Goal: Task Accomplishment & Management: Manage account settings

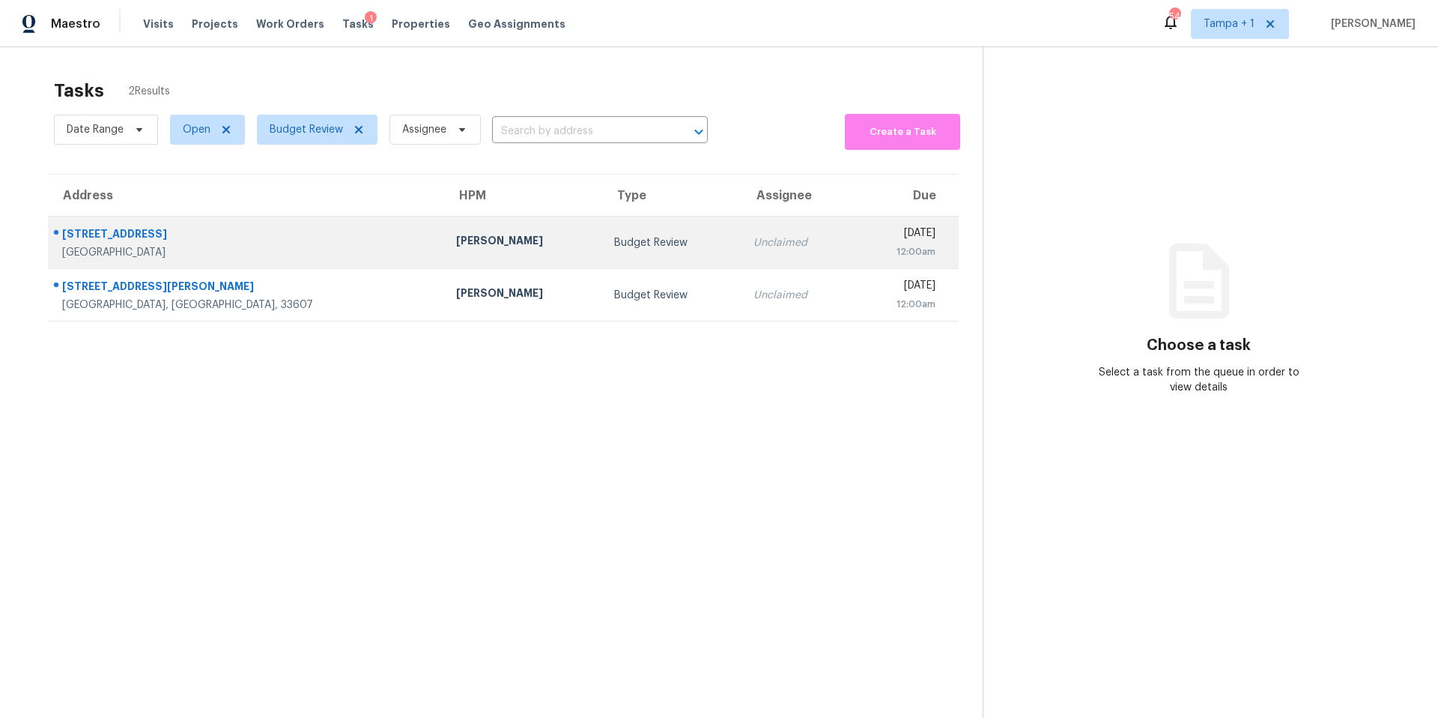
click at [282, 246] on div "Saint Petersburg, FL, 33703" at bounding box center [247, 252] width 370 height 15
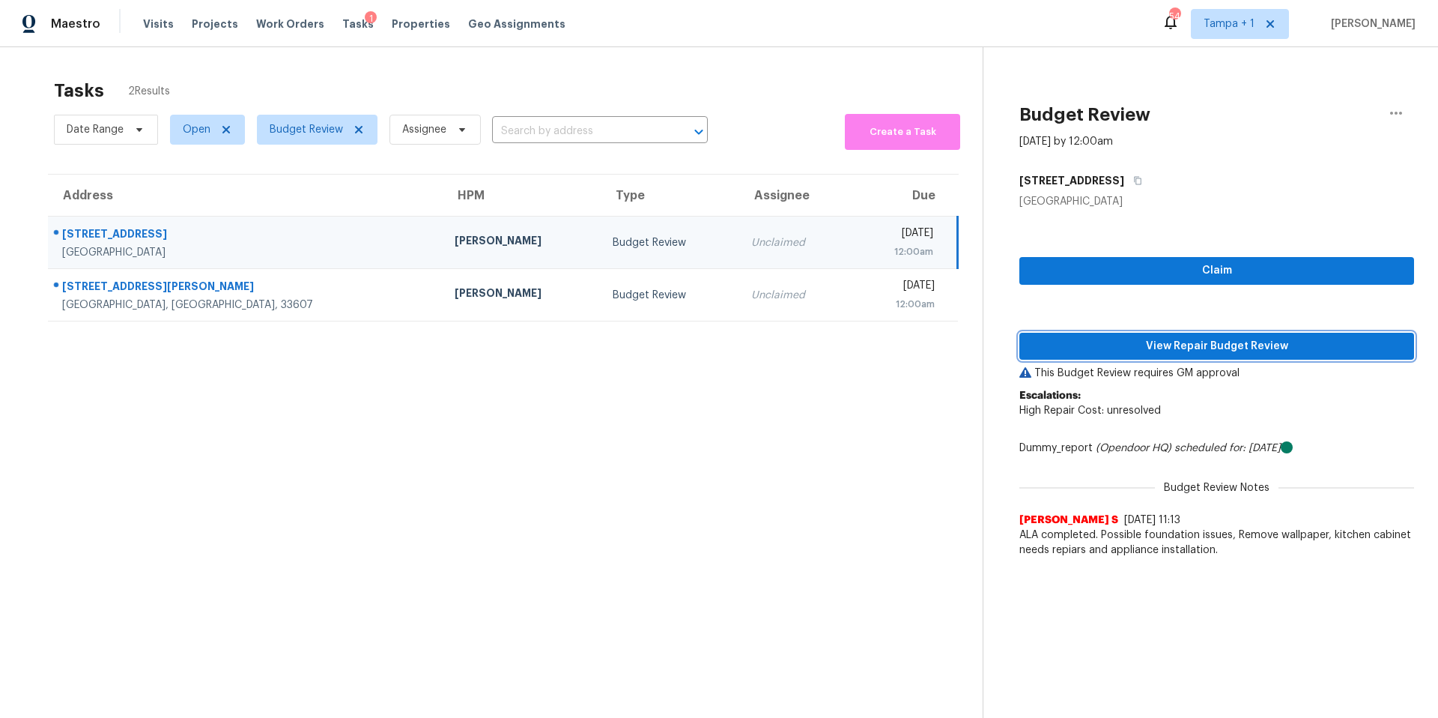
click at [1216, 354] on span "View Repair Budget Review" at bounding box center [1217, 346] width 371 height 19
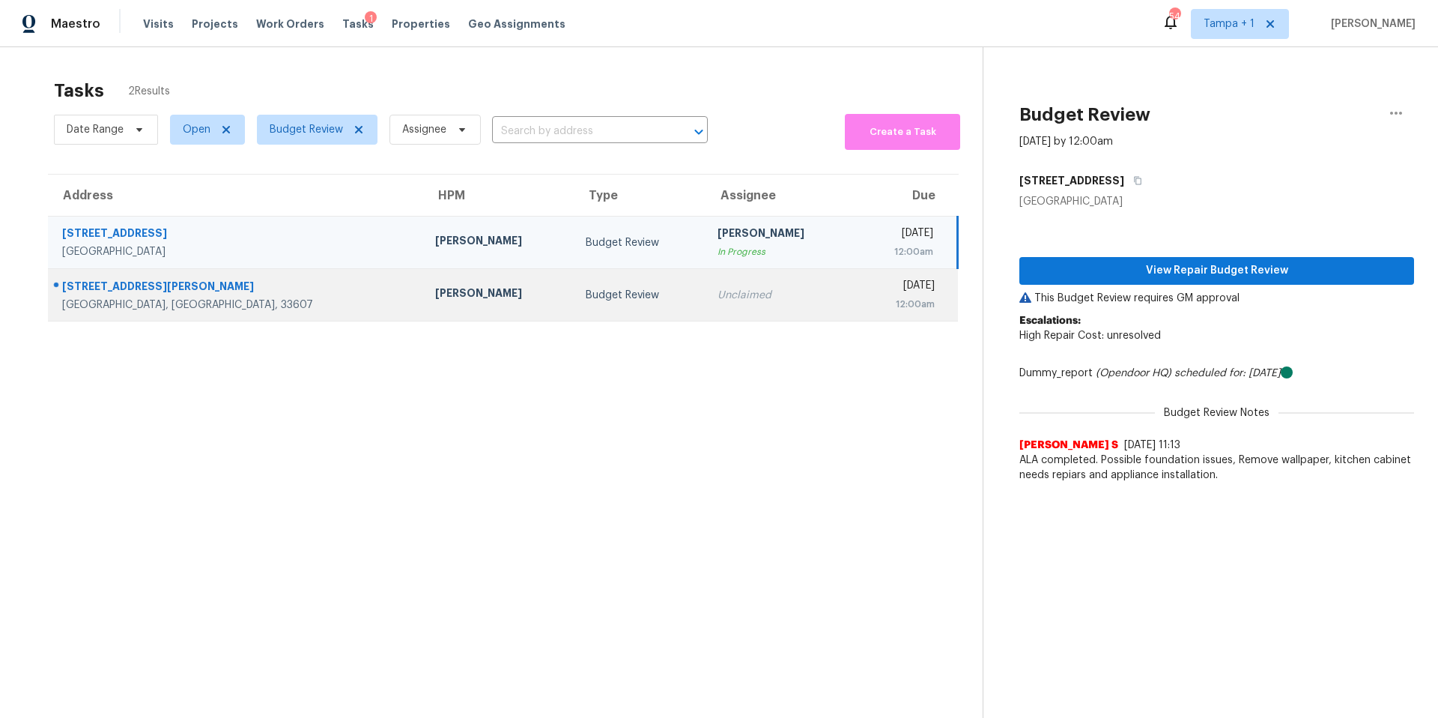
click at [574, 310] on td "Budget Review" at bounding box center [640, 295] width 132 height 52
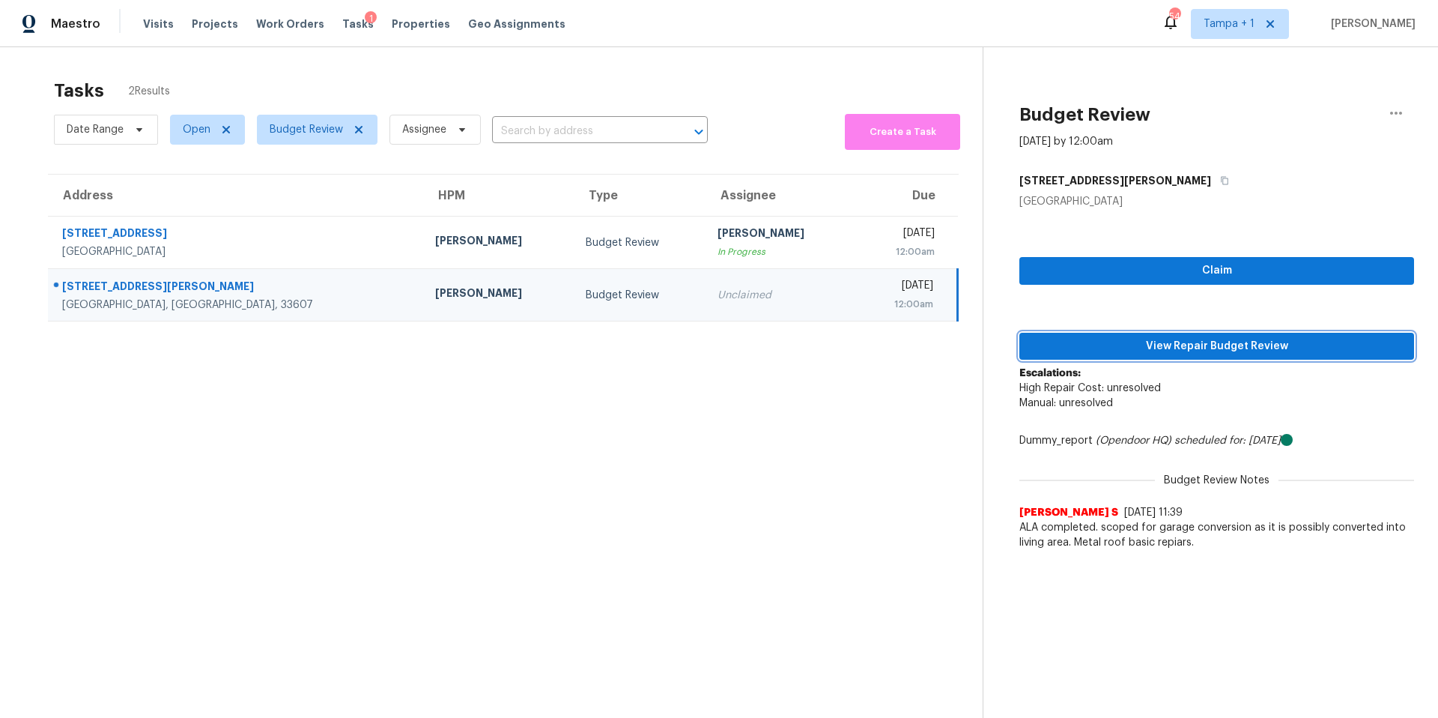
click at [1110, 339] on span "View Repair Budget Review" at bounding box center [1217, 346] width 371 height 19
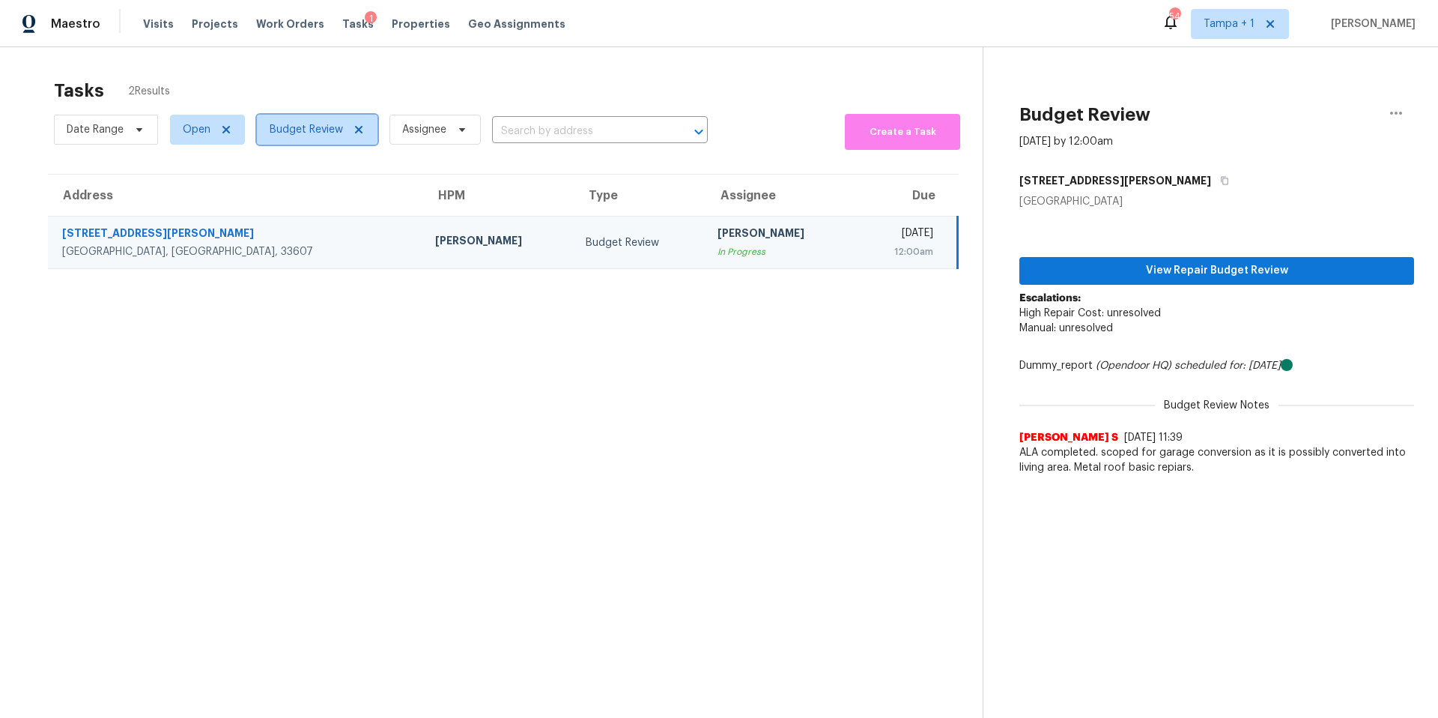
click at [319, 142] on span "Budget Review" at bounding box center [317, 130] width 121 height 30
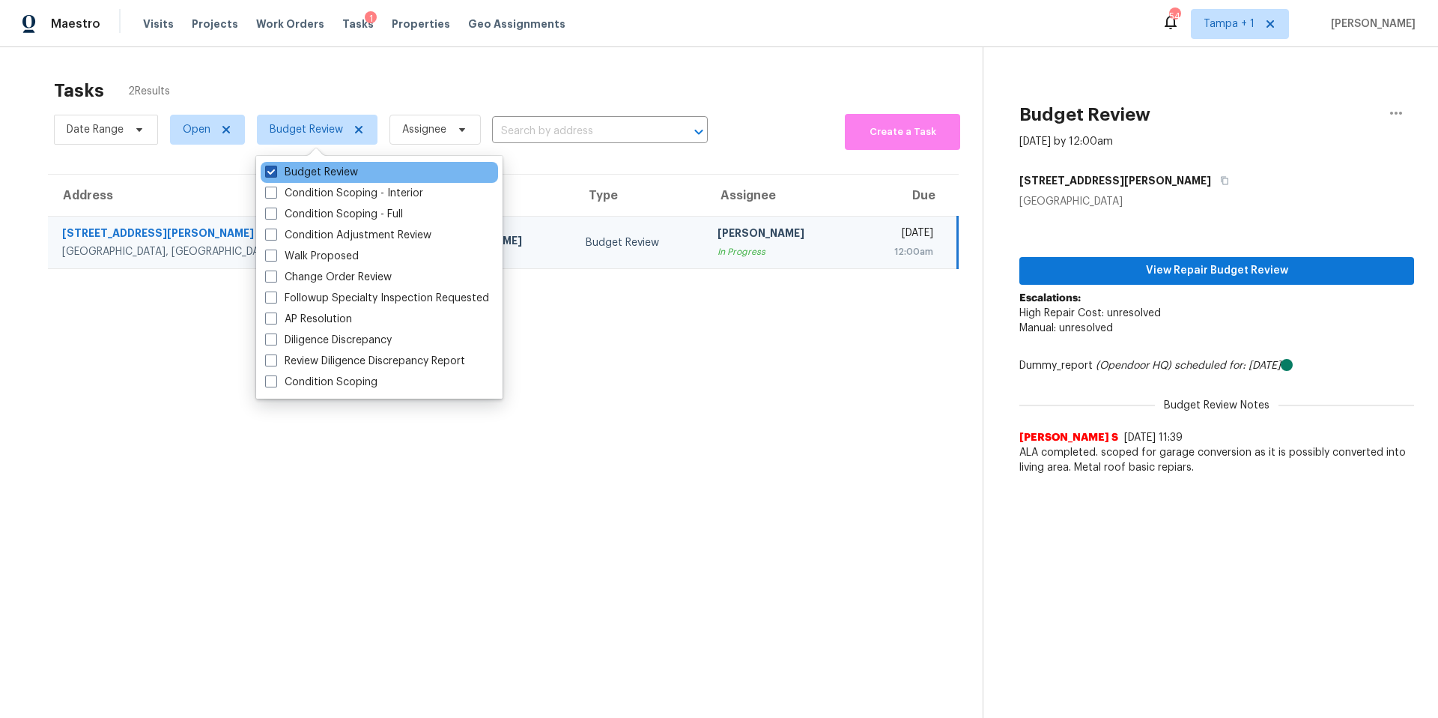
click at [287, 166] on label "Budget Review" at bounding box center [311, 172] width 93 height 15
click at [275, 166] on input "Budget Review" at bounding box center [270, 170] width 10 height 10
checkbox input "false"
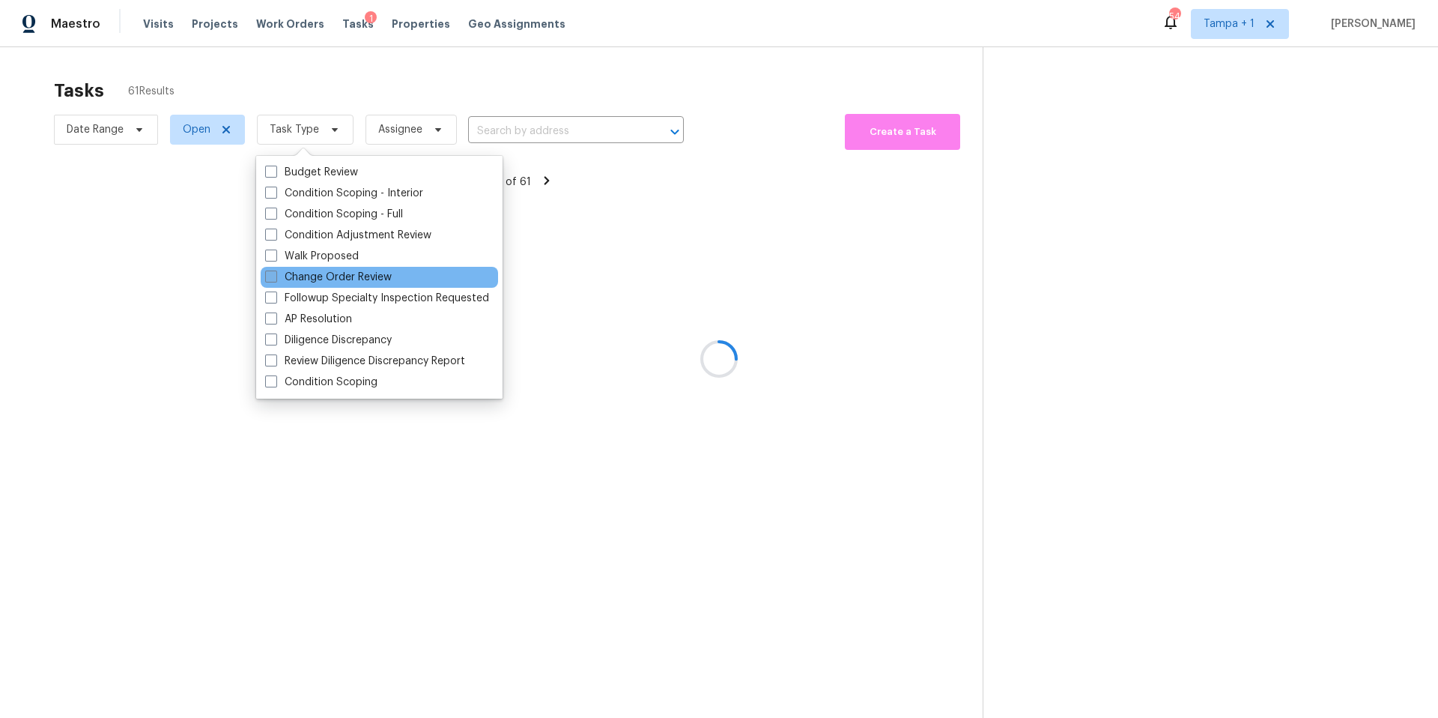
click at [305, 279] on label "Change Order Review" at bounding box center [328, 277] width 127 height 15
click at [275, 279] on input "Change Order Review" at bounding box center [270, 275] width 10 height 10
checkbox input "true"
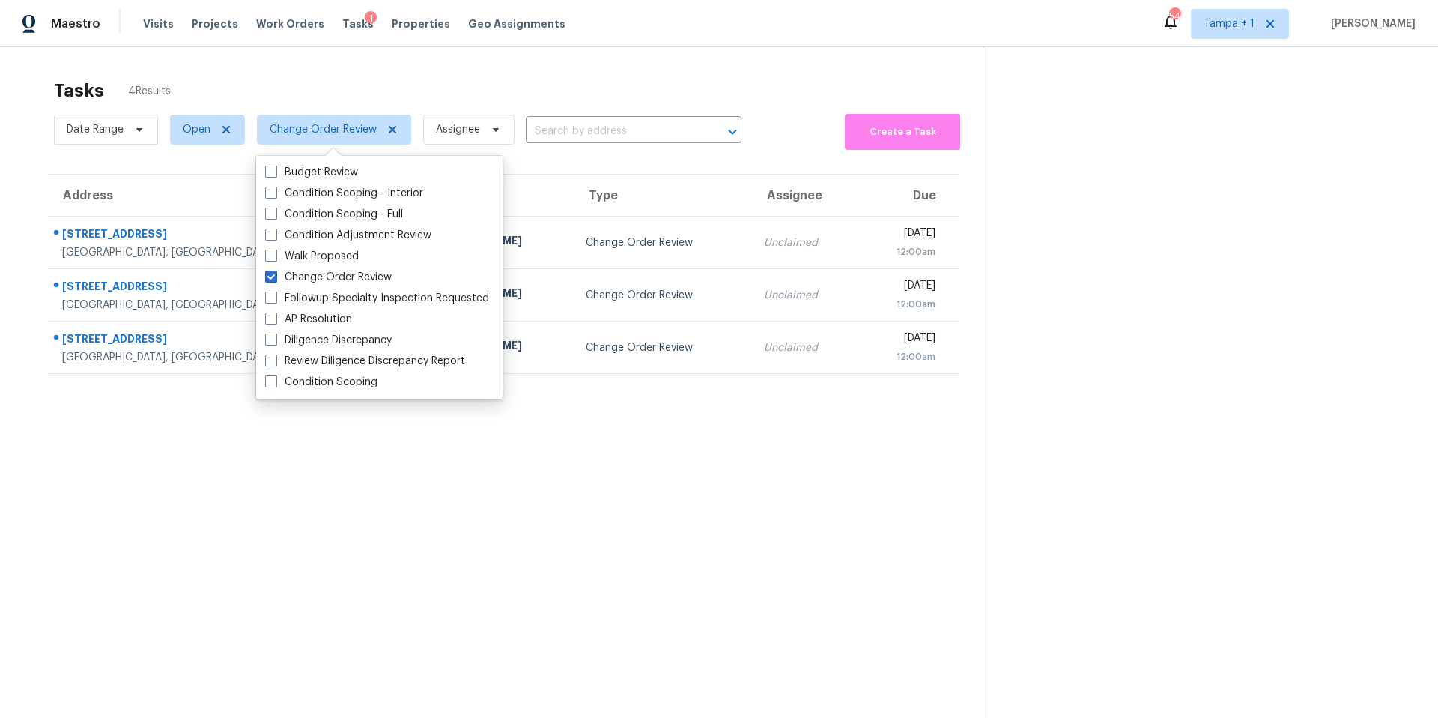
click at [470, 473] on section "Tasks 4 Results Date Range Open Change Order Review Assignee ​ Create a Task Ad…" at bounding box center [503, 418] width 959 height 694
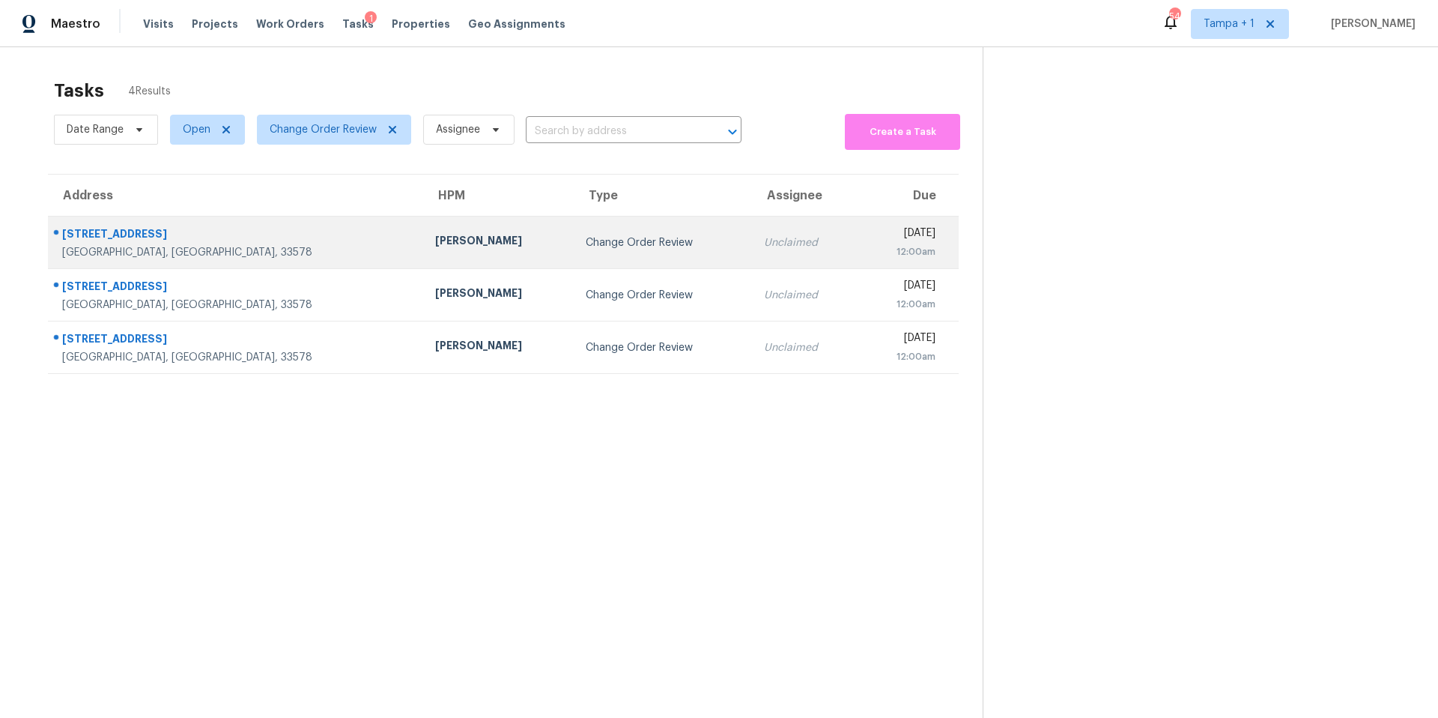
click at [574, 261] on td "Change Order Review" at bounding box center [663, 243] width 178 height 52
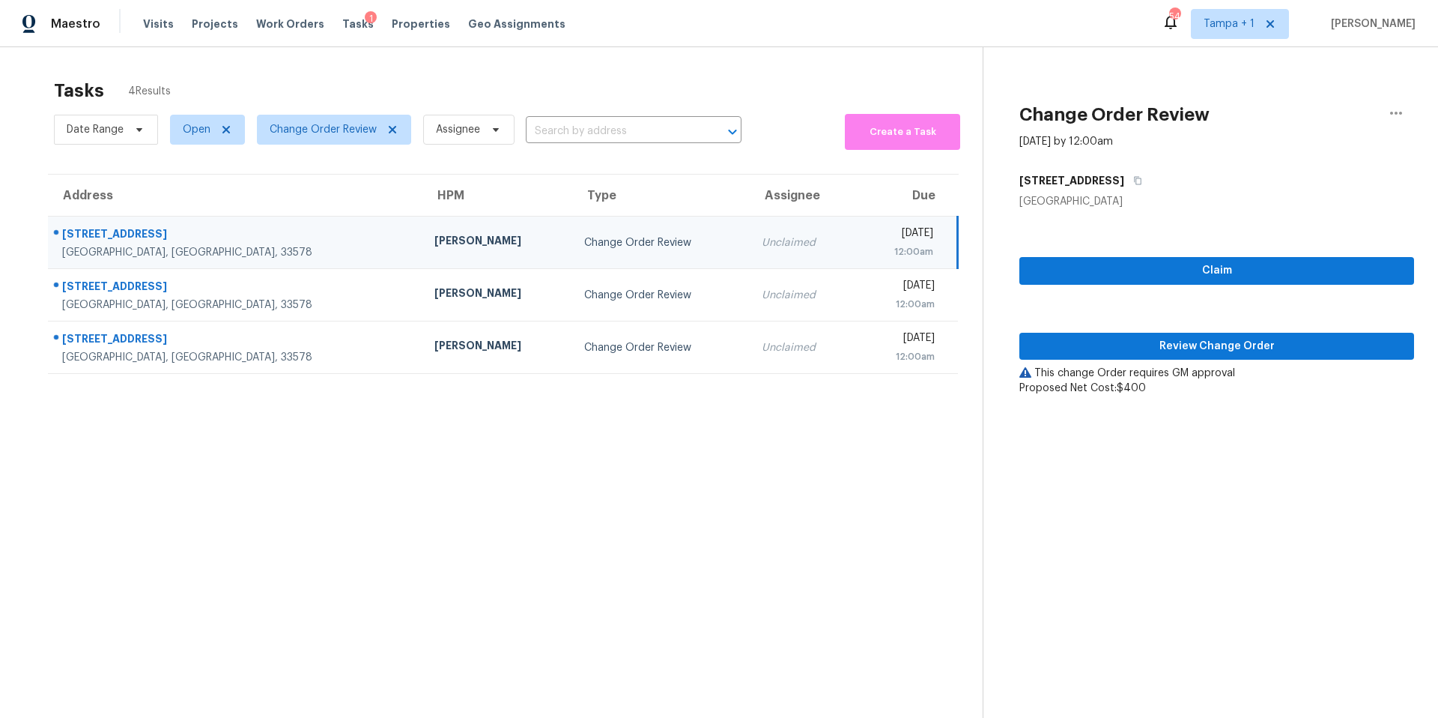
click at [1270, 360] on div "Claim Review Change Order This change Order requires GM approval Proposed Net C…" at bounding box center [1217, 302] width 395 height 187
click at [1261, 348] on span "Review Change Order" at bounding box center [1217, 346] width 371 height 19
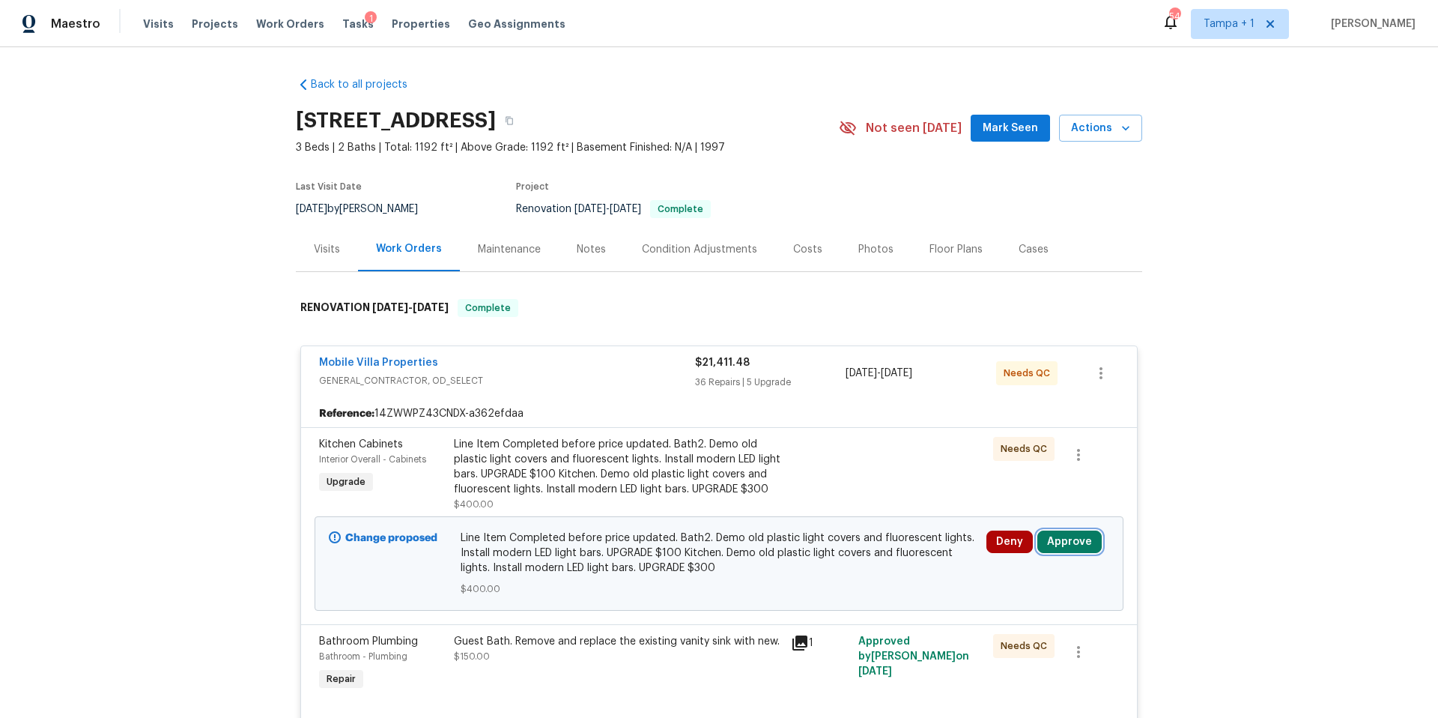
click at [1083, 548] on button "Approve" at bounding box center [1070, 541] width 64 height 22
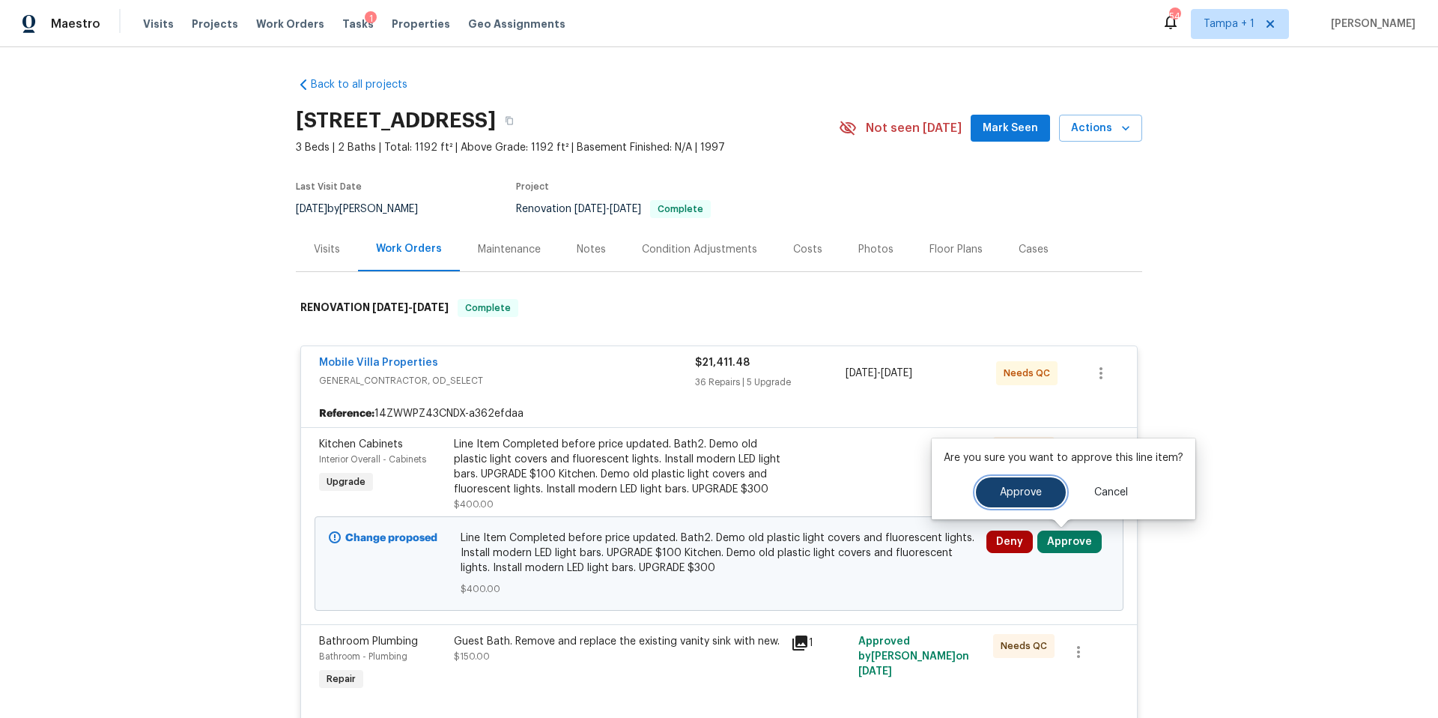
click at [1015, 488] on span "Approve" at bounding box center [1021, 492] width 42 height 11
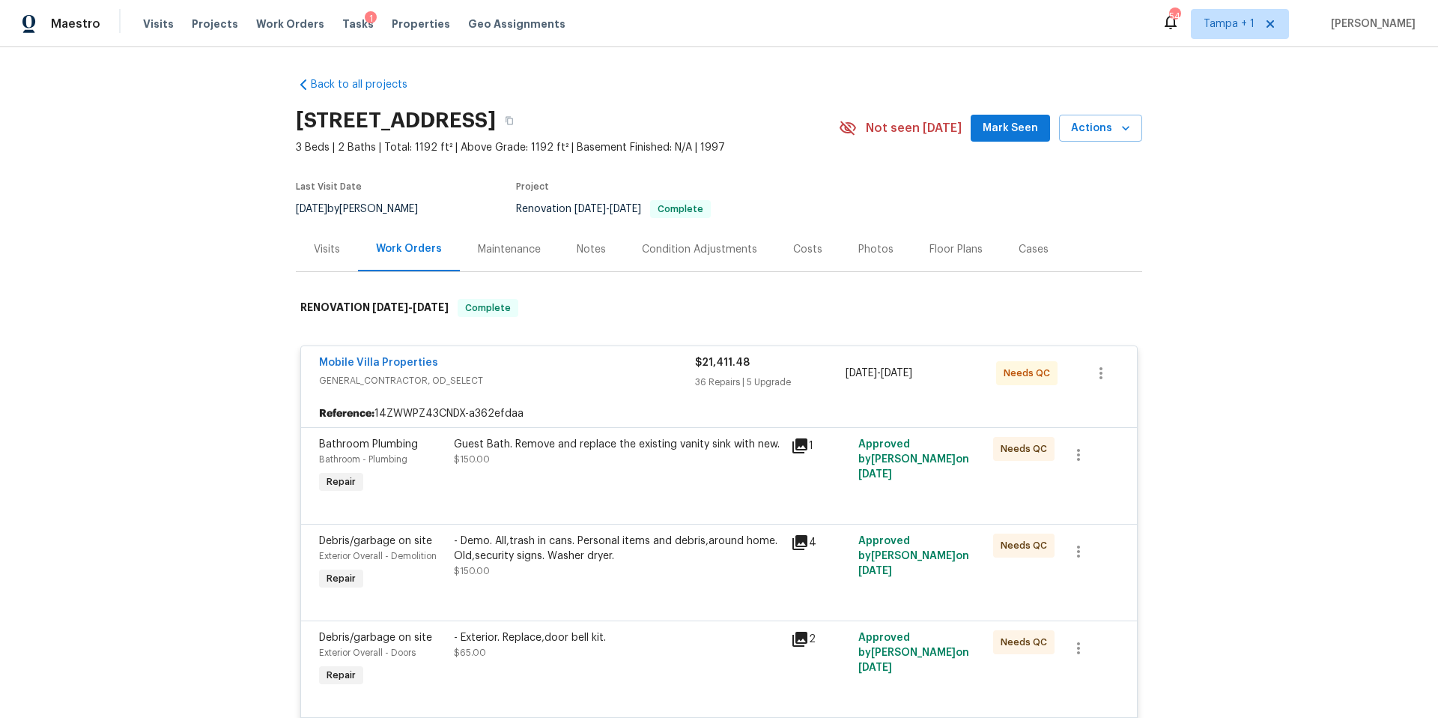
click at [796, 252] on div "Costs" at bounding box center [807, 249] width 29 height 15
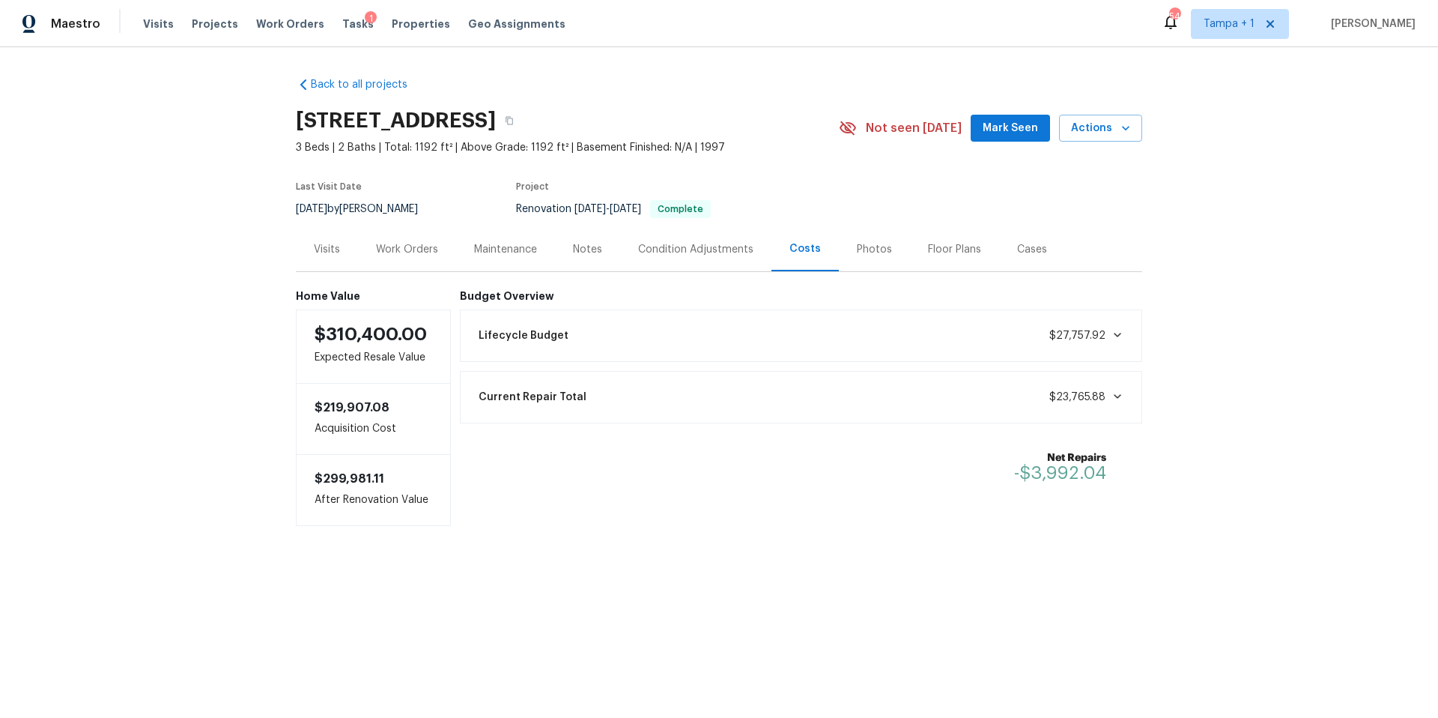
click at [342, 12] on div "Visits Projects Work Orders Tasks 1 Properties Geo Assignments" at bounding box center [363, 24] width 441 height 30
click at [342, 17] on div "Tasks 1" at bounding box center [357, 24] width 31 height 16
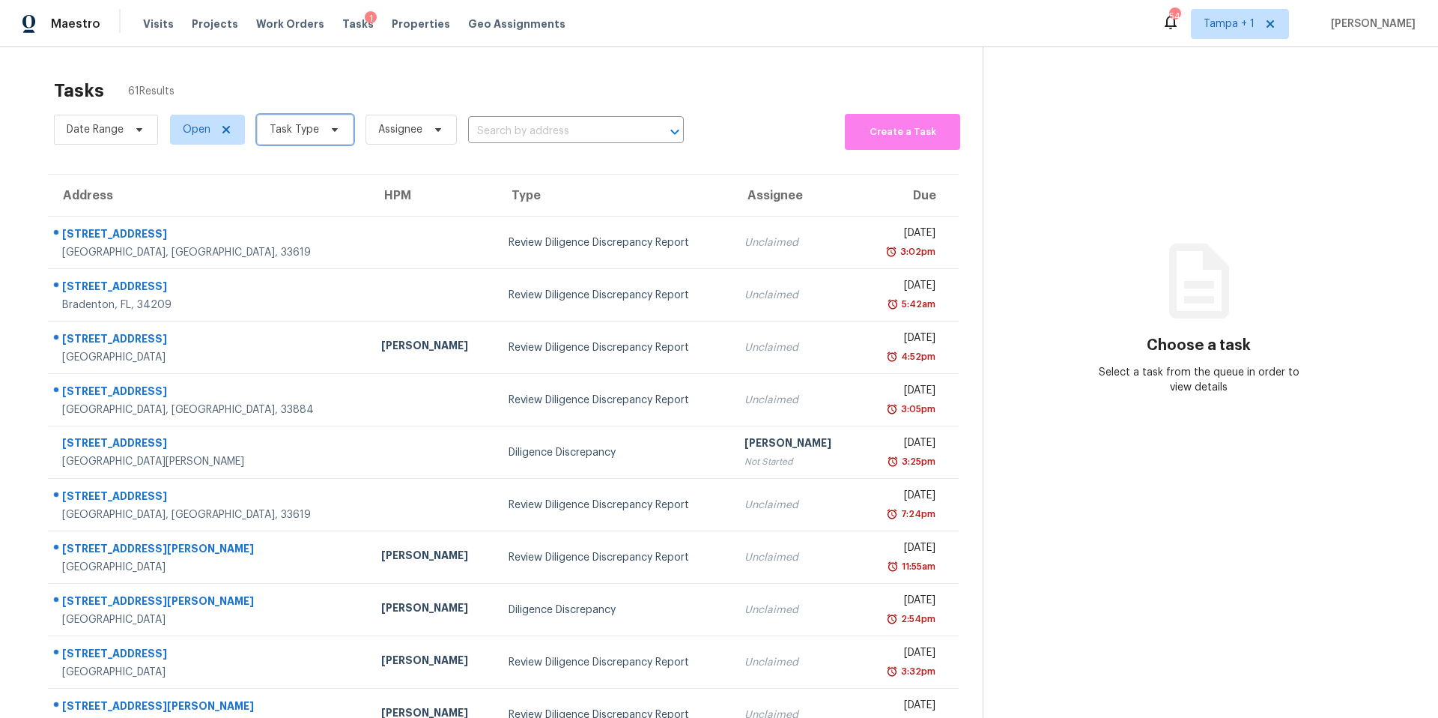
click at [329, 129] on icon at bounding box center [335, 130] width 12 height 12
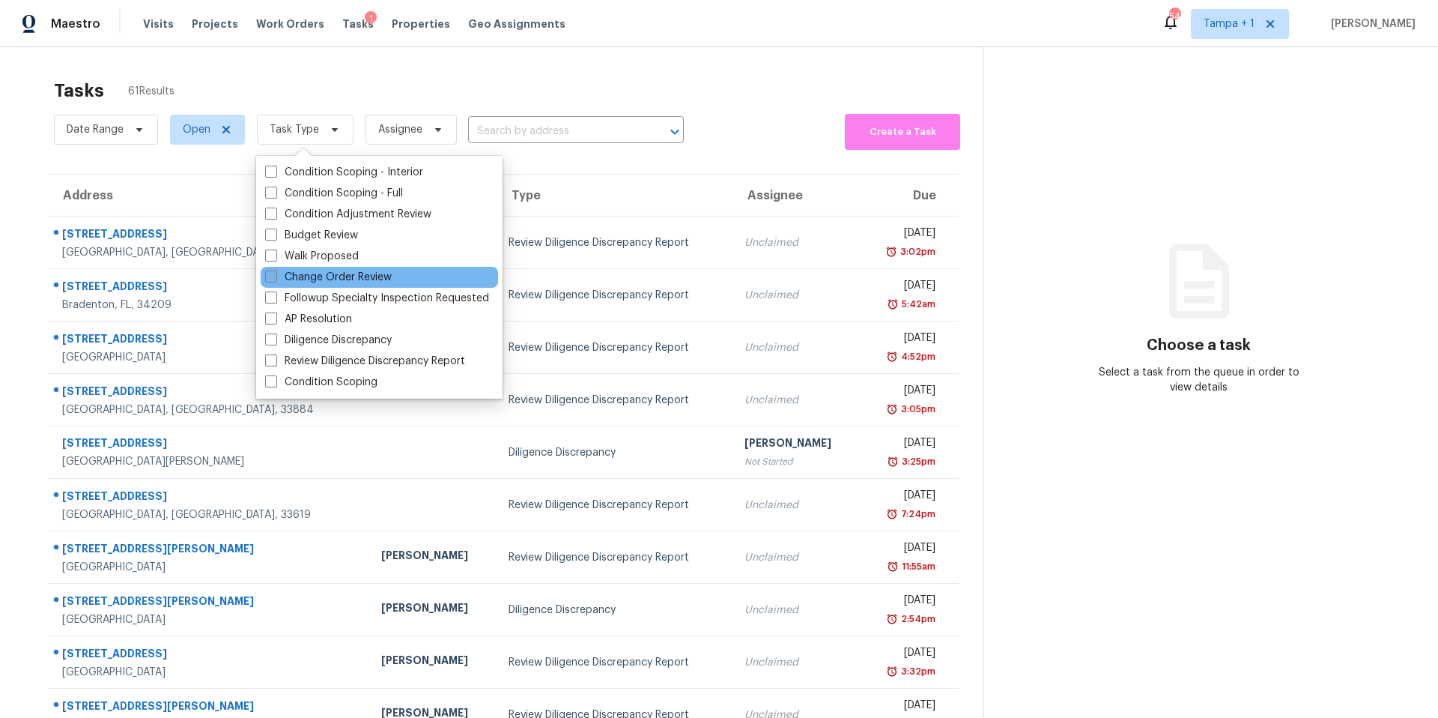
click at [297, 275] on label "Change Order Review" at bounding box center [328, 277] width 127 height 15
click at [275, 275] on input "Change Order Review" at bounding box center [270, 275] width 10 height 10
checkbox input "true"
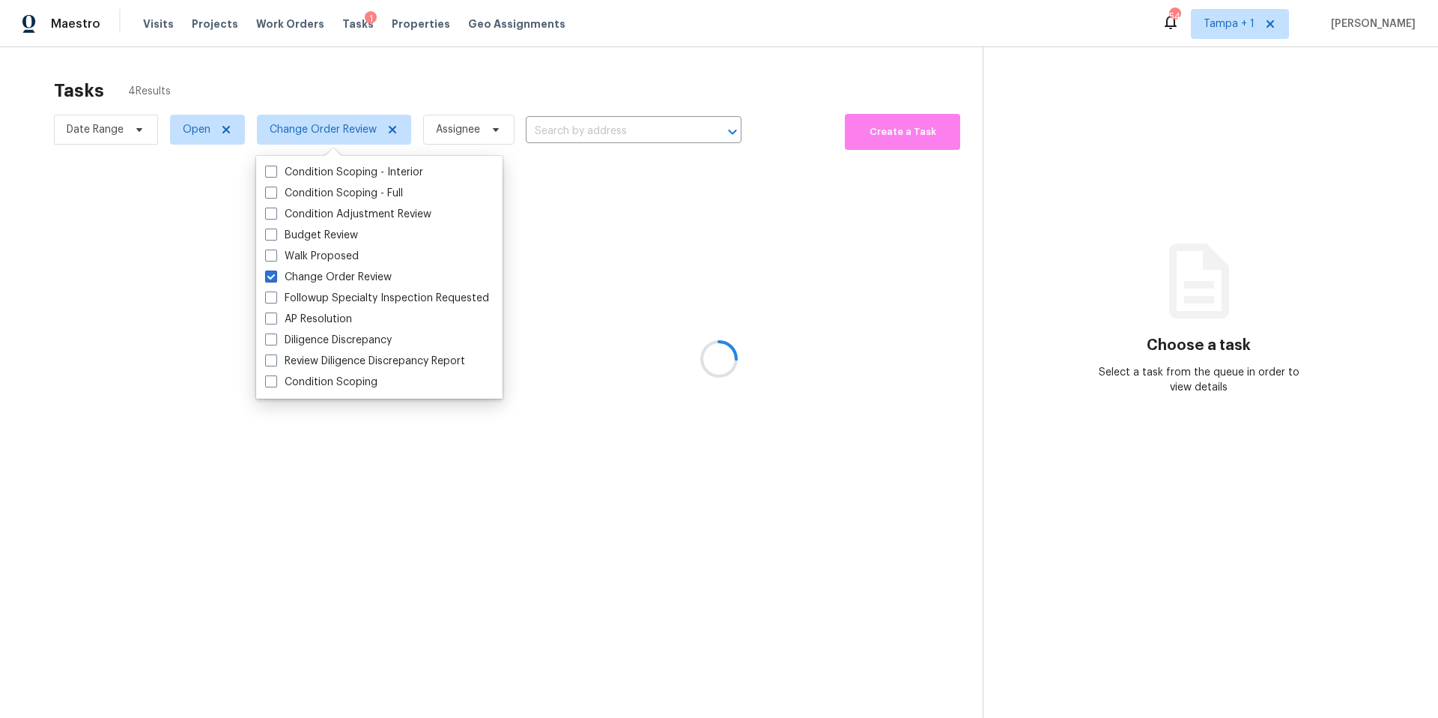
click at [443, 72] on div at bounding box center [719, 359] width 1438 height 718
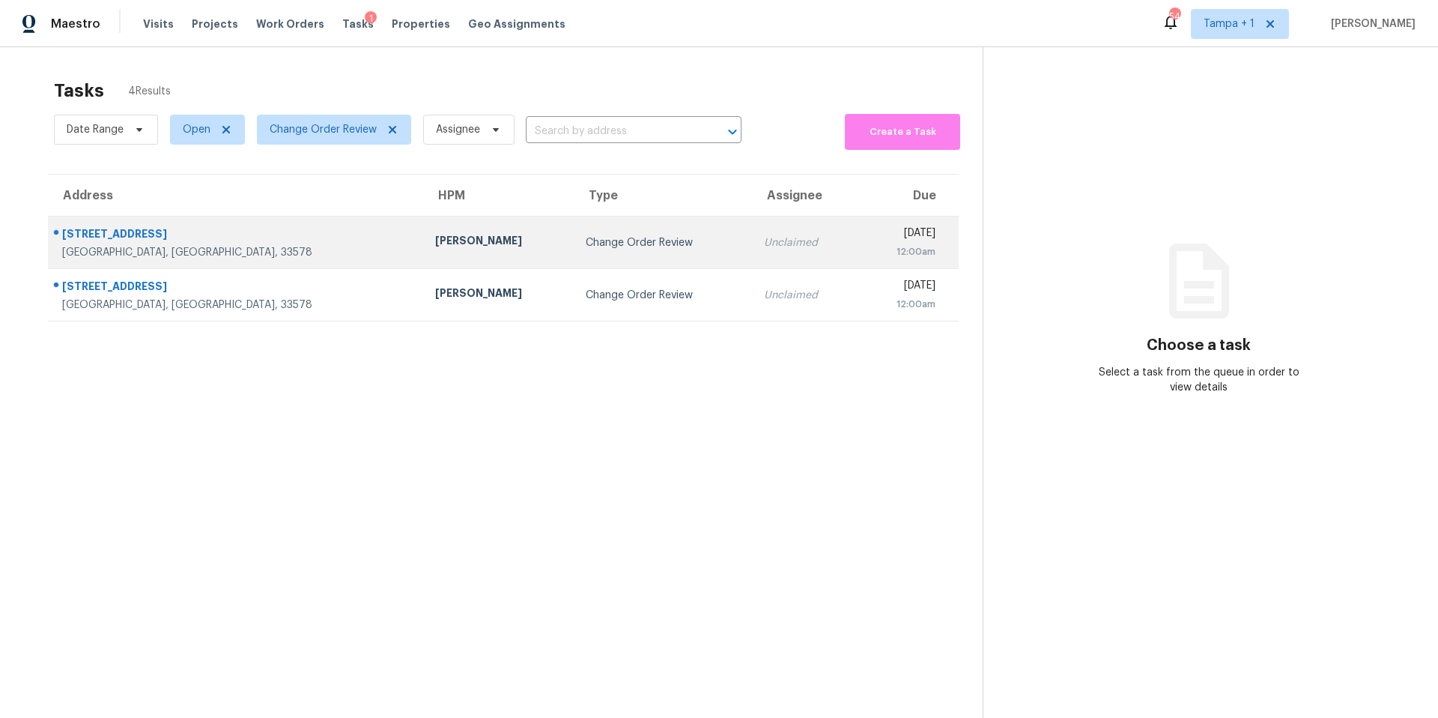
click at [435, 242] on div "Paul Springer" at bounding box center [498, 242] width 127 height 19
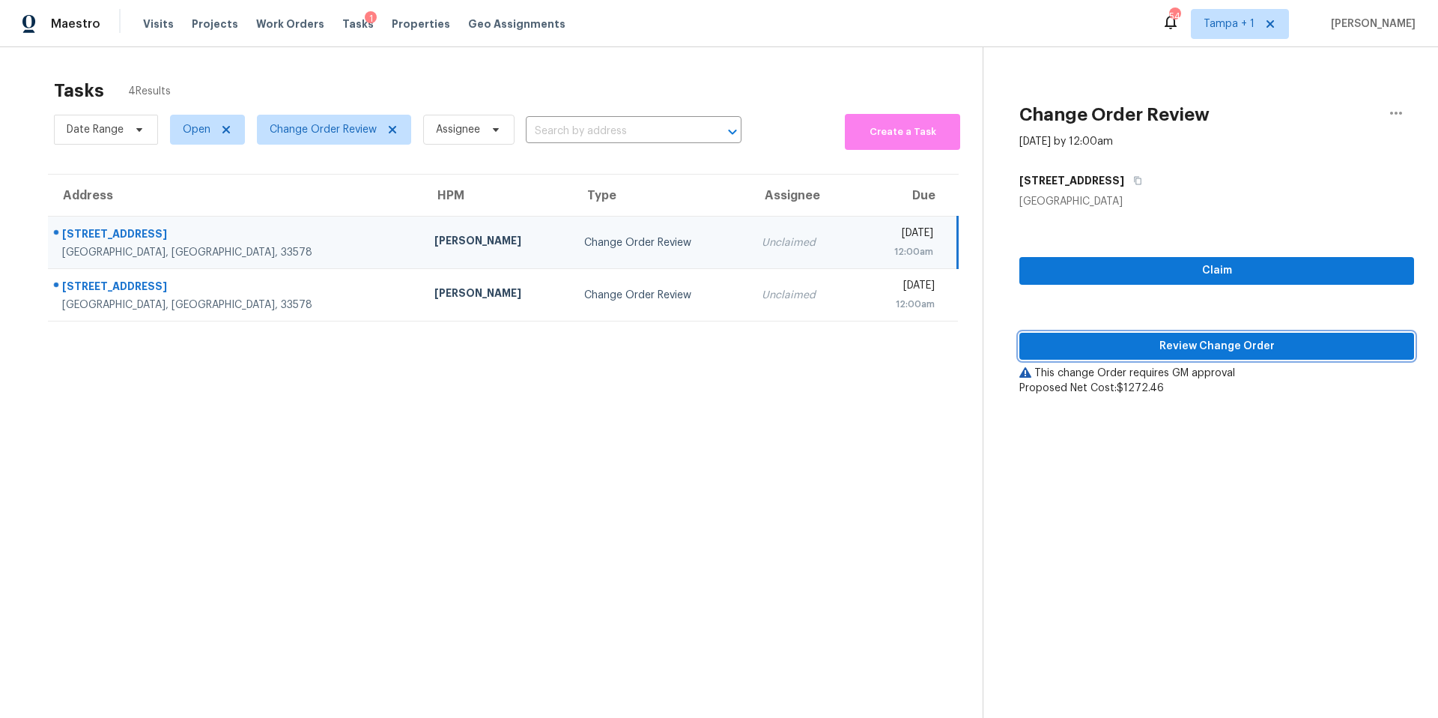
click at [1230, 354] on span "Review Change Order" at bounding box center [1217, 346] width 371 height 19
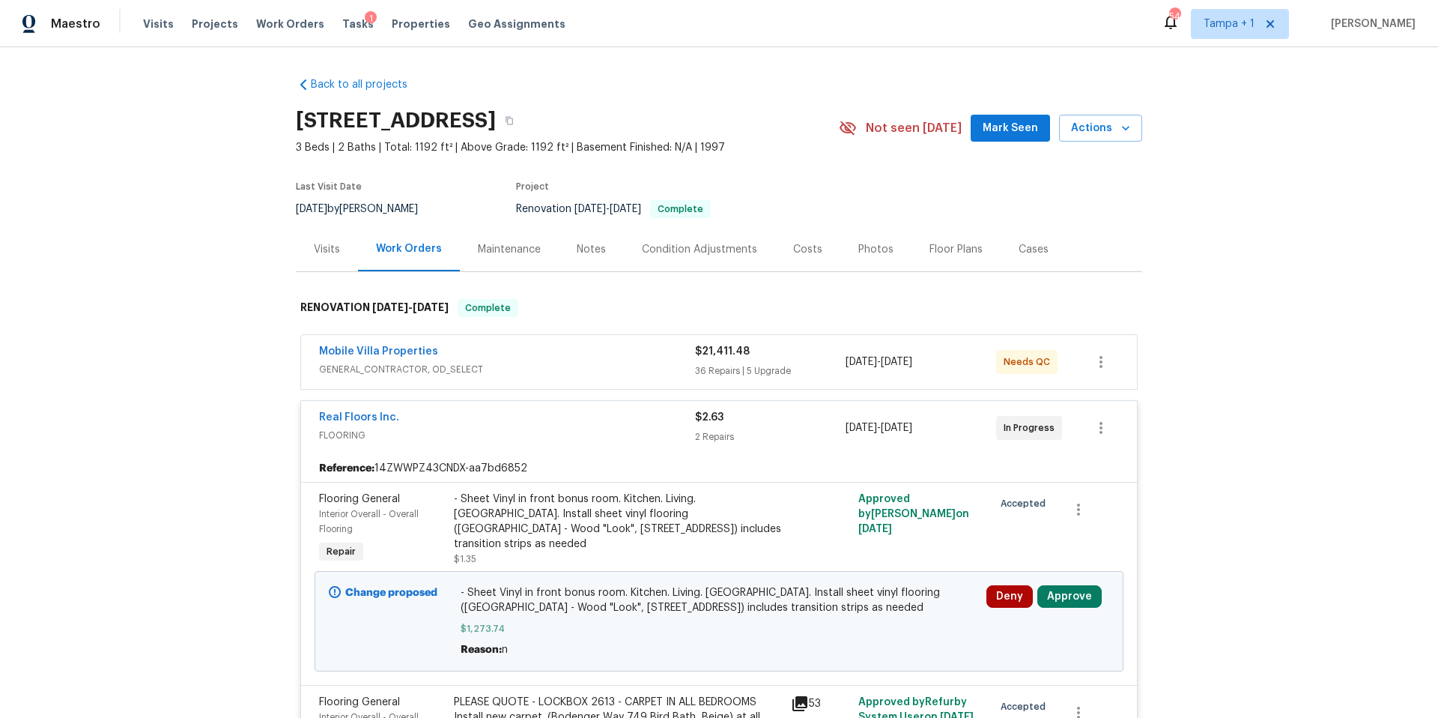
scroll to position [127, 0]
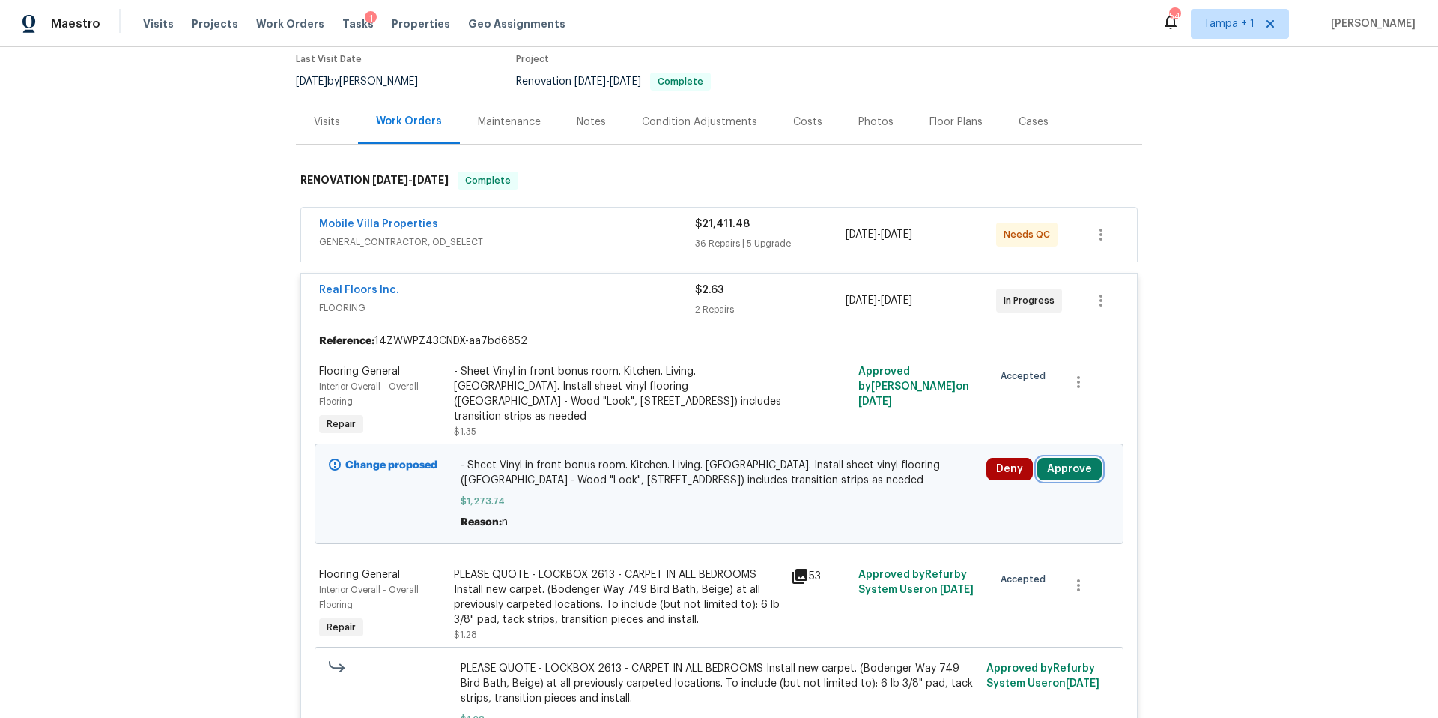
click at [1072, 462] on button "Approve" at bounding box center [1070, 469] width 64 height 22
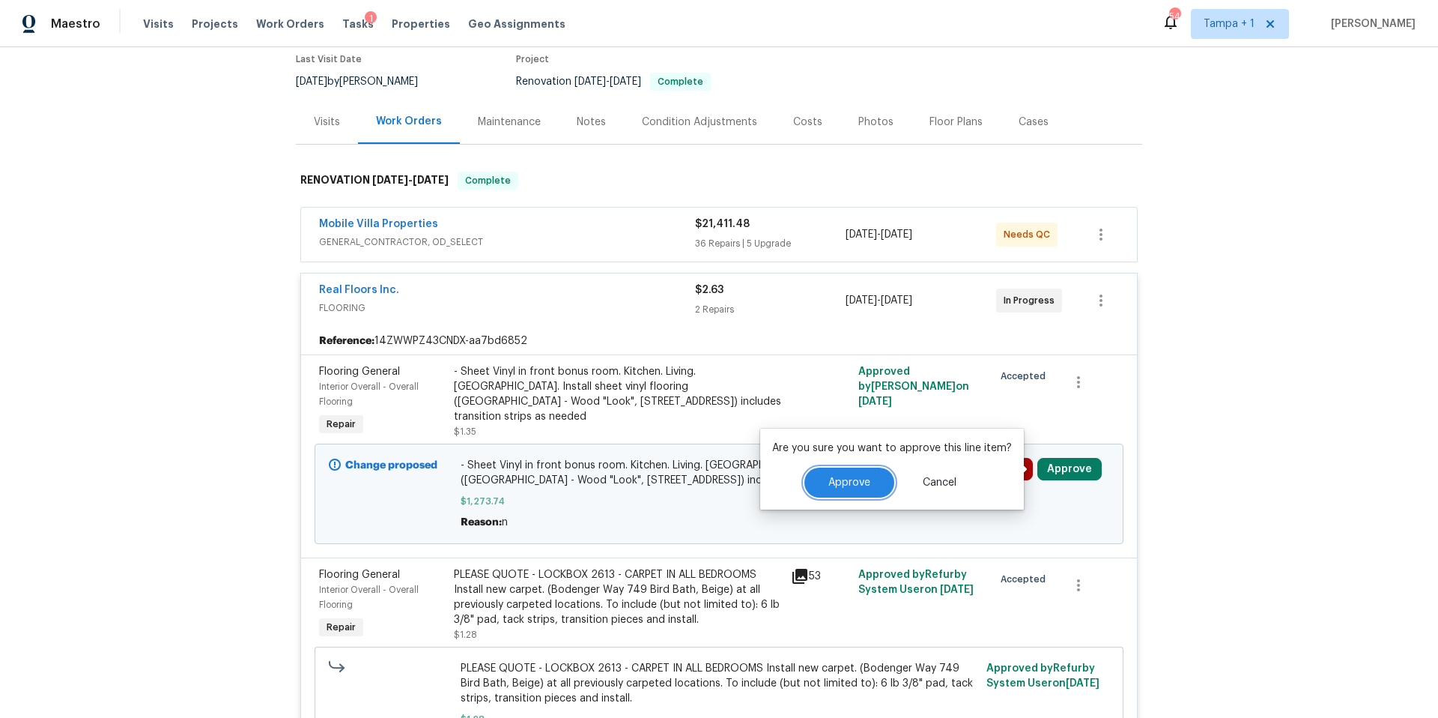
click at [817, 488] on button "Approve" at bounding box center [850, 482] width 90 height 30
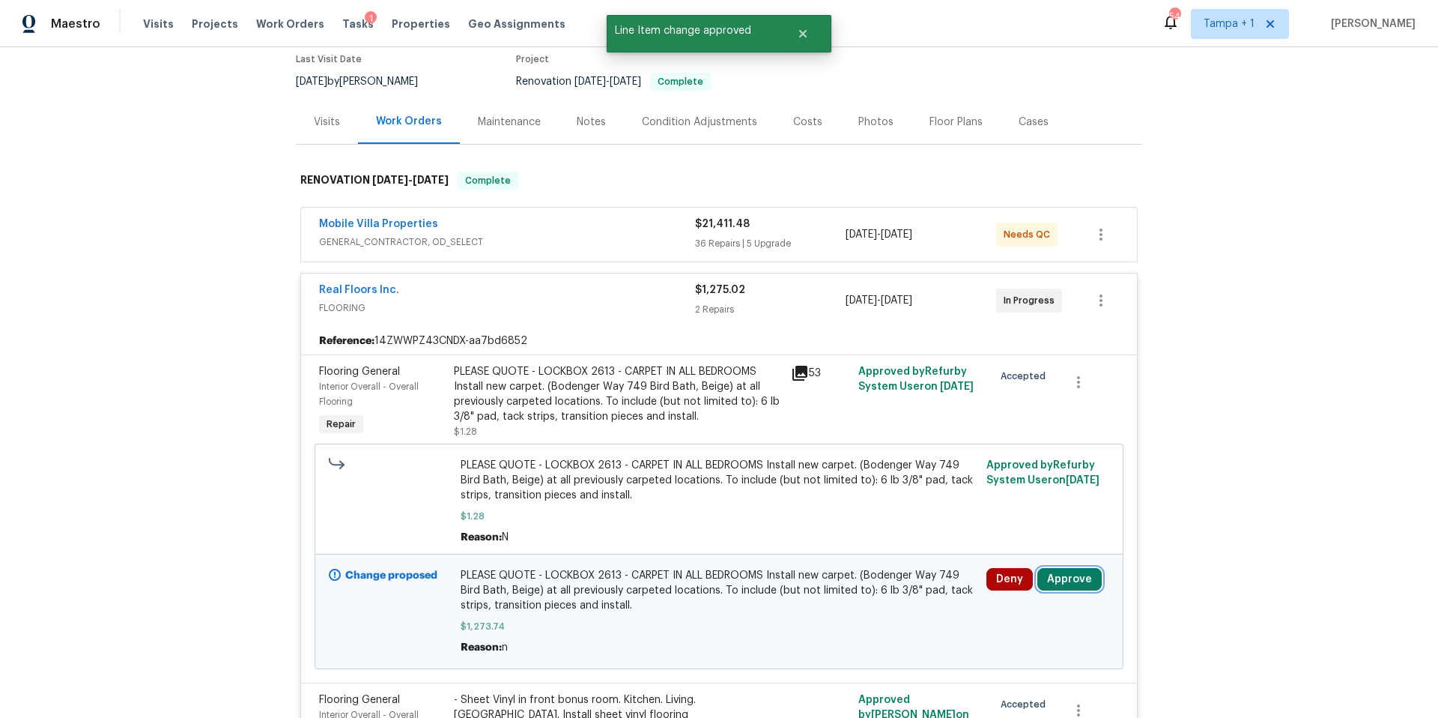
click at [1053, 572] on button "Approve" at bounding box center [1070, 579] width 64 height 22
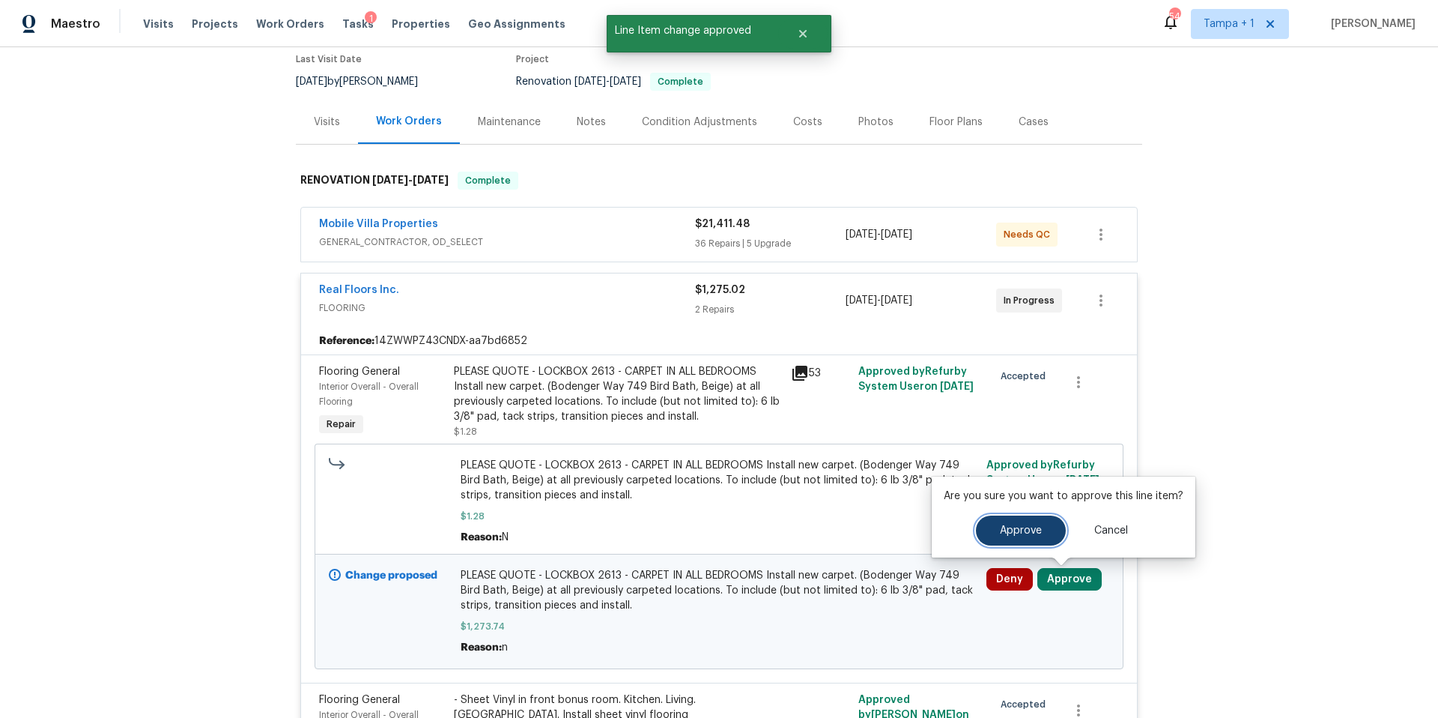
click at [1029, 525] on span "Approve" at bounding box center [1021, 530] width 42 height 11
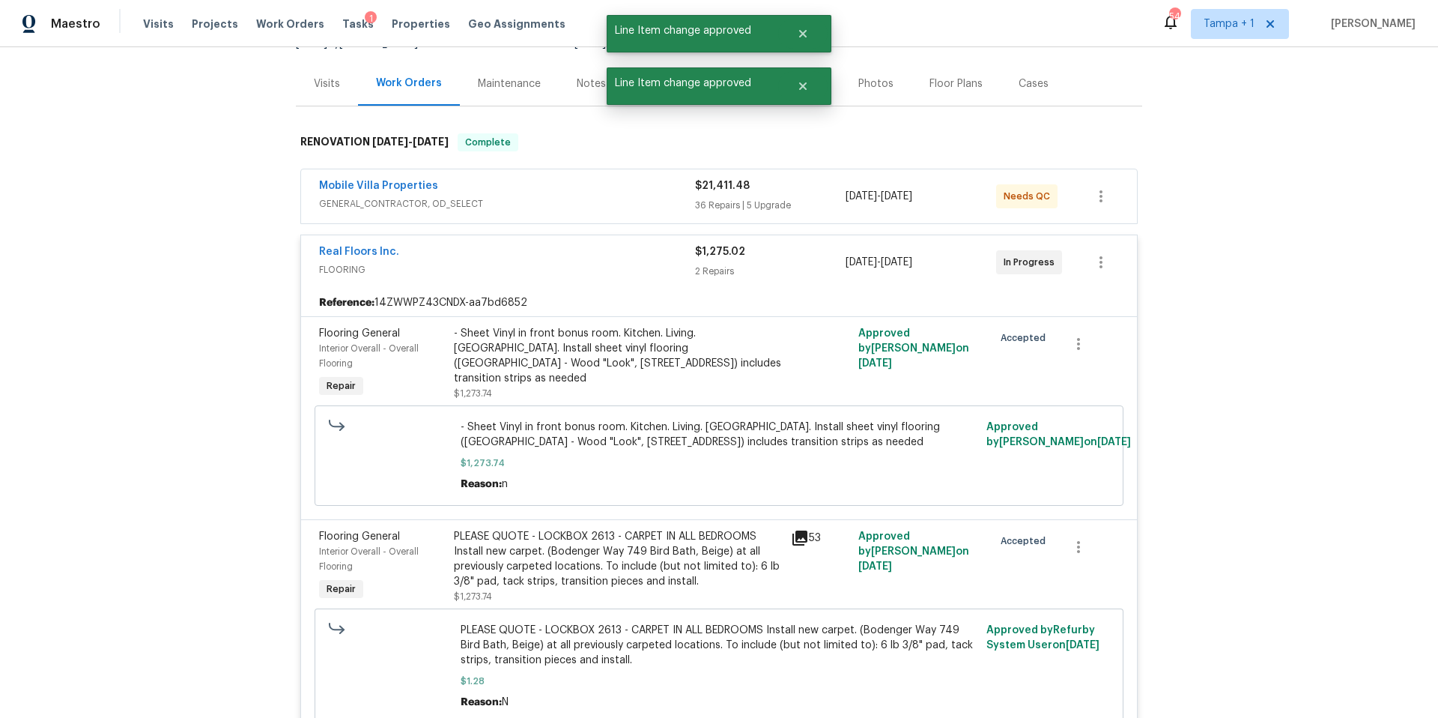
scroll to position [0, 0]
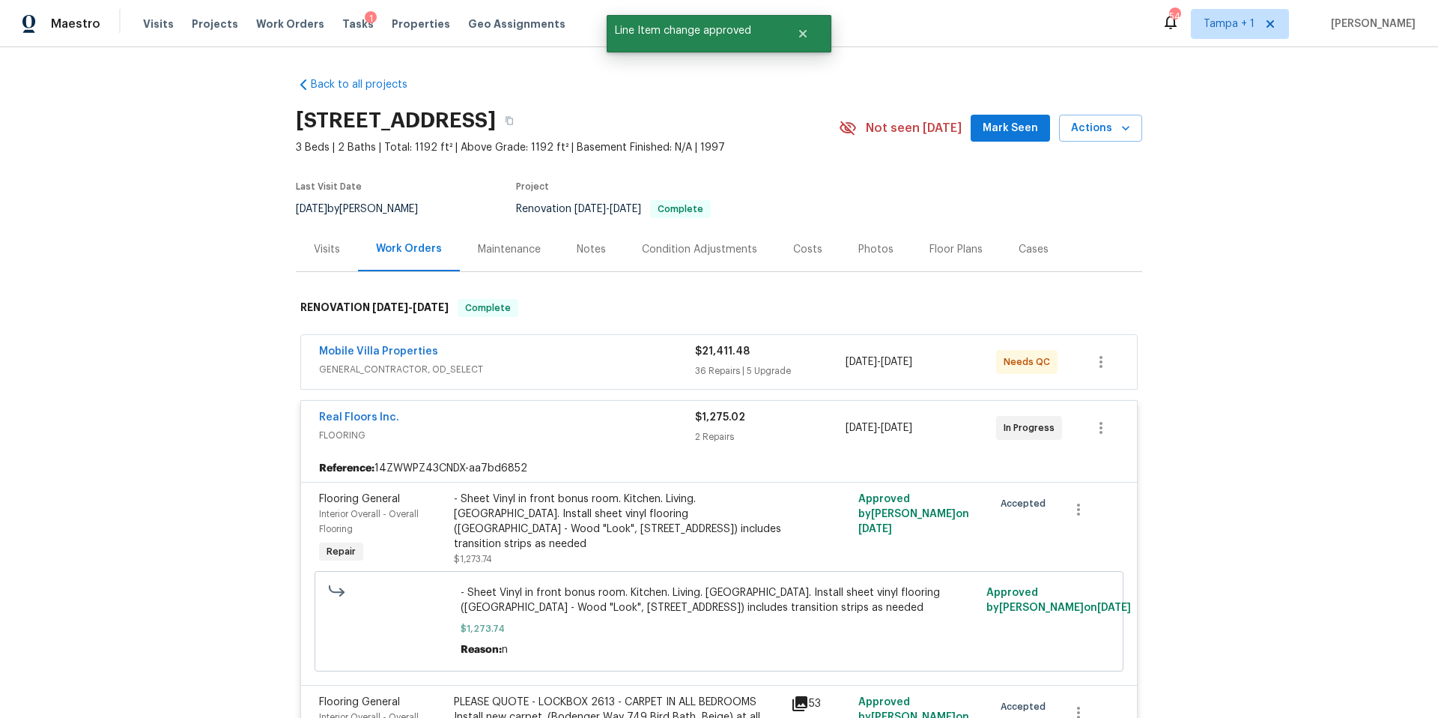
click at [798, 242] on div "Costs" at bounding box center [807, 249] width 29 height 15
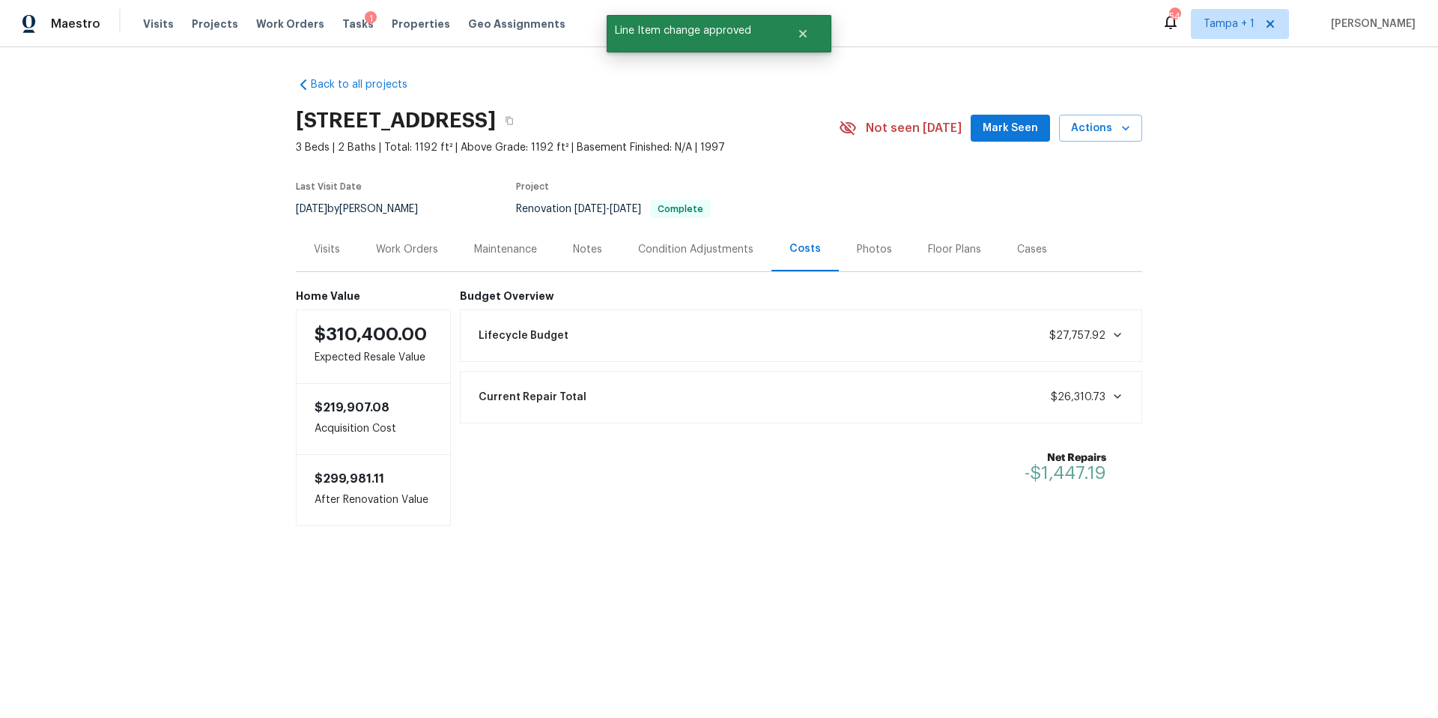
click at [342, 31] on div "Tasks 1" at bounding box center [357, 24] width 31 height 16
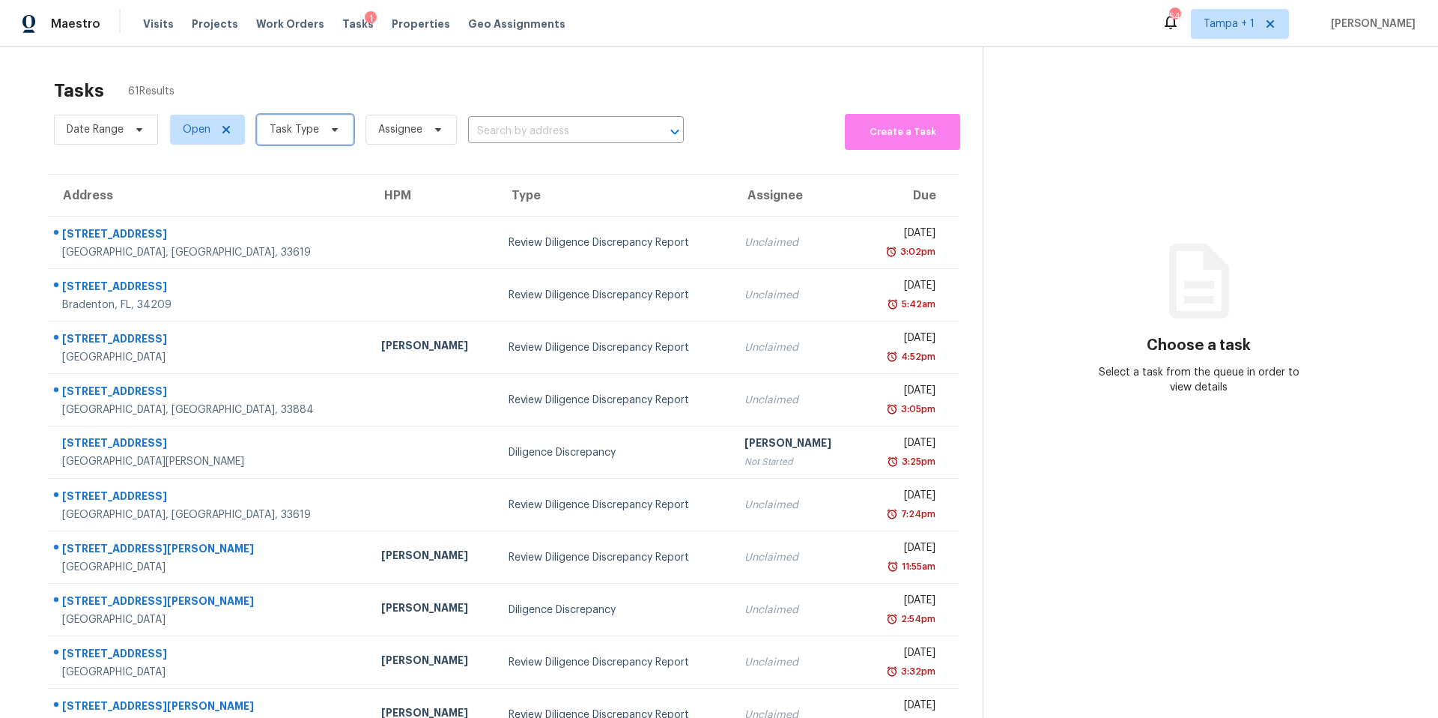
click at [302, 124] on span "Task Type" at bounding box center [294, 129] width 49 height 15
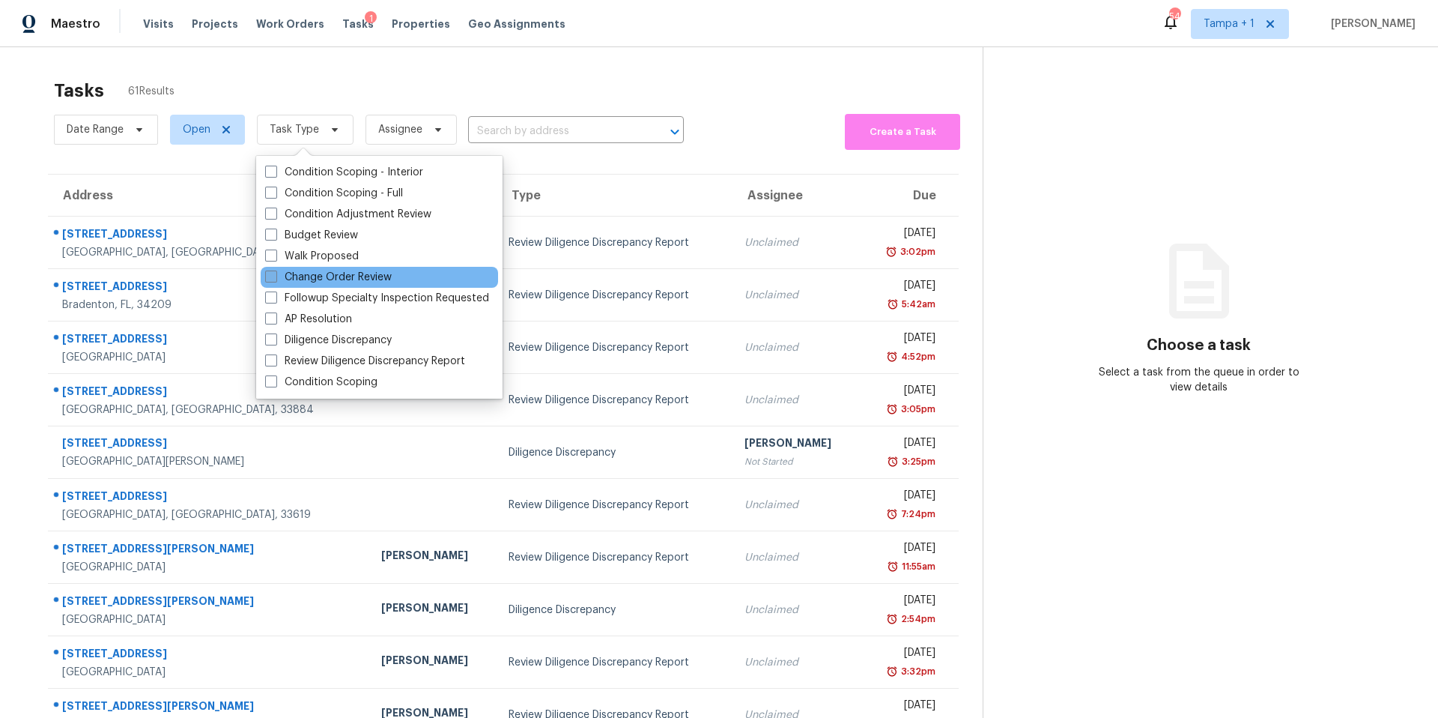
click at [316, 283] on label "Change Order Review" at bounding box center [328, 277] width 127 height 15
click at [275, 279] on input "Change Order Review" at bounding box center [270, 275] width 10 height 10
checkbox input "true"
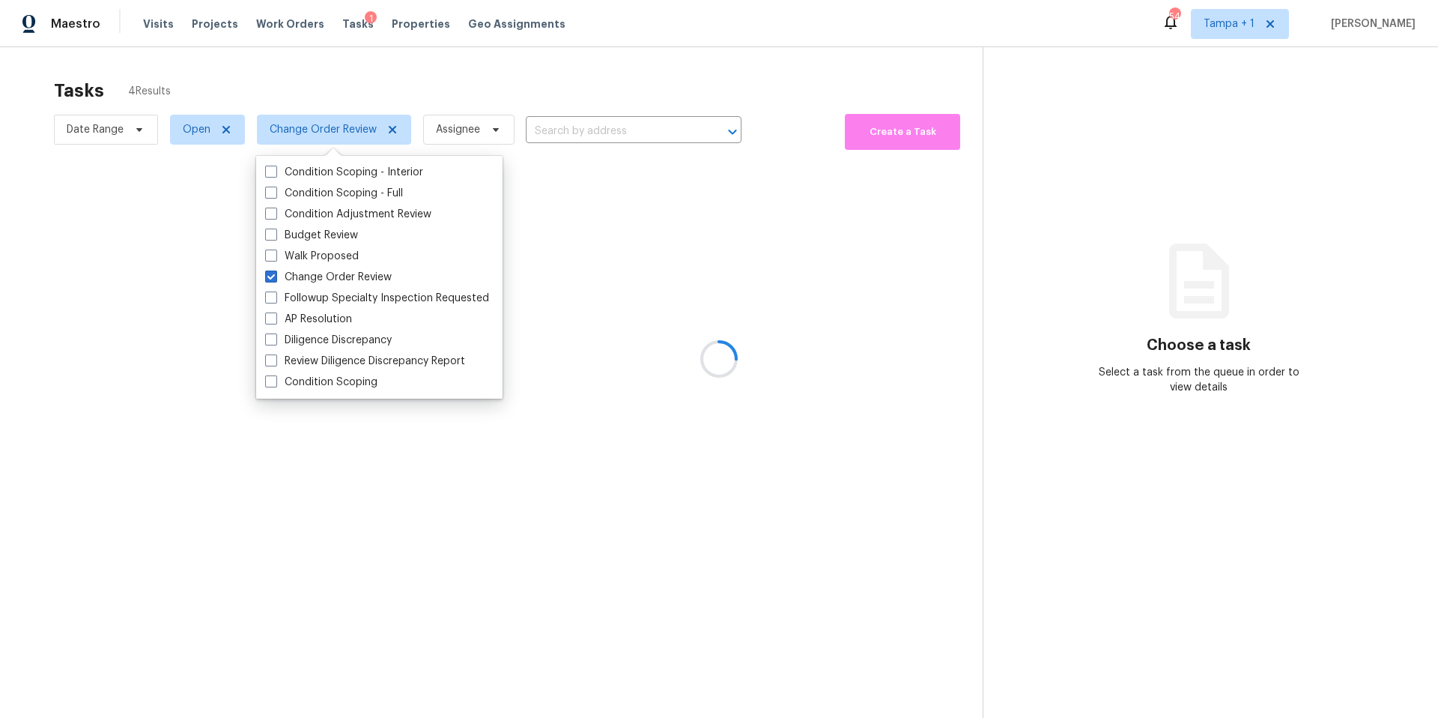
click at [542, 75] on div at bounding box center [719, 359] width 1438 height 718
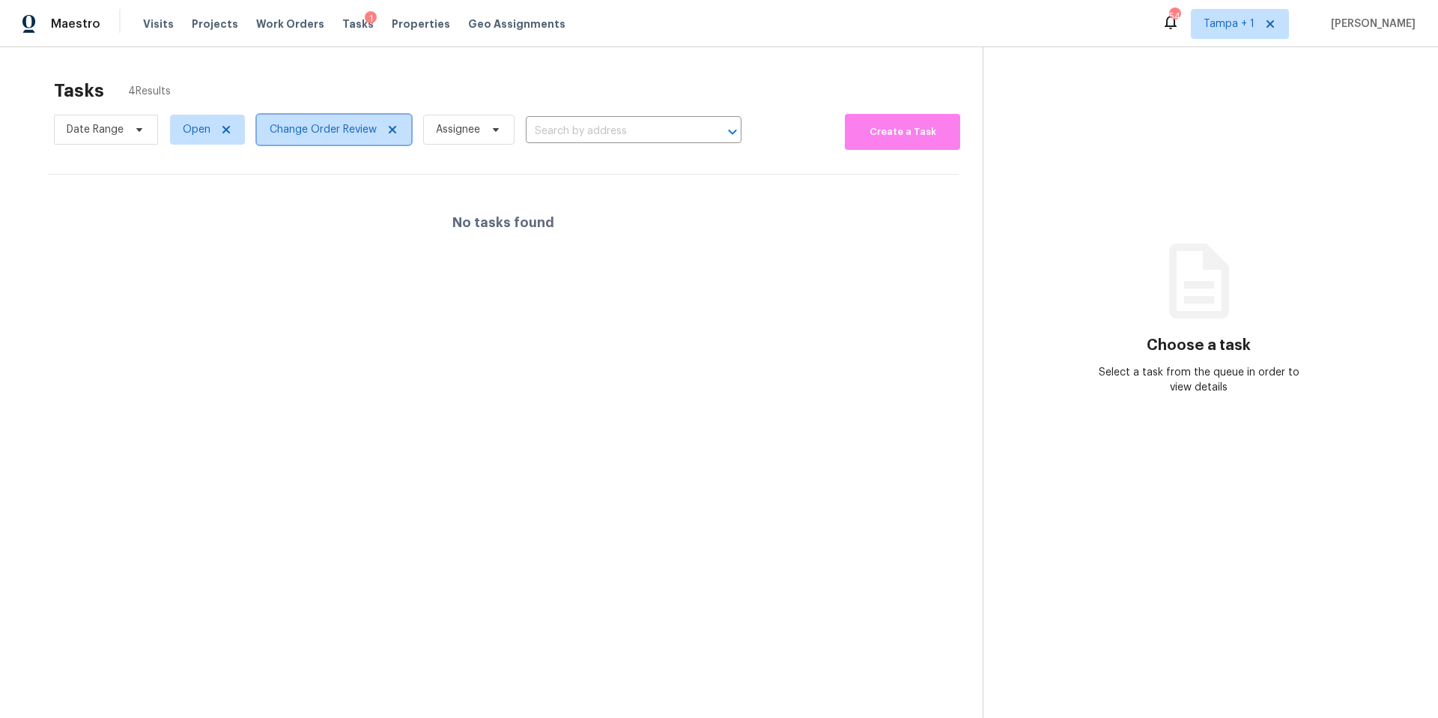
click at [308, 123] on span "Change Order Review" at bounding box center [323, 129] width 107 height 15
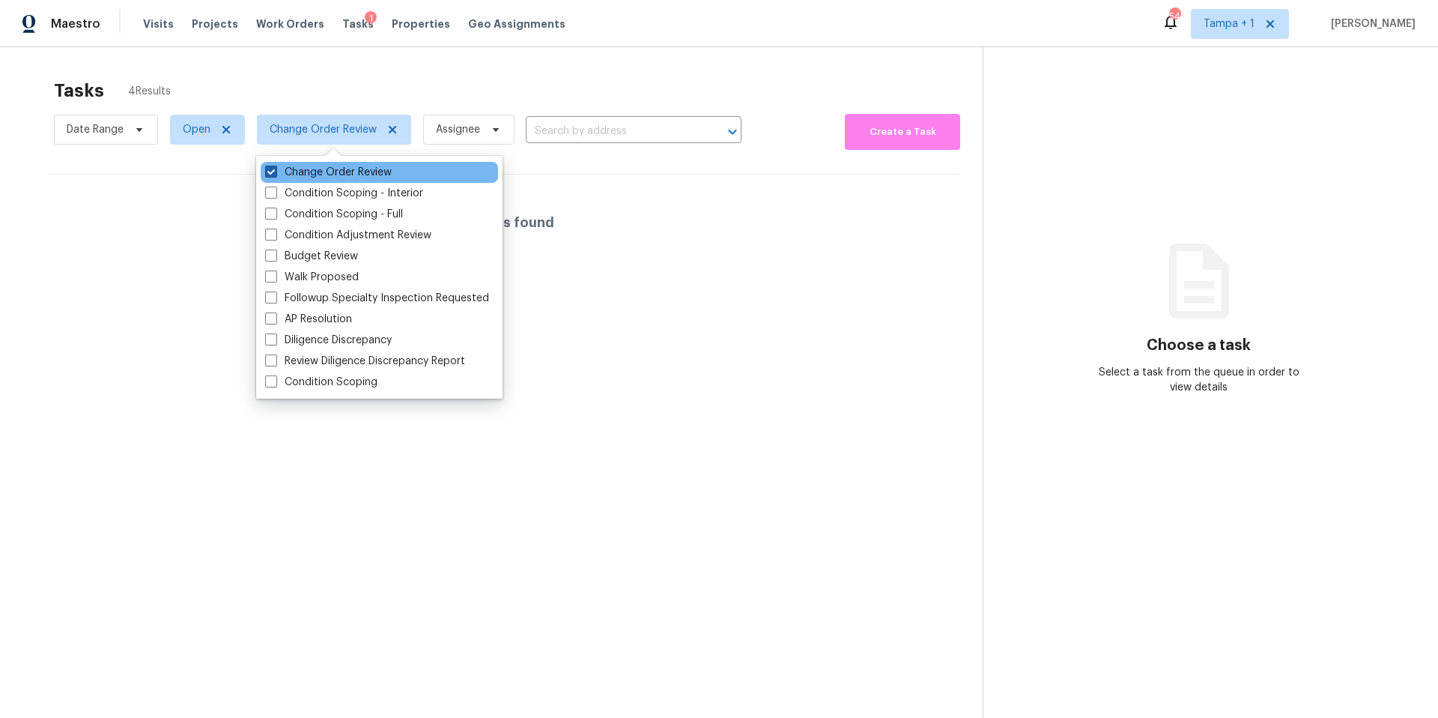
click at [303, 165] on label "Change Order Review" at bounding box center [328, 172] width 127 height 15
click at [275, 165] on input "Change Order Review" at bounding box center [270, 170] width 10 height 10
checkbox input "false"
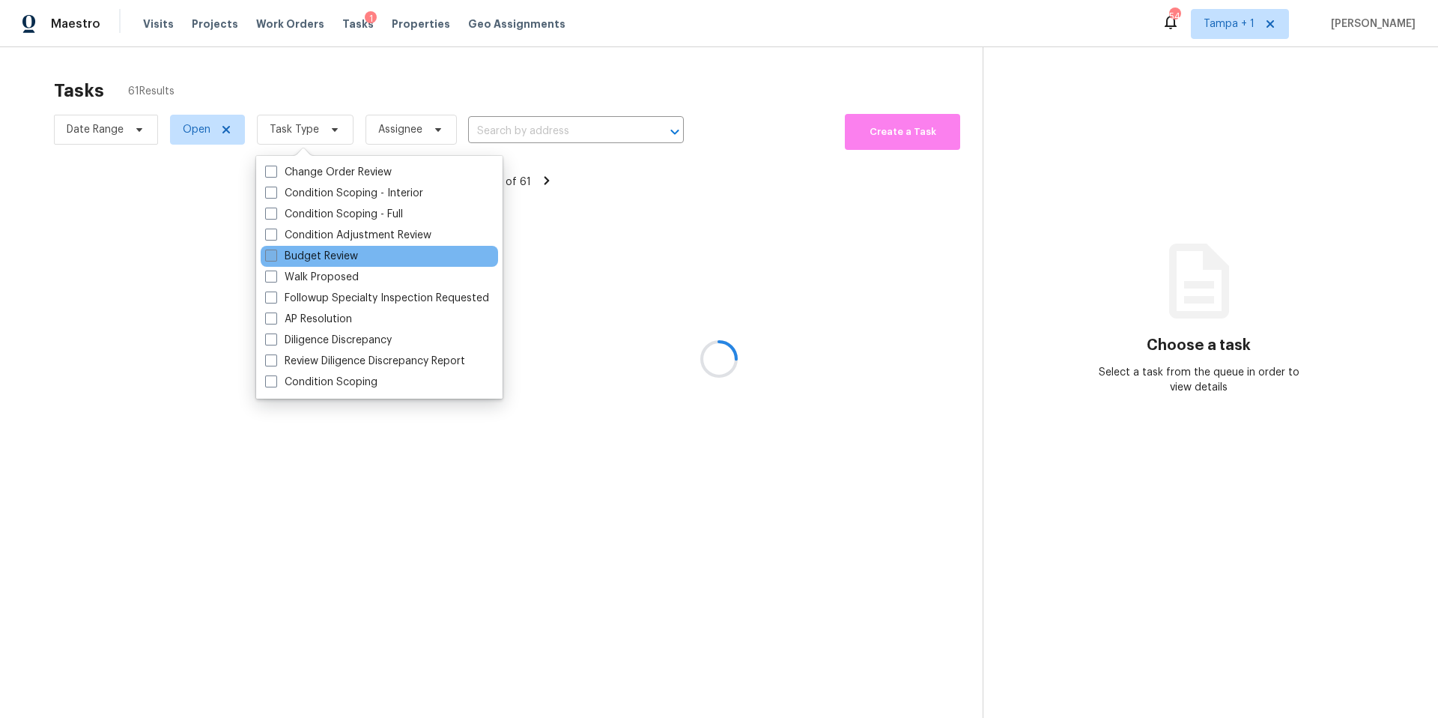
click at [304, 255] on label "Budget Review" at bounding box center [311, 256] width 93 height 15
click at [275, 255] on input "Budget Review" at bounding box center [270, 254] width 10 height 10
checkbox input "true"
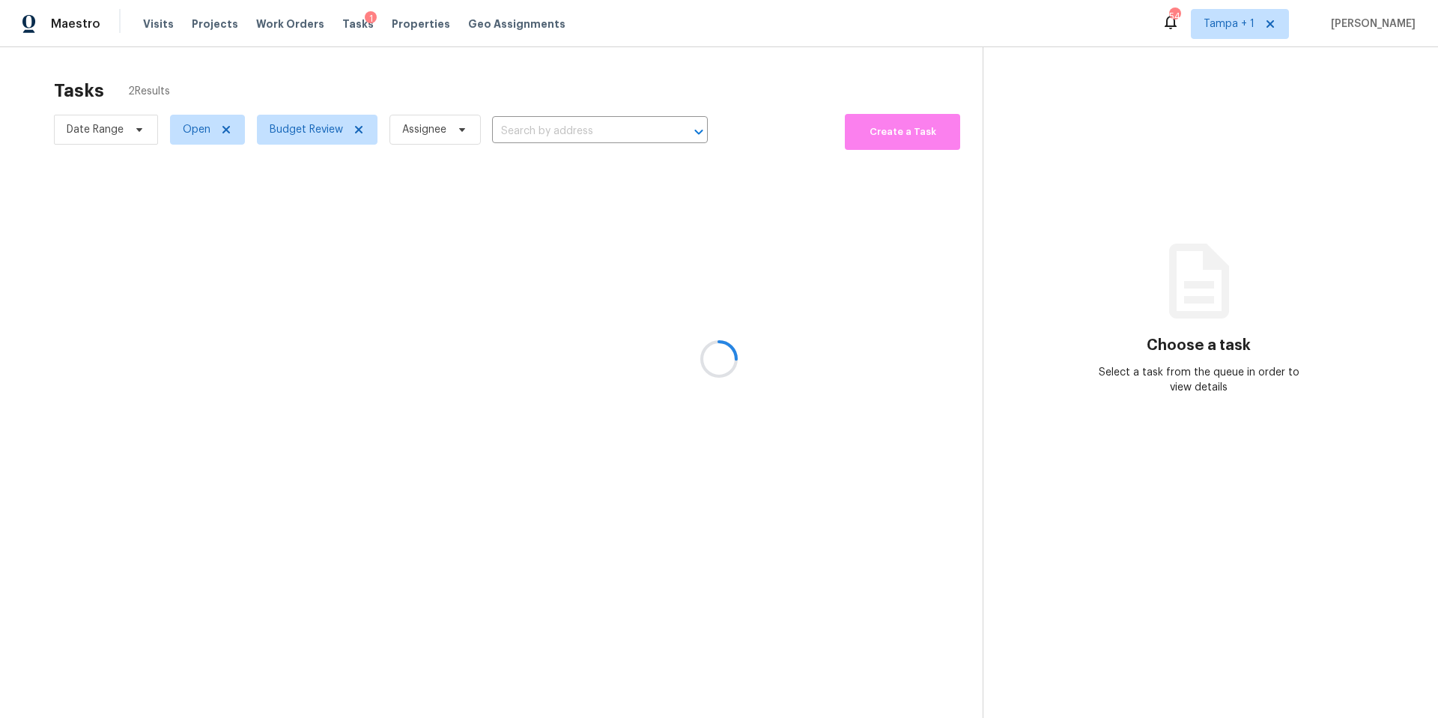
click at [530, 97] on div at bounding box center [719, 359] width 1438 height 718
click at [396, 28] on span "Properties" at bounding box center [421, 23] width 58 height 15
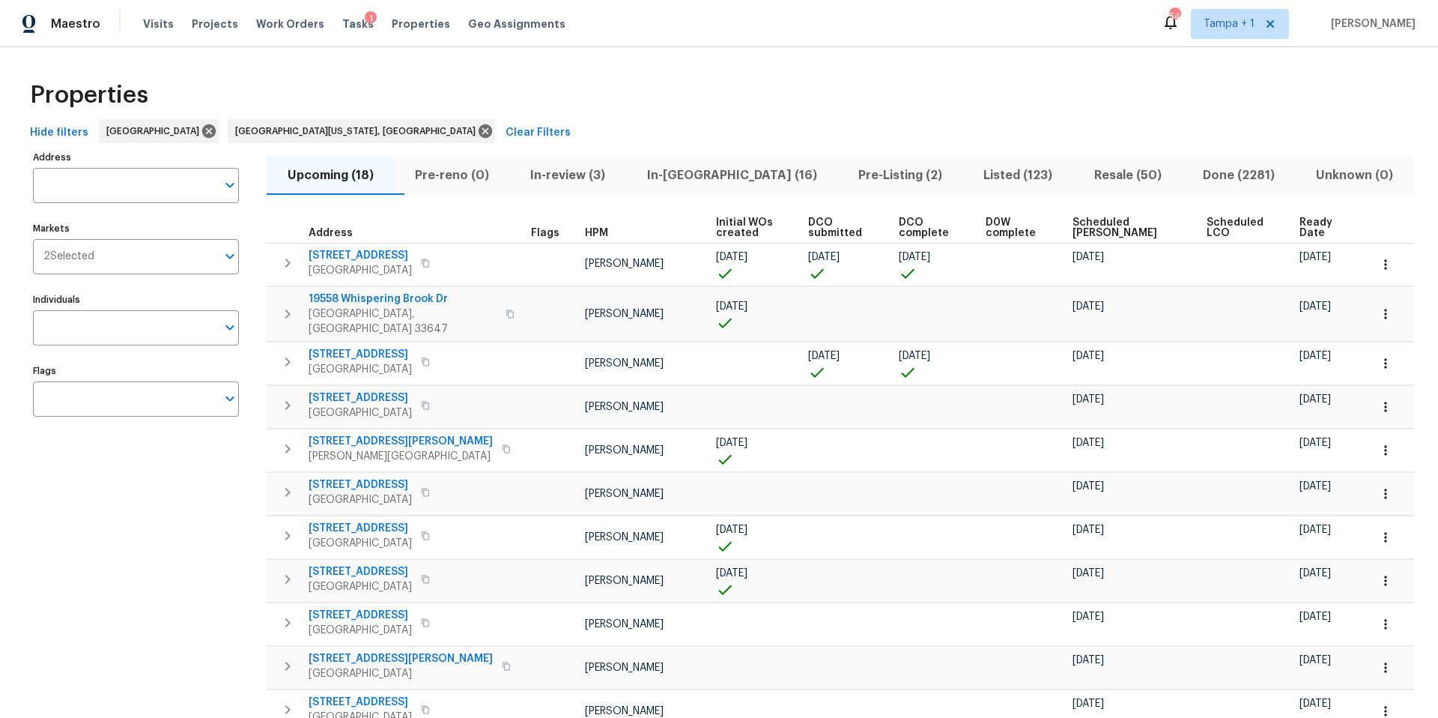
click at [613, 175] on span "In-review (3)" at bounding box center [568, 175] width 98 height 21
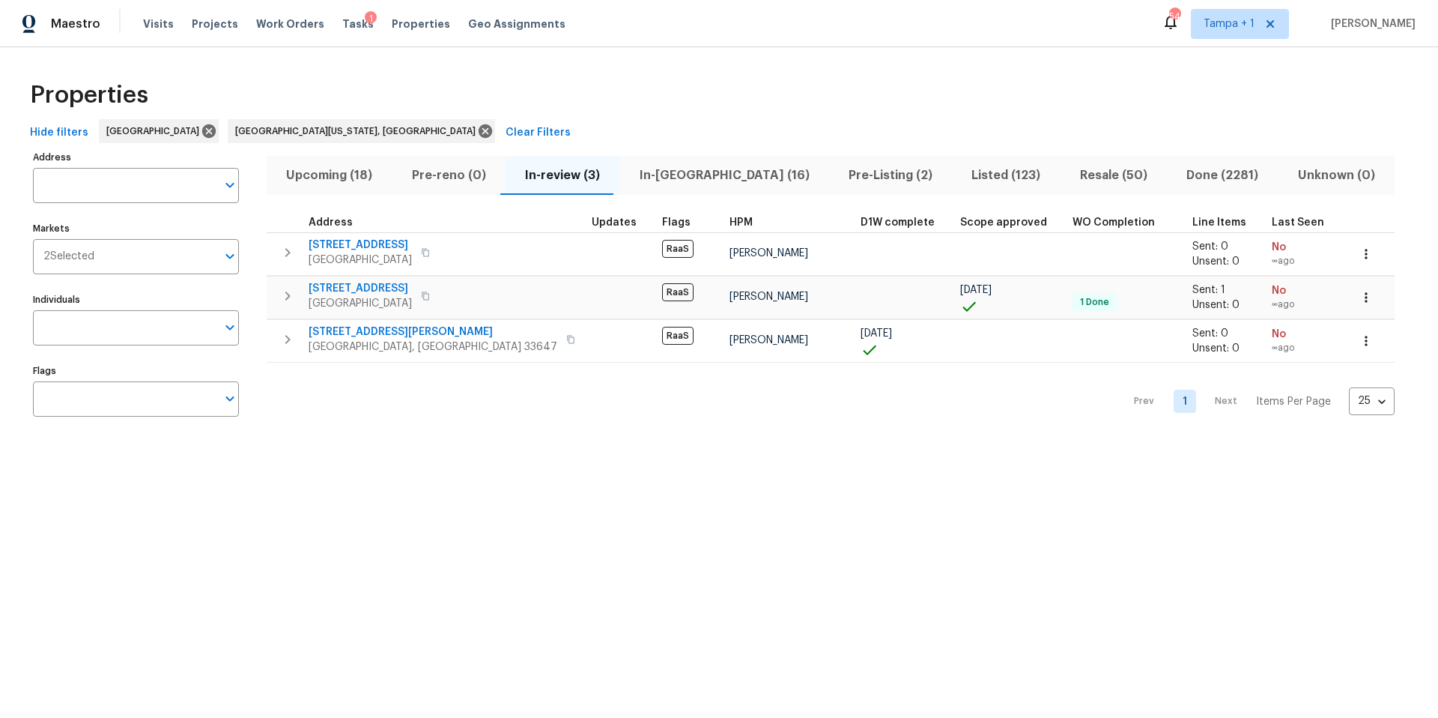
click at [657, 171] on span "In-reno (16)" at bounding box center [724, 175] width 191 height 21
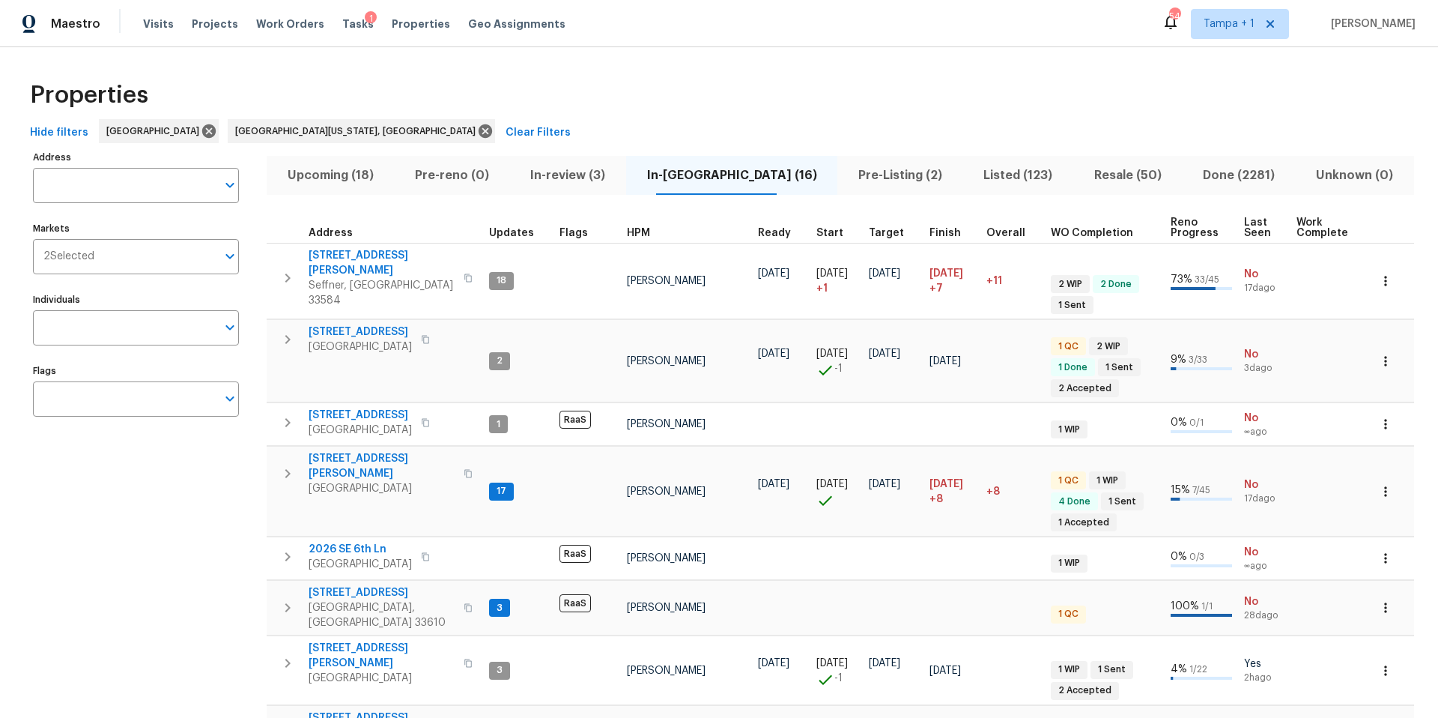
click at [617, 176] on span "In-review (3)" at bounding box center [568, 175] width 98 height 21
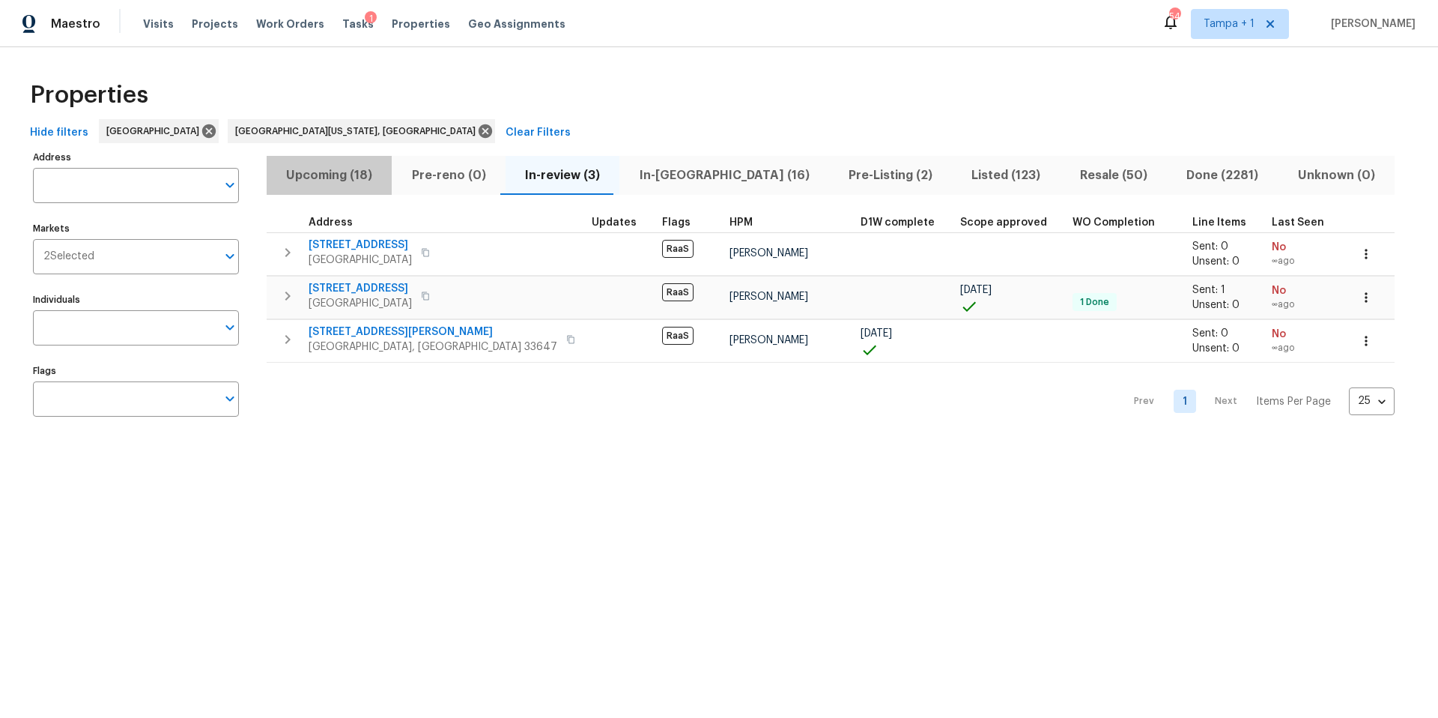
click at [347, 176] on span "Upcoming (18)" at bounding box center [329, 175] width 107 height 21
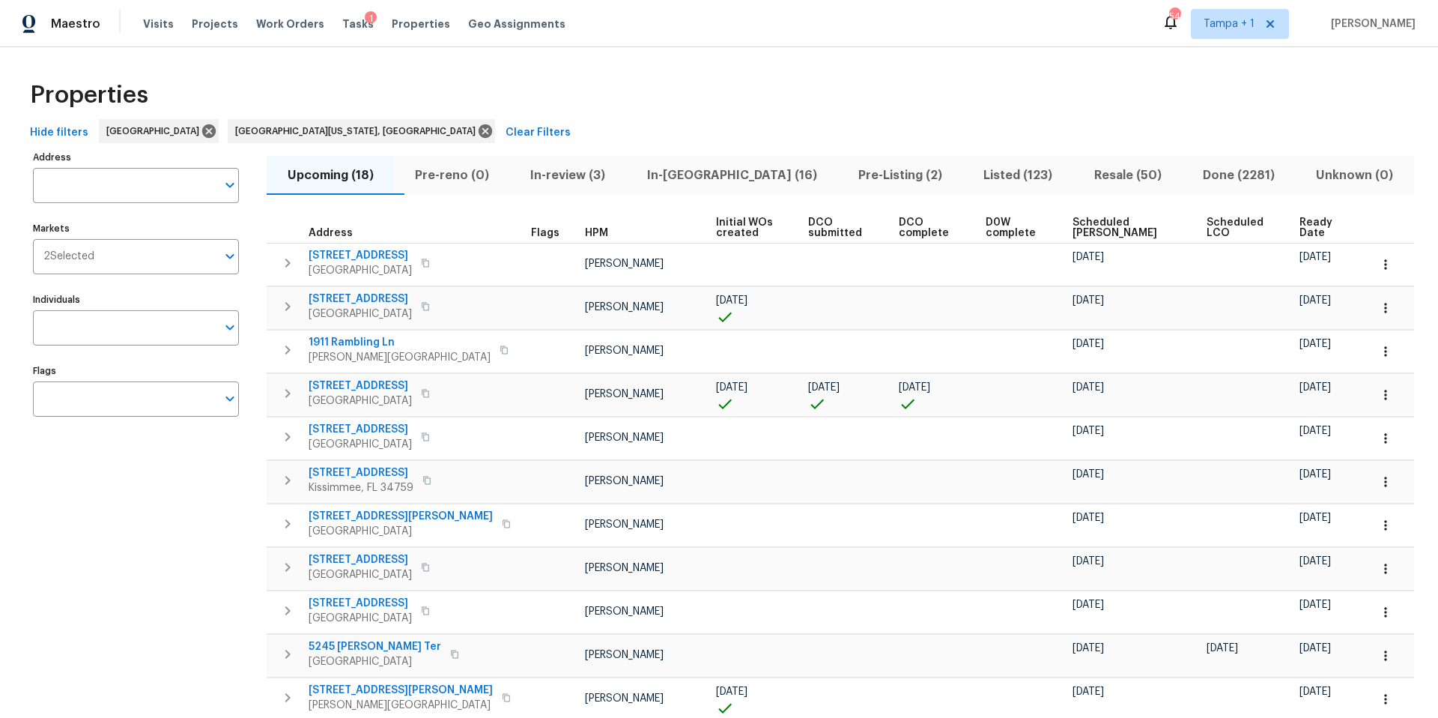
click at [1302, 225] on span "Ready Date" at bounding box center [1322, 227] width 44 height 21
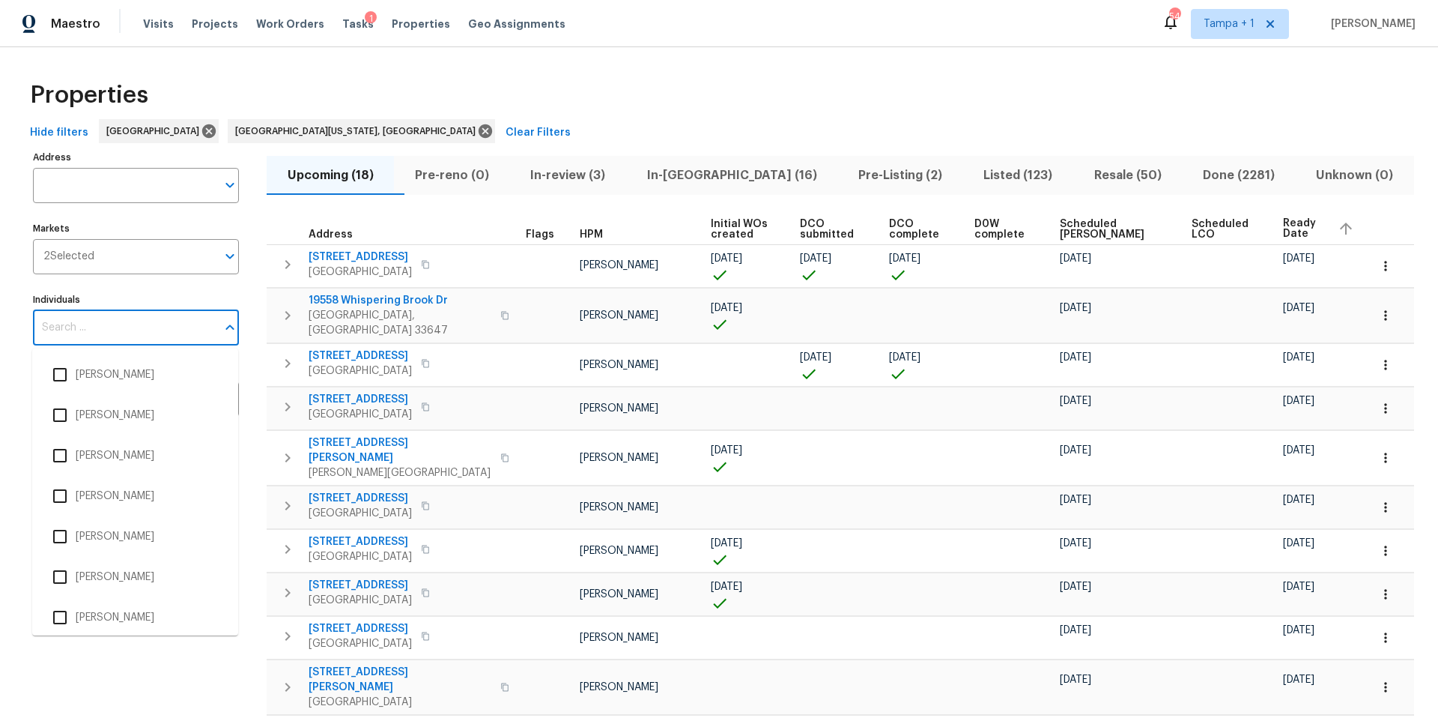
click at [110, 318] on input "Individuals" at bounding box center [125, 327] width 184 height 35
type input "bobby"
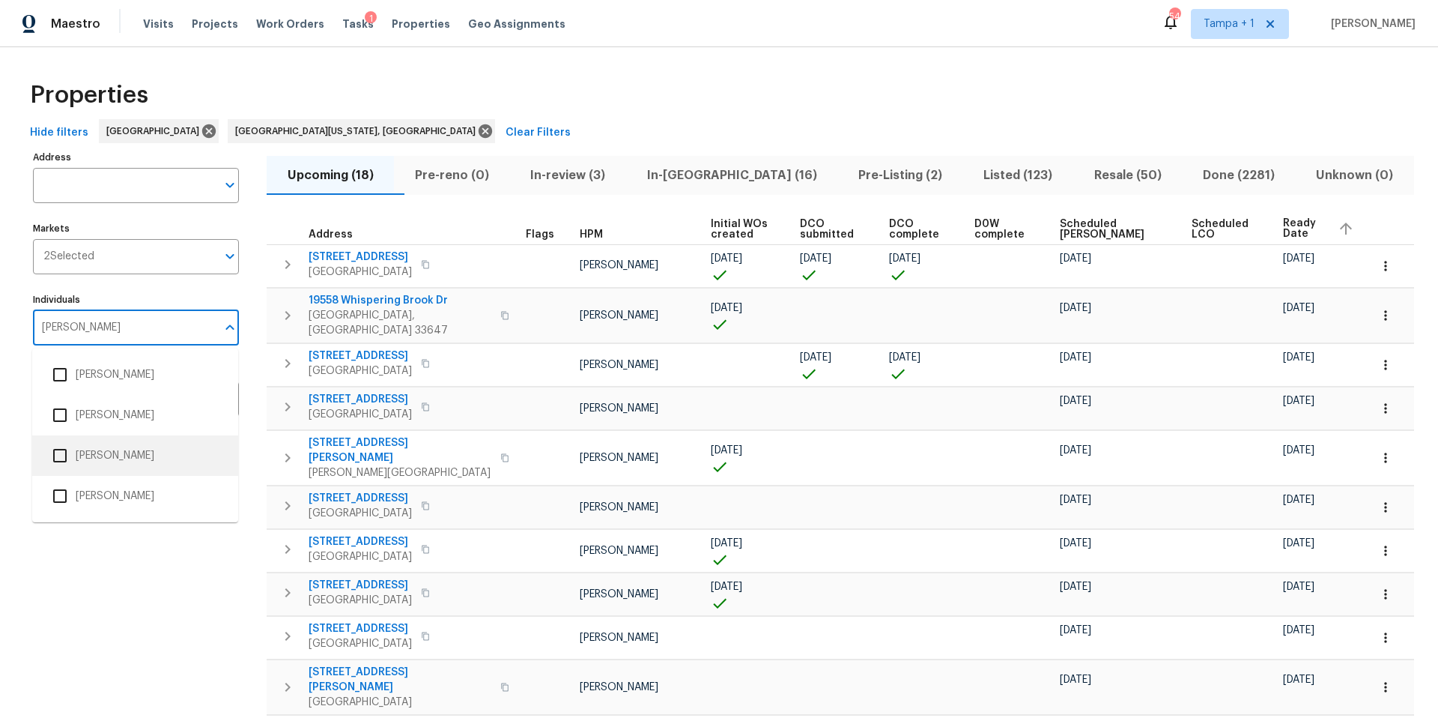
click at [100, 461] on li "[PERSON_NAME]" at bounding box center [135, 455] width 182 height 31
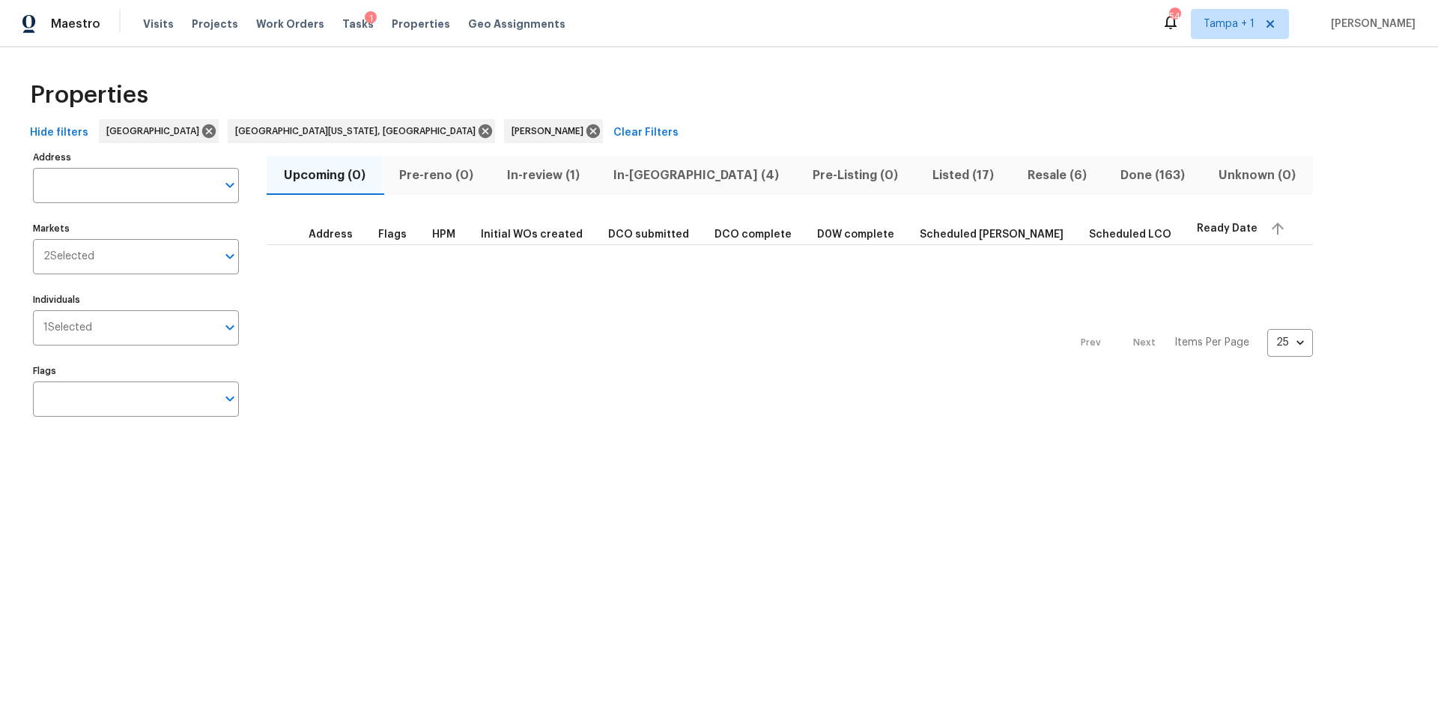
click at [645, 178] on span "In-reno (4)" at bounding box center [696, 175] width 181 height 21
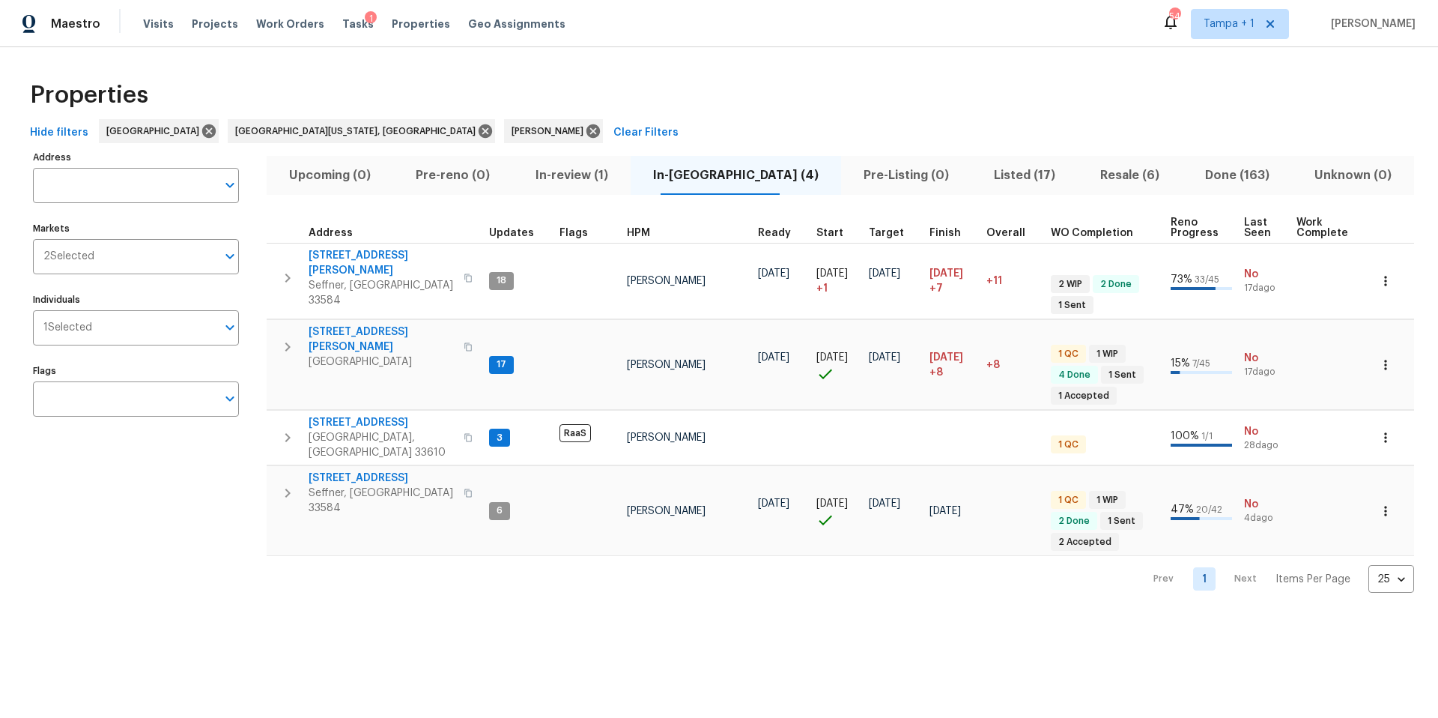
click at [577, 178] on span "In-review (1)" at bounding box center [571, 175] width 100 height 21
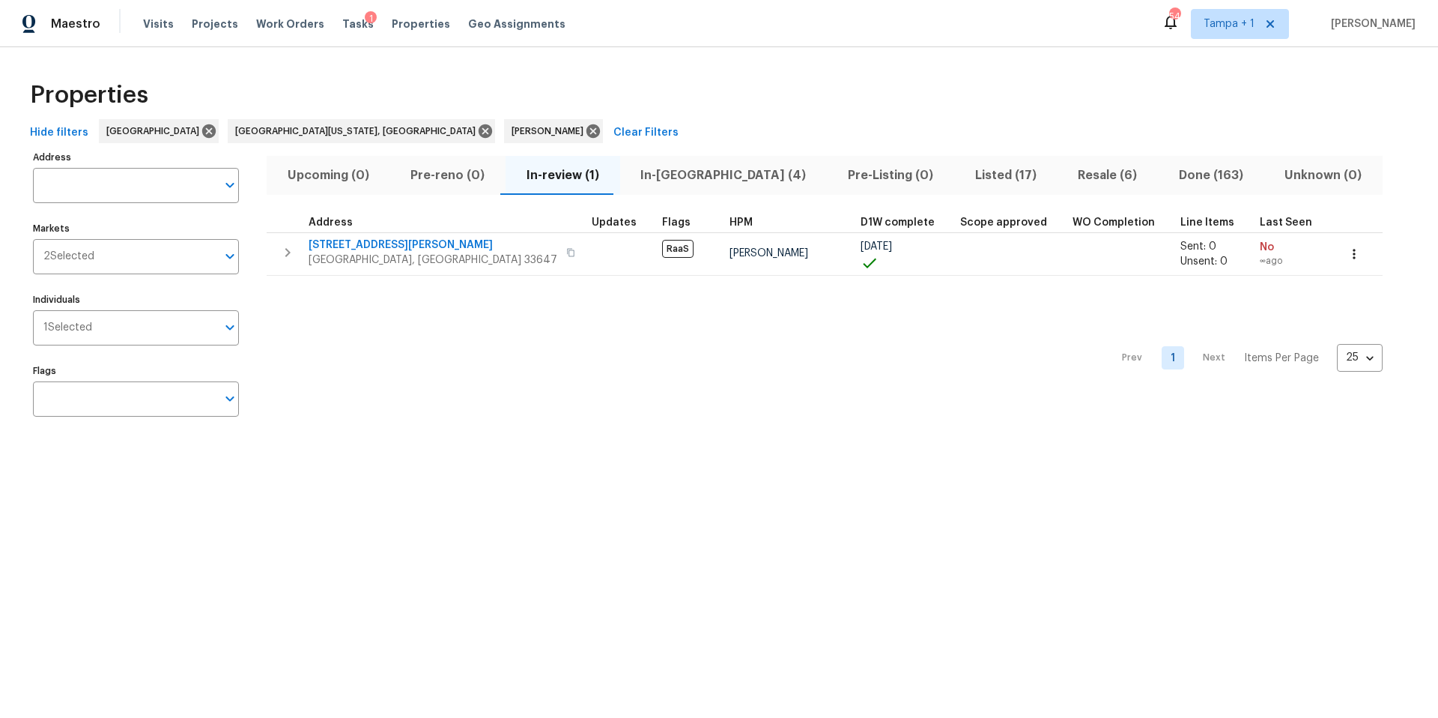
click at [321, 166] on span "Upcoming (0)" at bounding box center [329, 175] width 106 height 21
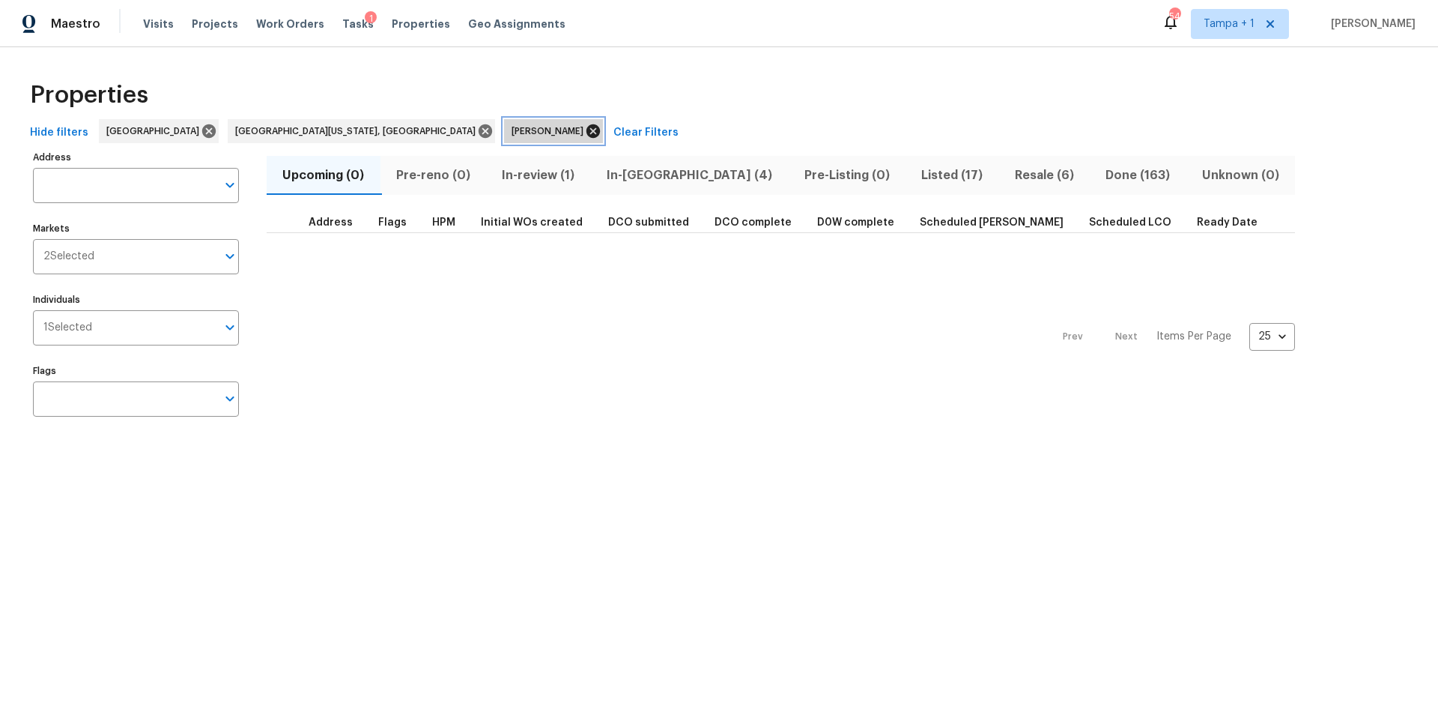
click at [587, 133] on icon at bounding box center [593, 130] width 13 height 13
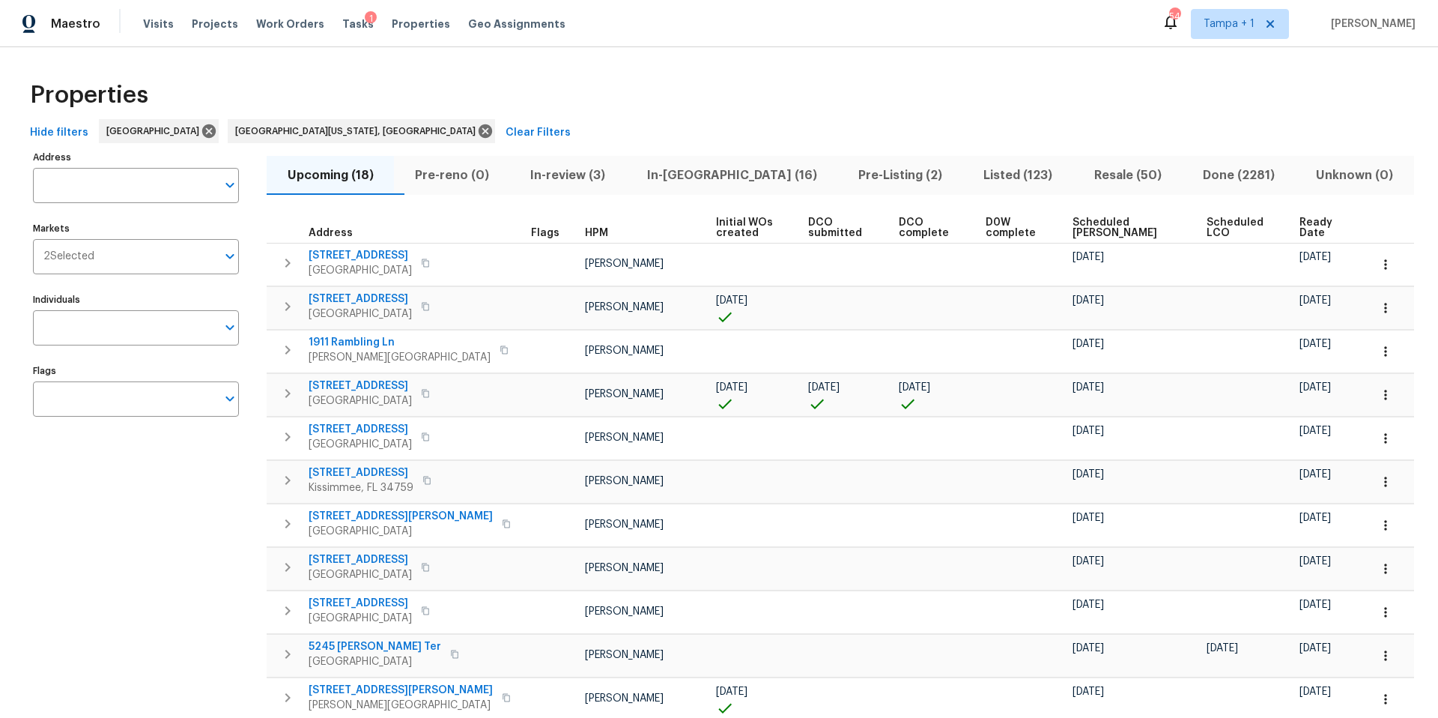
click at [1300, 232] on span "Ready Date" at bounding box center [1322, 227] width 44 height 21
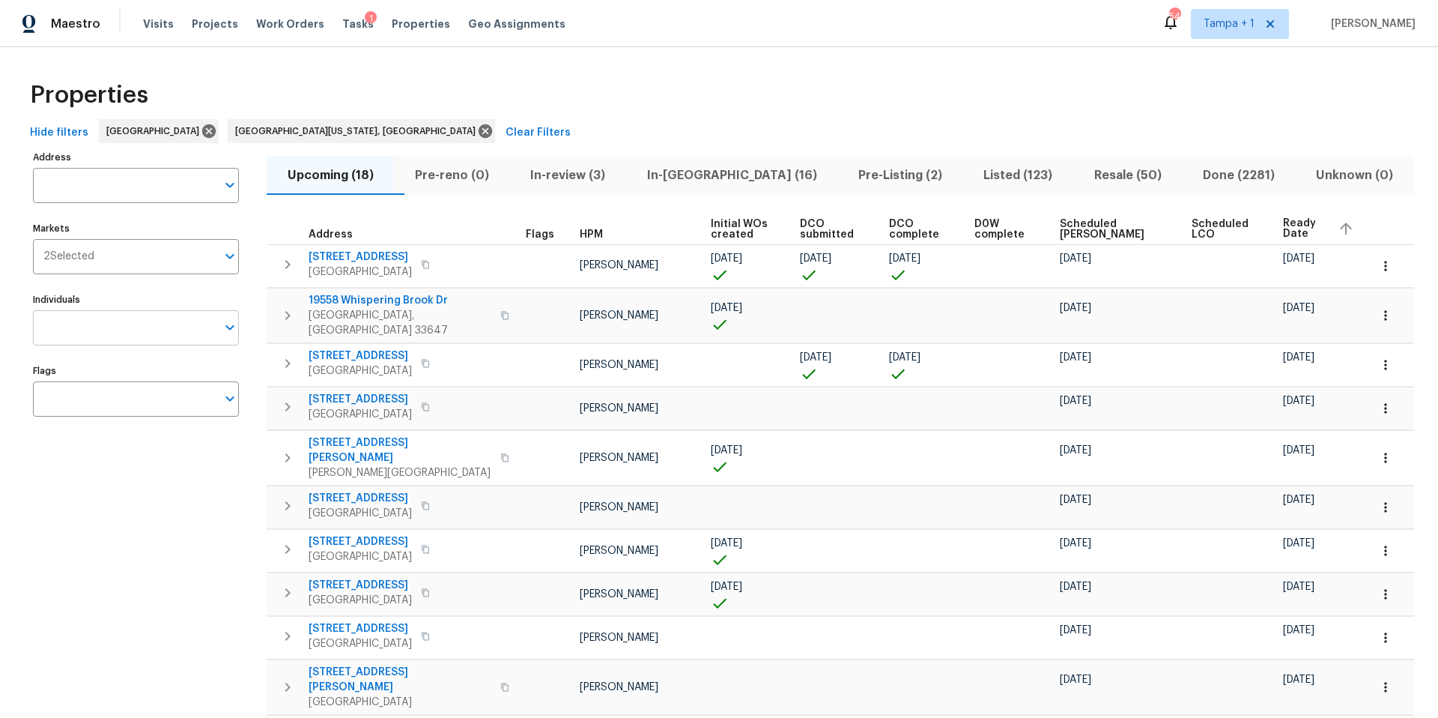
click at [139, 321] on input "Individuals" at bounding box center [125, 327] width 184 height 35
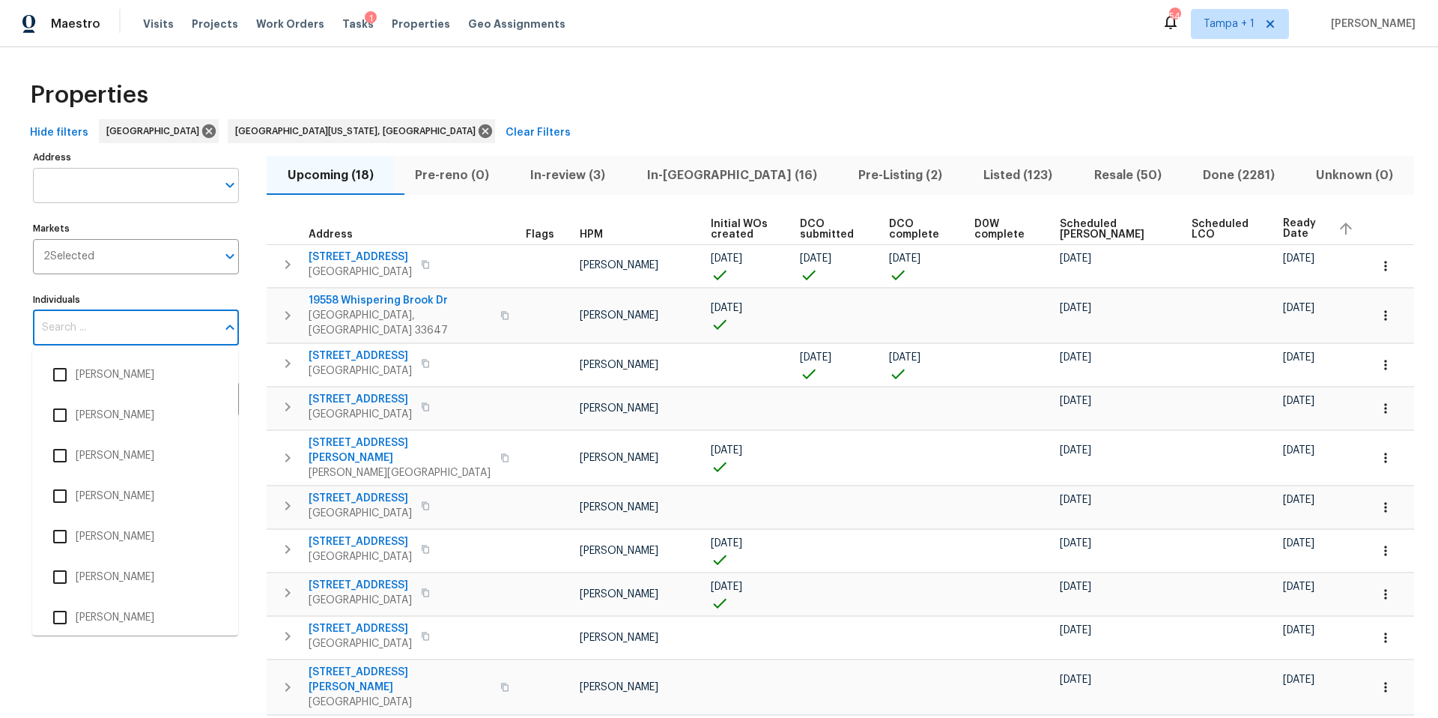
click at [115, 190] on input "Address" at bounding box center [125, 185] width 184 height 35
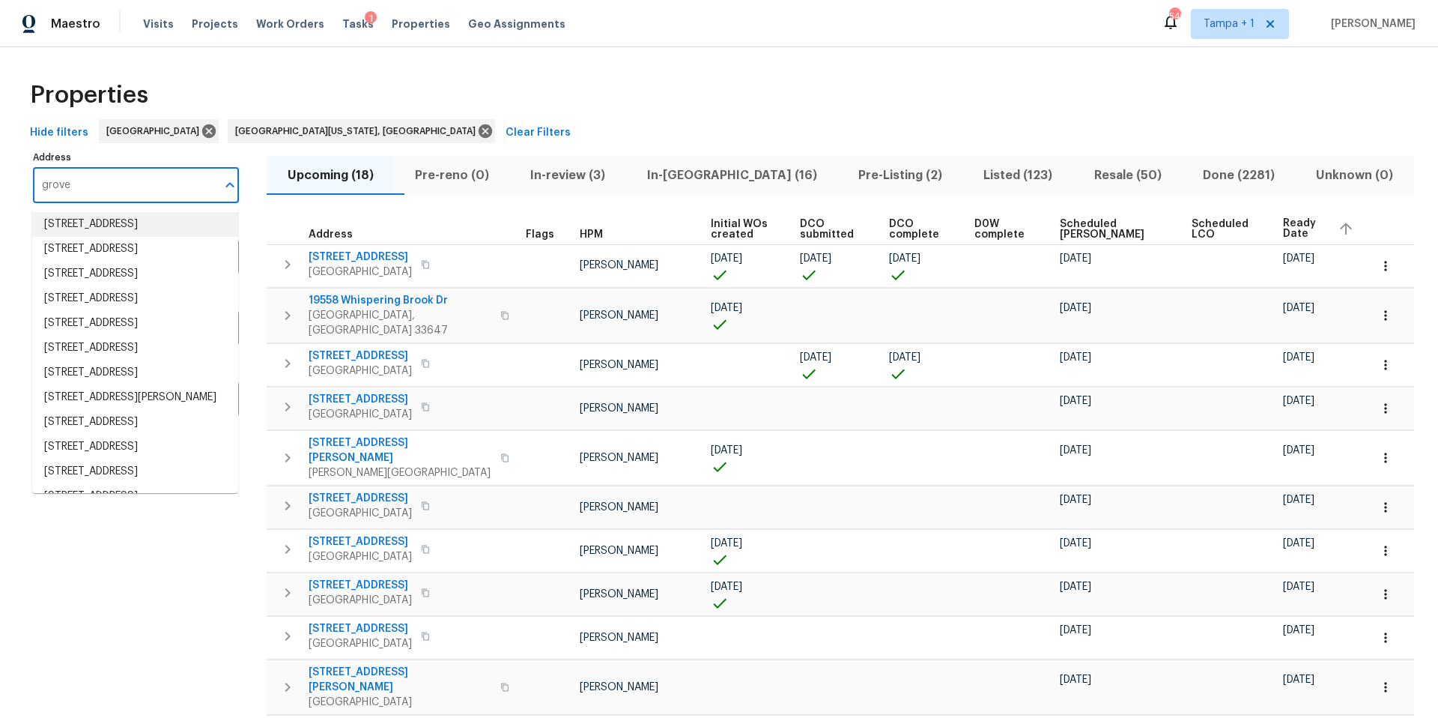
type input "grove"
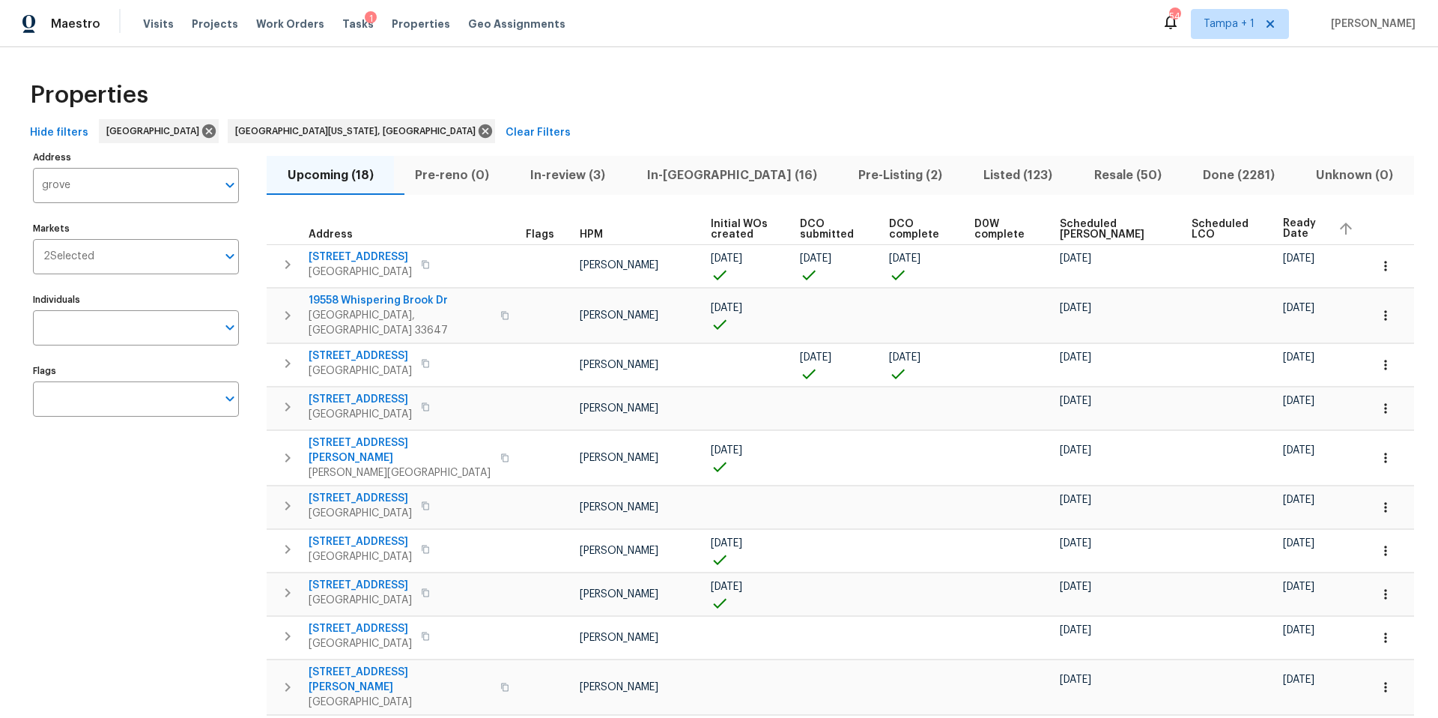
click at [417, 124] on div "Hide filters Tampa Southwest Florida, FL Clear Filters" at bounding box center [719, 133] width 1390 height 28
click at [82, 187] on input "grove" at bounding box center [125, 185] width 184 height 35
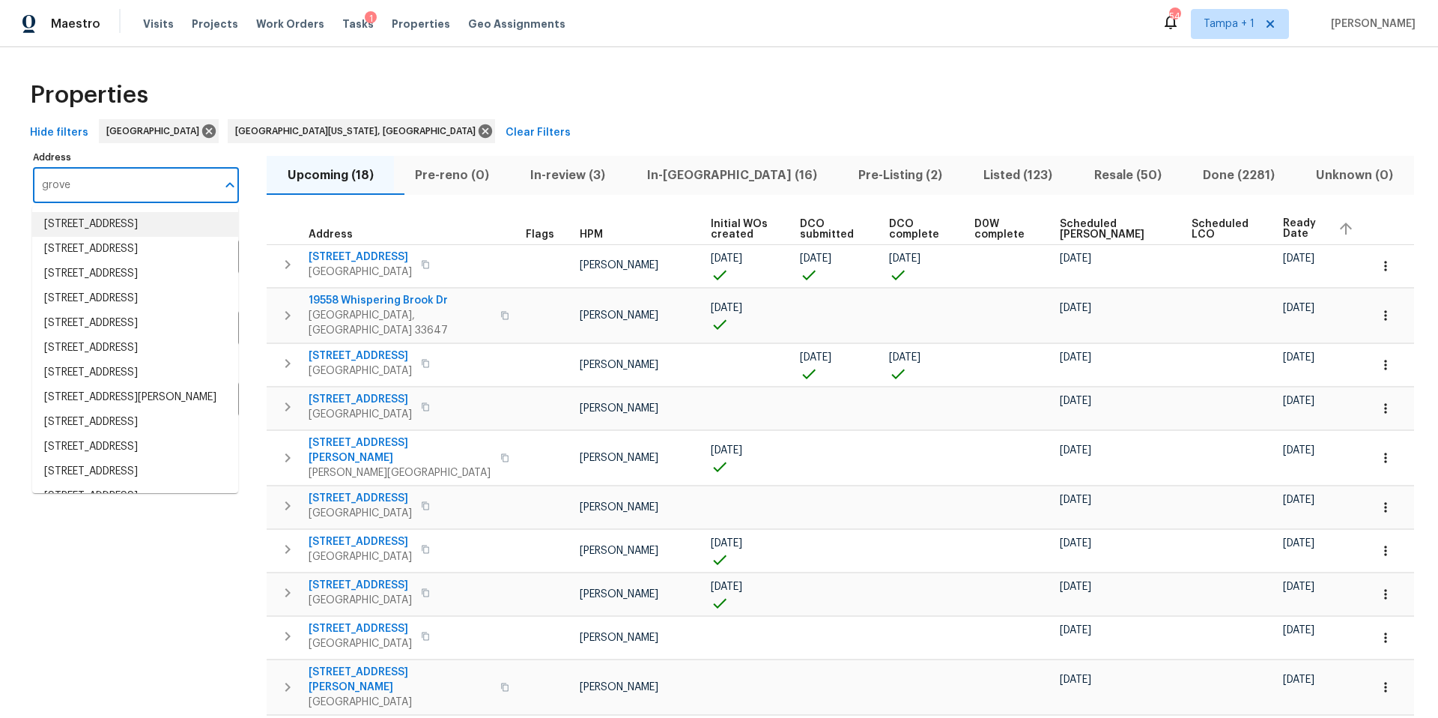
click at [82, 187] on input "grove" at bounding box center [125, 185] width 184 height 35
click at [81, 184] on input "grove" at bounding box center [125, 185] width 184 height 35
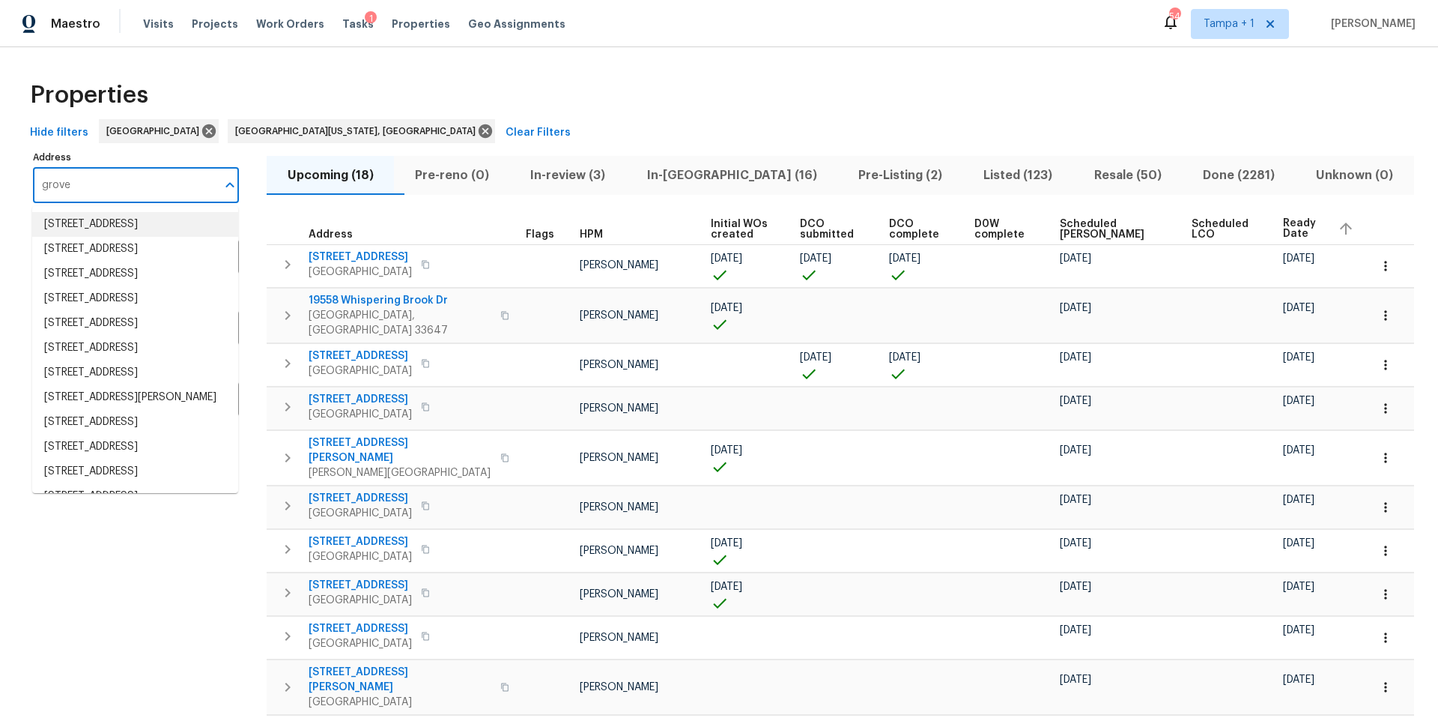
click at [81, 184] on input "grove" at bounding box center [125, 185] width 184 height 35
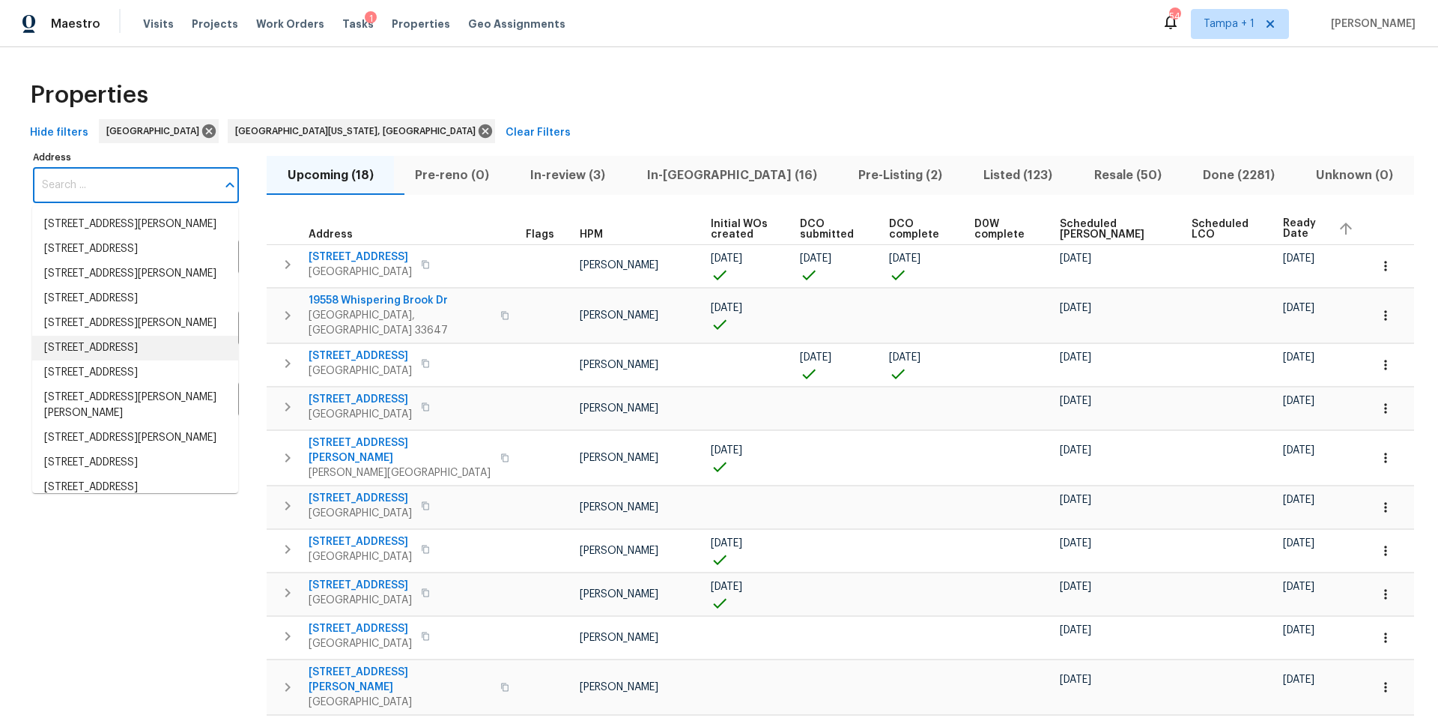
click at [93, 588] on div "Address Address Markets 2 Selected Markets Individuals Individuals Flags Flags" at bounding box center [145, 629] width 225 height 964
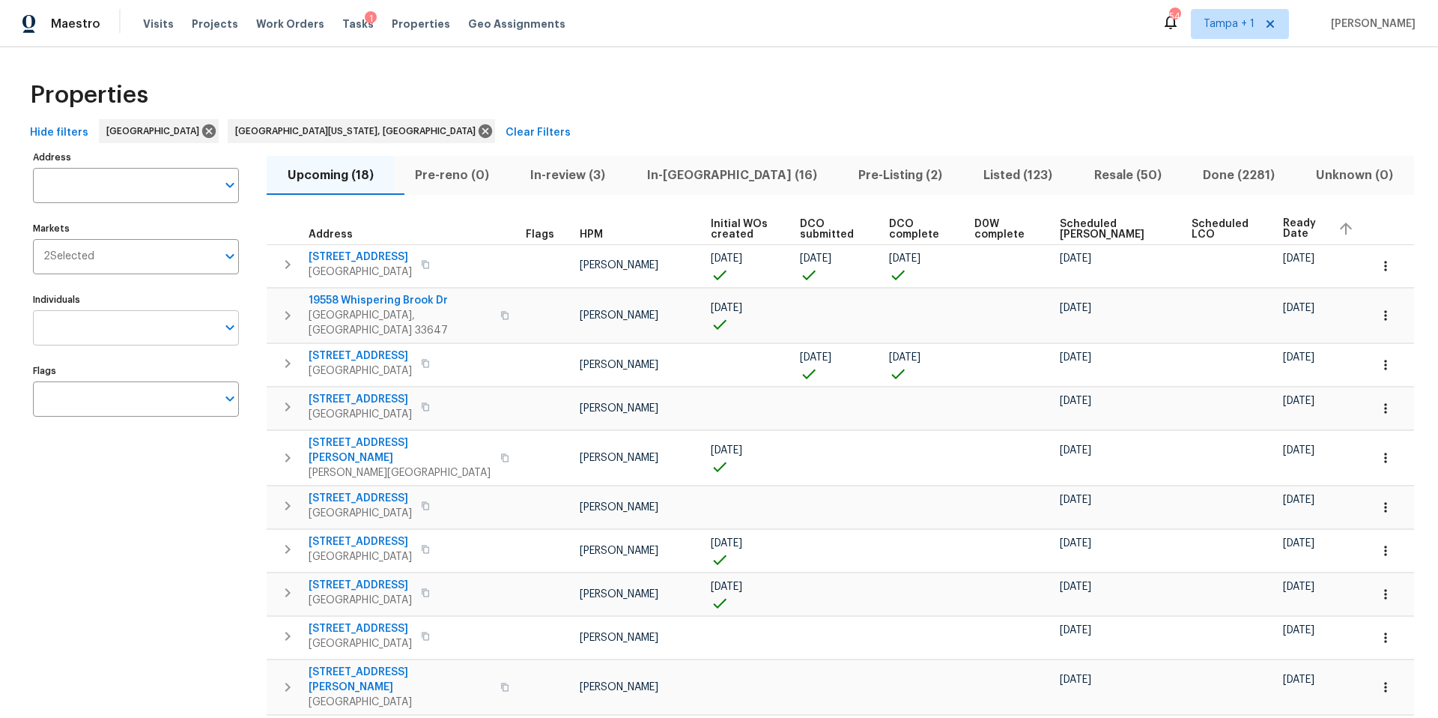
click at [101, 333] on input "Individuals" at bounding box center [125, 327] width 184 height 35
type input "bobby"
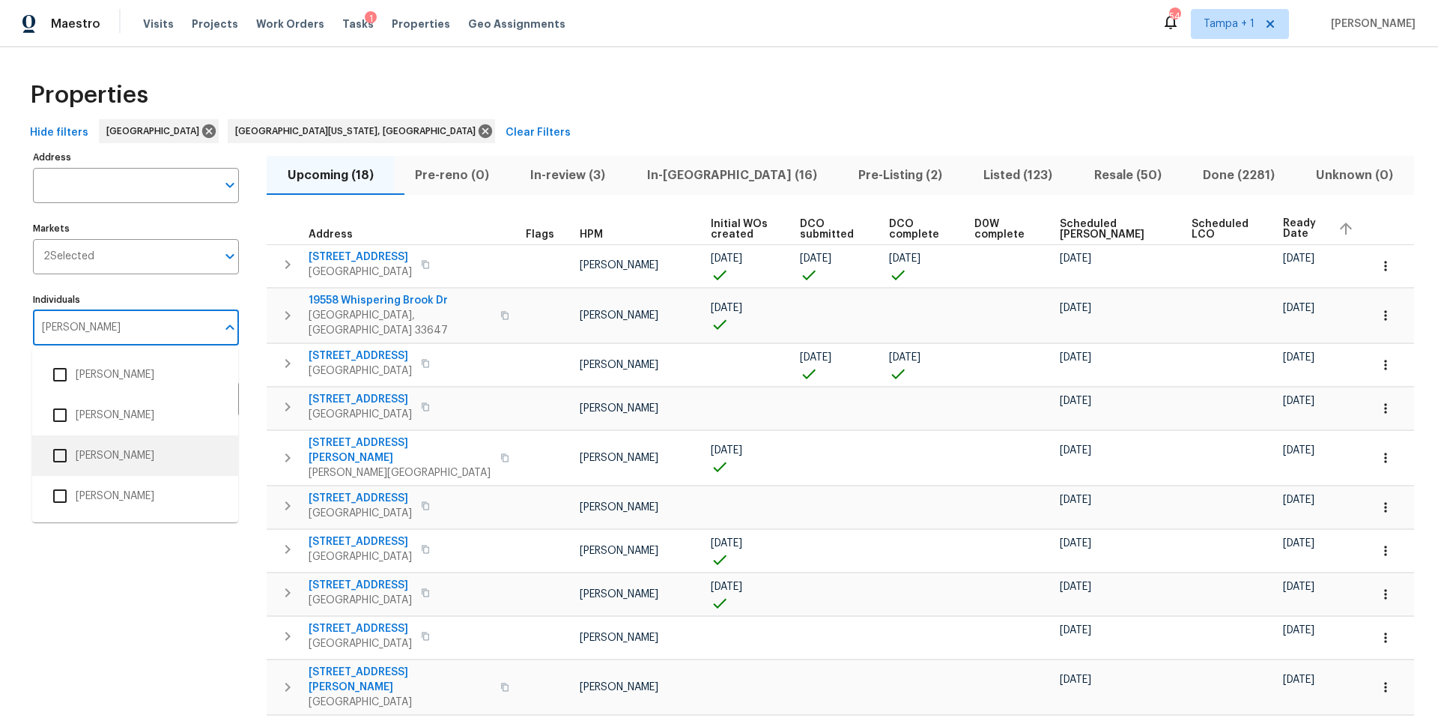
click at [103, 472] on li "[PERSON_NAME]" at bounding box center [135, 455] width 206 height 40
click at [97, 326] on input "Individuals" at bounding box center [125, 327] width 184 height 35
click at [70, 452] on input "checkbox" at bounding box center [59, 455] width 31 height 31
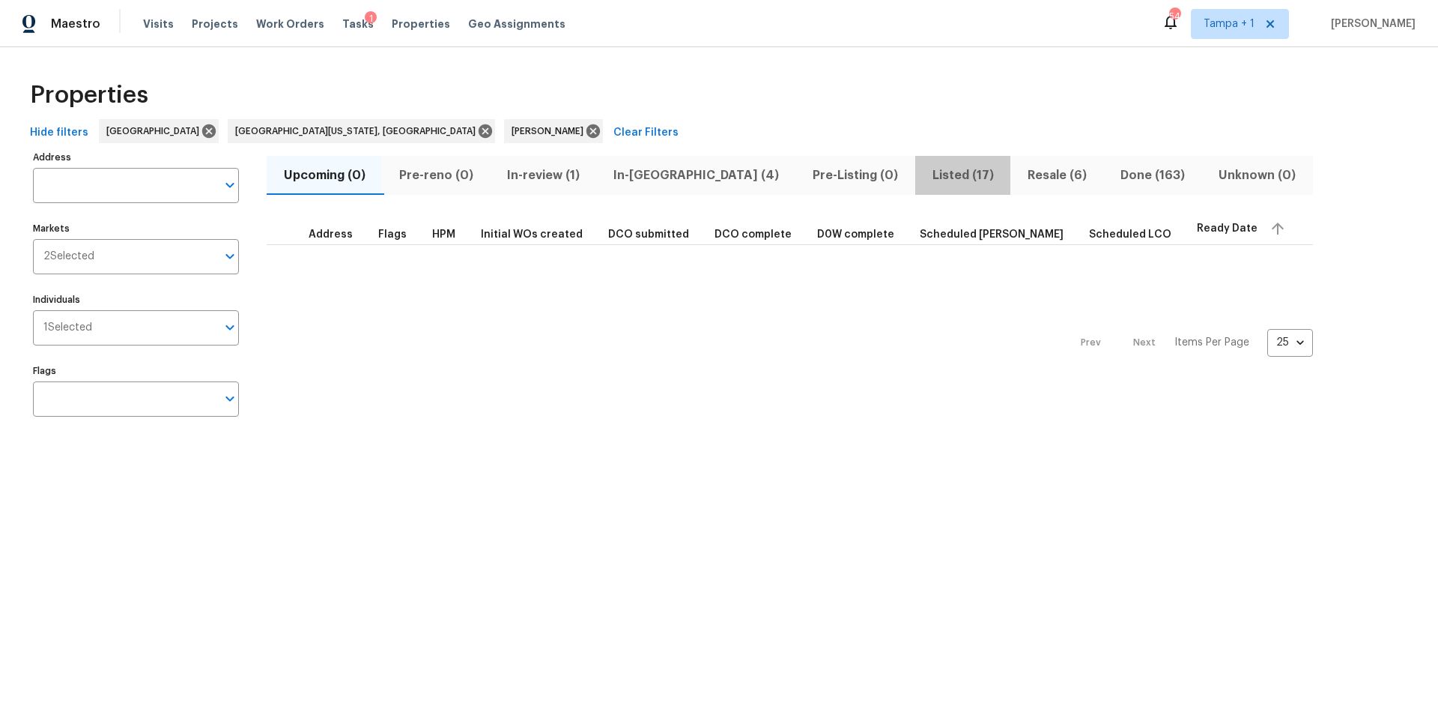
click at [924, 174] on span "Listed (17)" at bounding box center [962, 175] width 77 height 21
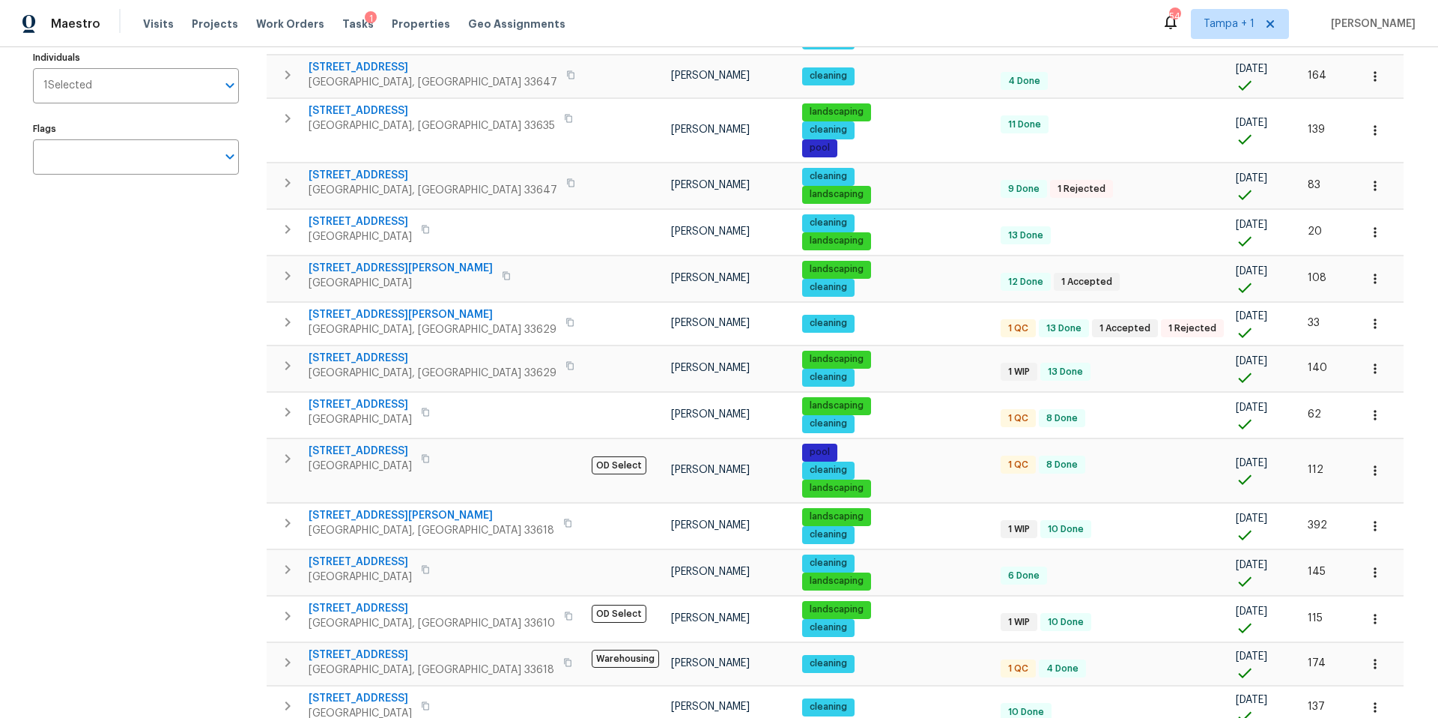
scroll to position [412, 0]
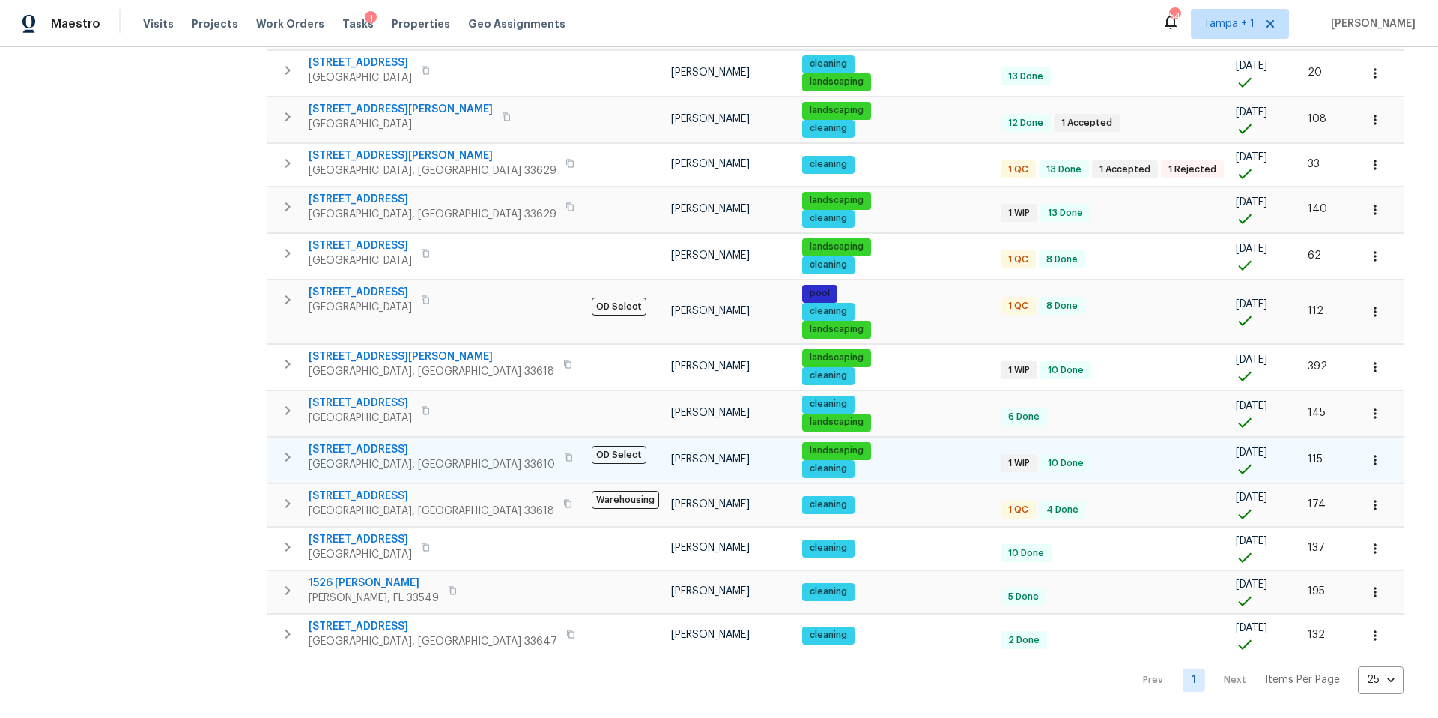
click at [323, 457] on span "Tampa, FL 33610" at bounding box center [432, 464] width 246 height 15
click at [1359, 444] on button "button" at bounding box center [1375, 460] width 33 height 33
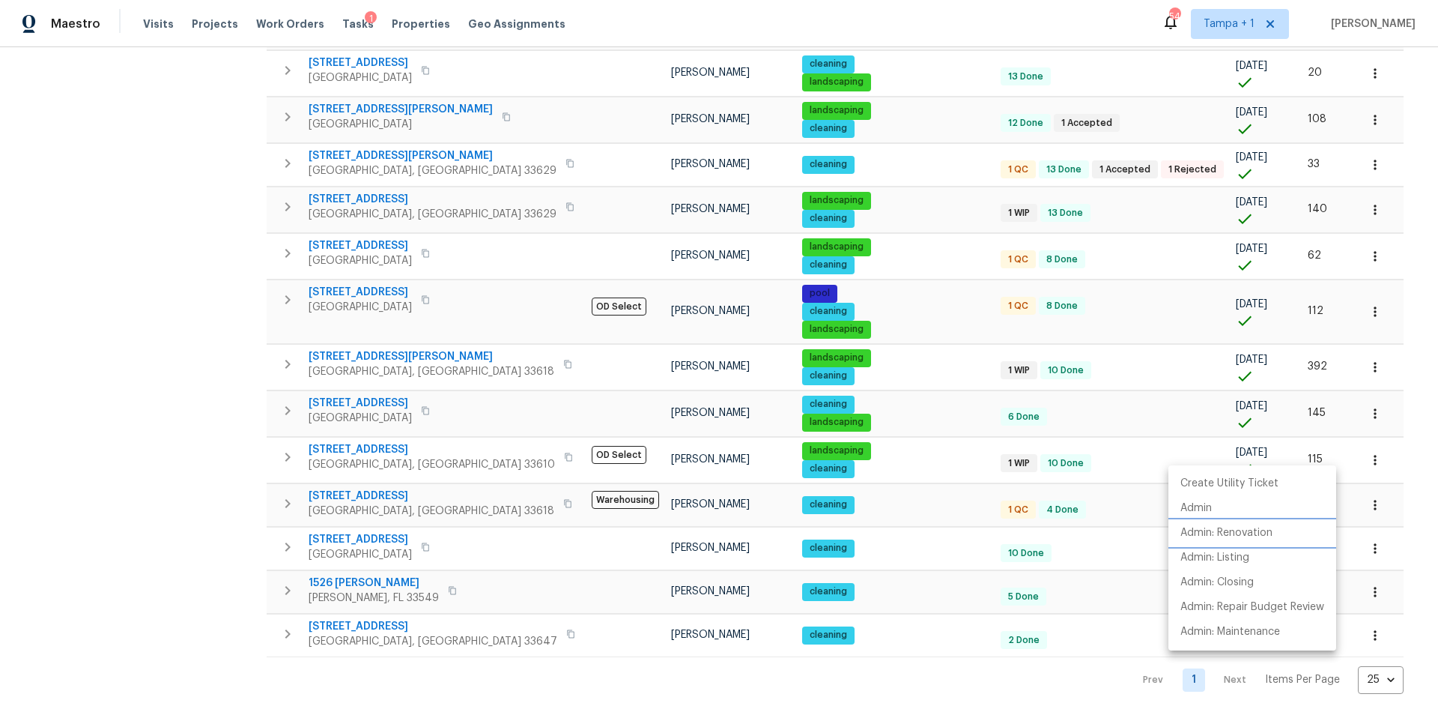
click at [1267, 531] on p "Admin: Renovation" at bounding box center [1227, 533] width 92 height 16
click at [119, 422] on div at bounding box center [719, 359] width 1438 height 718
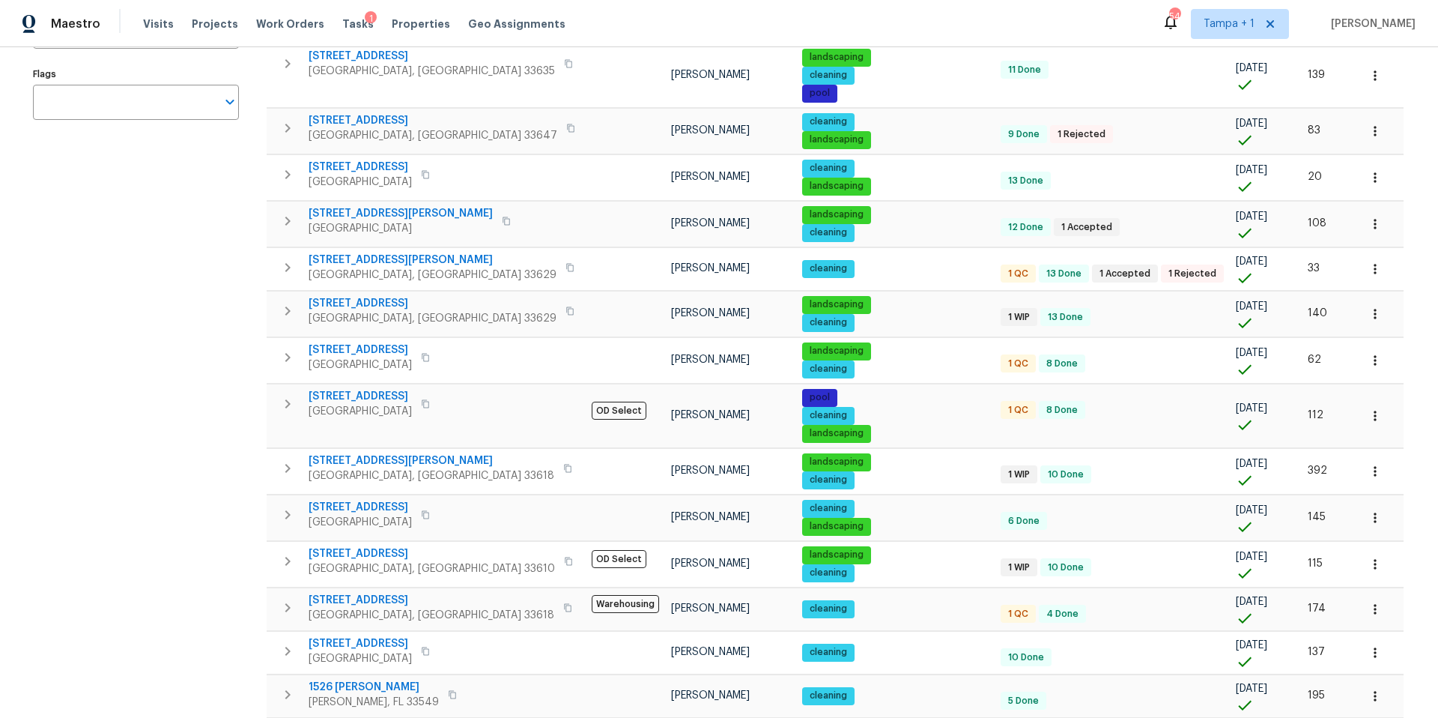
scroll to position [312, 0]
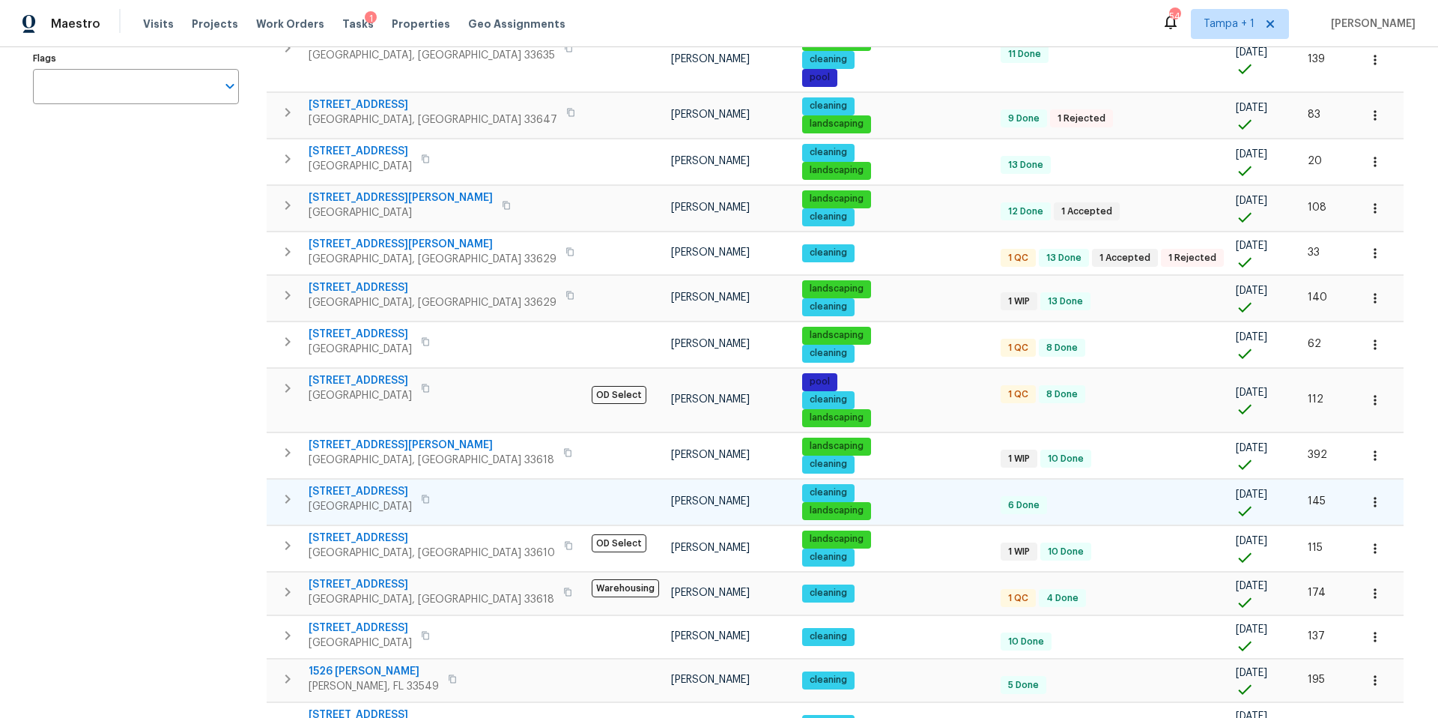
click at [351, 494] on span "4825 W Bay Court Ave" at bounding box center [360, 491] width 103 height 15
click at [1359, 505] on button "button" at bounding box center [1375, 501] width 33 height 33
click at [1262, 592] on p "Admin: Renovation" at bounding box center [1227, 586] width 92 height 16
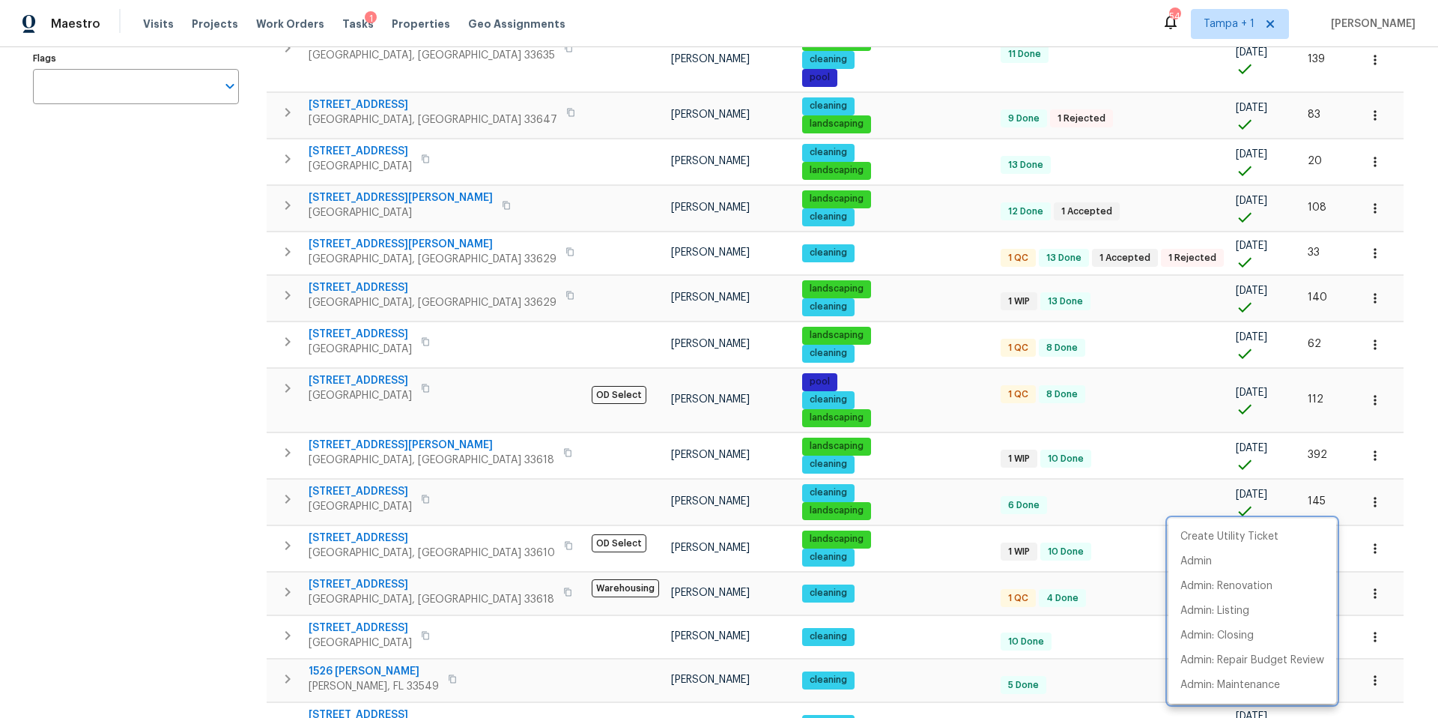
click at [169, 327] on div at bounding box center [719, 359] width 1438 height 718
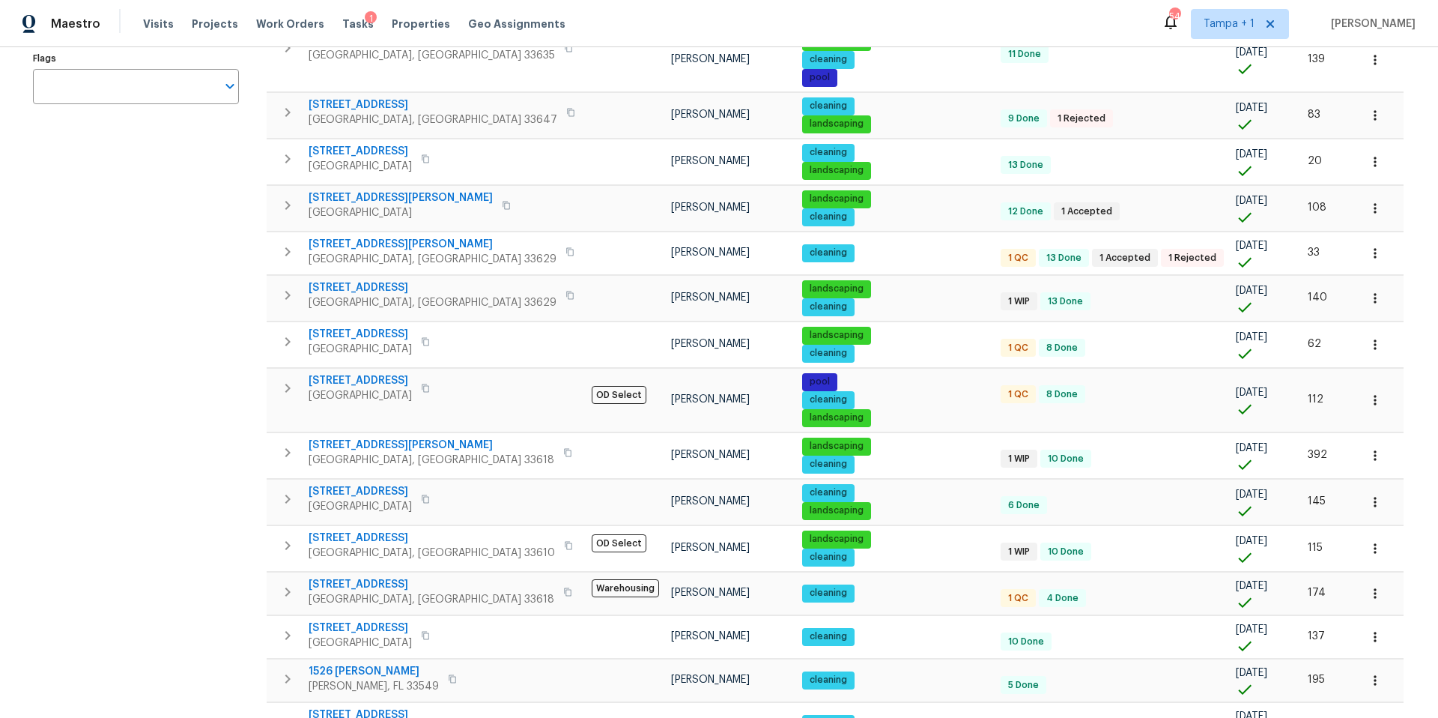
scroll to position [0, 0]
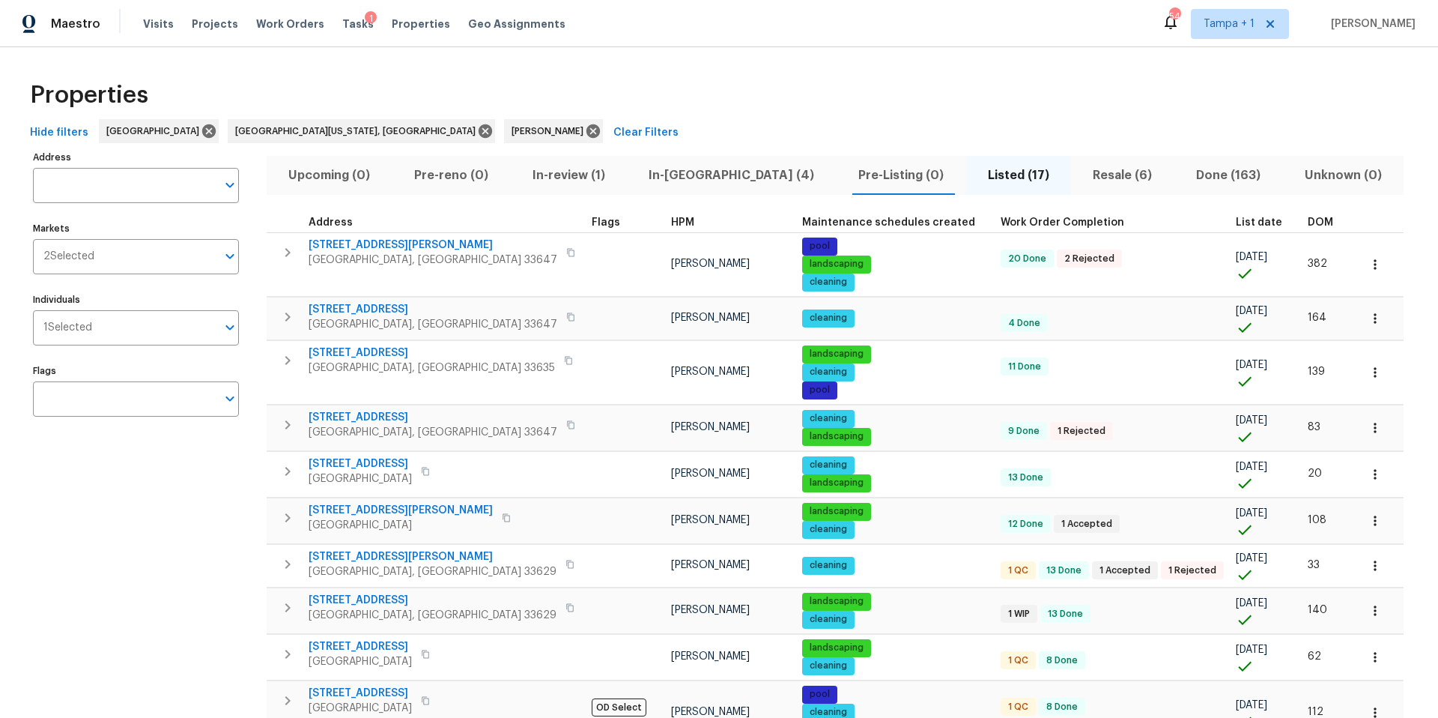
click at [365, 28] on div "Visits Projects Work Orders Tasks 1 Properties Geo Assignments" at bounding box center [363, 24] width 441 height 30
click at [342, 16] on div "Tasks 1" at bounding box center [357, 24] width 31 height 16
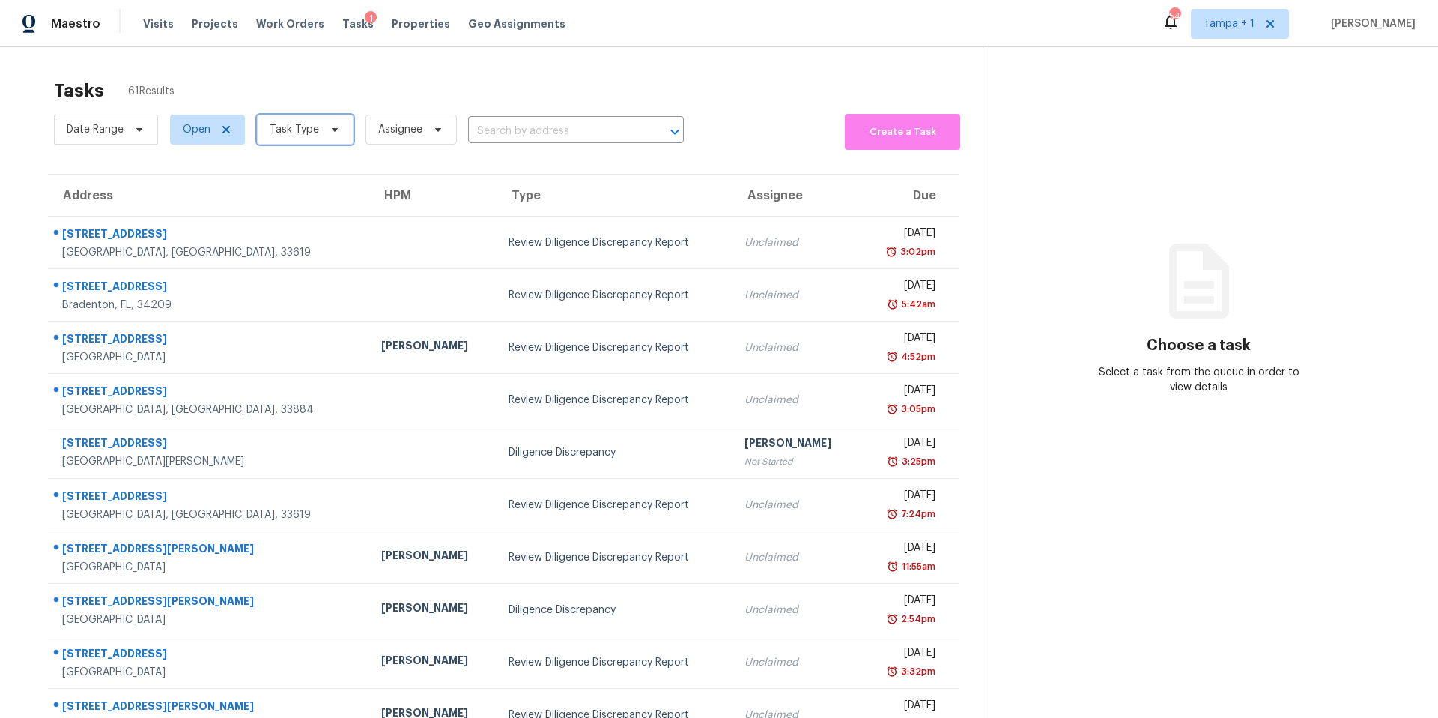
click at [304, 135] on span "Task Type" at bounding box center [294, 129] width 49 height 15
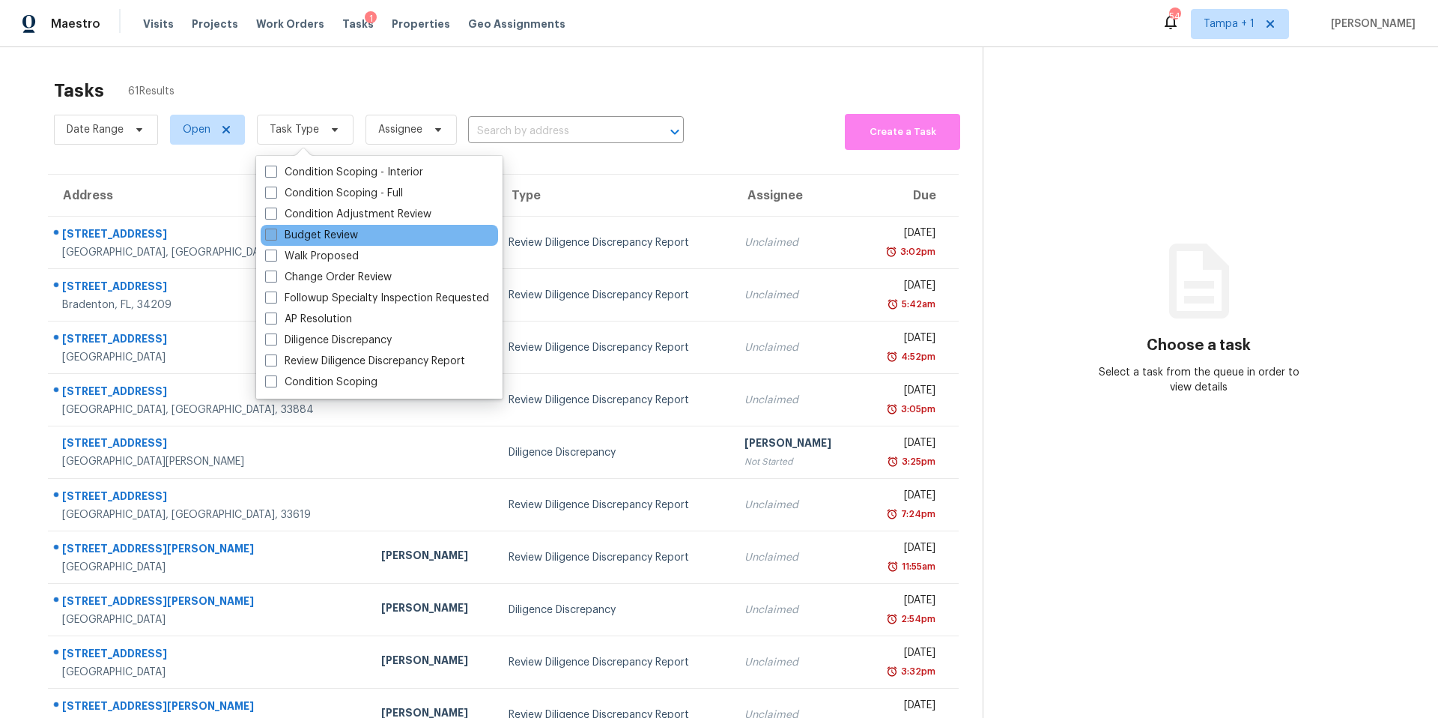
click at [304, 241] on label "Budget Review" at bounding box center [311, 235] width 93 height 15
click at [275, 237] on input "Budget Review" at bounding box center [270, 233] width 10 height 10
checkbox input "true"
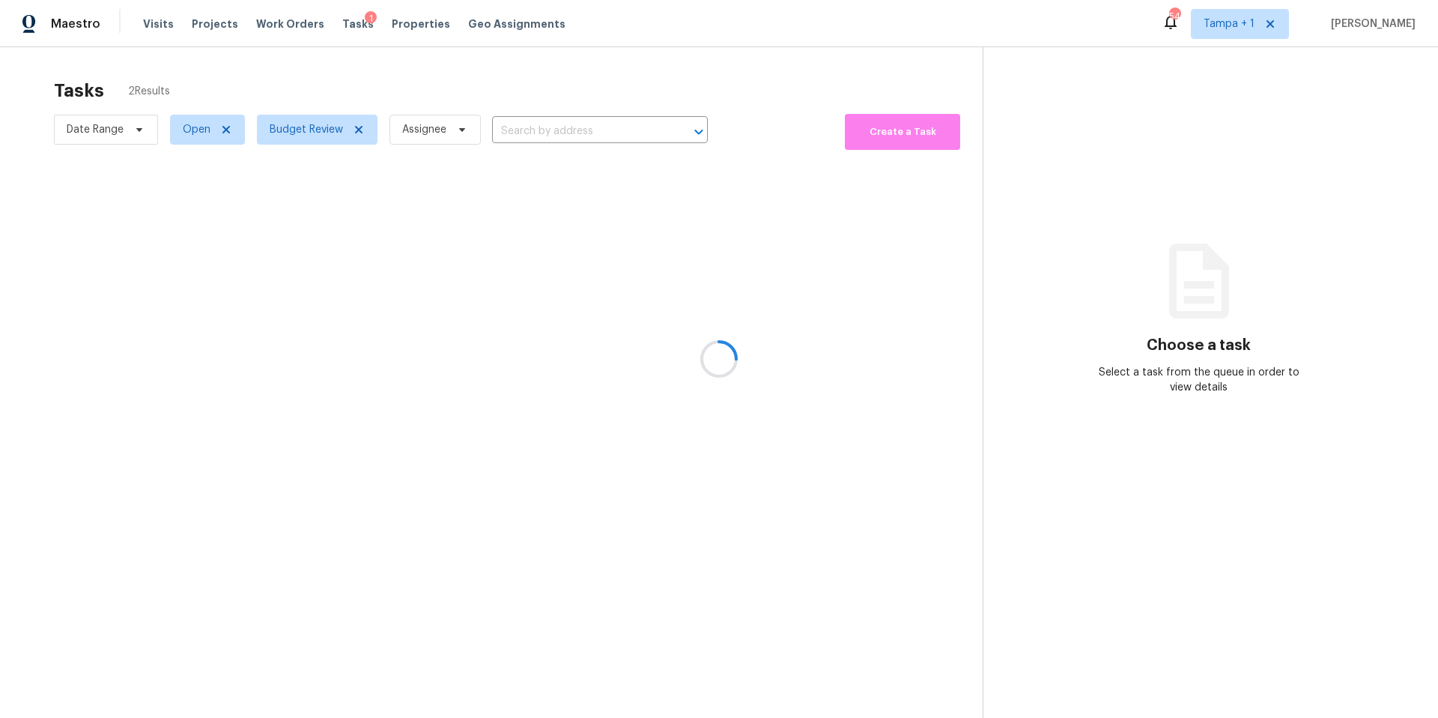
click at [690, 28] on div at bounding box center [719, 359] width 1438 height 718
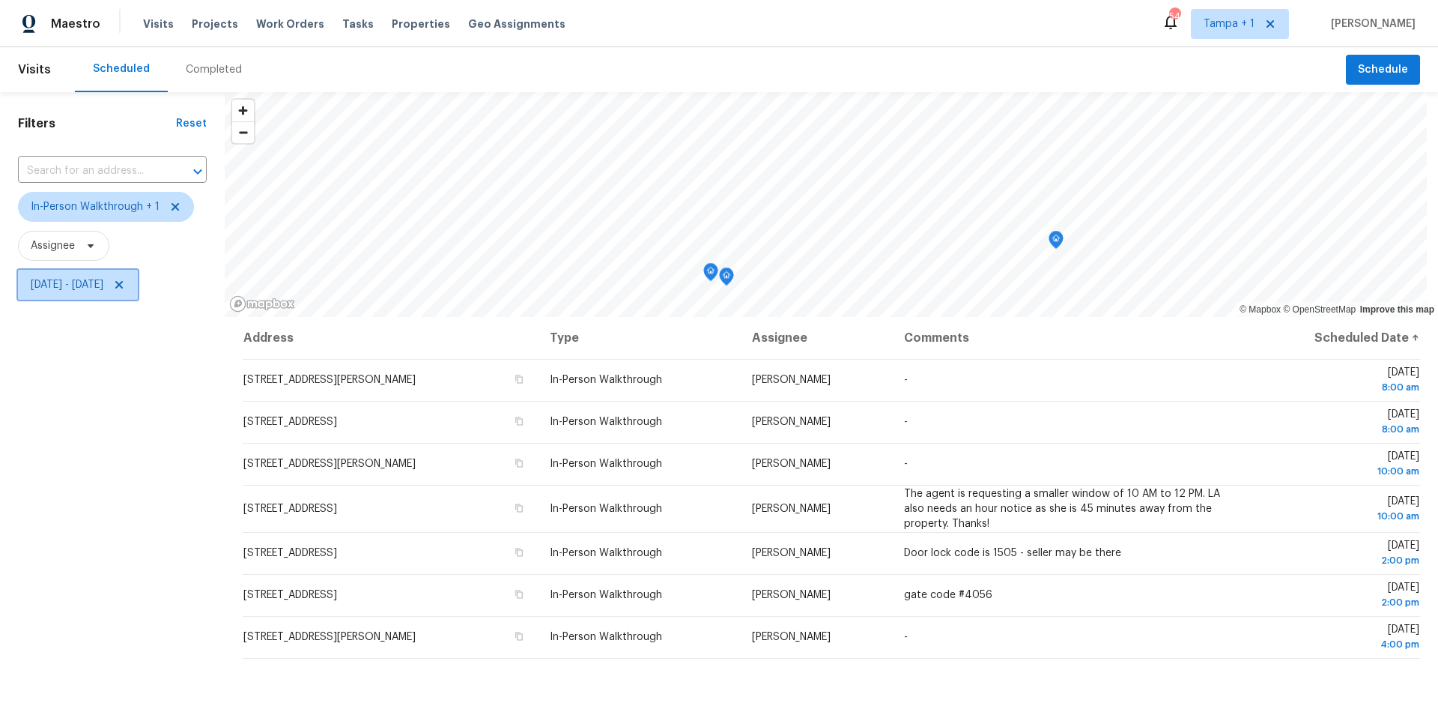
click at [85, 285] on span "Tue, Sep 09 - Tue, Sep 09" at bounding box center [67, 284] width 73 height 15
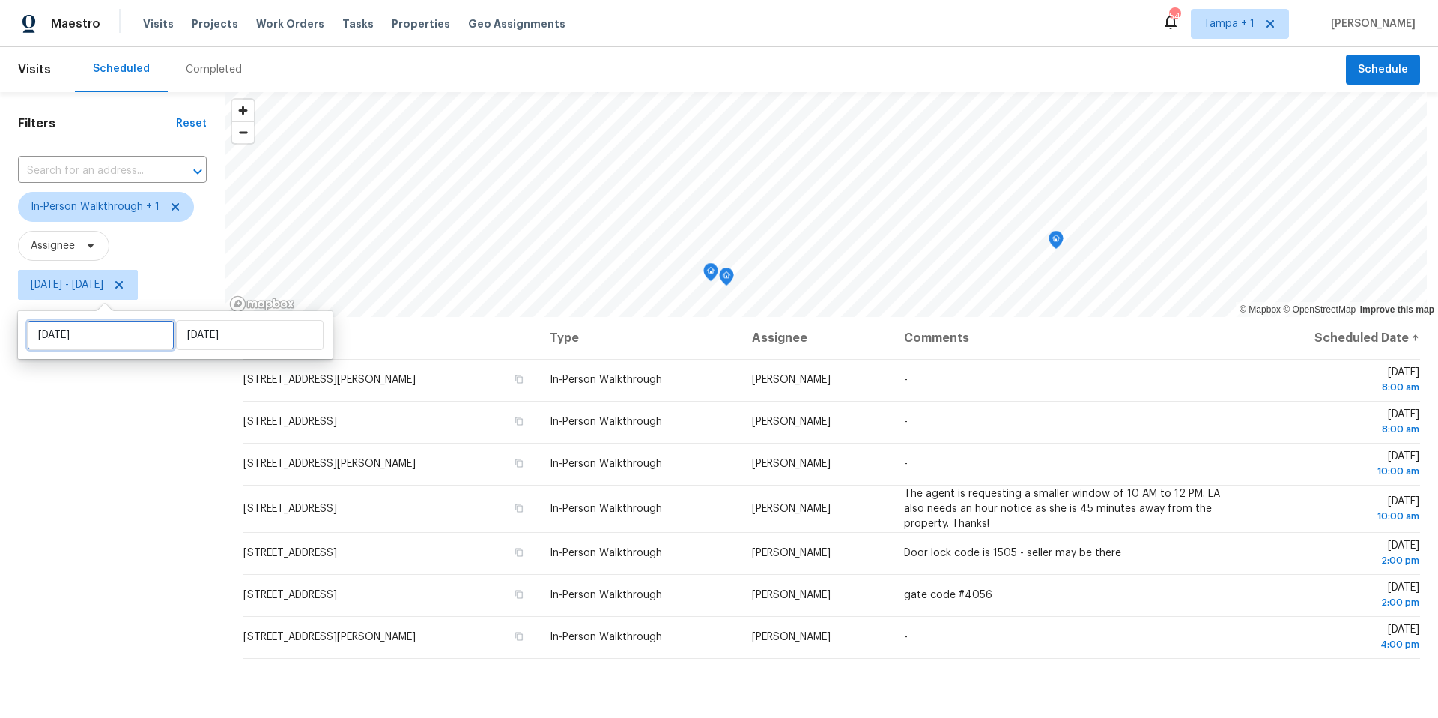
click at [100, 334] on input "Tue, Sep 09" at bounding box center [101, 335] width 148 height 30
select select "8"
select select "2025"
select select "9"
select select "2025"
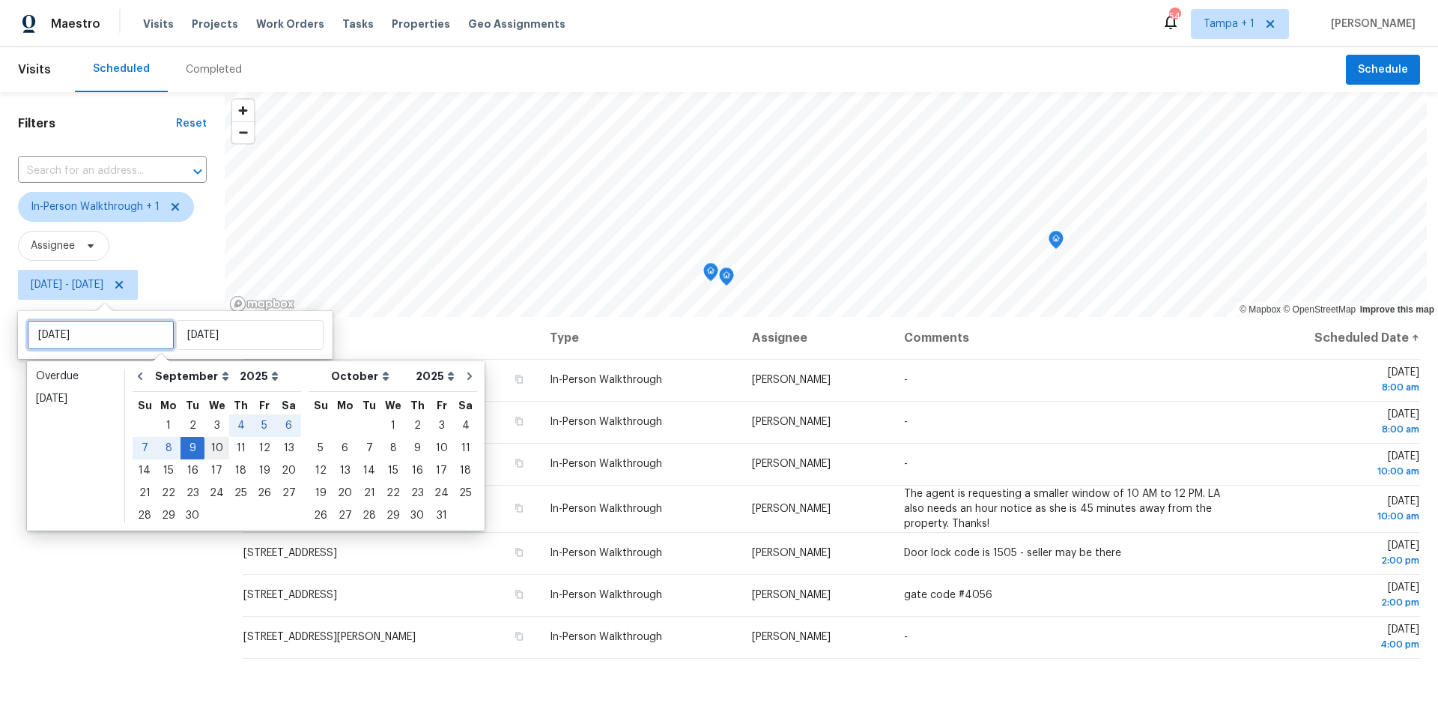
type input "Wed, Sep 10"
click at [213, 442] on div "10" at bounding box center [217, 448] width 25 height 21
type input "Wed, Sep 10"
type input "Tue, Sep 09"
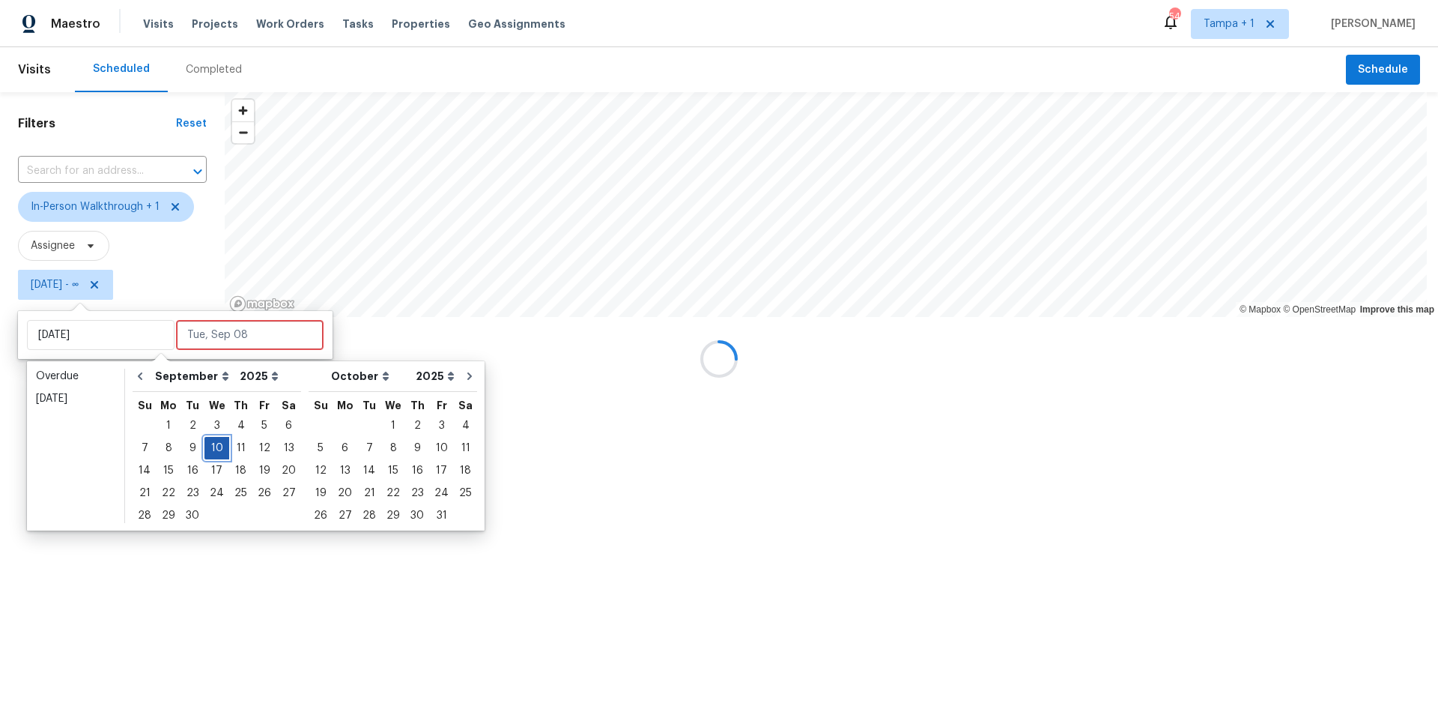
click at [213, 442] on div "10" at bounding box center [217, 448] width 25 height 21
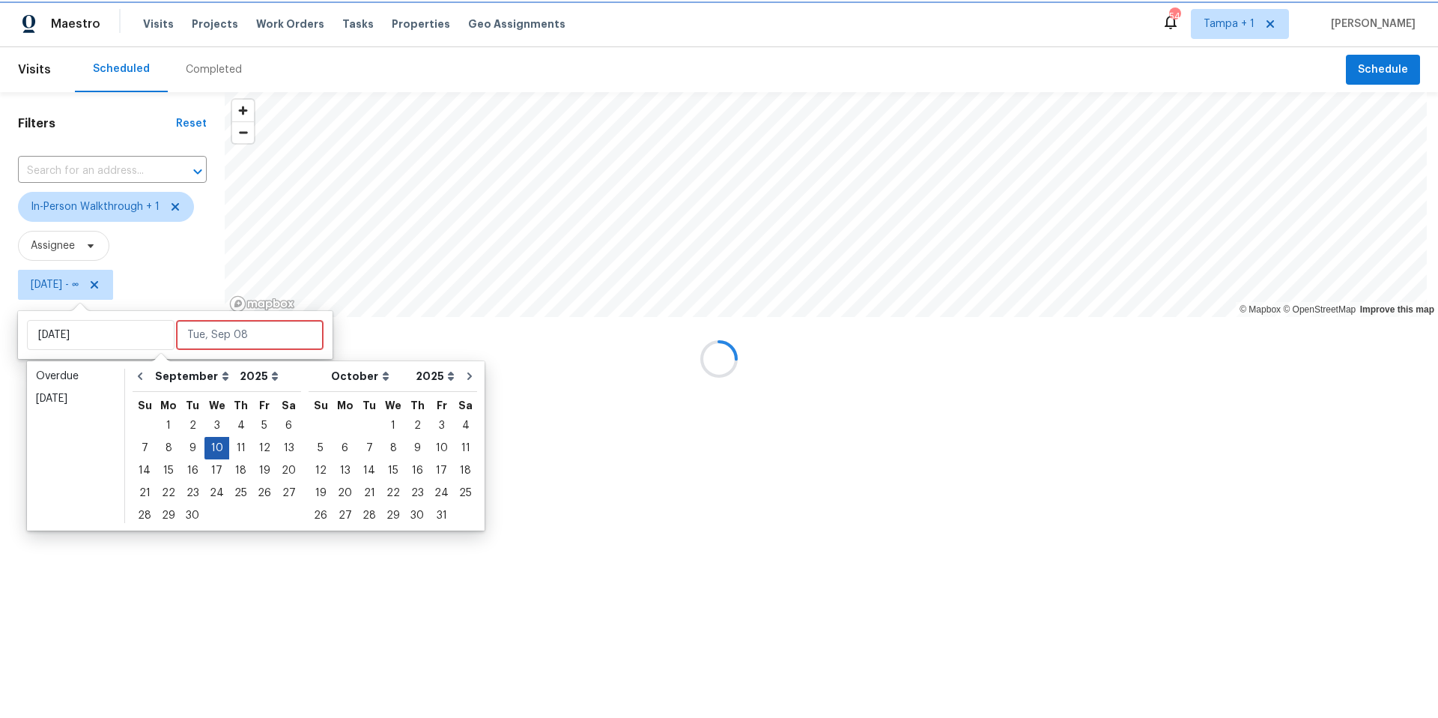
type input "Wed, Sep 10"
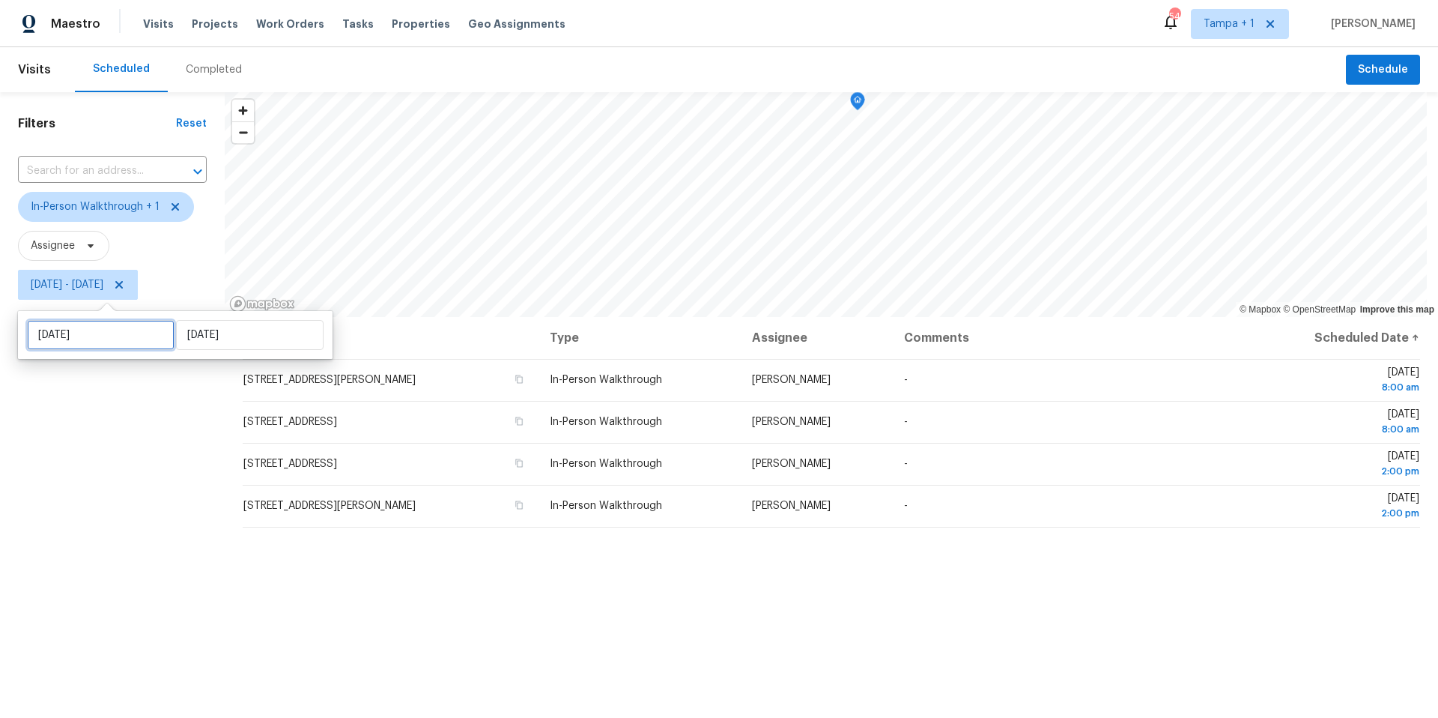
select select "8"
select select "2025"
select select "9"
select select "2025"
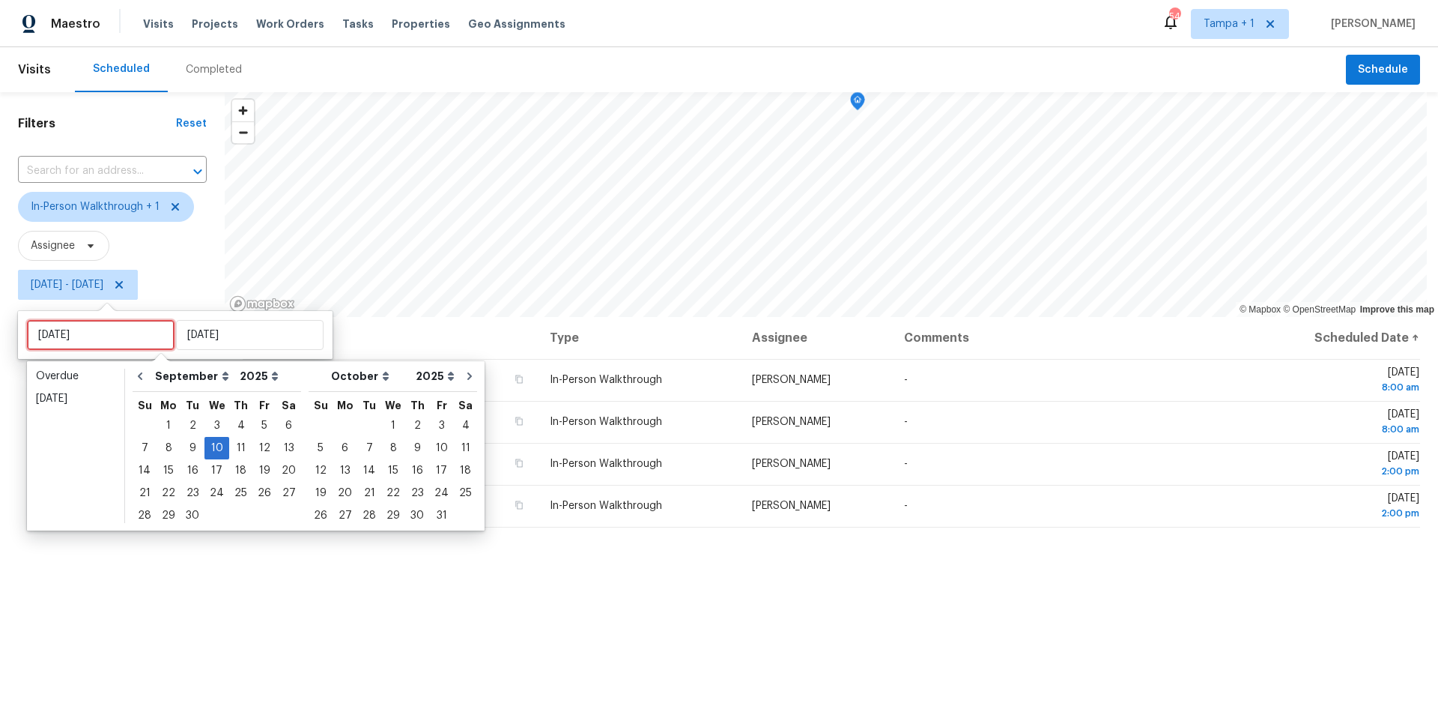
click at [116, 336] on input "Wed, Sep 10" at bounding box center [101, 335] width 148 height 30
type input "Fri, Sep 12"
click at [243, 446] on div "11" at bounding box center [240, 448] width 23 height 21
type input "Thu, Sep 11"
type input "Wed, Sep 10"
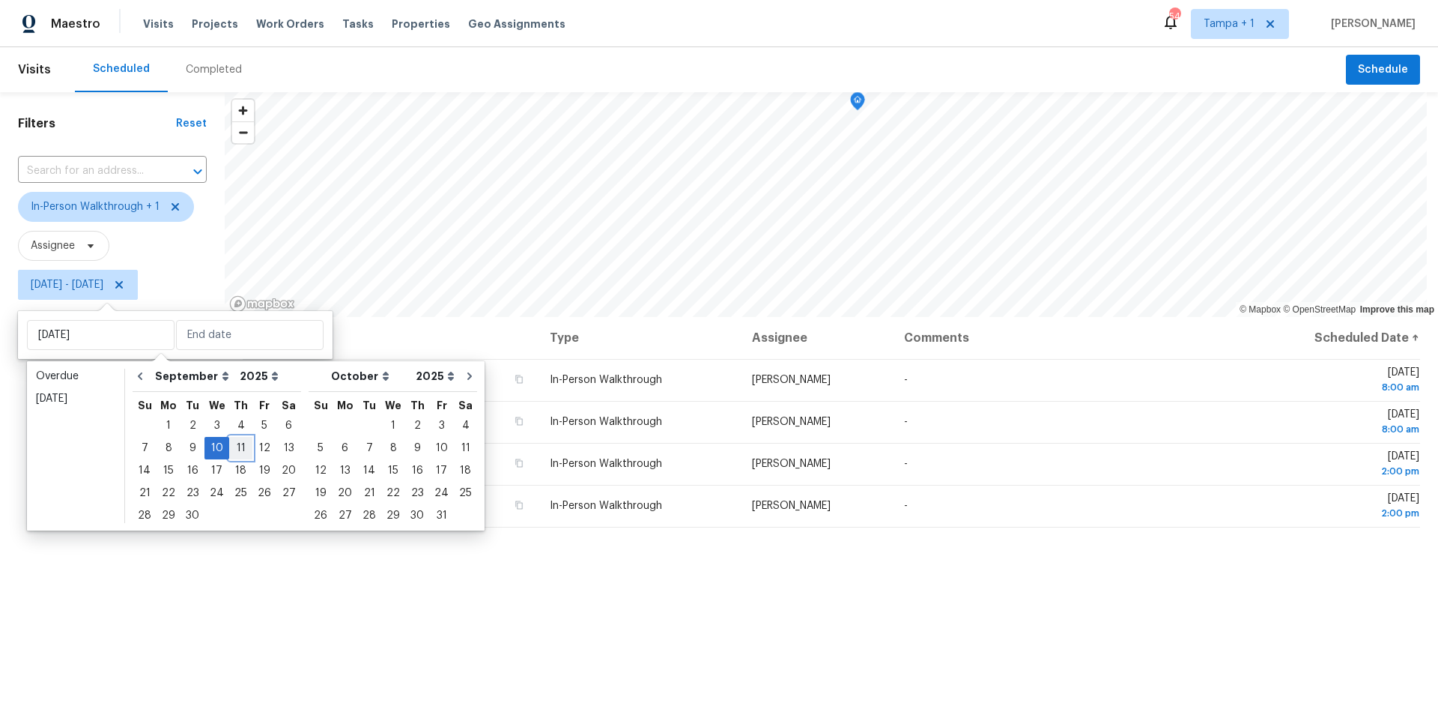
click at [243, 446] on div "11" at bounding box center [240, 448] width 23 height 21
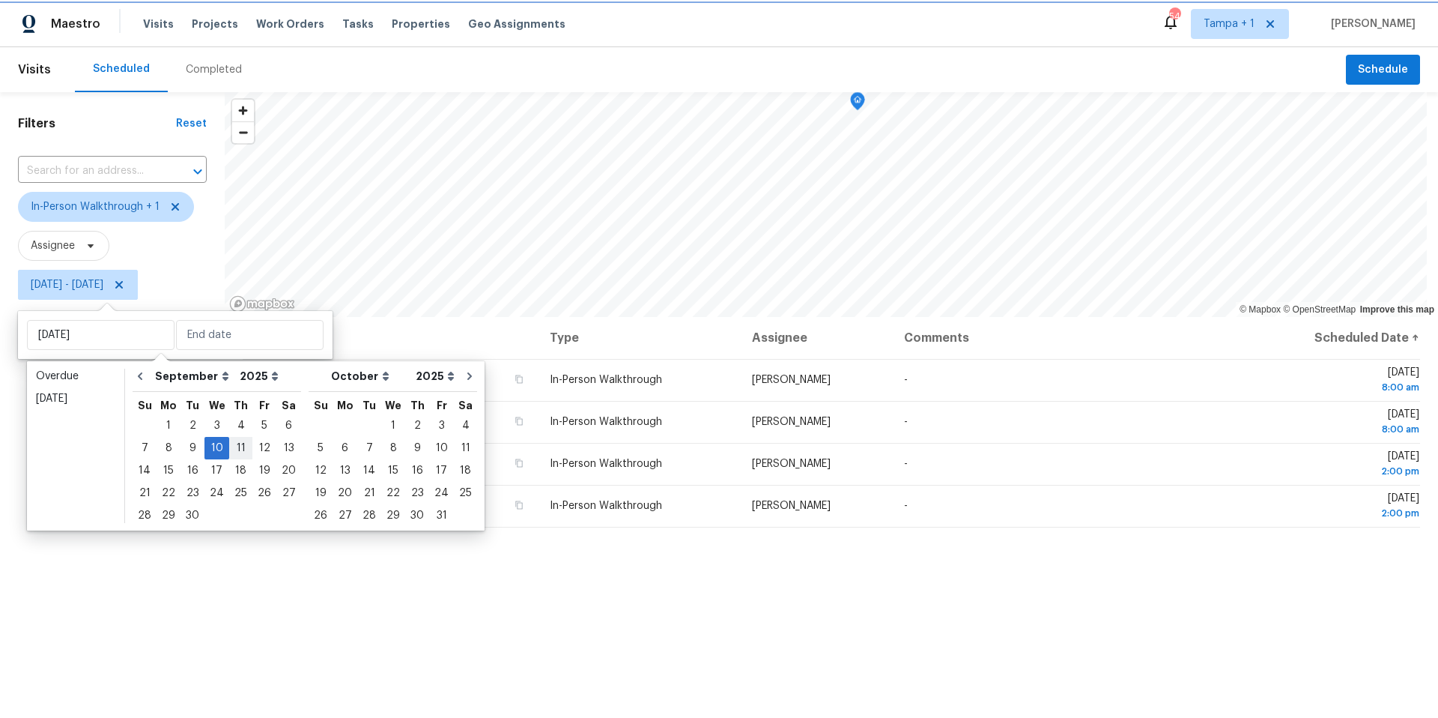
type input "Thu, Sep 11"
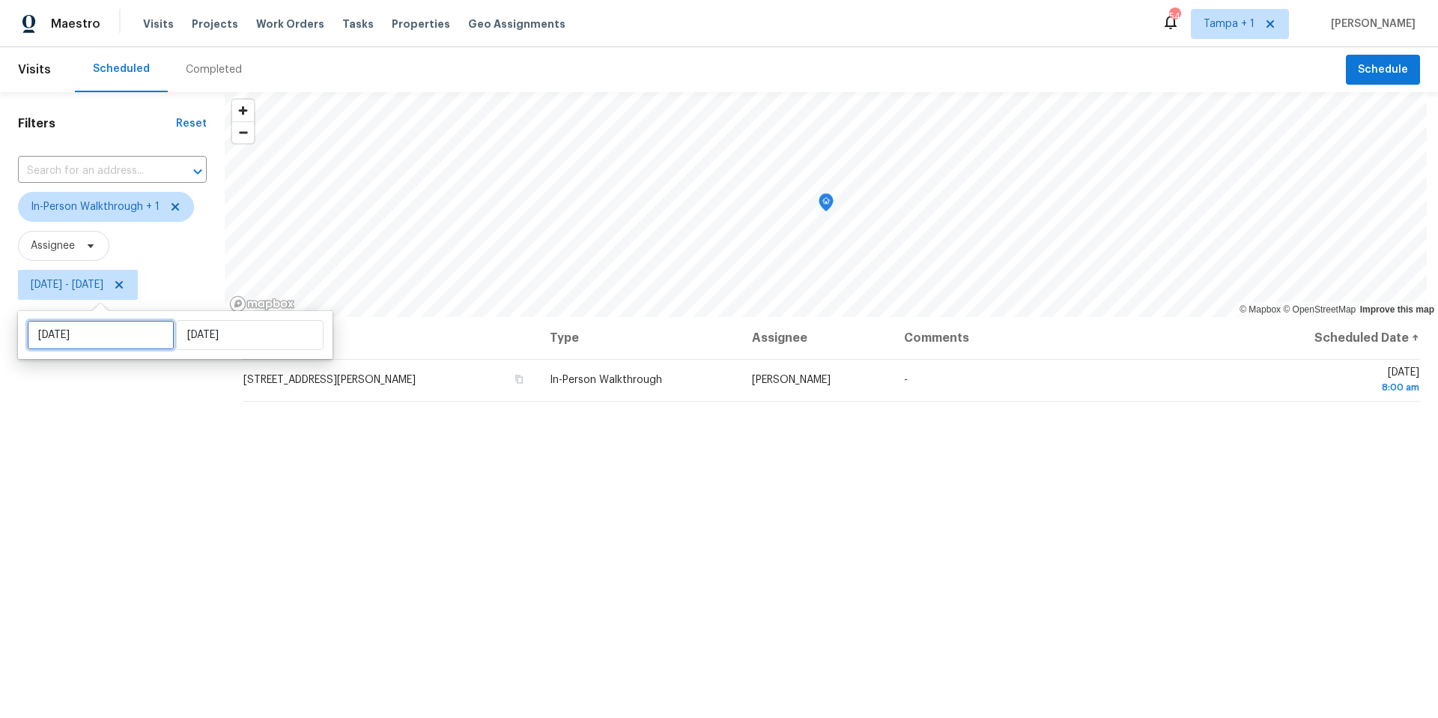
click at [119, 338] on input "Thu, Sep 11" at bounding box center [101, 335] width 148 height 30
select select "8"
select select "2025"
select select "9"
select select "2025"
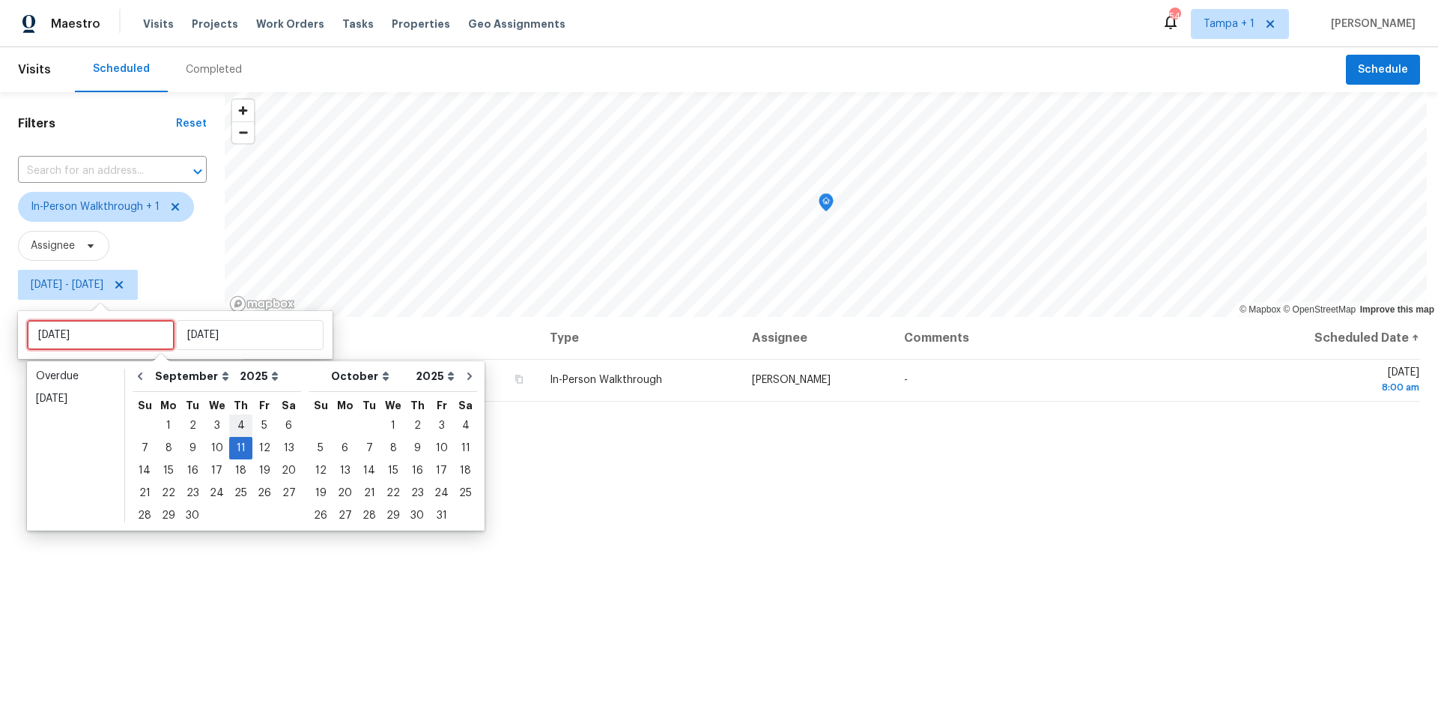
type input "Thu, Sep 04"
click at [260, 454] on div "12" at bounding box center [264, 448] width 24 height 21
type input "[DATE]"
click at [260, 454] on div "12" at bounding box center [264, 448] width 24 height 21
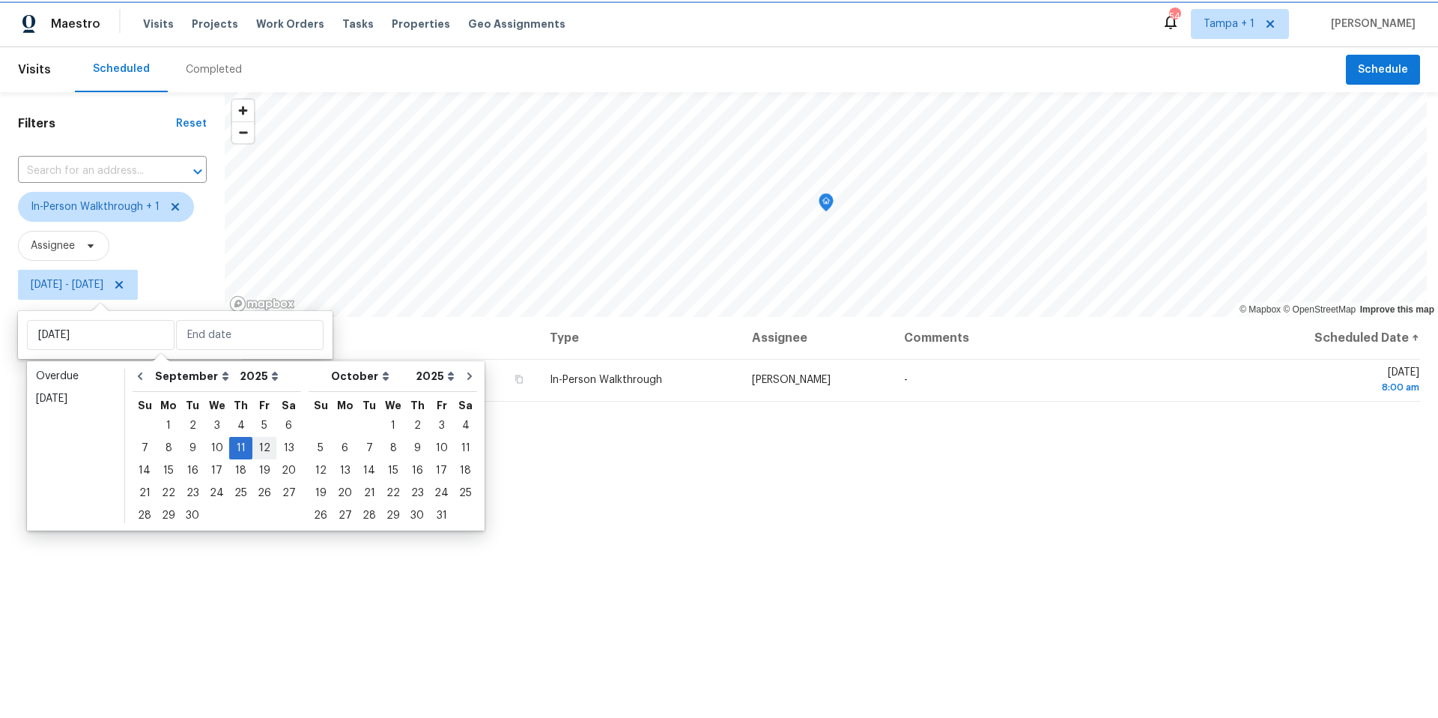
type input "[DATE]"
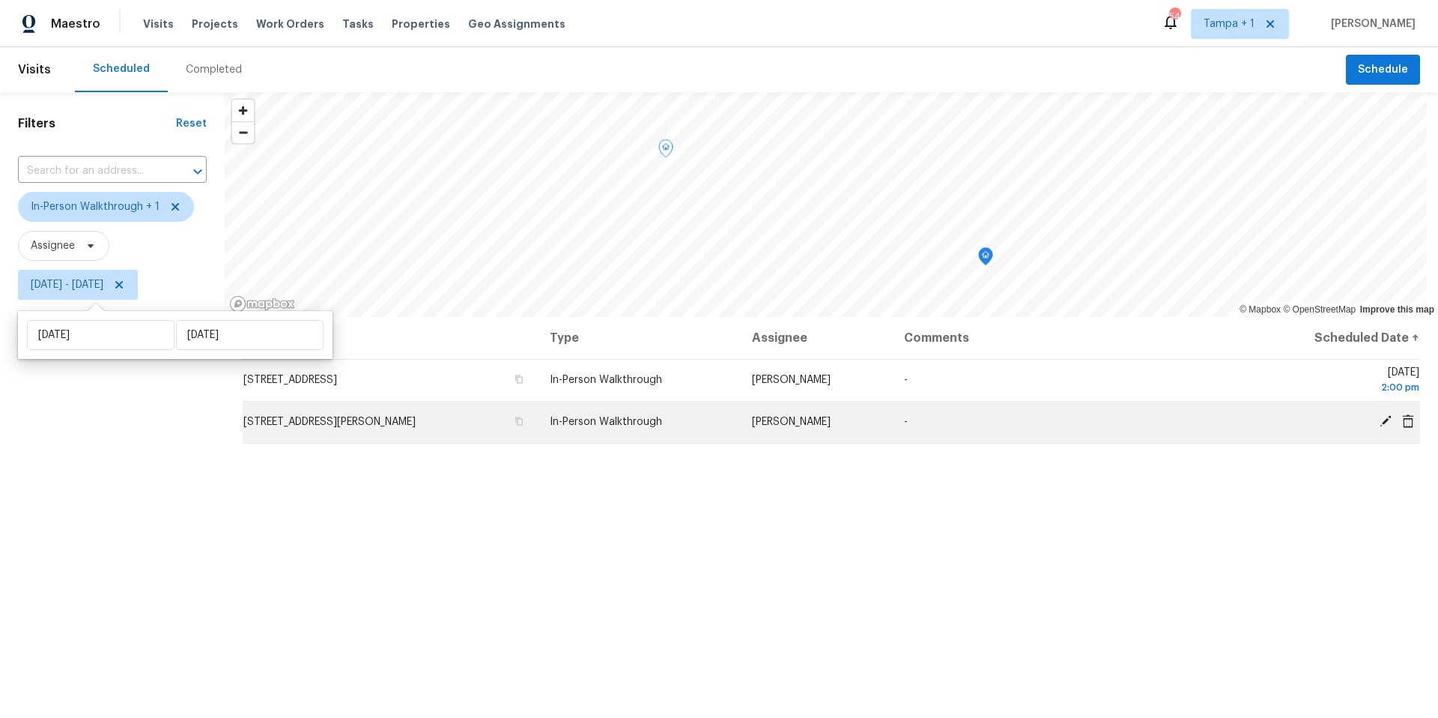
click at [1380, 424] on icon at bounding box center [1386, 421] width 12 height 12
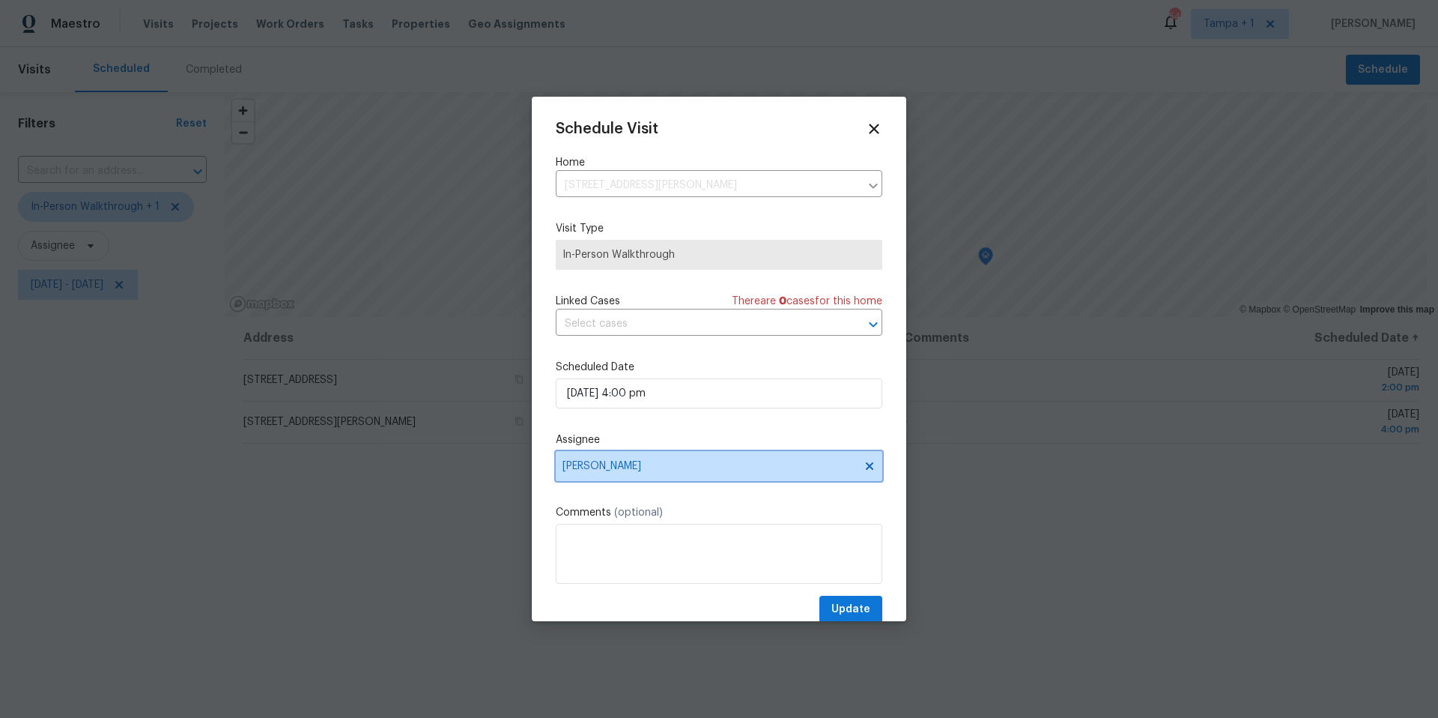
click at [572, 475] on span "[PERSON_NAME]" at bounding box center [719, 466] width 327 height 30
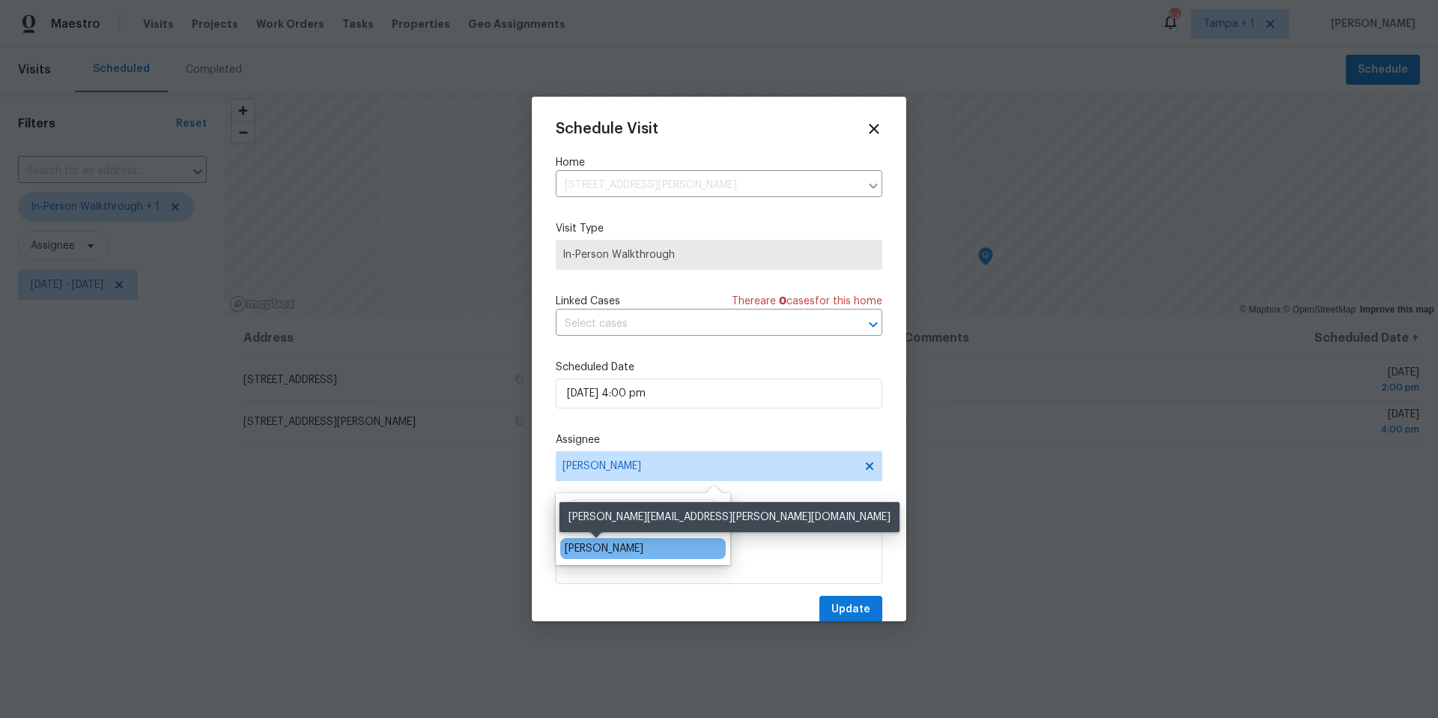
type input "bob"
click at [611, 552] on div "[PERSON_NAME]" at bounding box center [604, 548] width 79 height 15
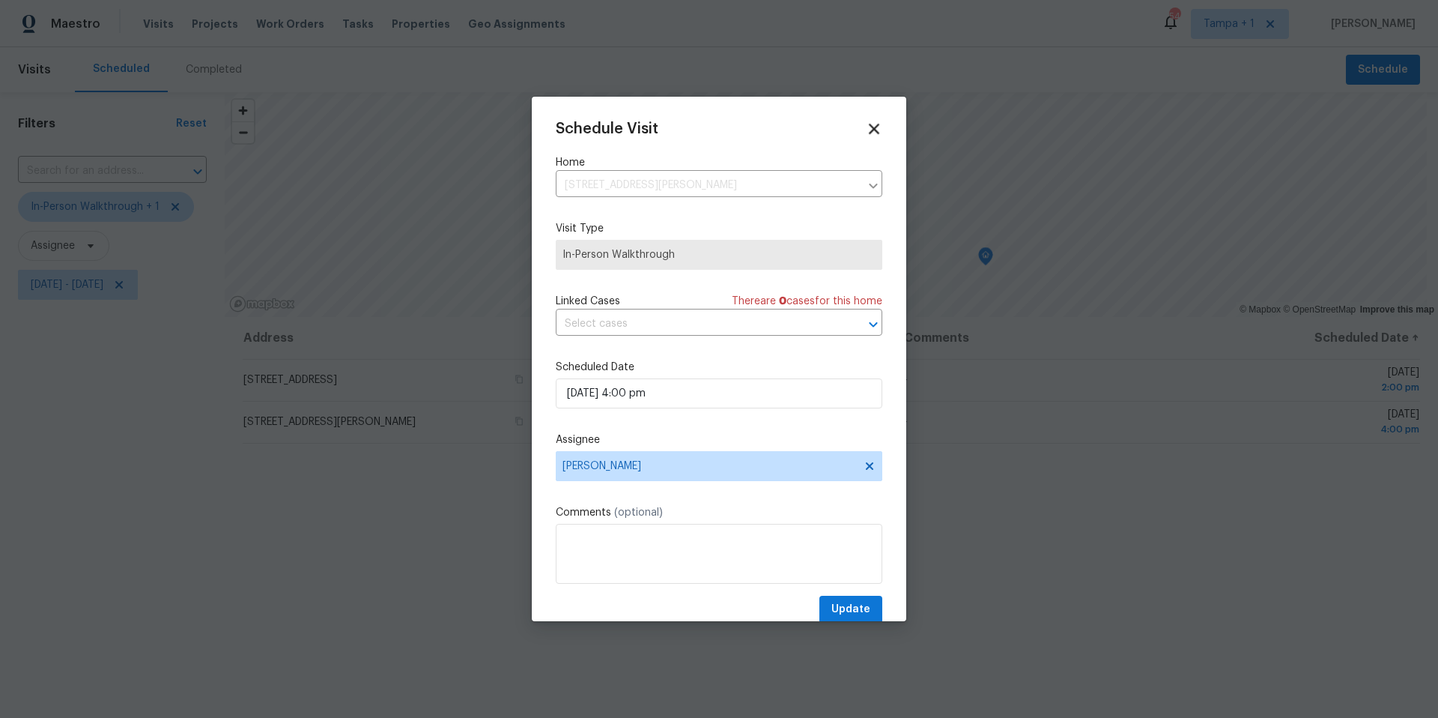
click at [865, 130] on icon at bounding box center [873, 128] width 17 height 17
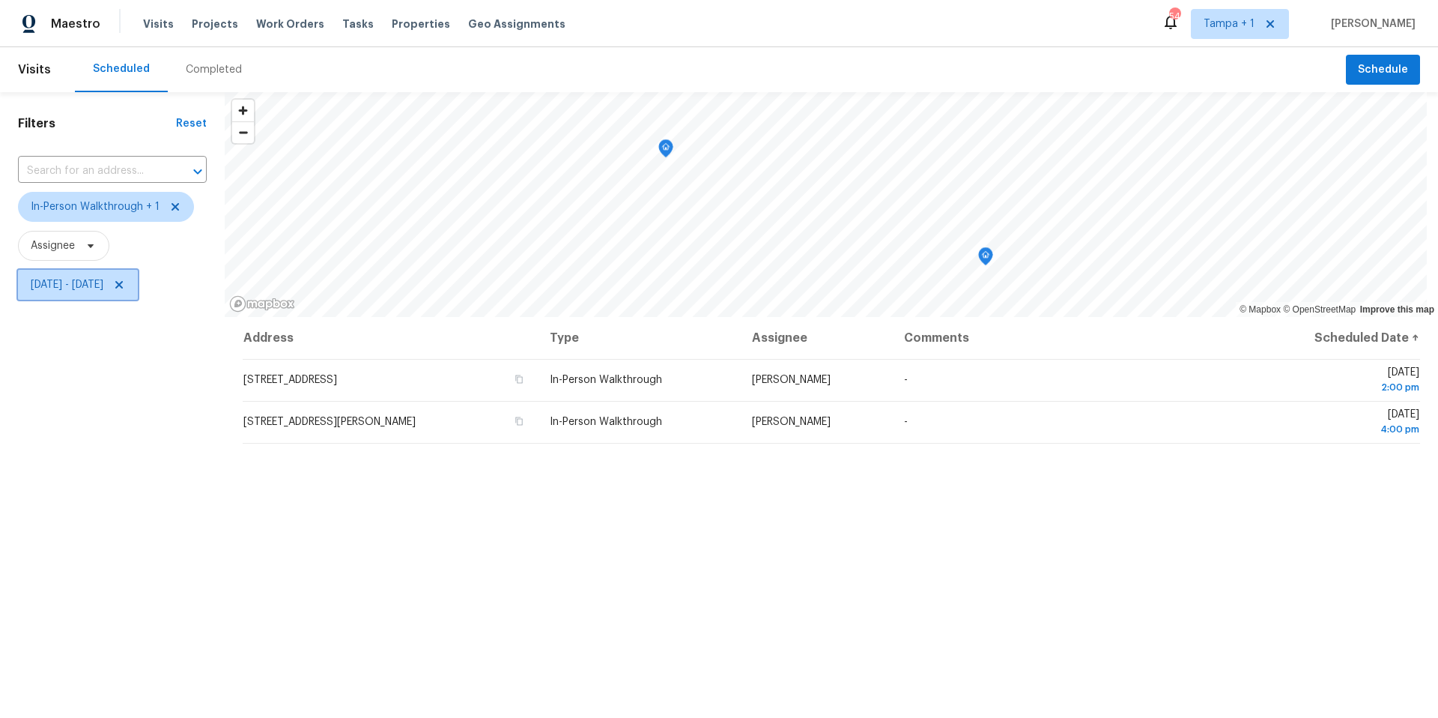
click at [58, 283] on span "Fri, Sep 12 - Fri, Sep 12" at bounding box center [67, 284] width 73 height 15
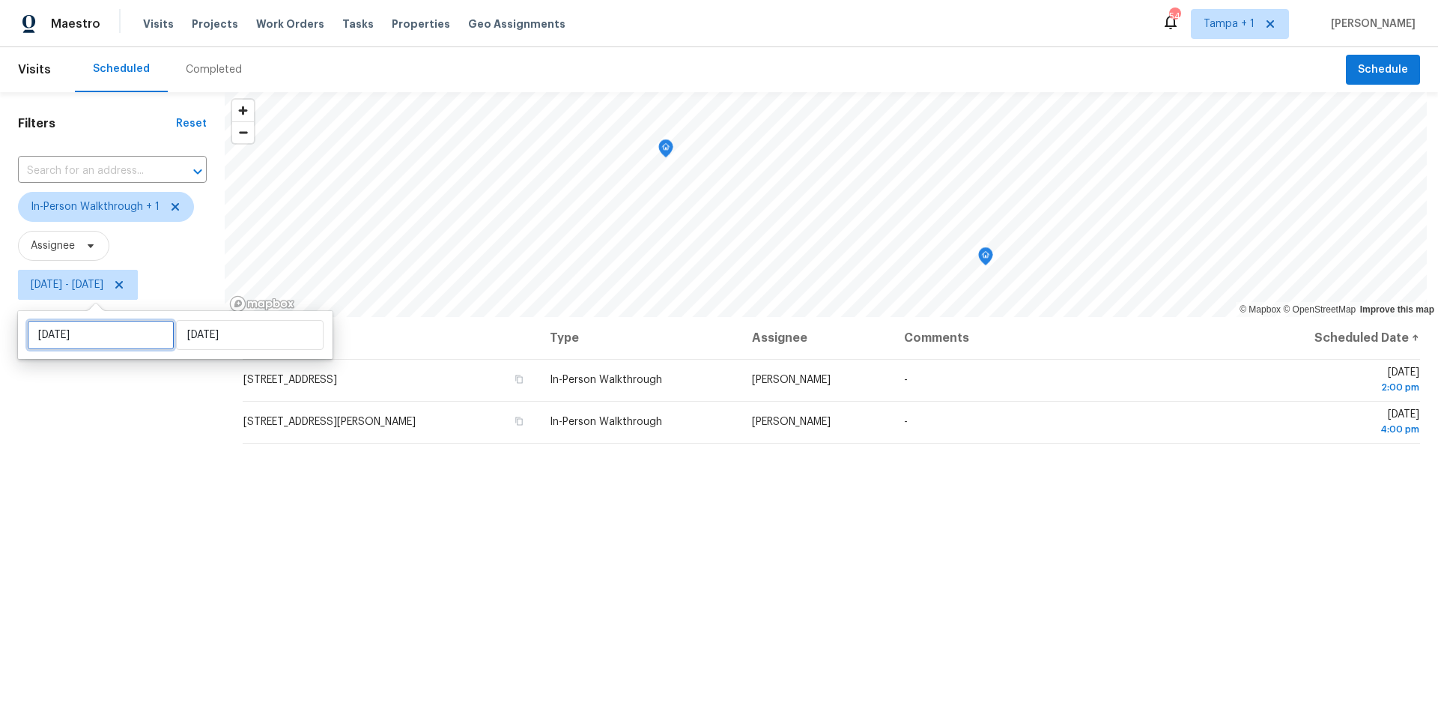
click at [117, 323] on input "[DATE]" at bounding box center [101, 335] width 148 height 30
select select "8"
select select "2025"
select select "9"
select select "2025"
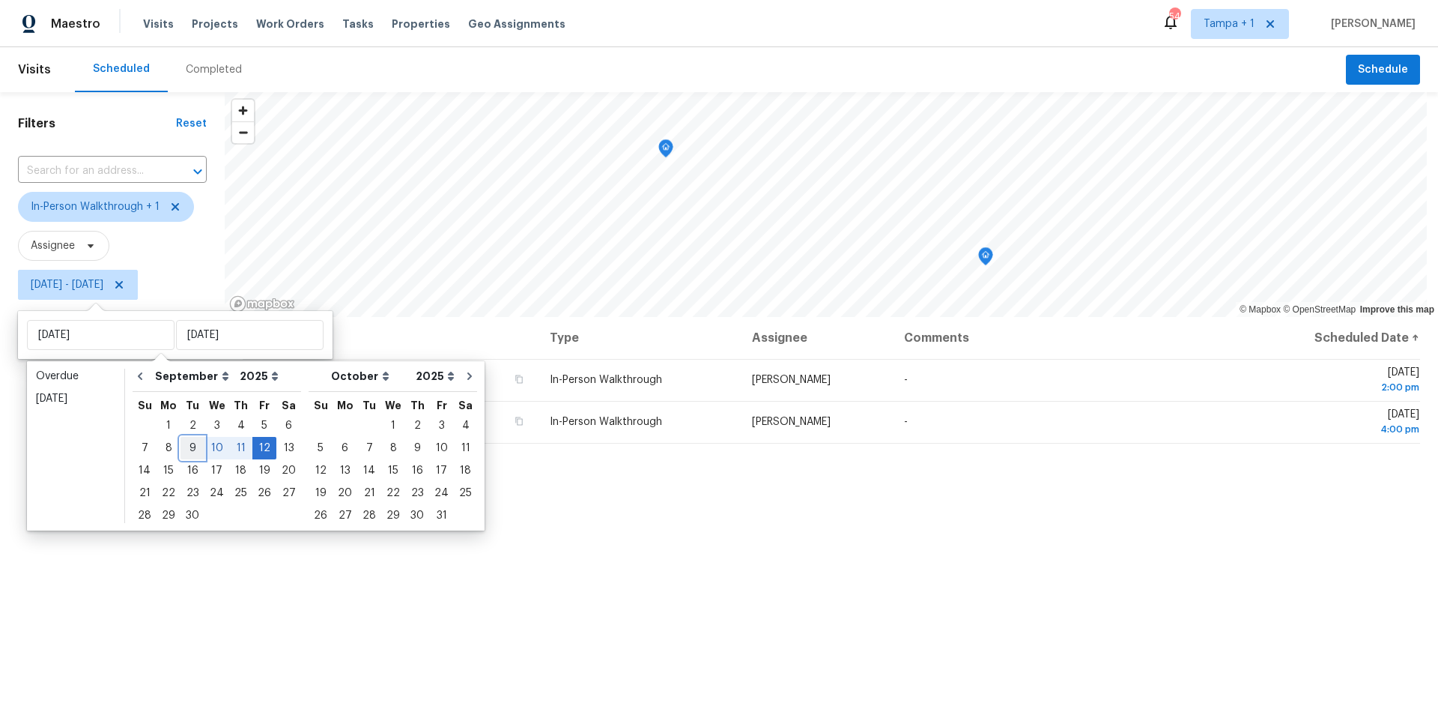
click at [193, 447] on div "9" at bounding box center [193, 448] width 24 height 21
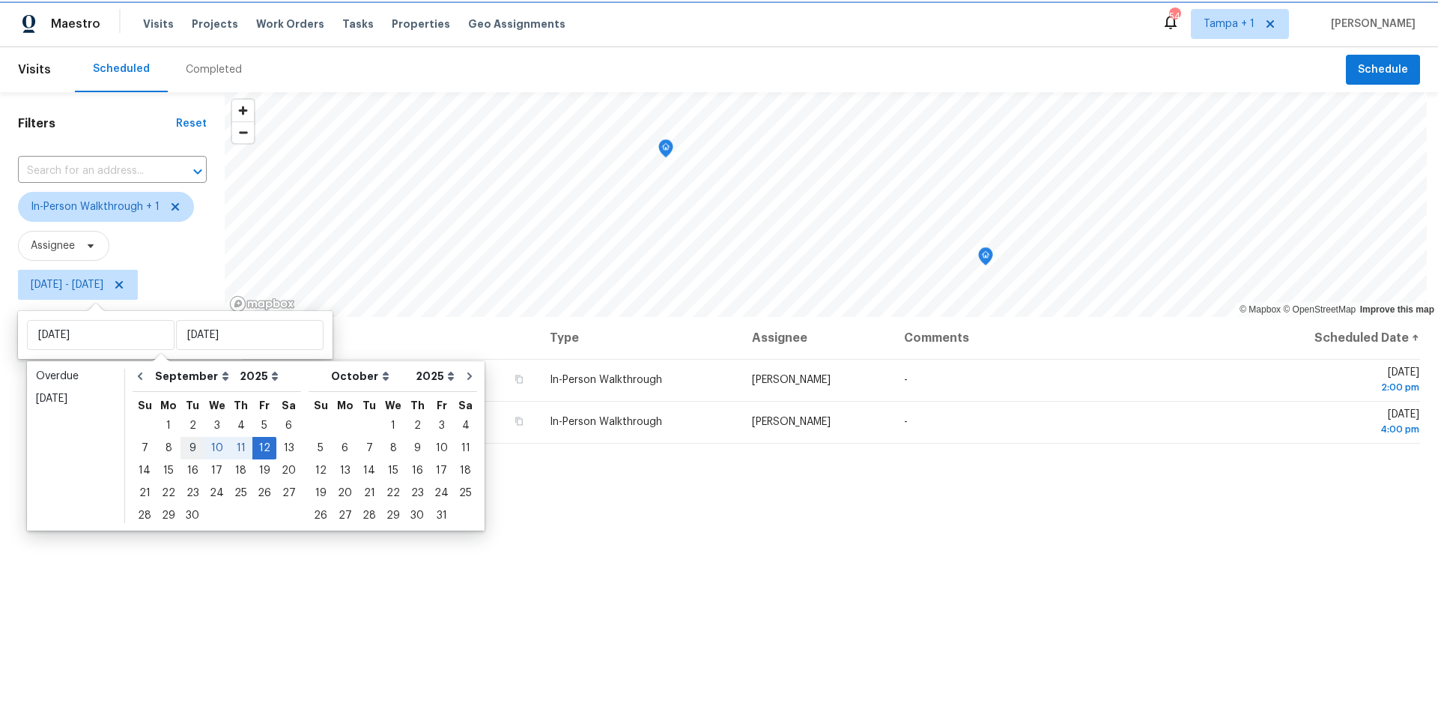
type input "[DATE]"
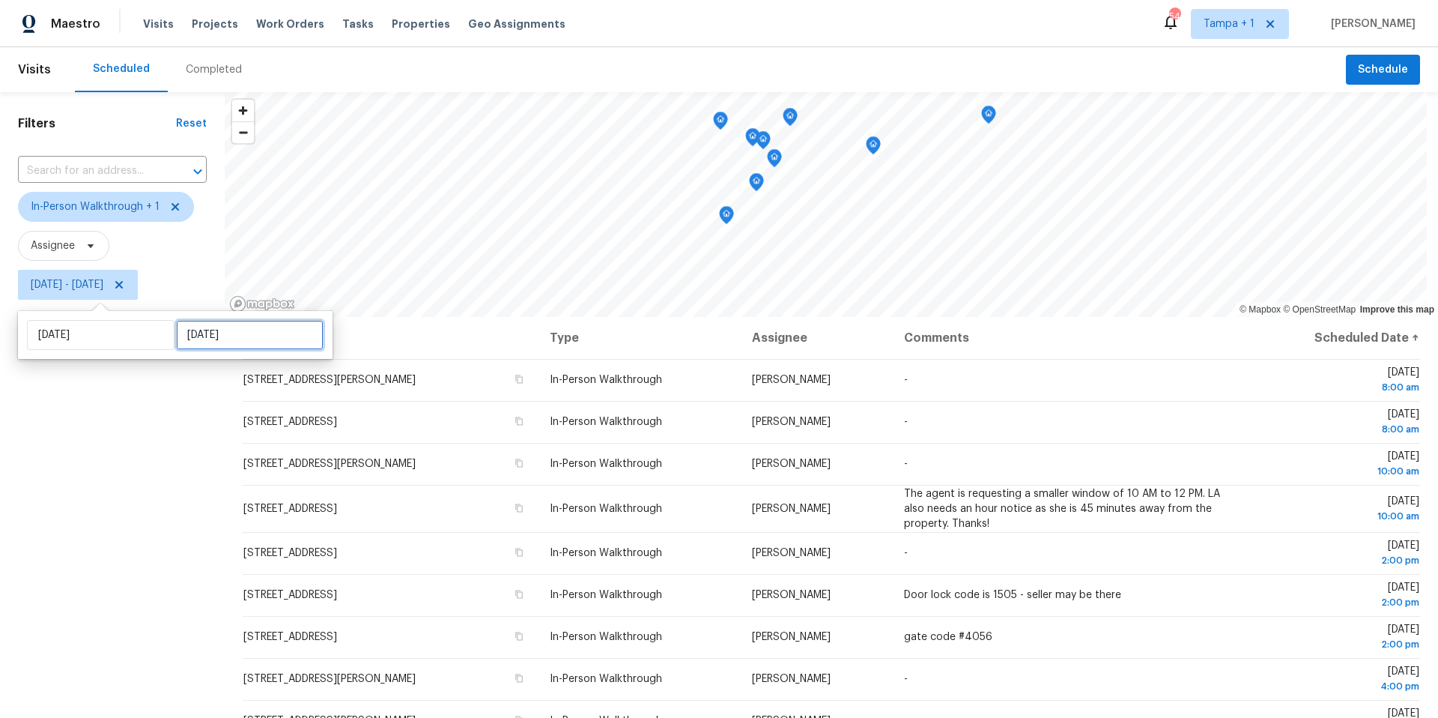
click at [214, 345] on input "[DATE]" at bounding box center [250, 335] width 148 height 30
select select "8"
select select "2025"
select select "9"
select select "2025"
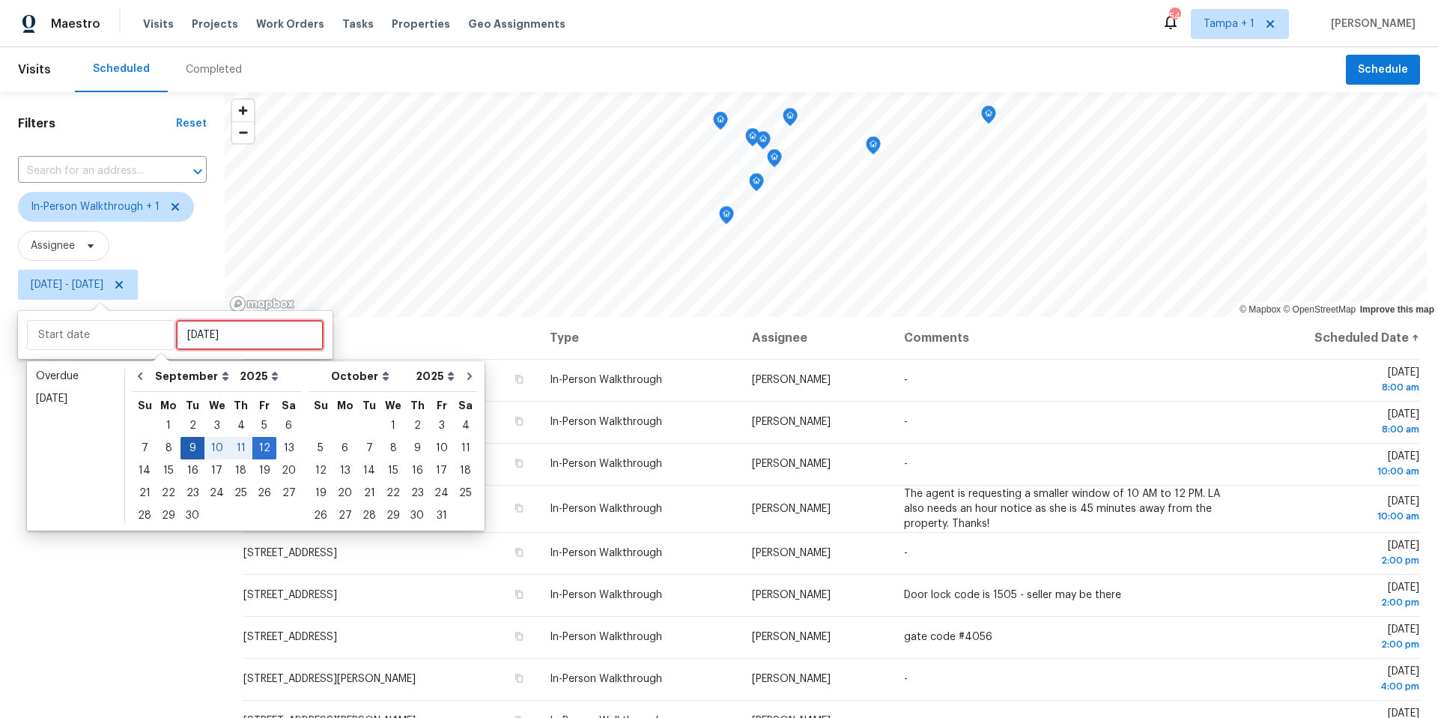
type input "Tue, Sep 02"
type input "[DATE]"
click at [188, 451] on div "9" at bounding box center [193, 448] width 24 height 21
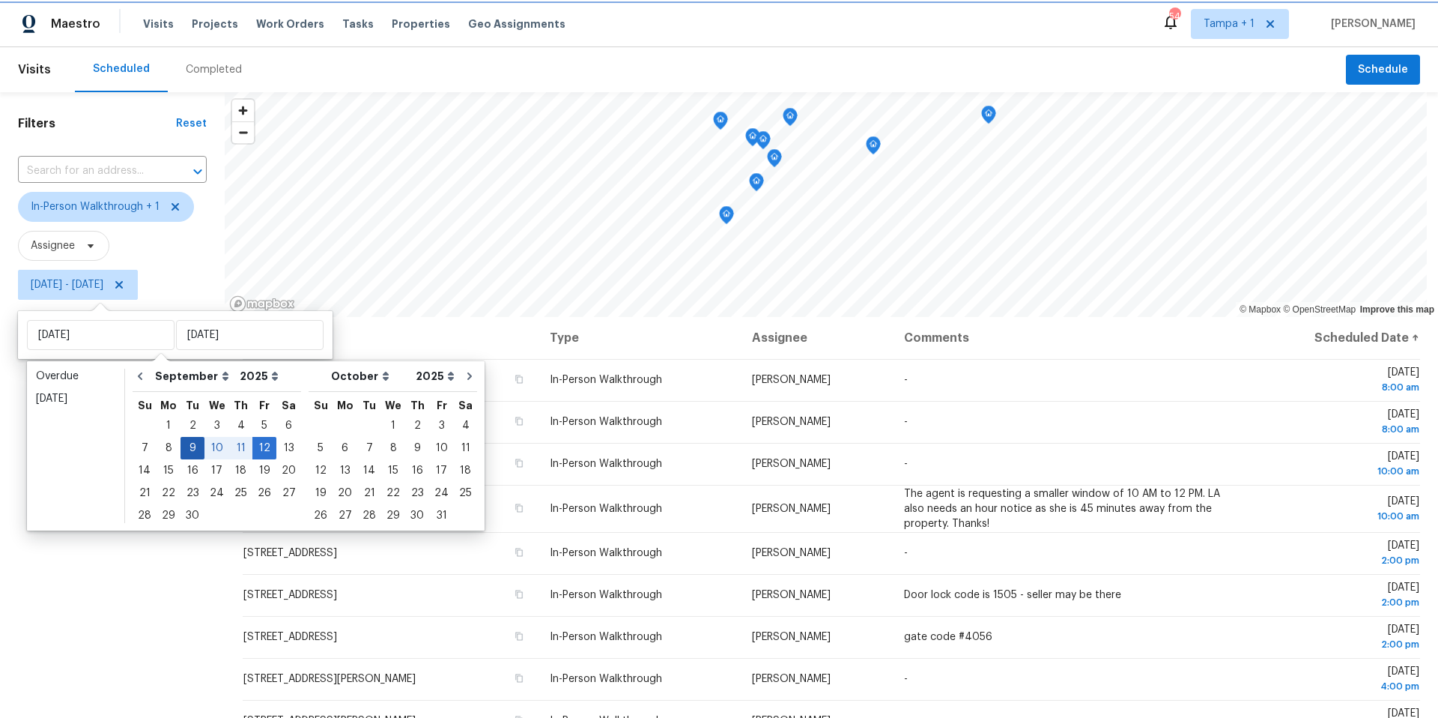
type input "[DATE]"
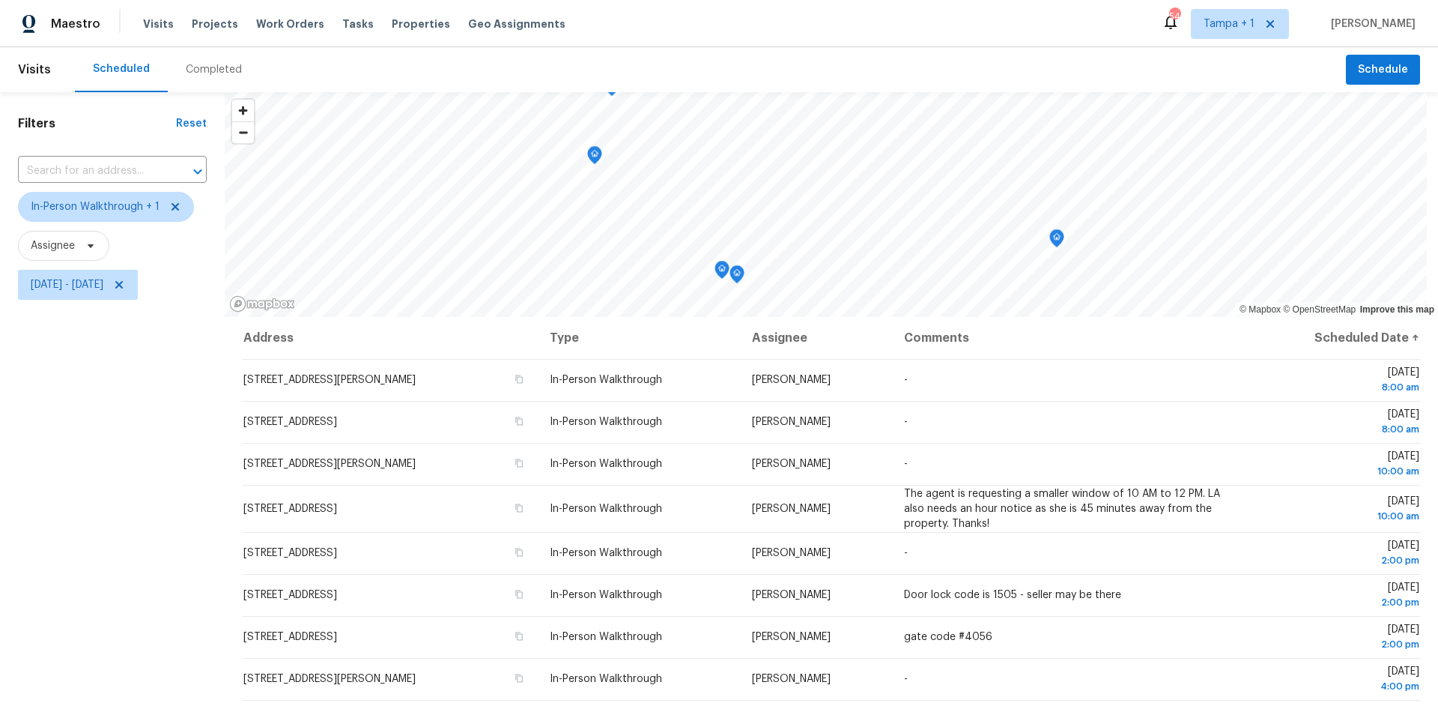
click at [133, 563] on div "Filters Reset ​ In-Person Walkthrough + 1 Assignee Tue, Sep 09 - Tue, Sep 09" at bounding box center [112, 491] width 225 height 799
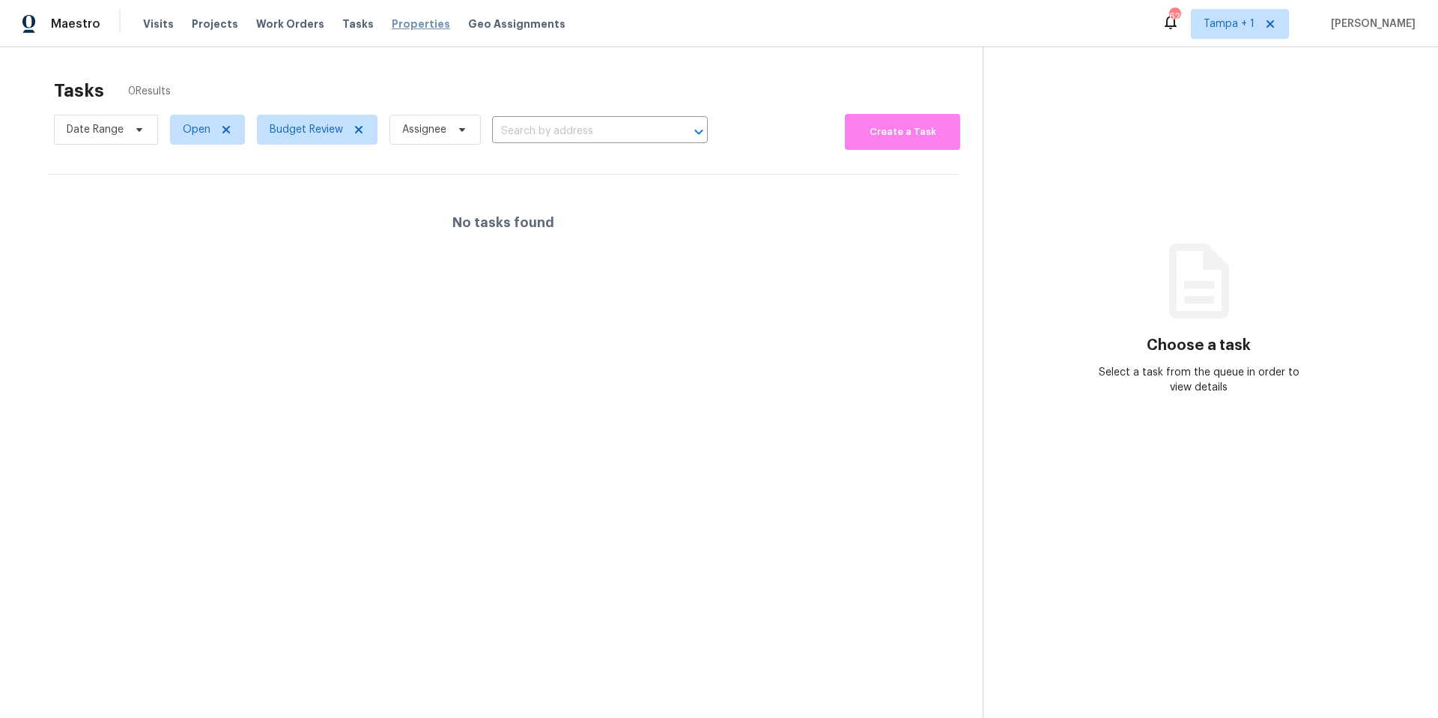
click at [392, 25] on span "Properties" at bounding box center [421, 23] width 58 height 15
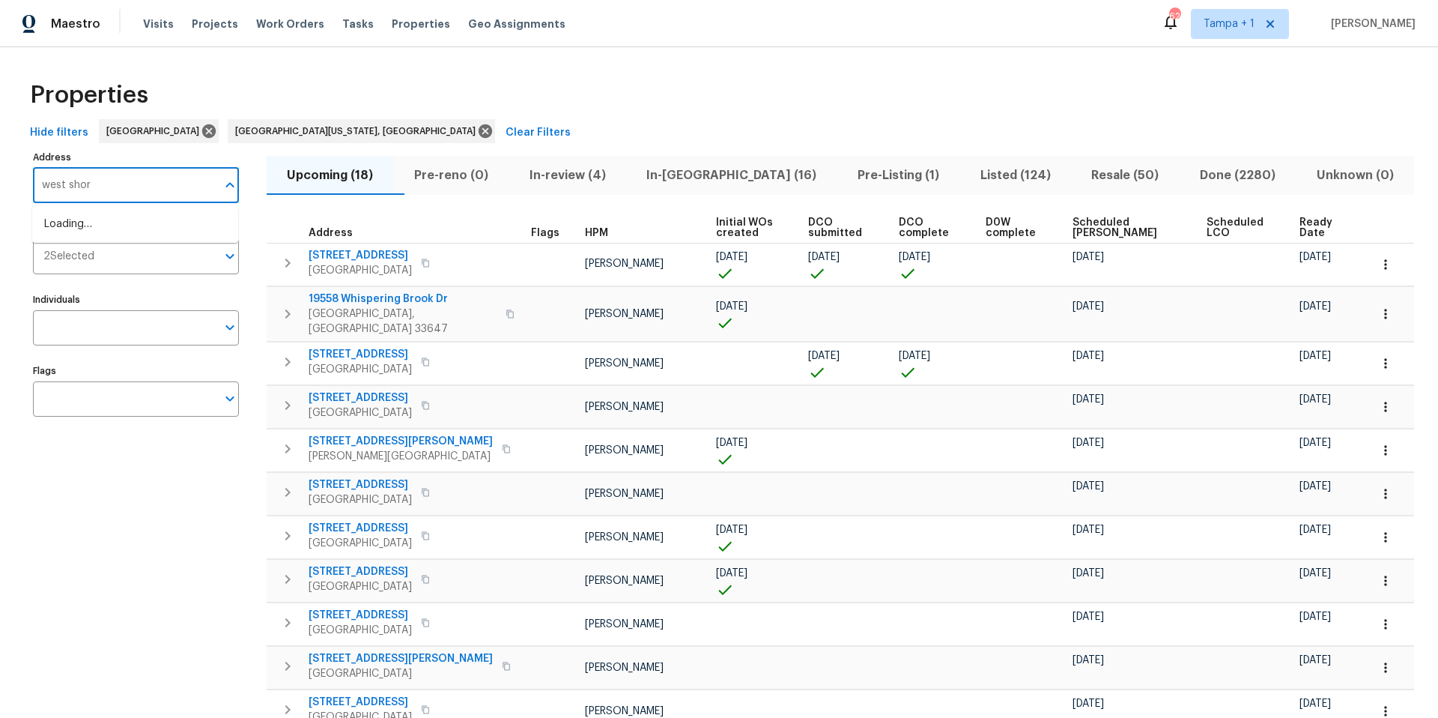
type input "west shore"
click at [119, 224] on li "1905 S West Shore Blvd Tampa FL 33629" at bounding box center [135, 224] width 206 height 25
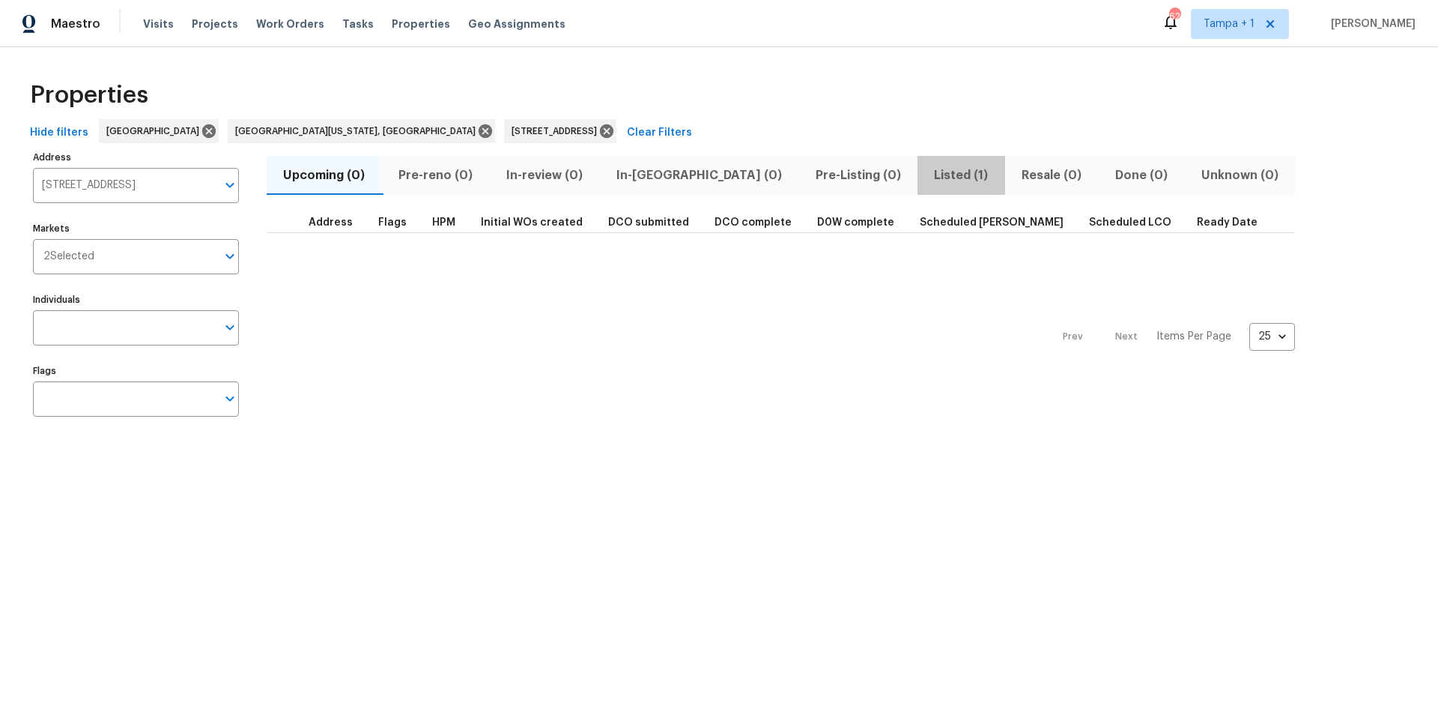
click at [918, 162] on button "Listed (1)" at bounding box center [962, 175] width 88 height 39
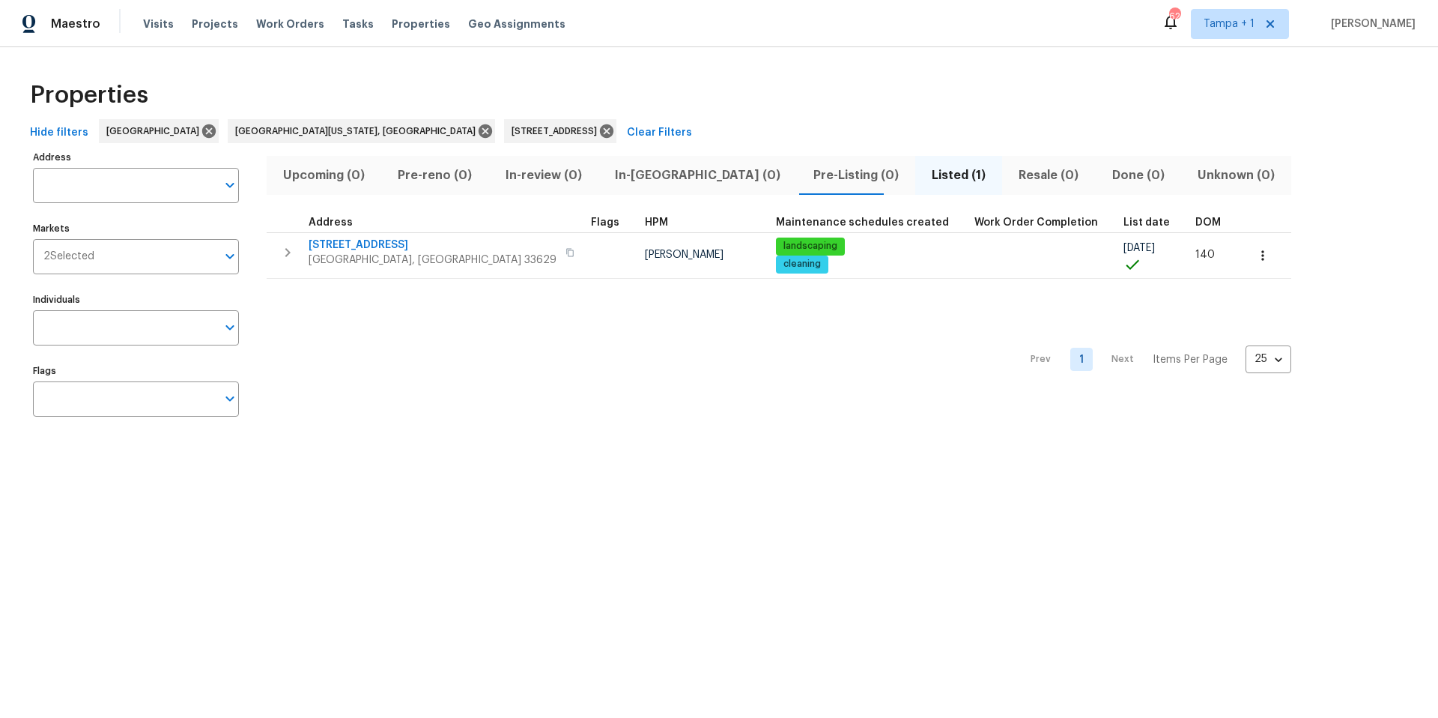
type input "1905 S West Shore Blvd Tampa FL 33629"
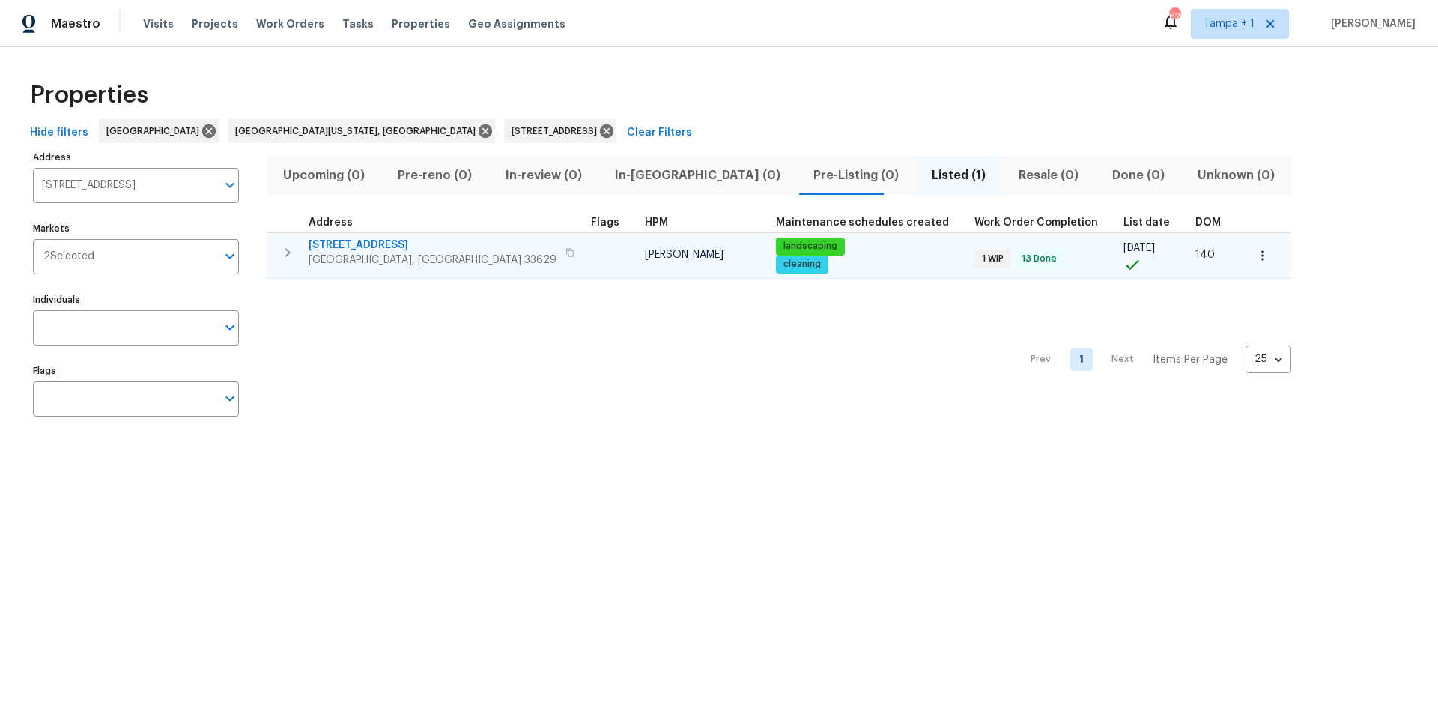
click at [368, 246] on span "[STREET_ADDRESS]" at bounding box center [433, 244] width 248 height 15
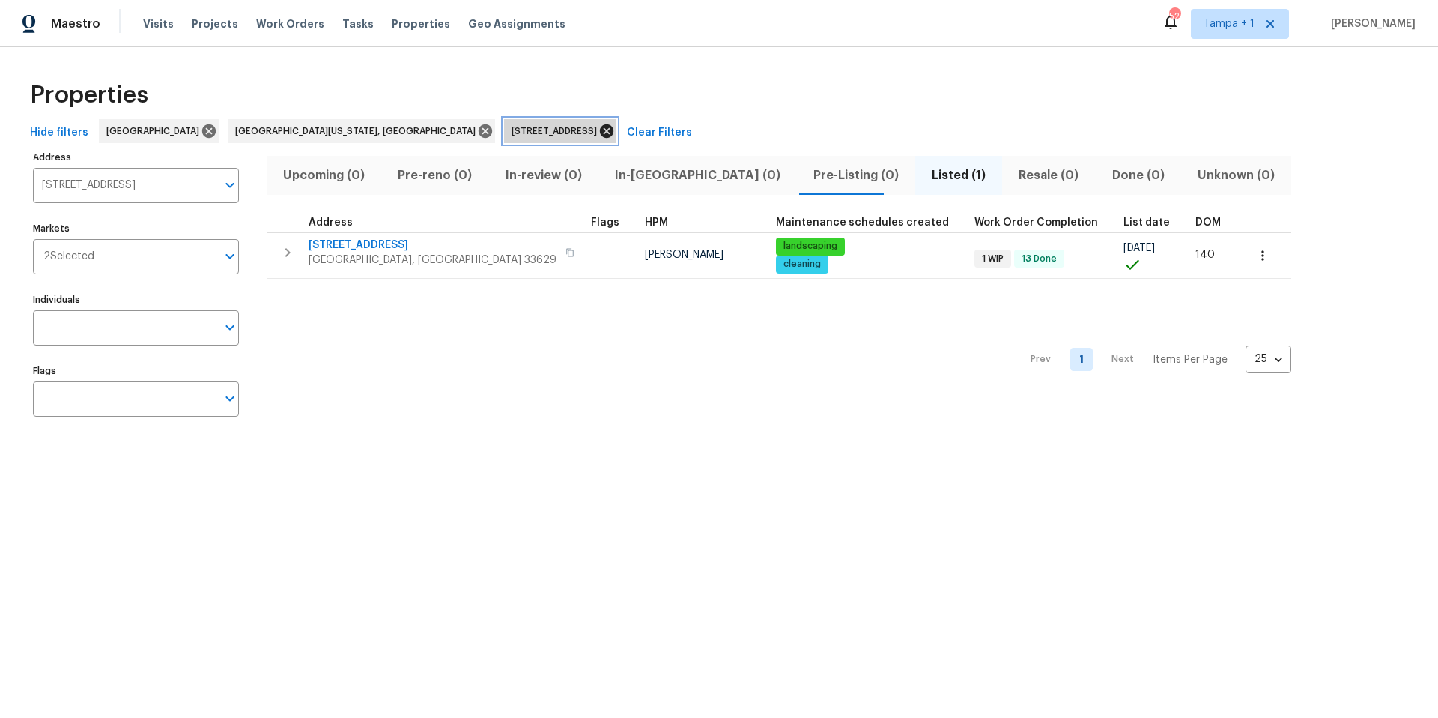
click at [599, 128] on icon at bounding box center [607, 131] width 16 height 16
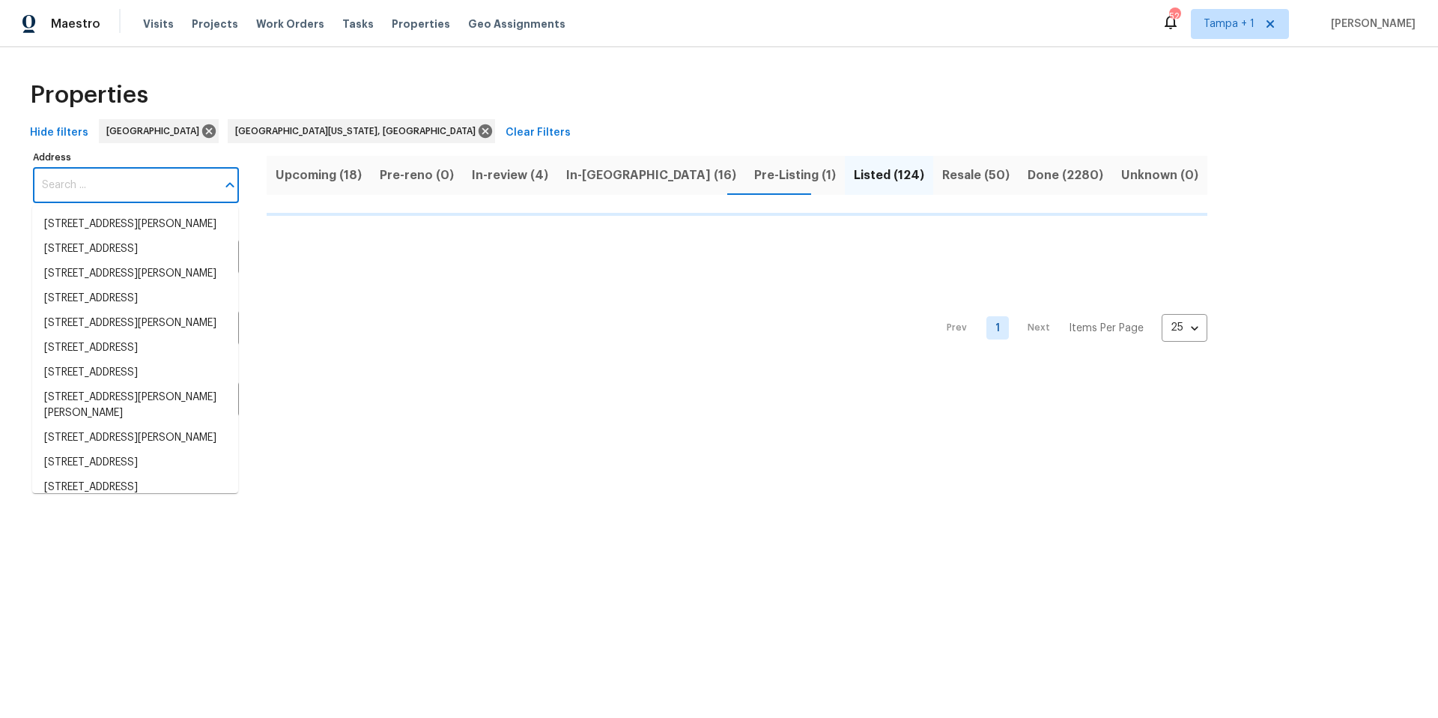
click at [195, 189] on input "Address" at bounding box center [125, 185] width 184 height 35
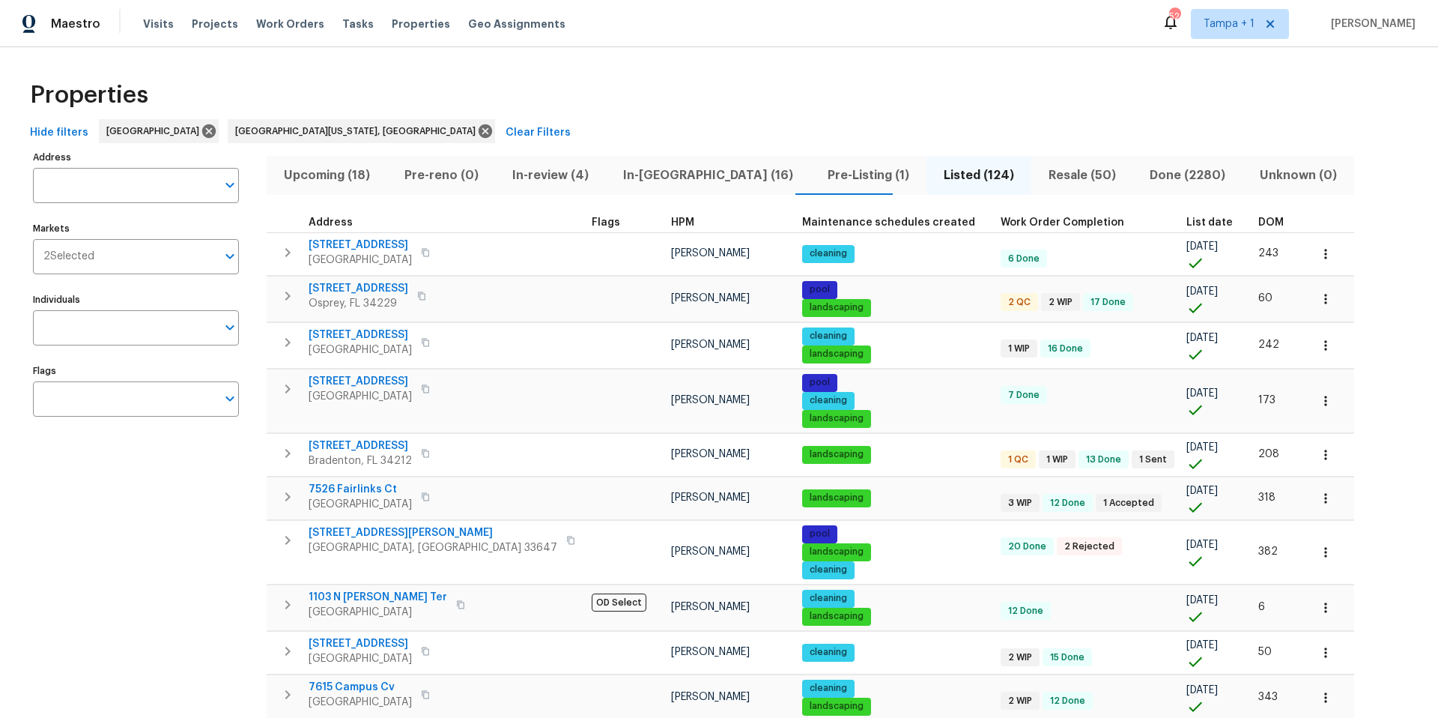
click at [145, 193] on input "Address" at bounding box center [125, 185] width 184 height 35
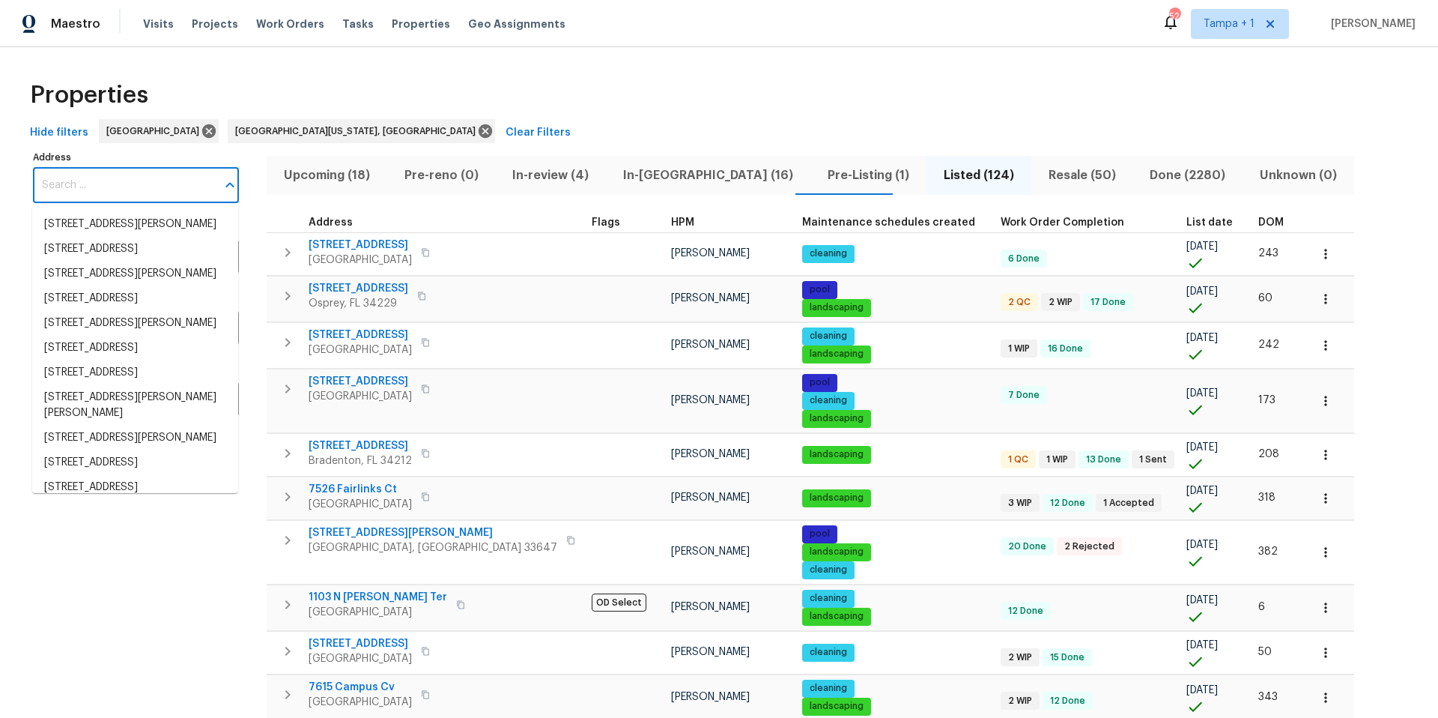
click at [411, 116] on div "Properties" at bounding box center [719, 95] width 1390 height 48
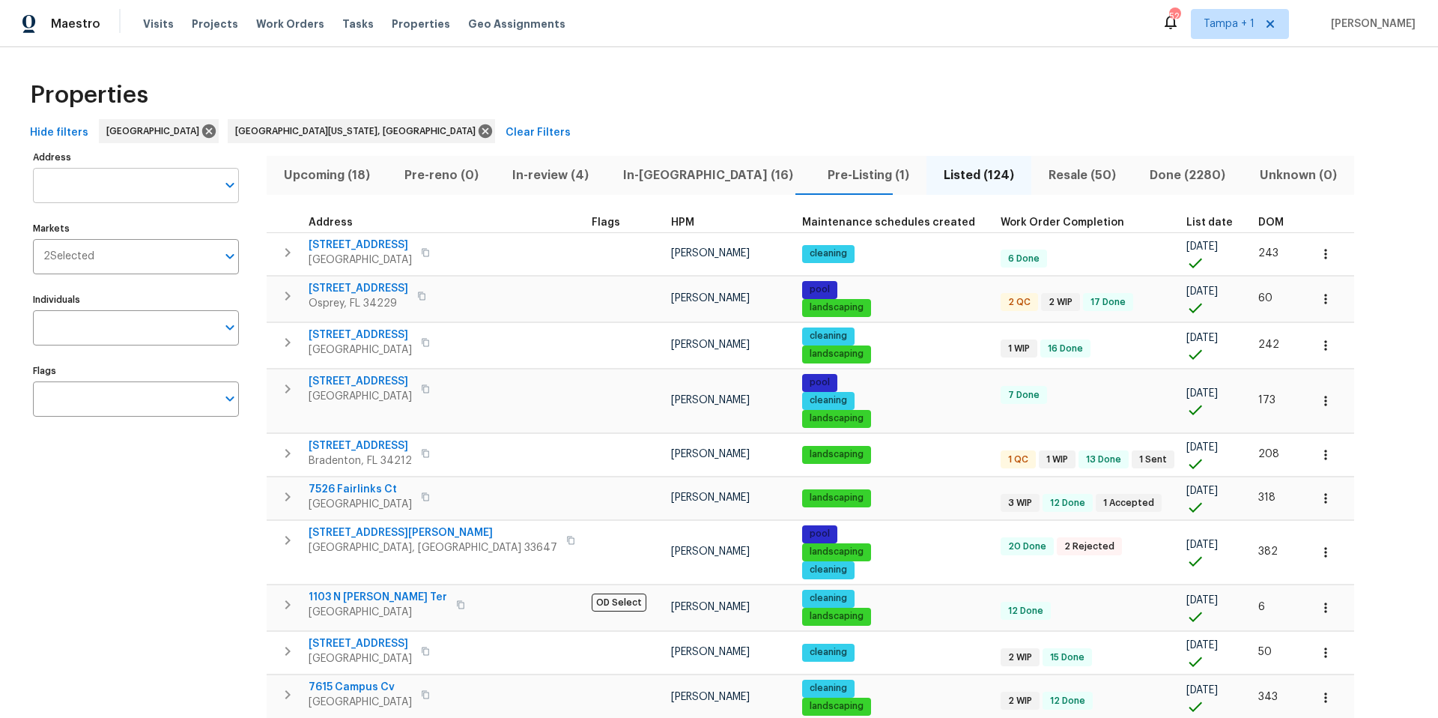
click at [99, 187] on input "Address" at bounding box center [125, 185] width 184 height 35
type input "65th"
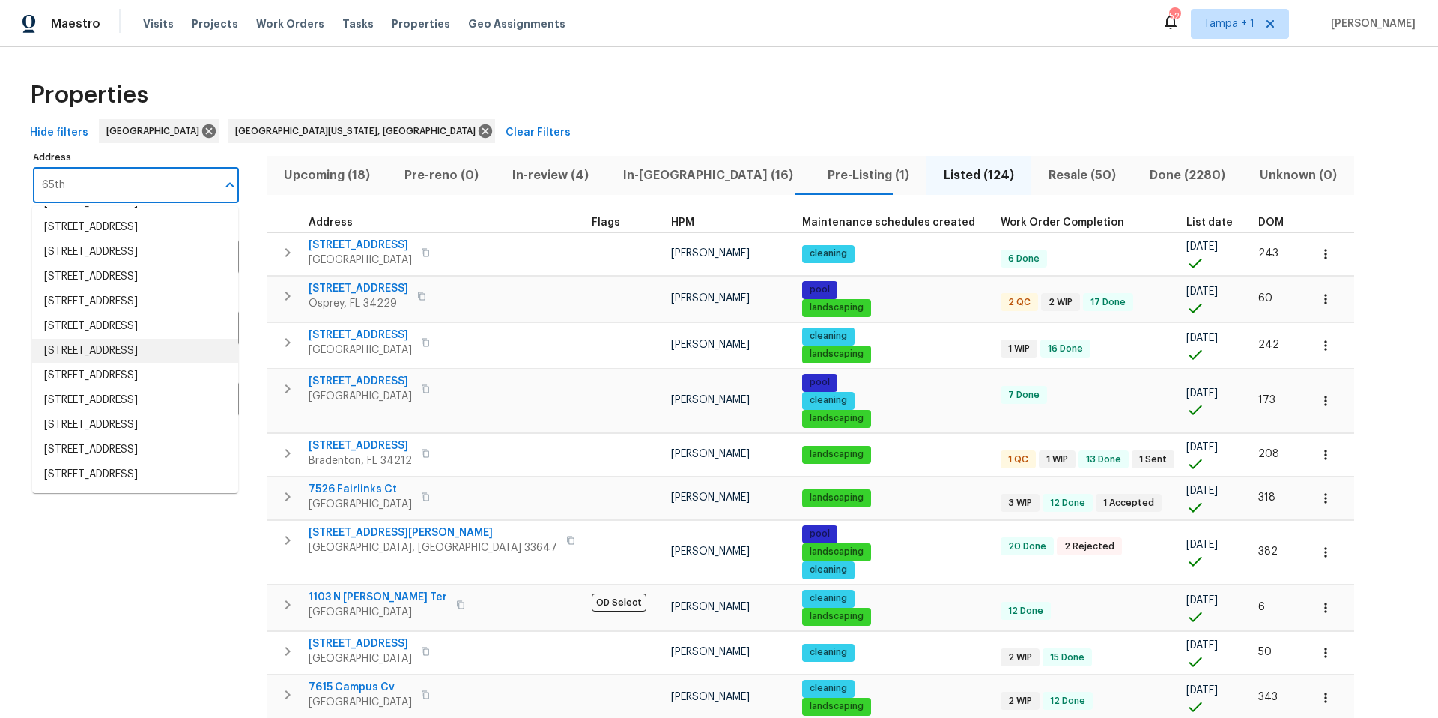
scroll to position [205, 0]
click at [142, 264] on li "2801 65th Way N Saint Petersburg FL 33710" at bounding box center [135, 252] width 206 height 25
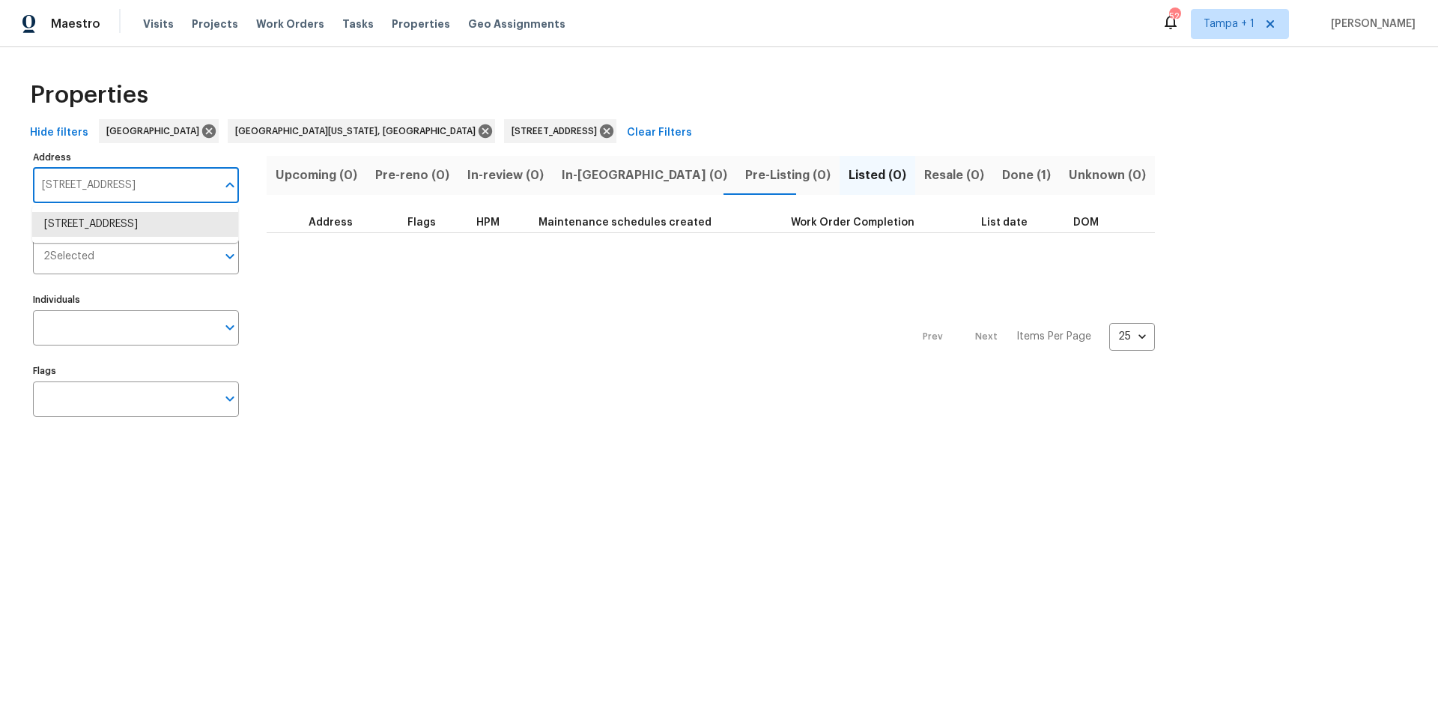
click at [156, 184] on input "2801 65th Way N Saint Petersburg FL 33710" at bounding box center [125, 185] width 184 height 35
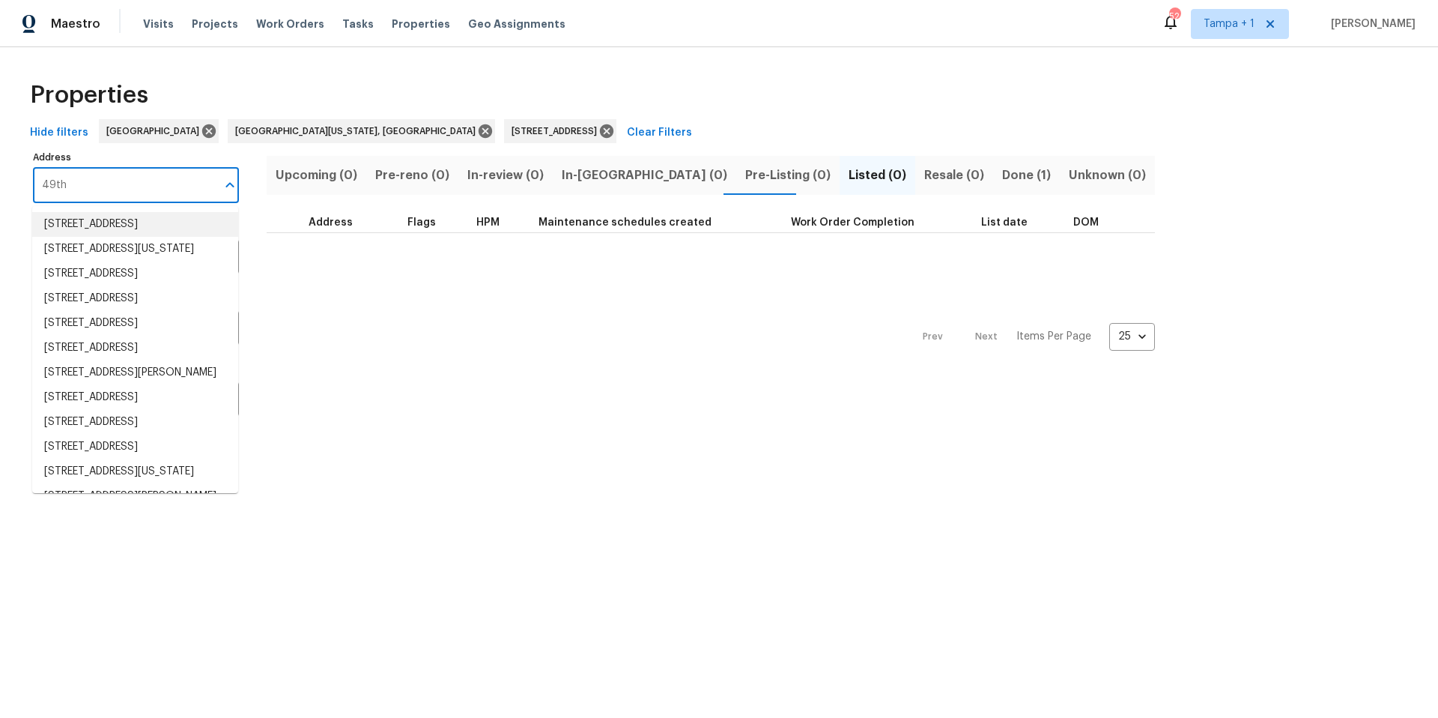
type input "49th"
click at [392, 15] on div "Visits Projects Work Orders Tasks Properties Geo Assignments" at bounding box center [363, 24] width 441 height 30
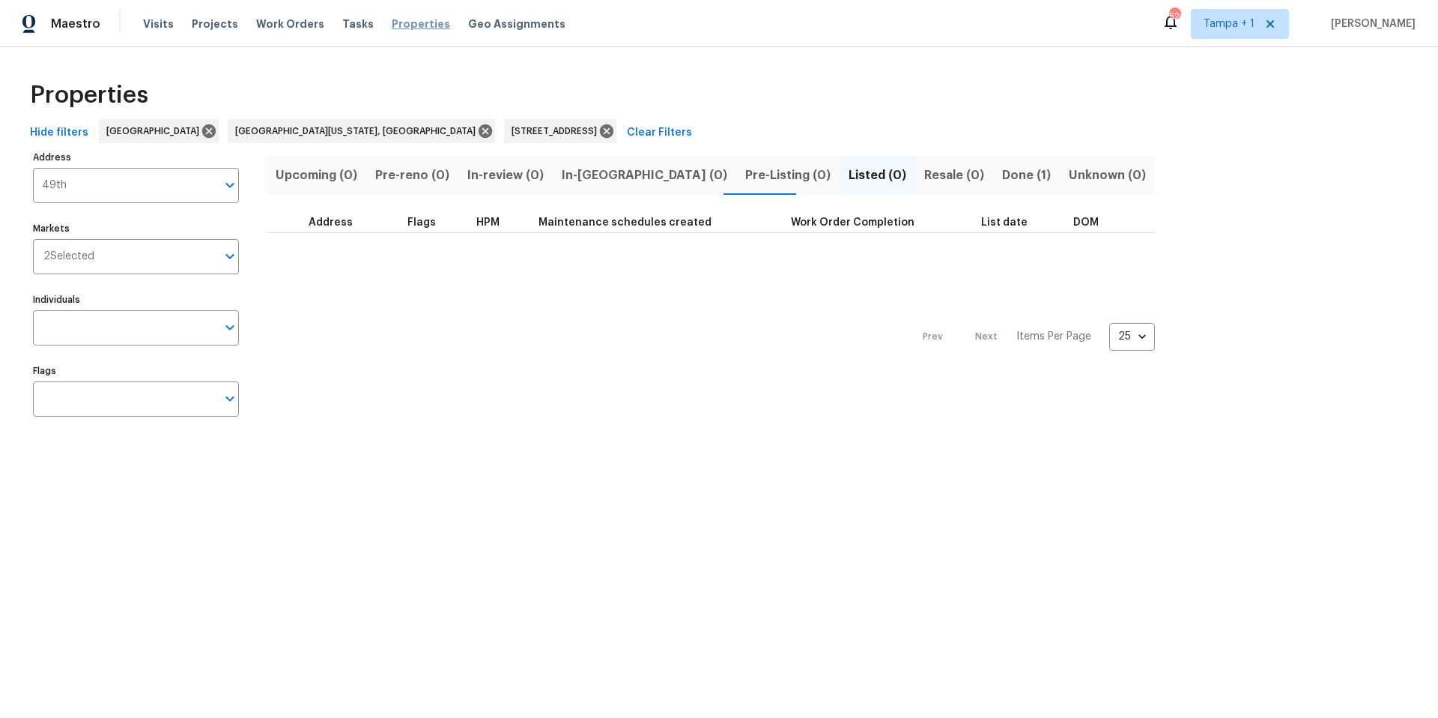
click at [394, 23] on span "Properties" at bounding box center [421, 23] width 58 height 15
click at [92, 174] on input "2801 65th Way N Saint Petersburg FL 33710" at bounding box center [125, 185] width 184 height 35
paste input "26 46th St S Gulfport, FL 33711"
type input "2826 46th St S Gulfport, FL 33711"
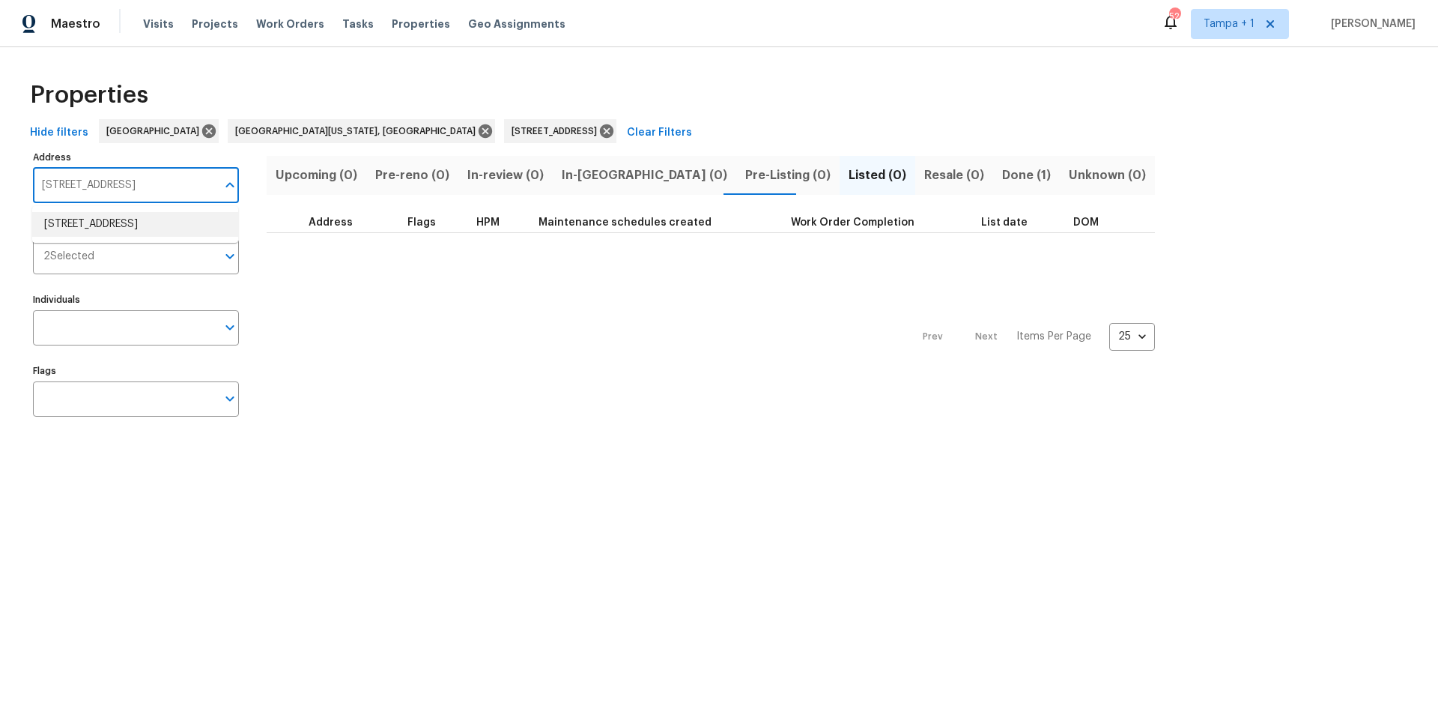
click at [128, 229] on li "2826 46th St S Gulfport FL 33711" at bounding box center [135, 224] width 206 height 25
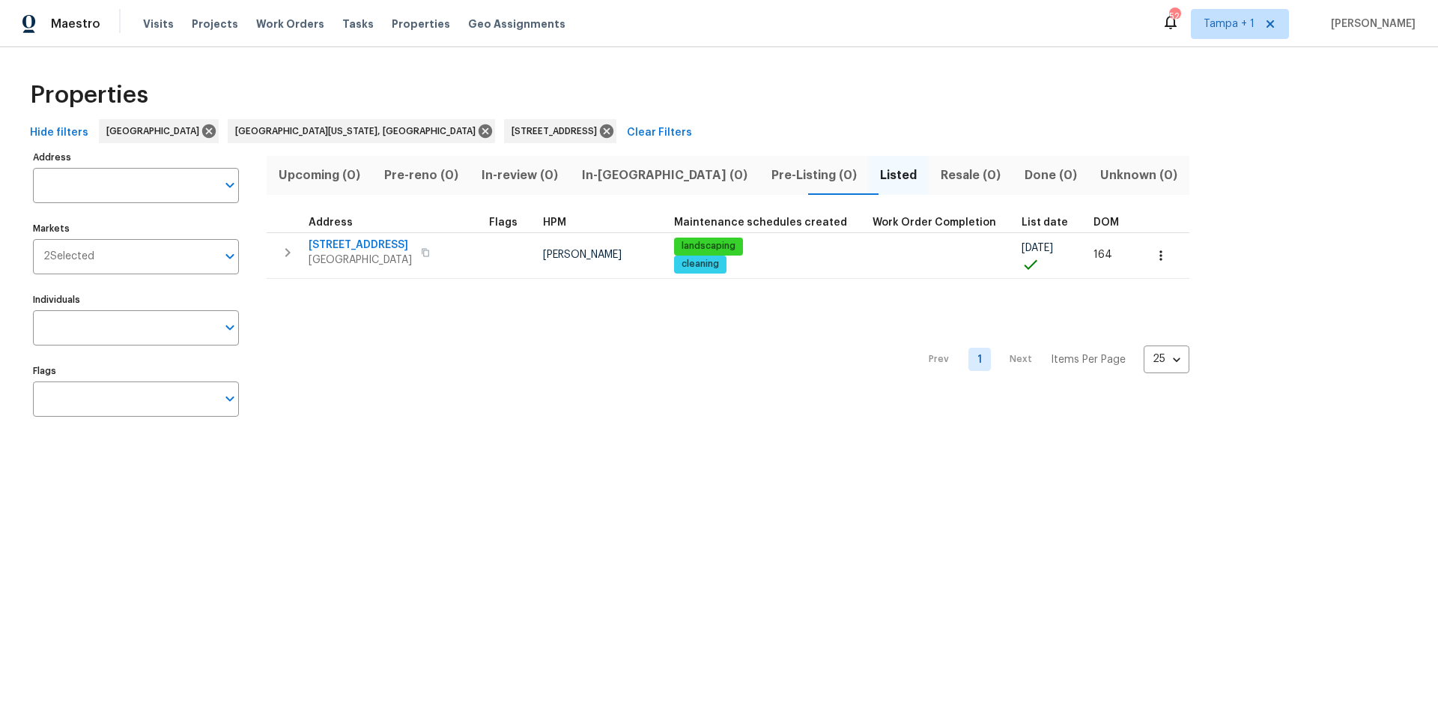
type input "2826 46th St S Gulfport FL 33711"
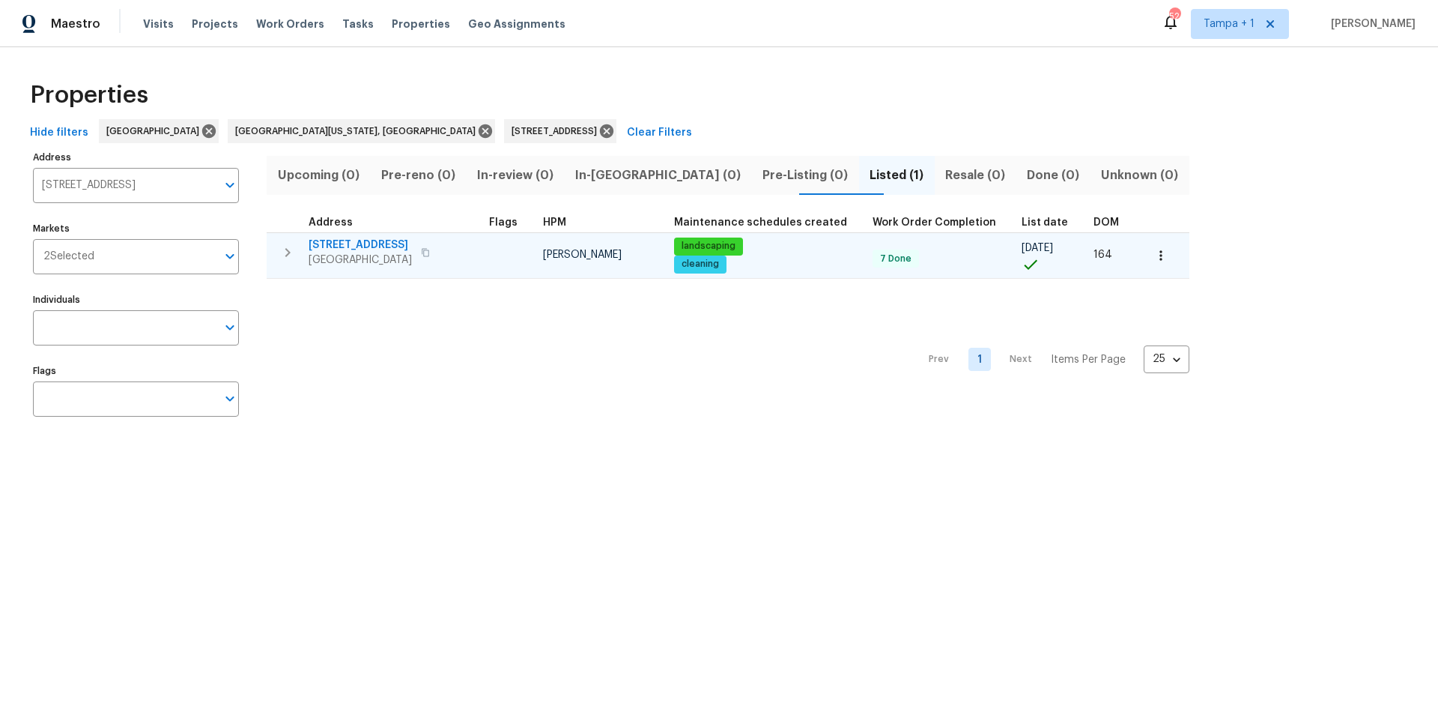
click at [363, 248] on span "2826 46th St S" at bounding box center [360, 244] width 103 height 15
click at [1154, 253] on icon "button" at bounding box center [1161, 255] width 15 height 15
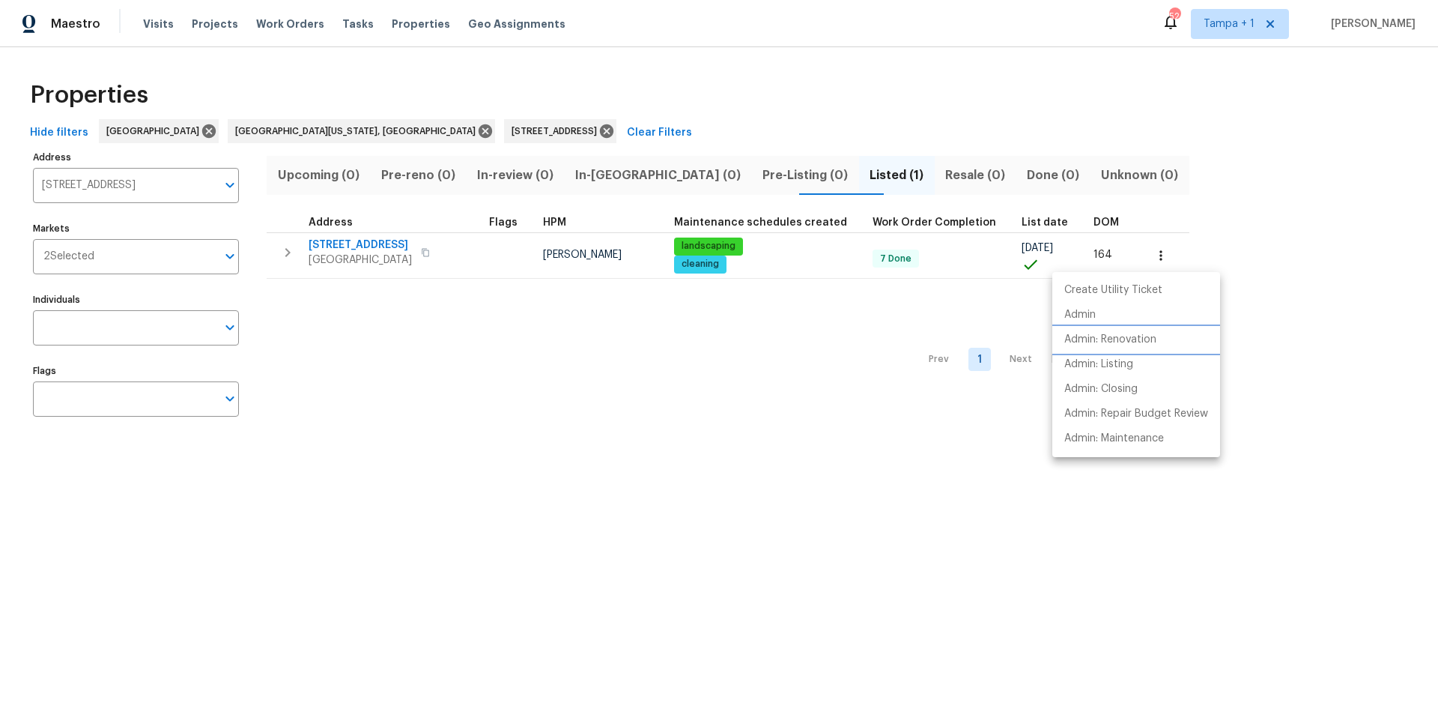
click at [1095, 332] on p "Admin: Renovation" at bounding box center [1111, 340] width 92 height 16
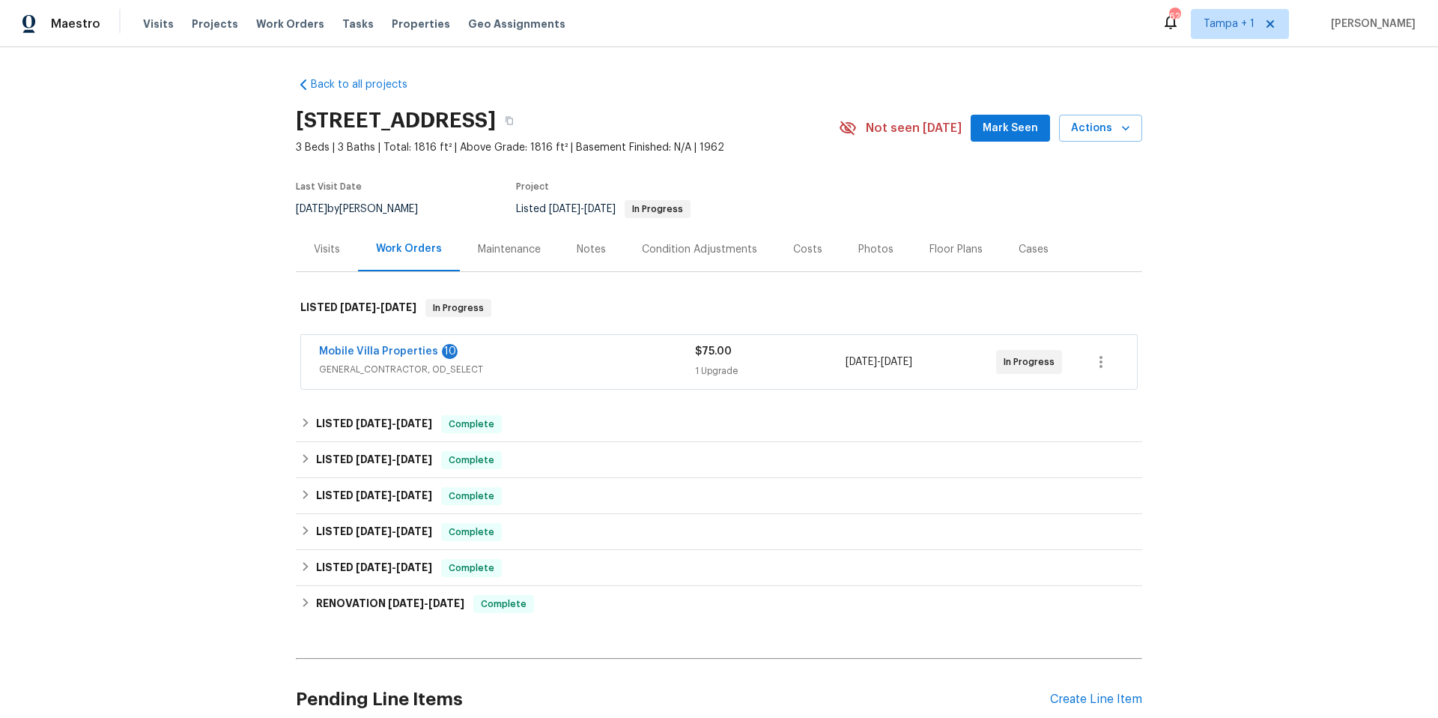
click at [384, 345] on span "Mobile Villa Properties" at bounding box center [378, 351] width 119 height 15
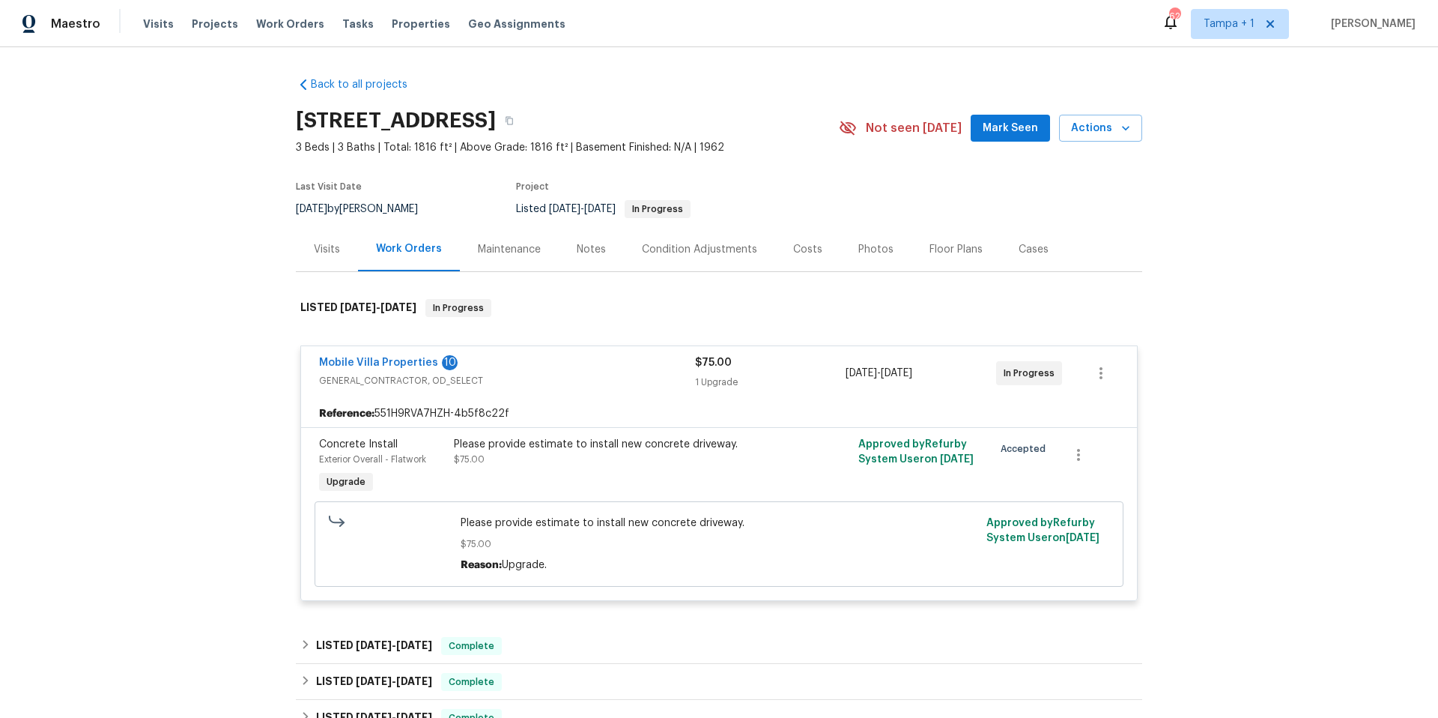
click at [356, 368] on span "Mobile Villa Properties" at bounding box center [378, 362] width 119 height 15
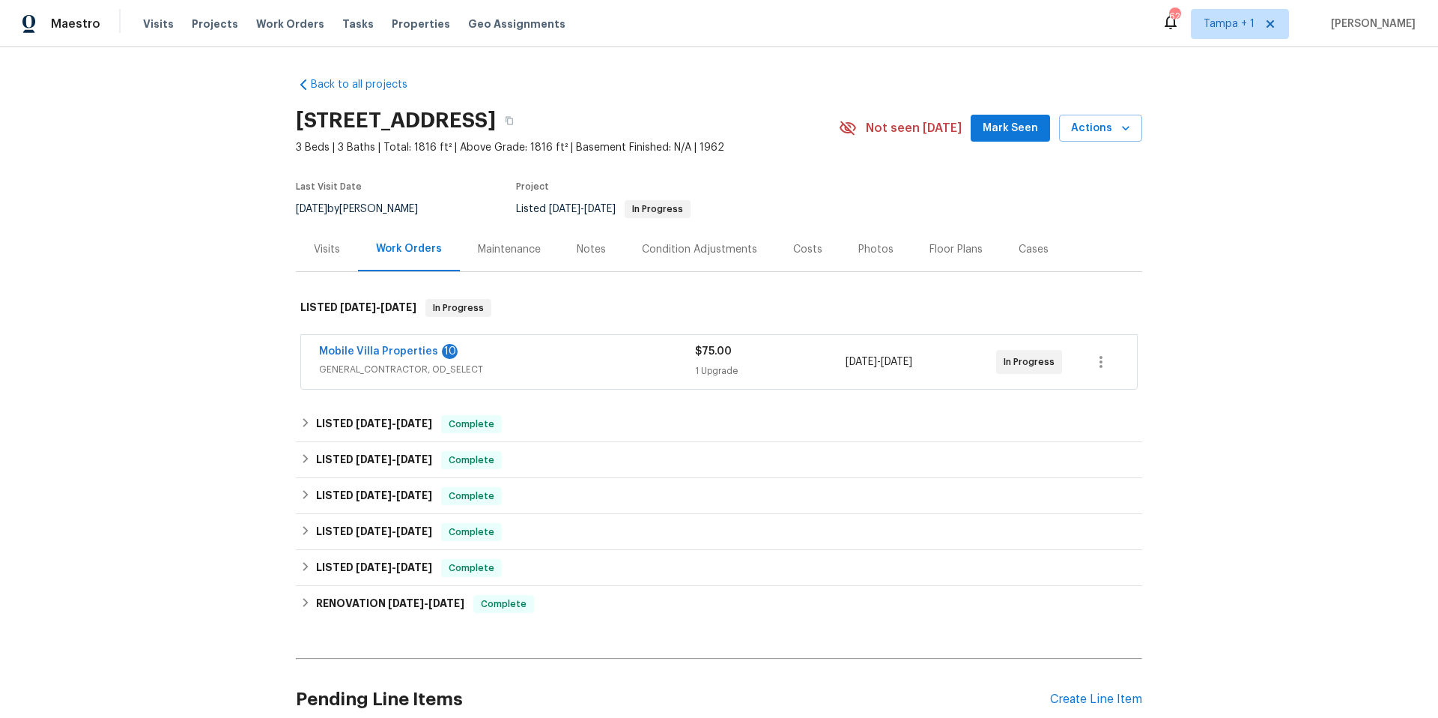
click at [391, 345] on span "Mobile Villa Properties" at bounding box center [378, 351] width 119 height 15
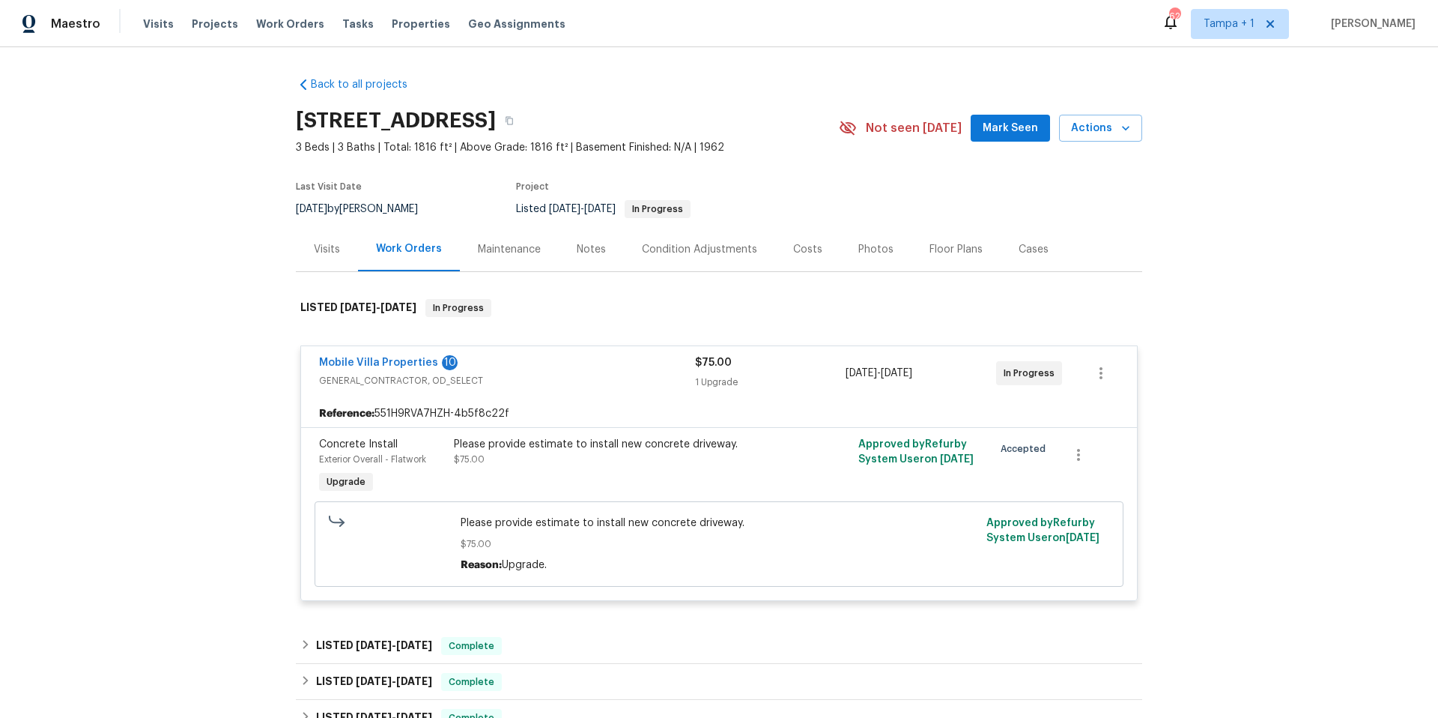
click at [352, 356] on span "Mobile Villa Properties" at bounding box center [378, 362] width 119 height 15
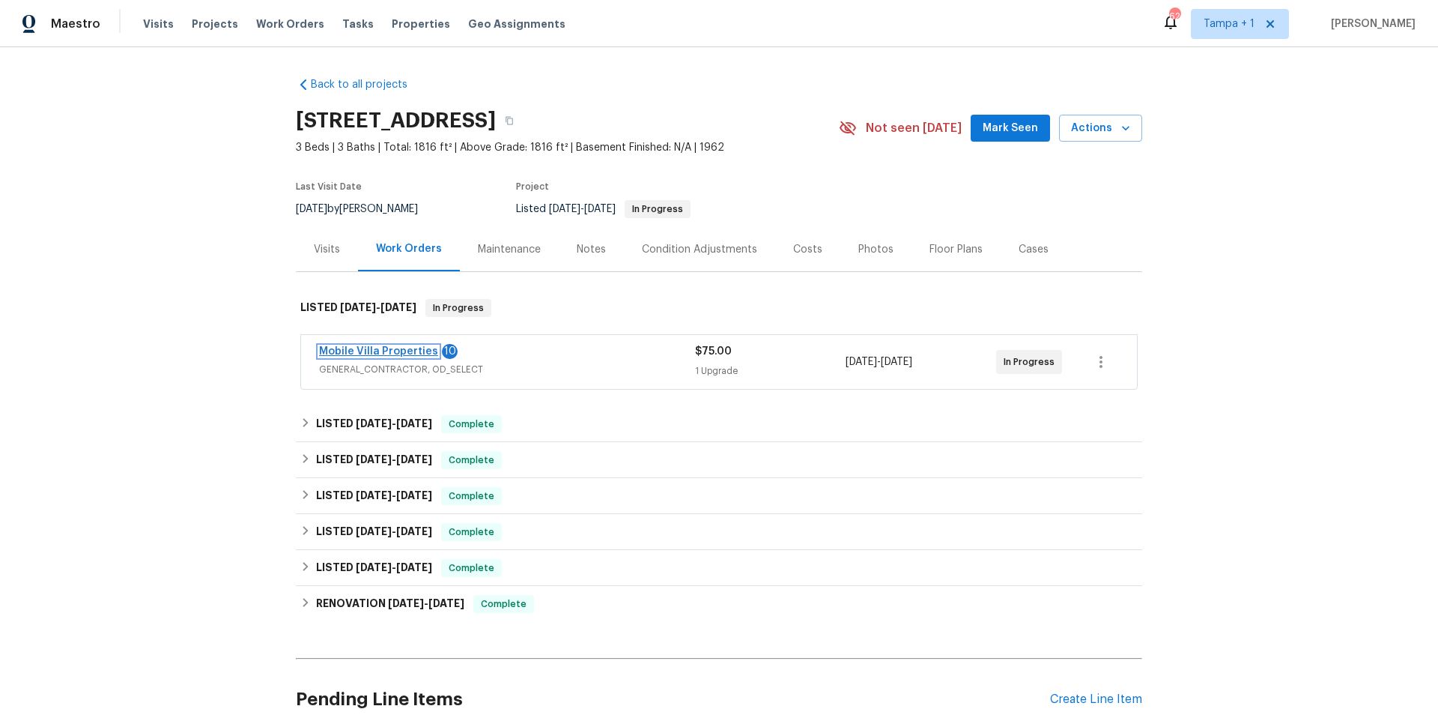
click at [351, 356] on link "Mobile Villa Properties" at bounding box center [378, 351] width 119 height 10
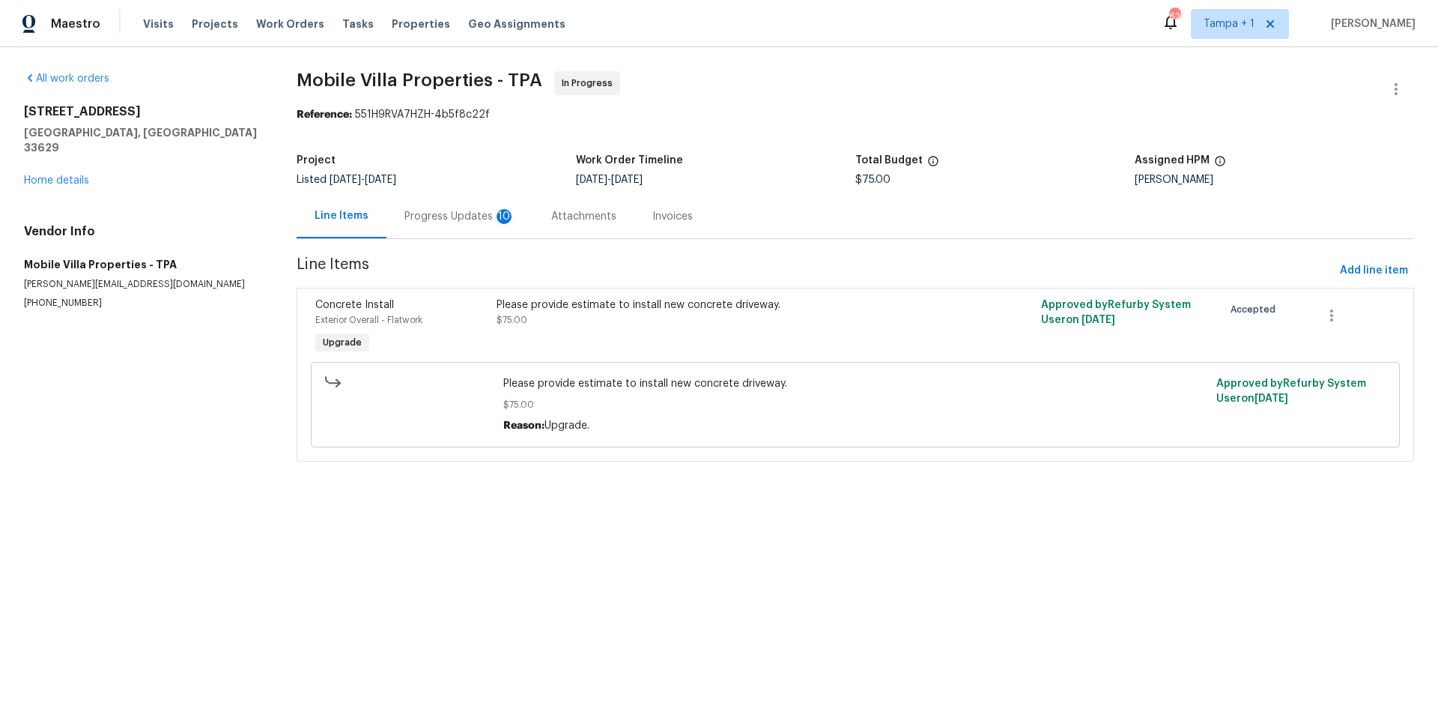
click at [456, 217] on div "Progress Updates 10" at bounding box center [460, 216] width 111 height 15
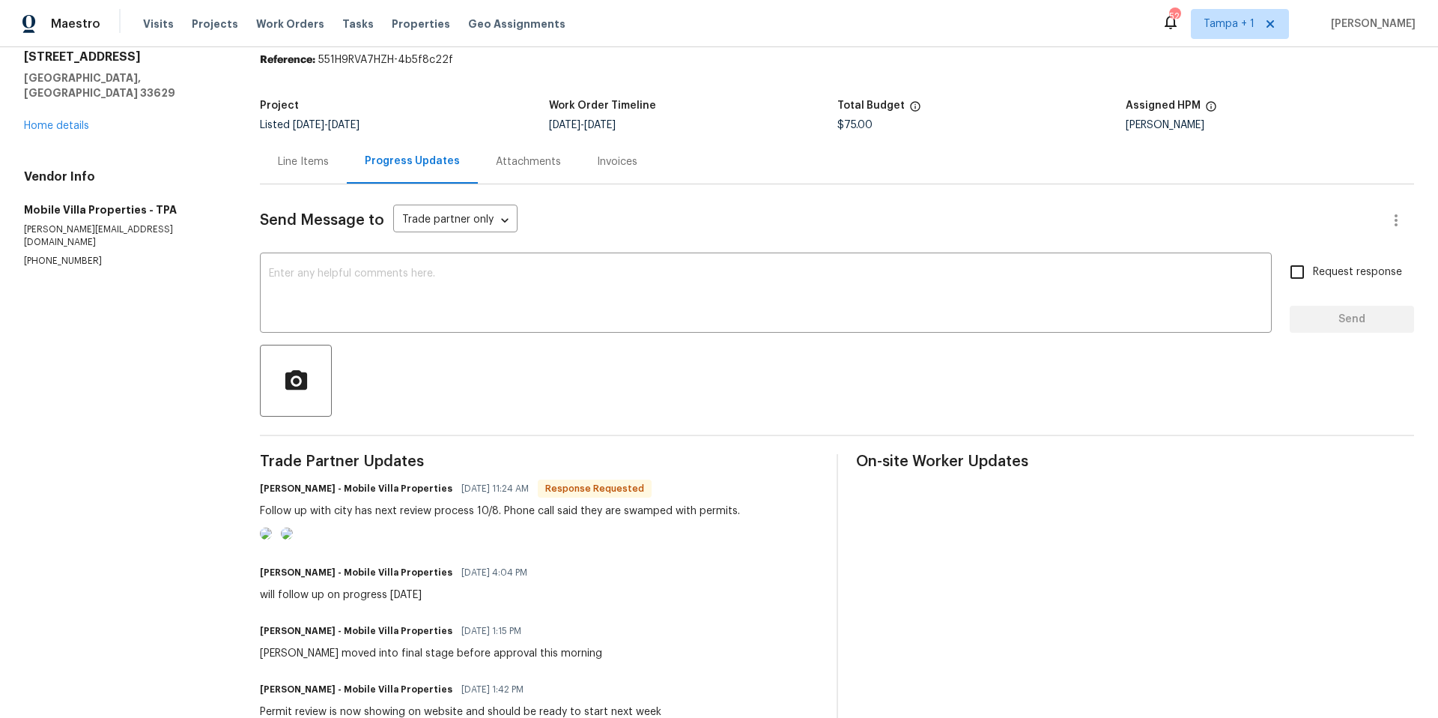
scroll to position [129, 0]
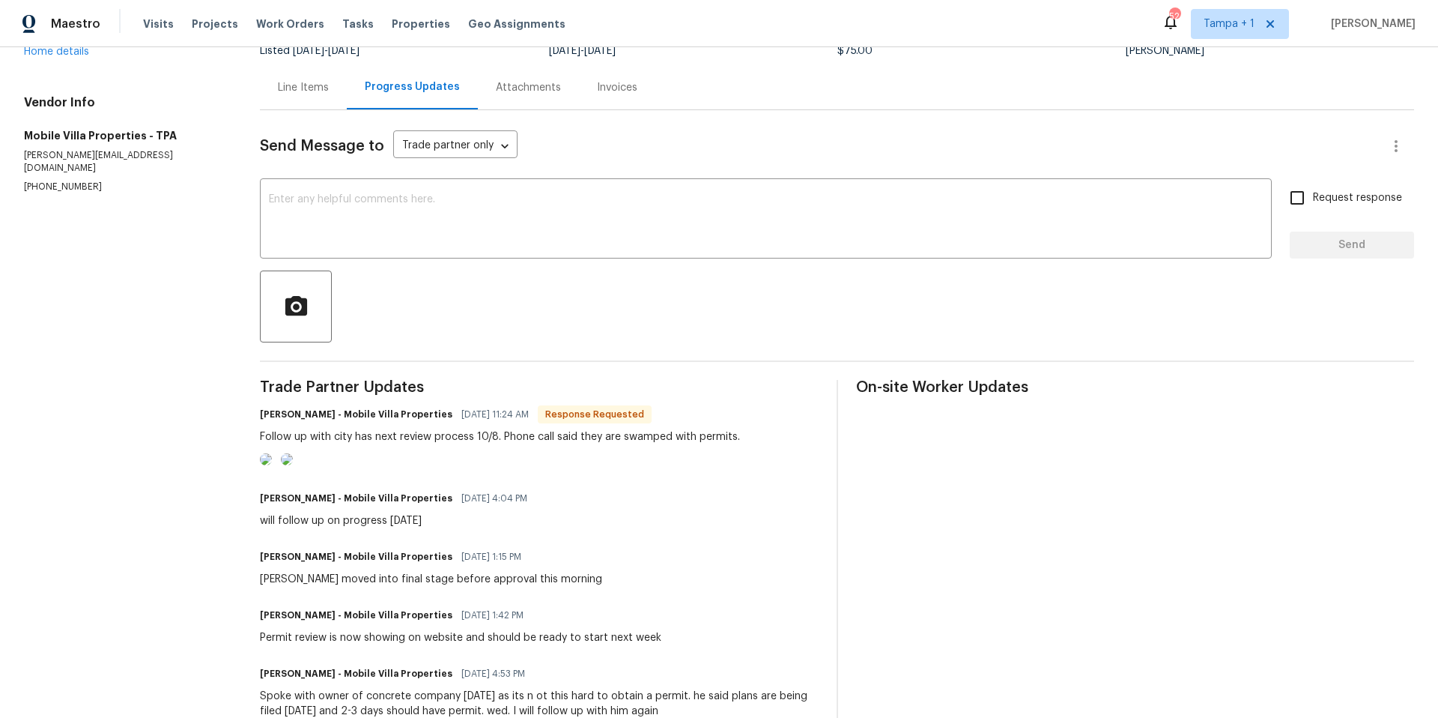
click at [272, 465] on img at bounding box center [266, 459] width 12 height 12
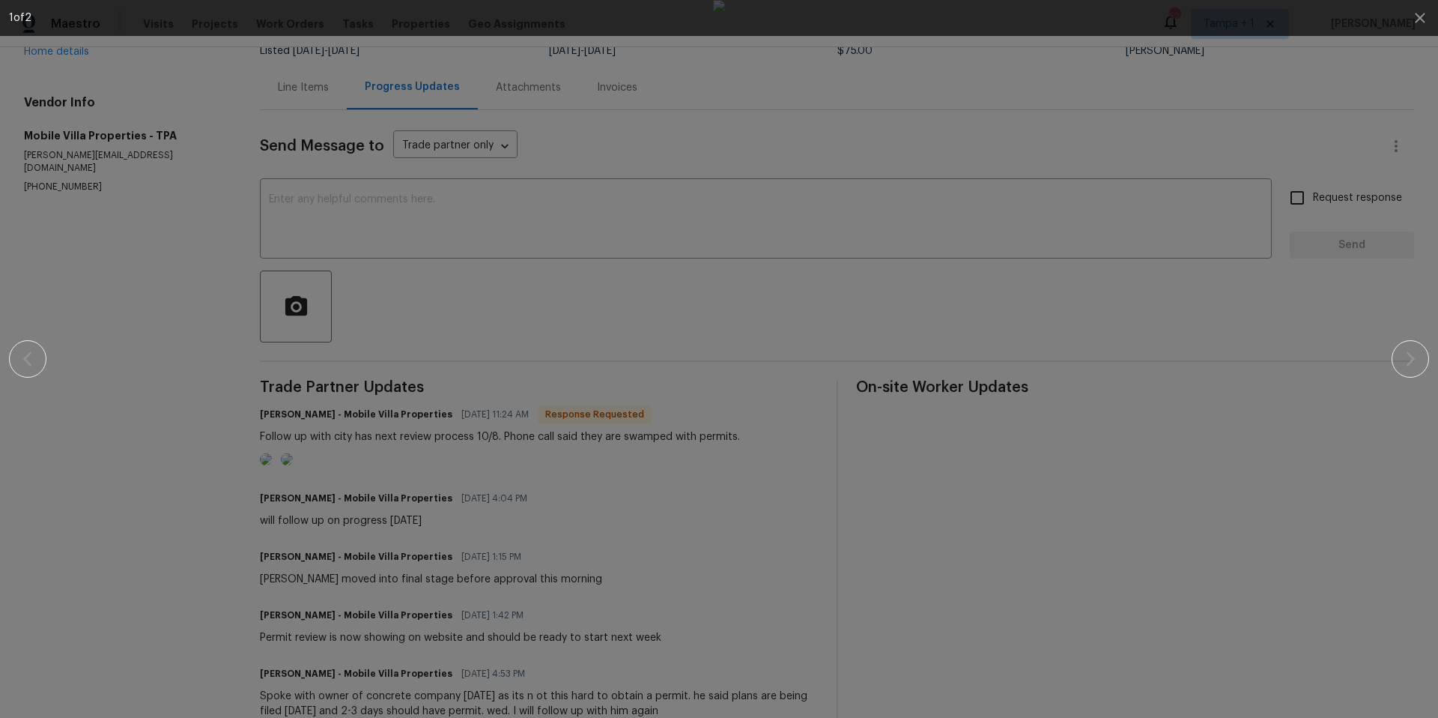
click at [225, 493] on div at bounding box center [719, 359] width 1310 height 718
click at [199, 494] on div at bounding box center [719, 359] width 1310 height 718
click at [1424, 21] on icon "button" at bounding box center [1420, 18] width 10 height 10
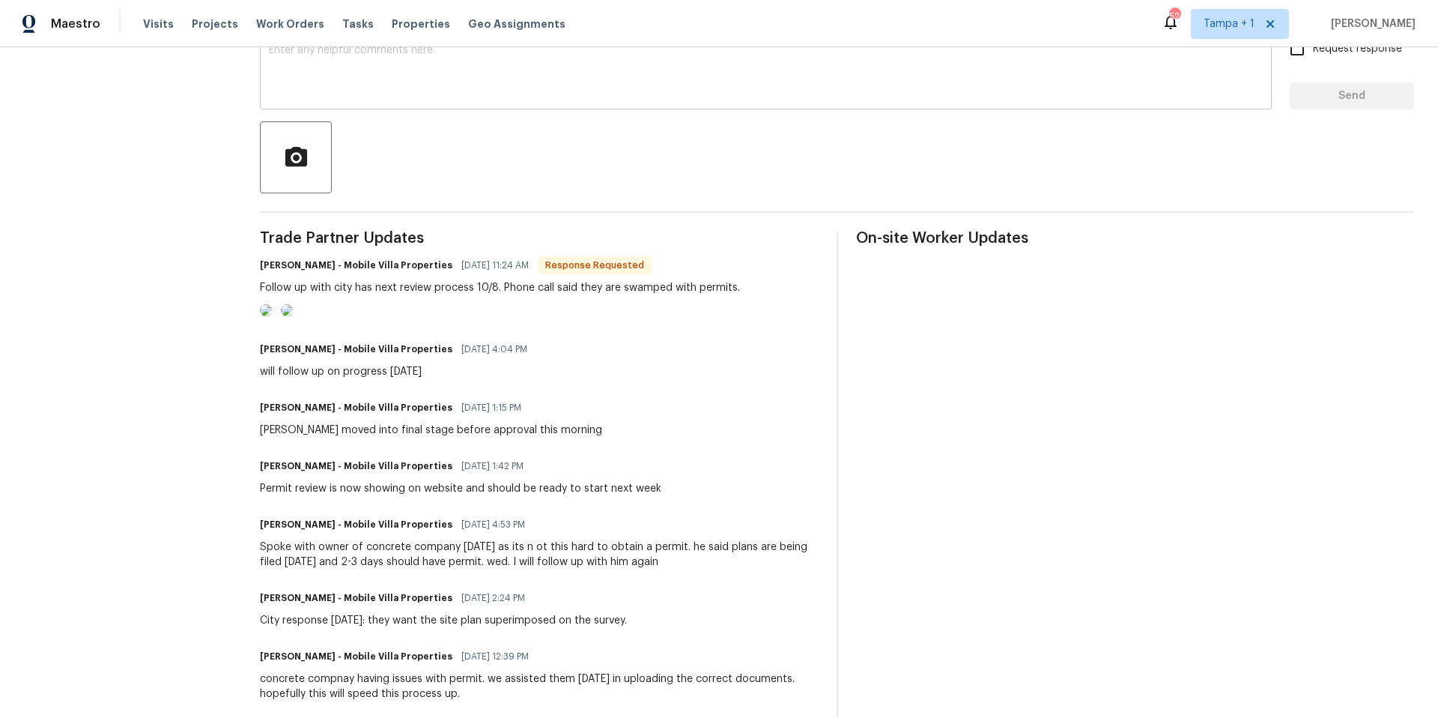
scroll to position [0, 0]
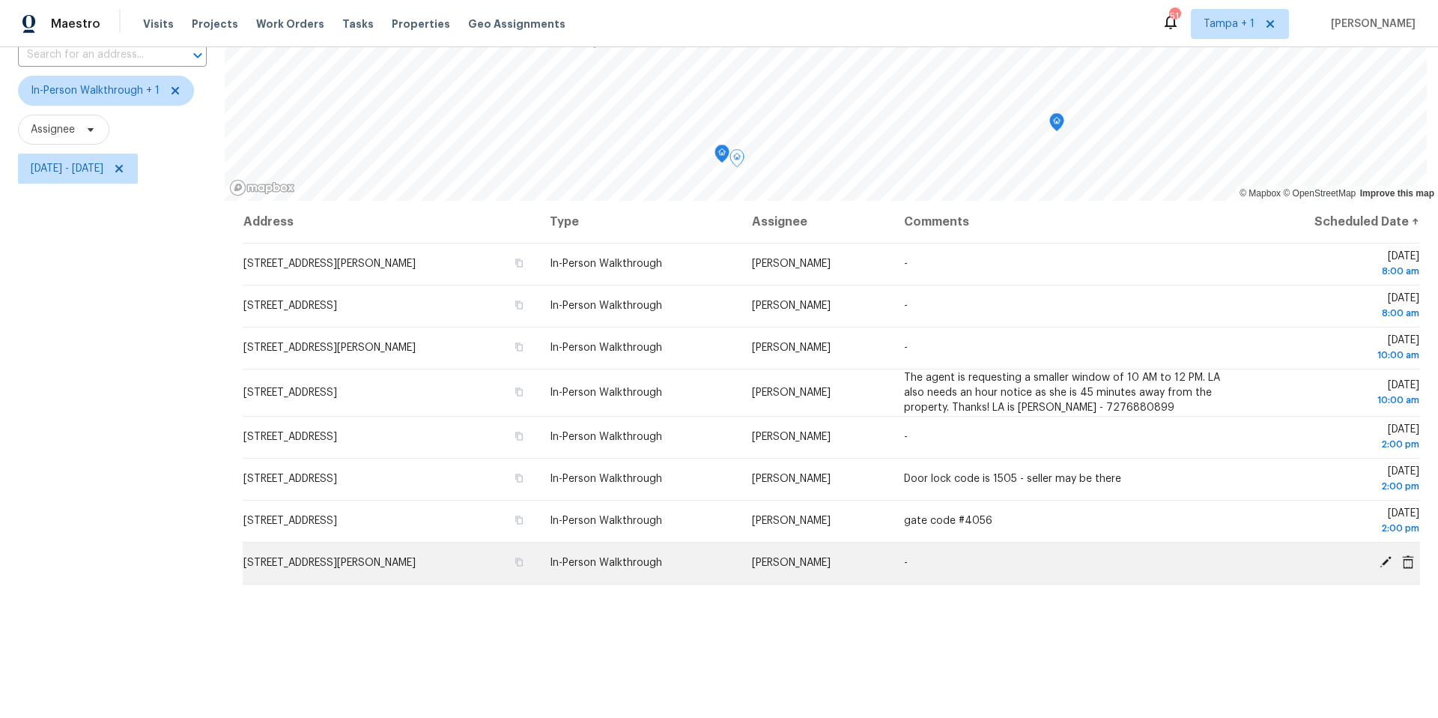
scroll to position [184, 0]
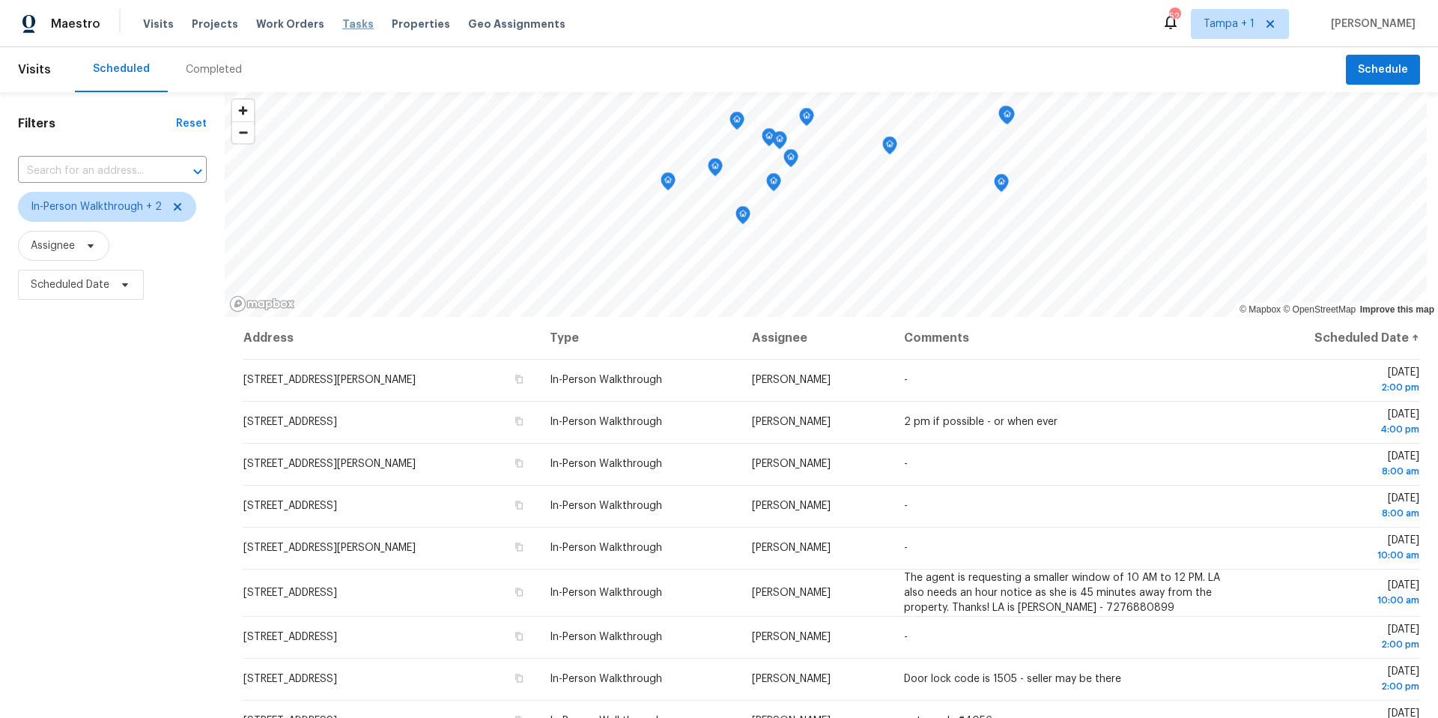
click at [342, 22] on span "Tasks" at bounding box center [357, 24] width 31 height 10
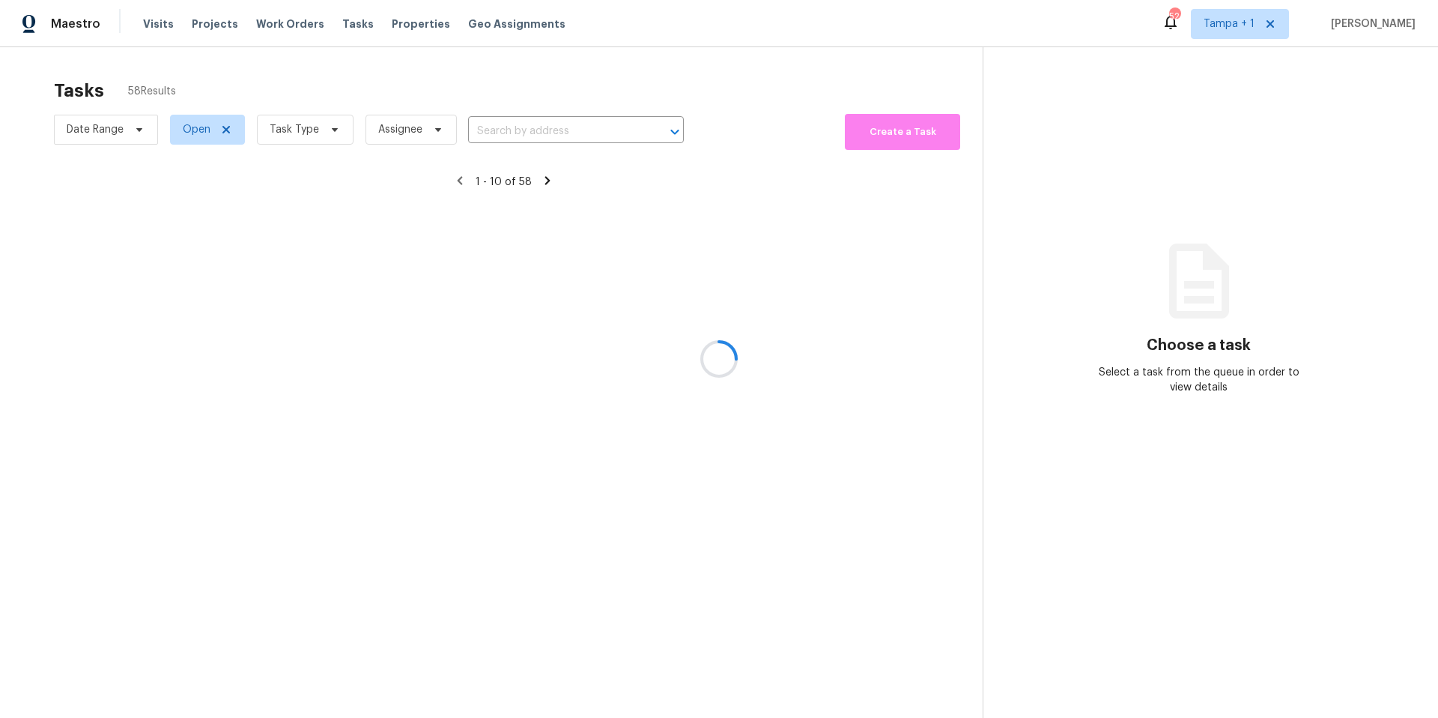
click at [283, 136] on div at bounding box center [719, 359] width 1438 height 718
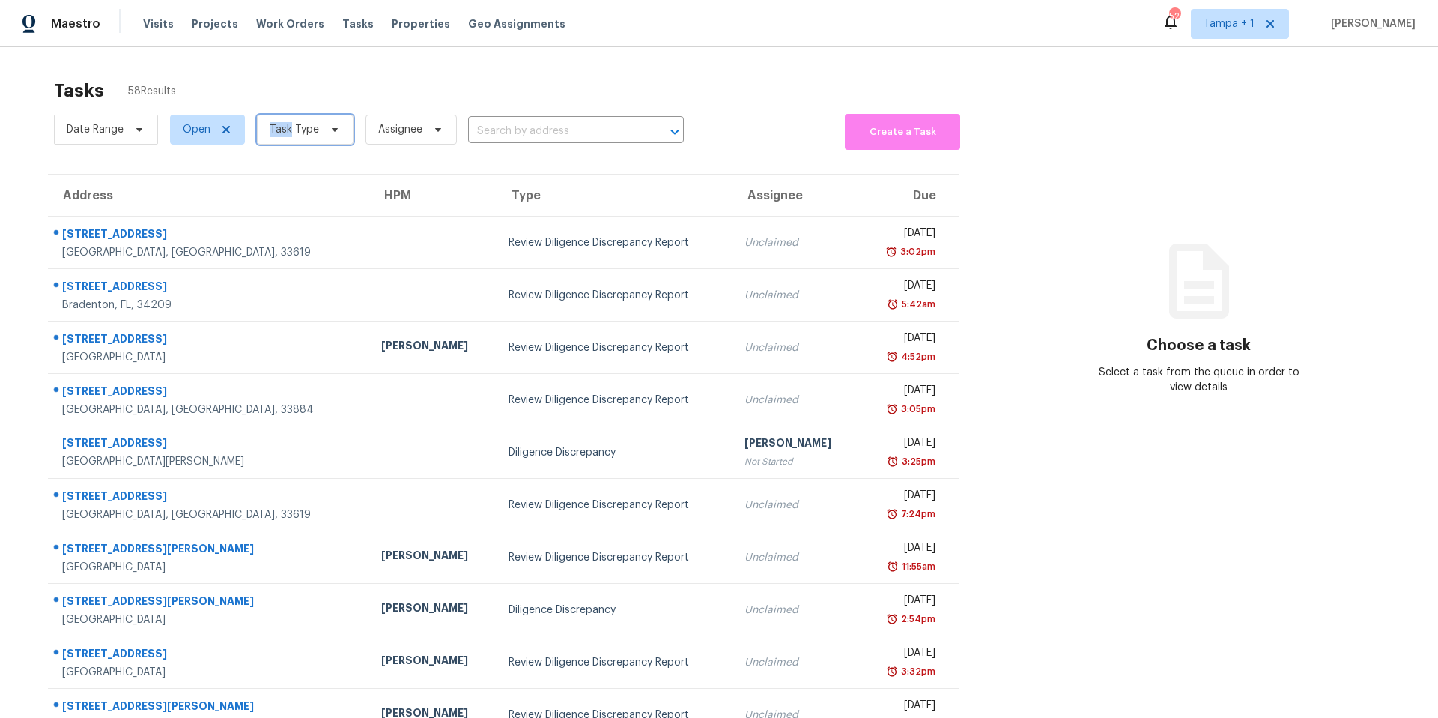
click at [283, 136] on span "Task Type" at bounding box center [294, 129] width 49 height 15
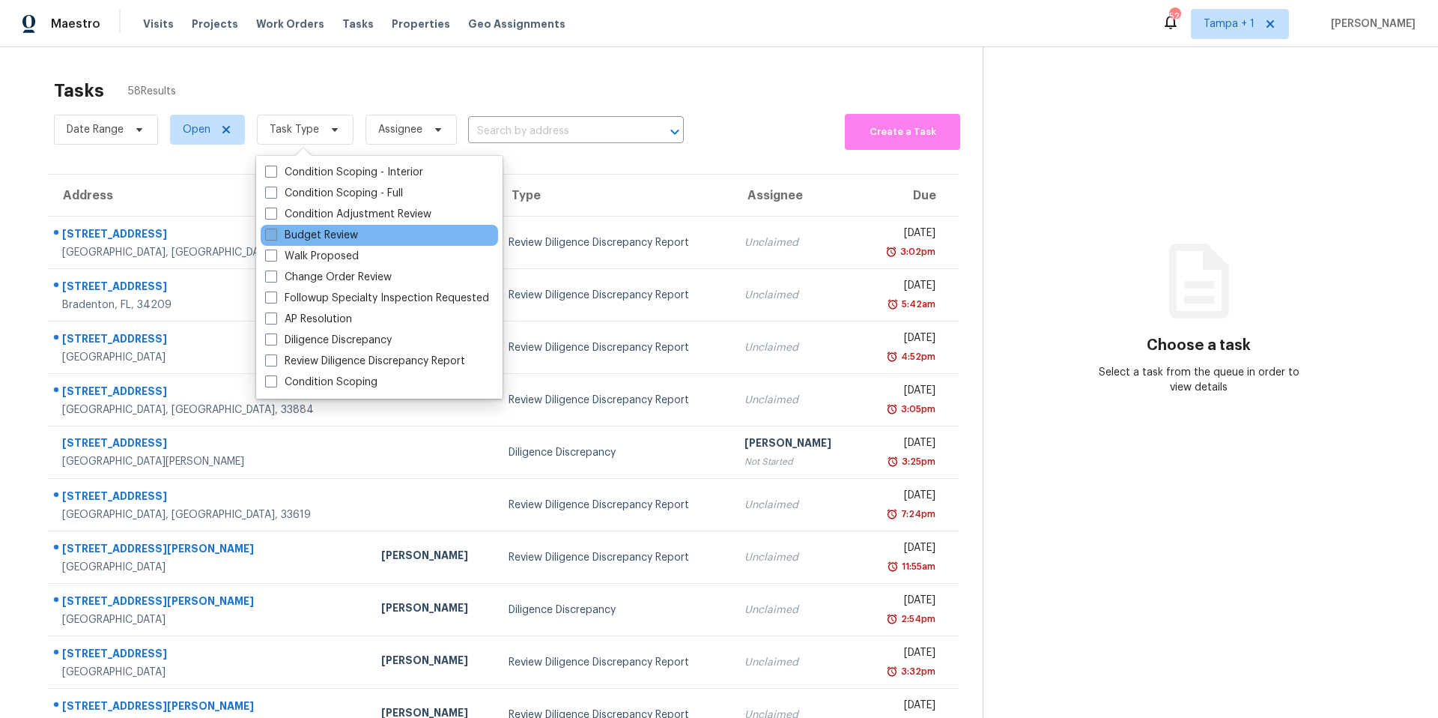
click at [317, 238] on label "Budget Review" at bounding box center [311, 235] width 93 height 15
click at [275, 237] on input "Budget Review" at bounding box center [270, 233] width 10 height 10
checkbox input "true"
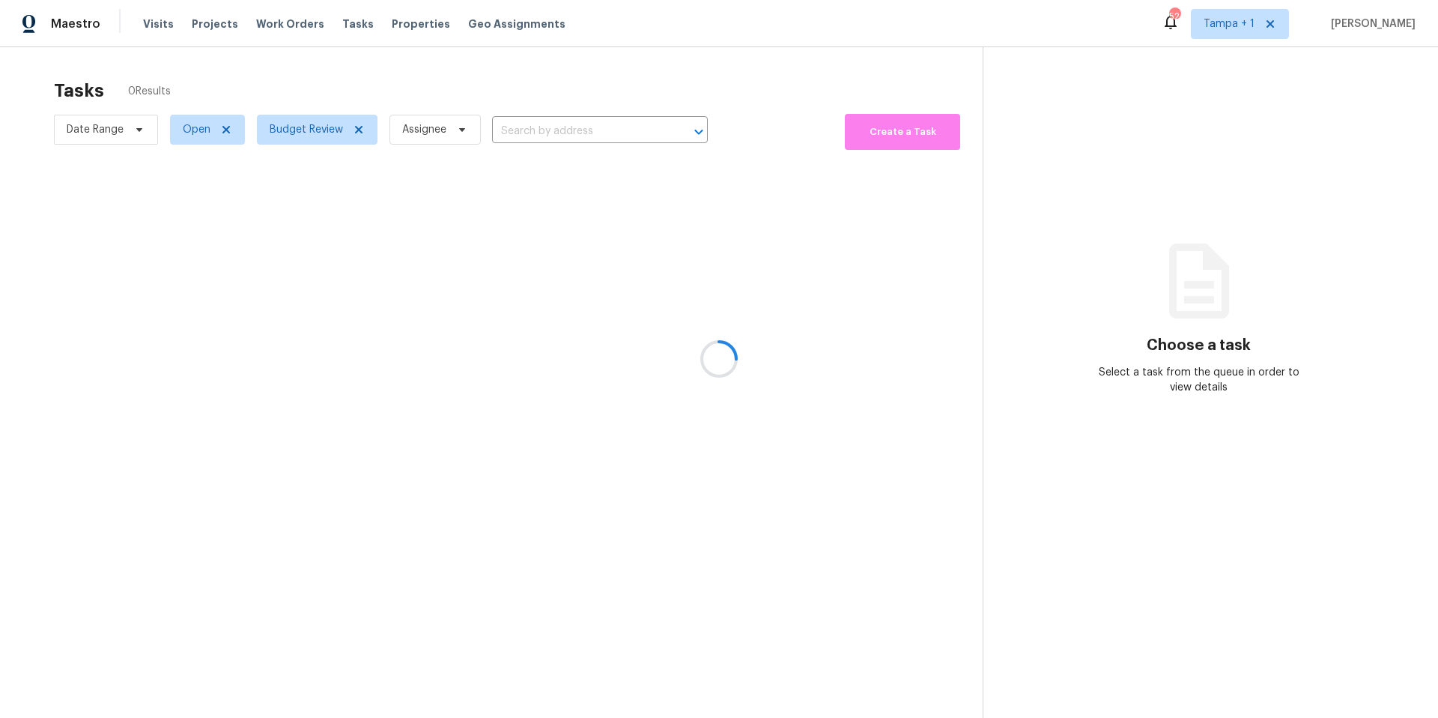
click at [411, 113] on div at bounding box center [719, 359] width 1438 height 718
click at [309, 133] on span "Budget Review" at bounding box center [306, 129] width 73 height 15
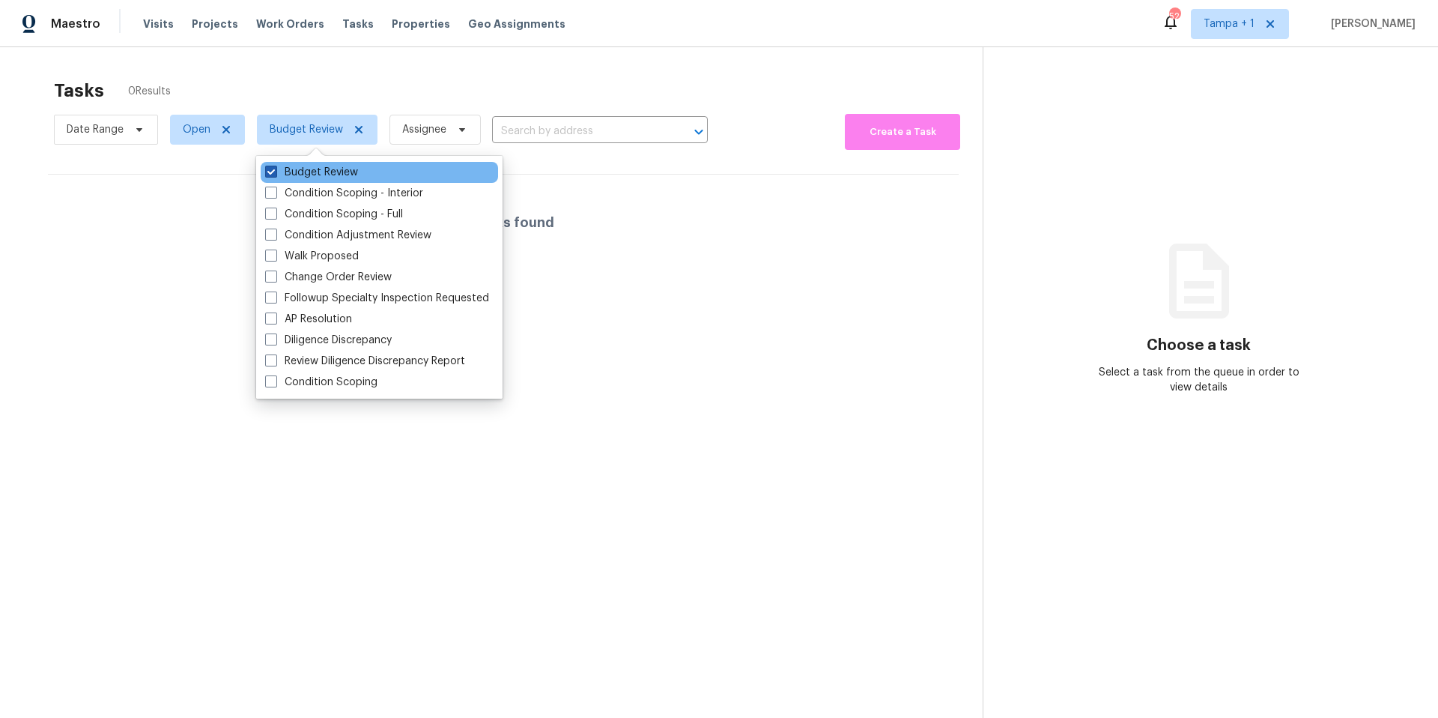
click at [289, 172] on label "Budget Review" at bounding box center [311, 172] width 93 height 15
click at [275, 172] on input "Budget Review" at bounding box center [270, 170] width 10 height 10
checkbox input "false"
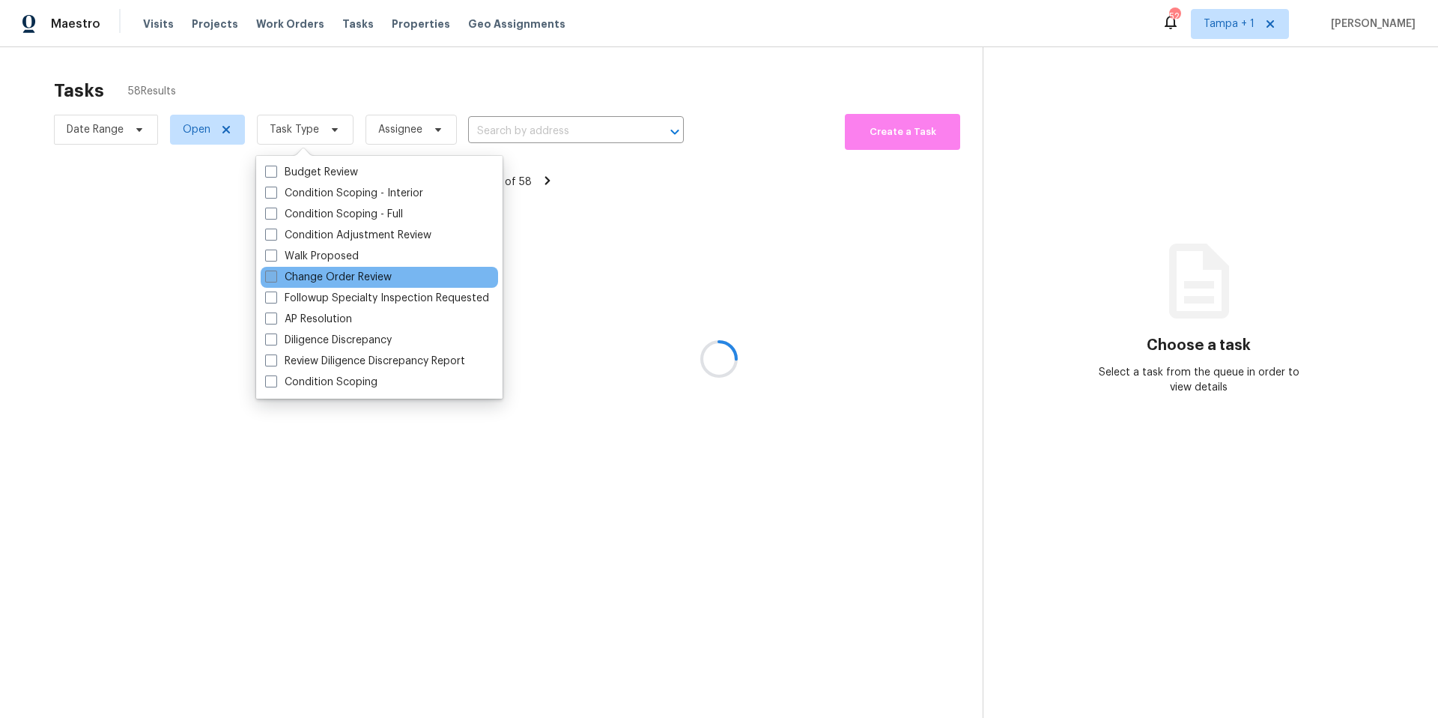
click at [308, 276] on label "Change Order Review" at bounding box center [328, 277] width 127 height 15
click at [275, 276] on input "Change Order Review" at bounding box center [270, 275] width 10 height 10
checkbox input "true"
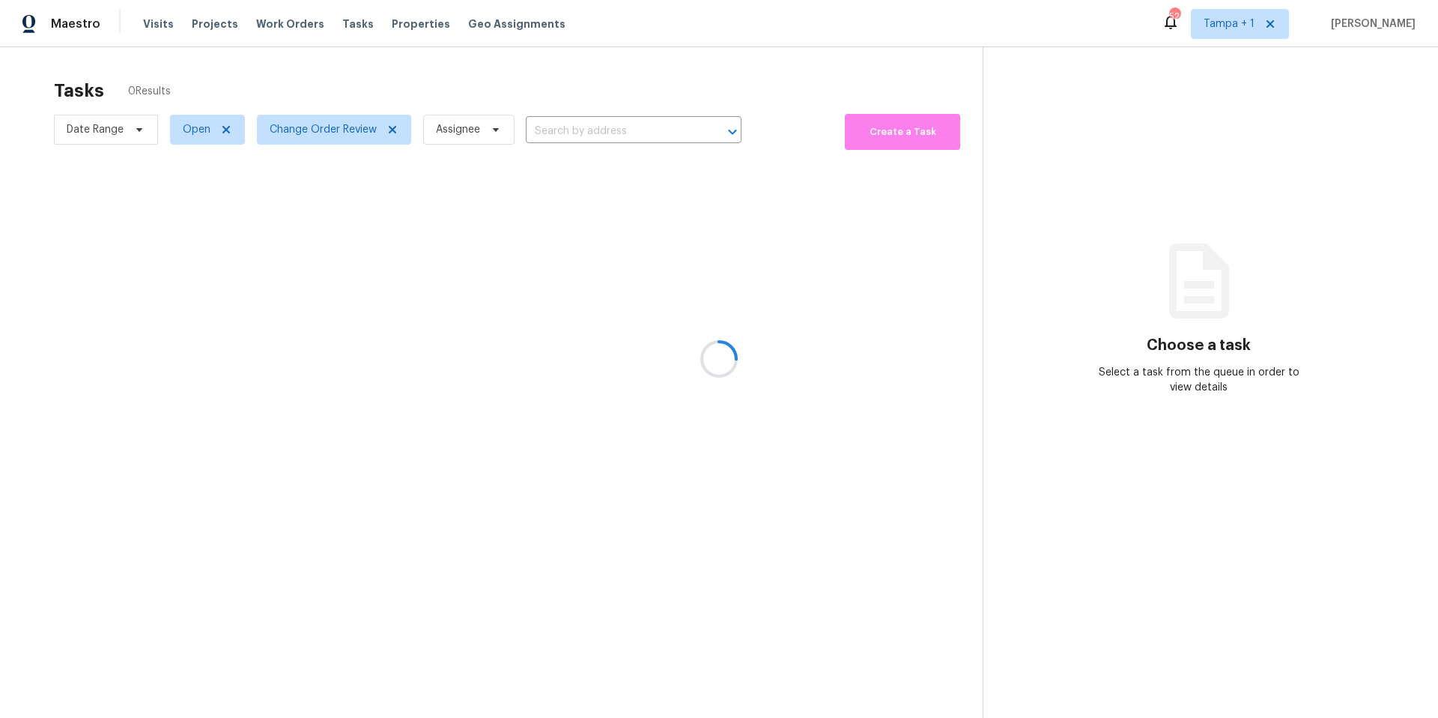
click at [486, 103] on div at bounding box center [719, 359] width 1438 height 718
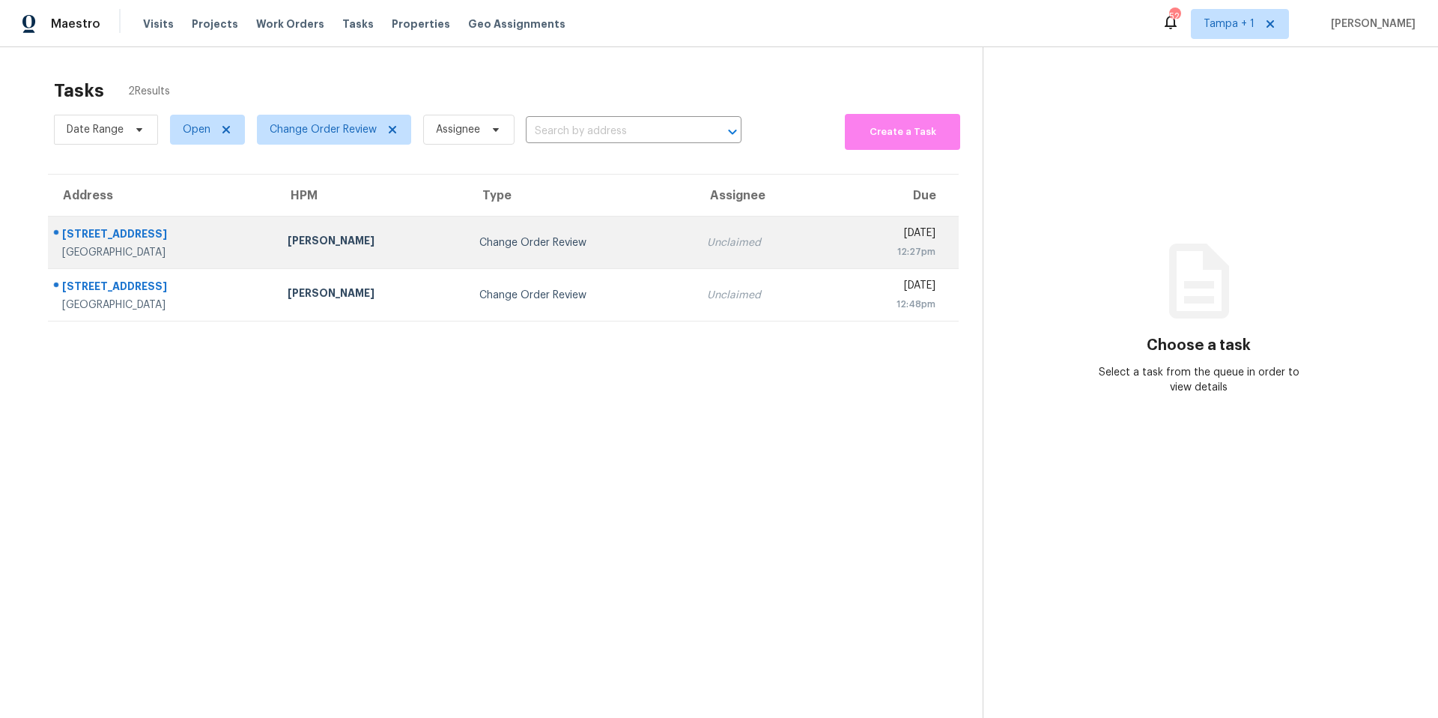
click at [417, 244] on td "[PERSON_NAME]" at bounding box center [372, 243] width 193 height 52
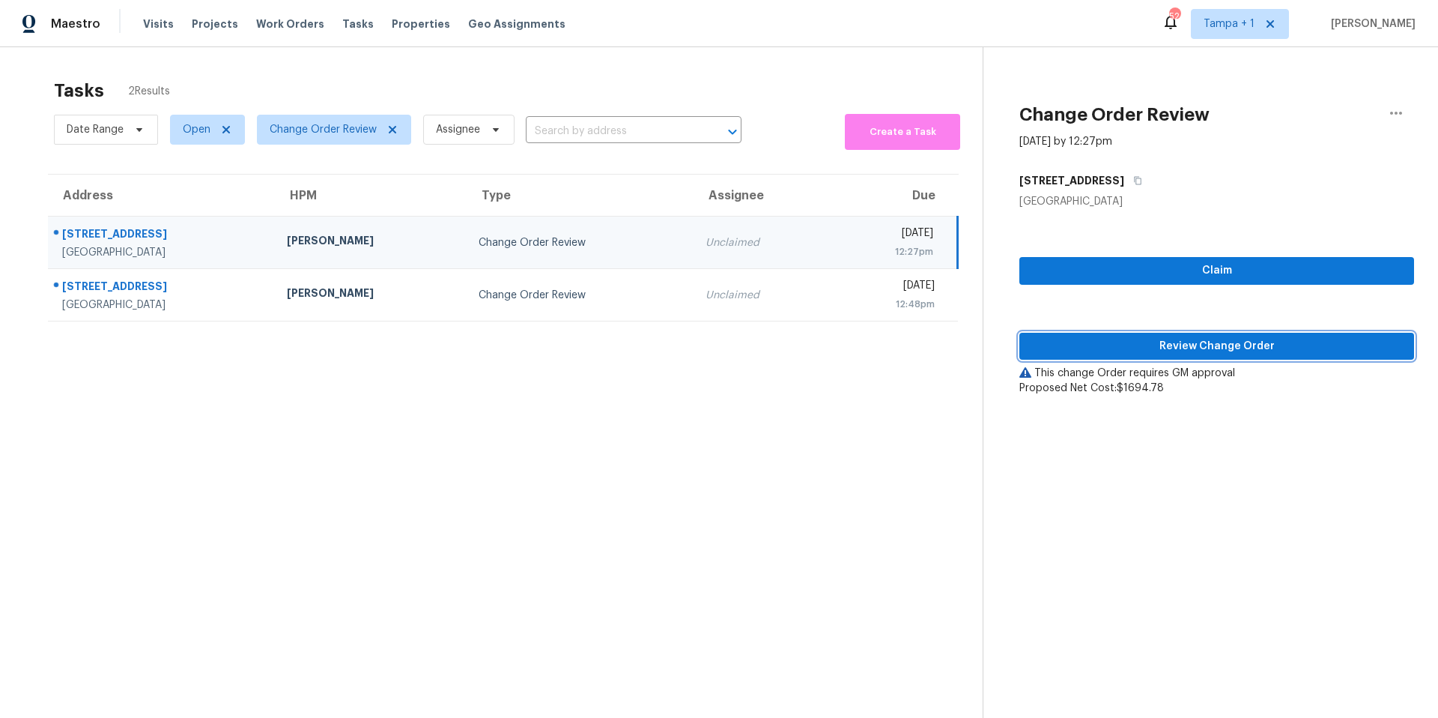
click at [1165, 339] on span "Review Change Order" at bounding box center [1217, 346] width 371 height 19
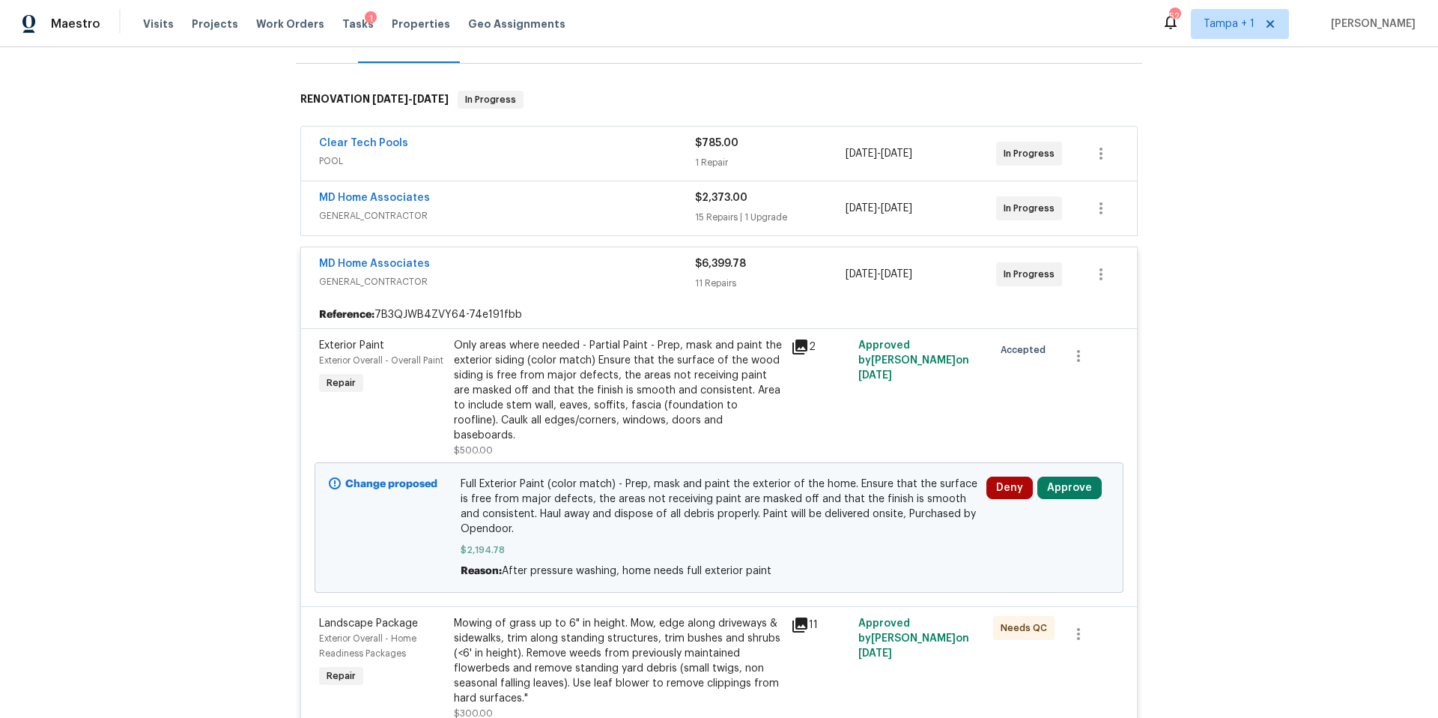
scroll to position [280, 0]
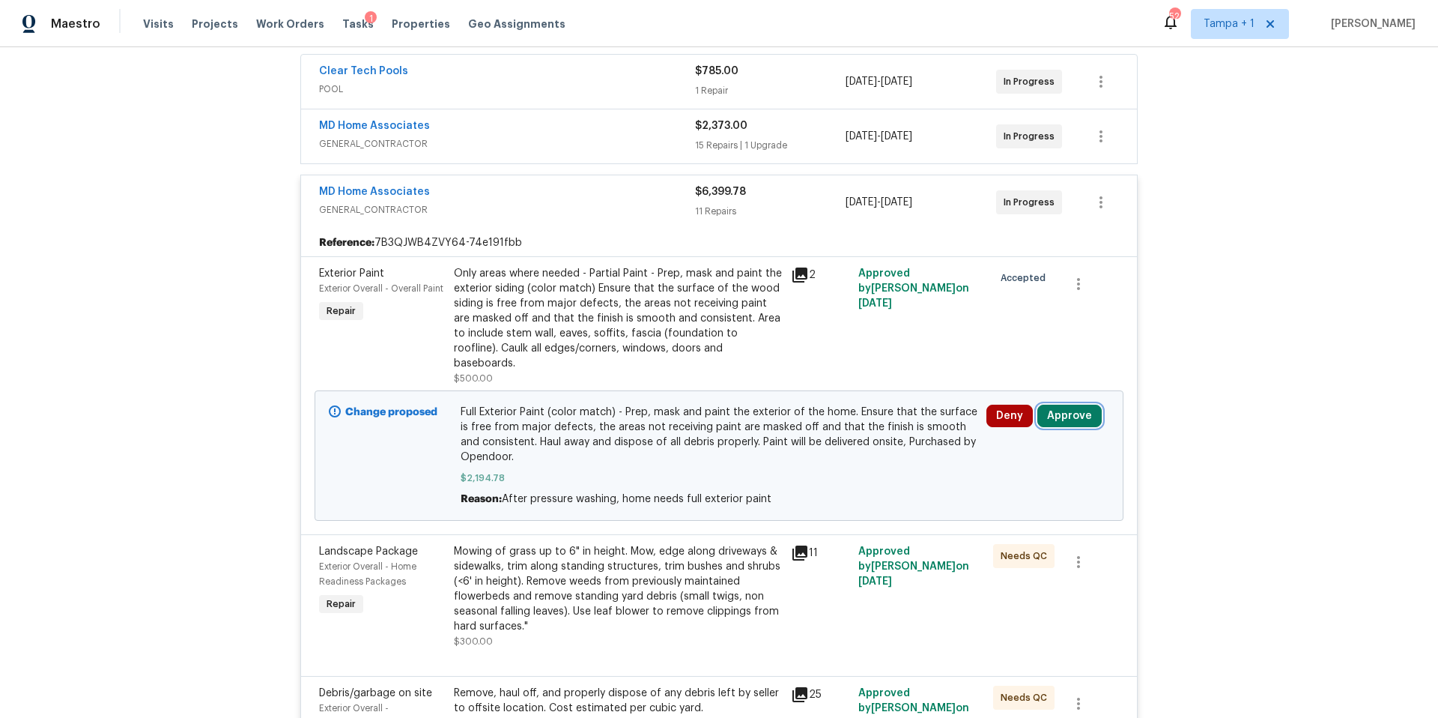
click at [1090, 409] on button "Approve" at bounding box center [1070, 416] width 64 height 22
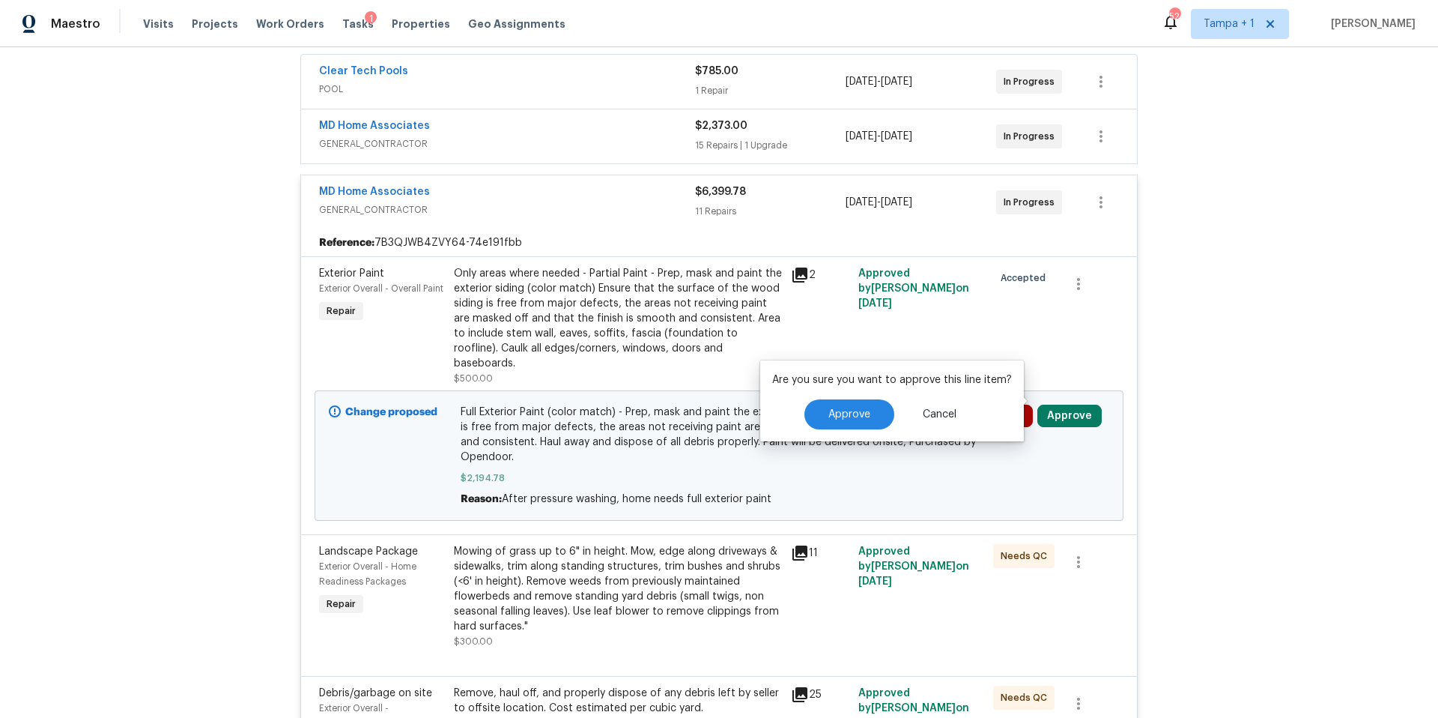
click at [866, 395] on div "Are you sure you want to approve this line item? Approve Cancel" at bounding box center [892, 400] width 264 height 81
click at [865, 402] on button "Approve" at bounding box center [850, 414] width 90 height 30
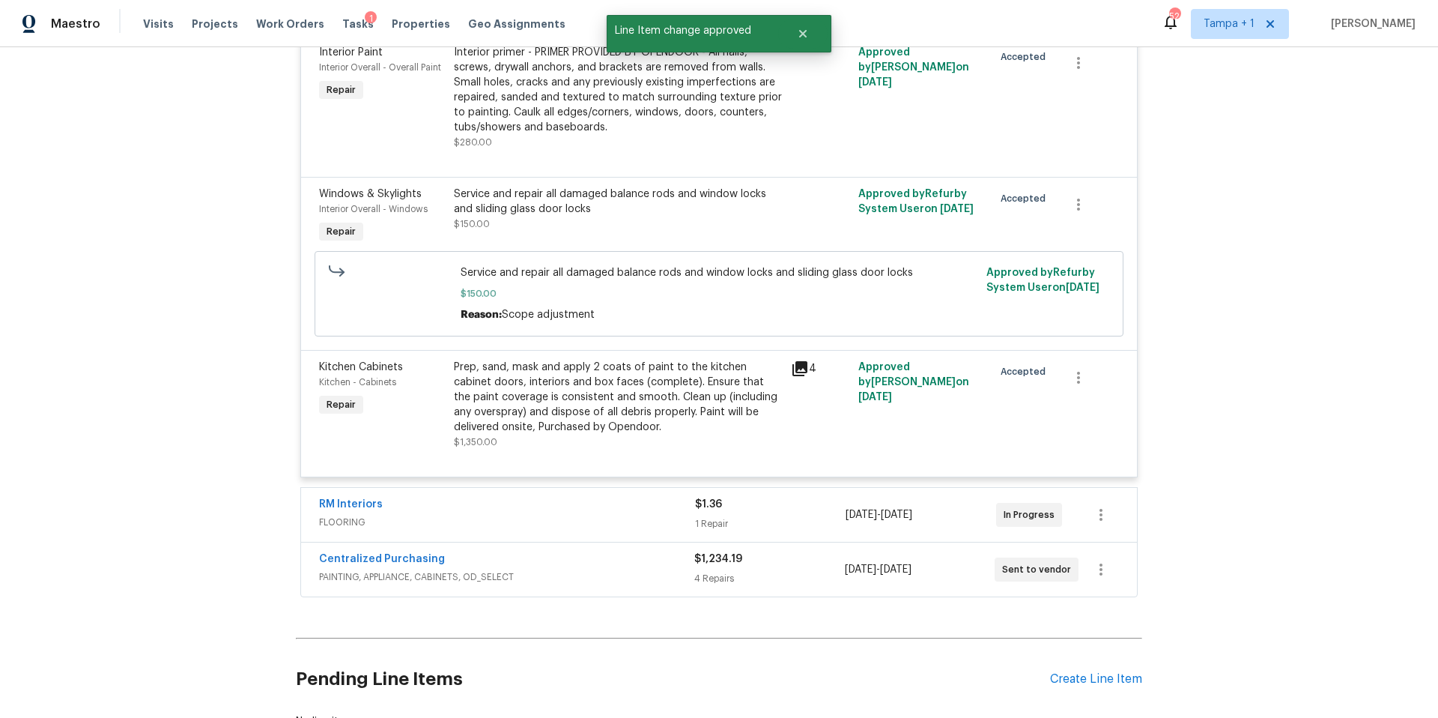
scroll to position [1868, 0]
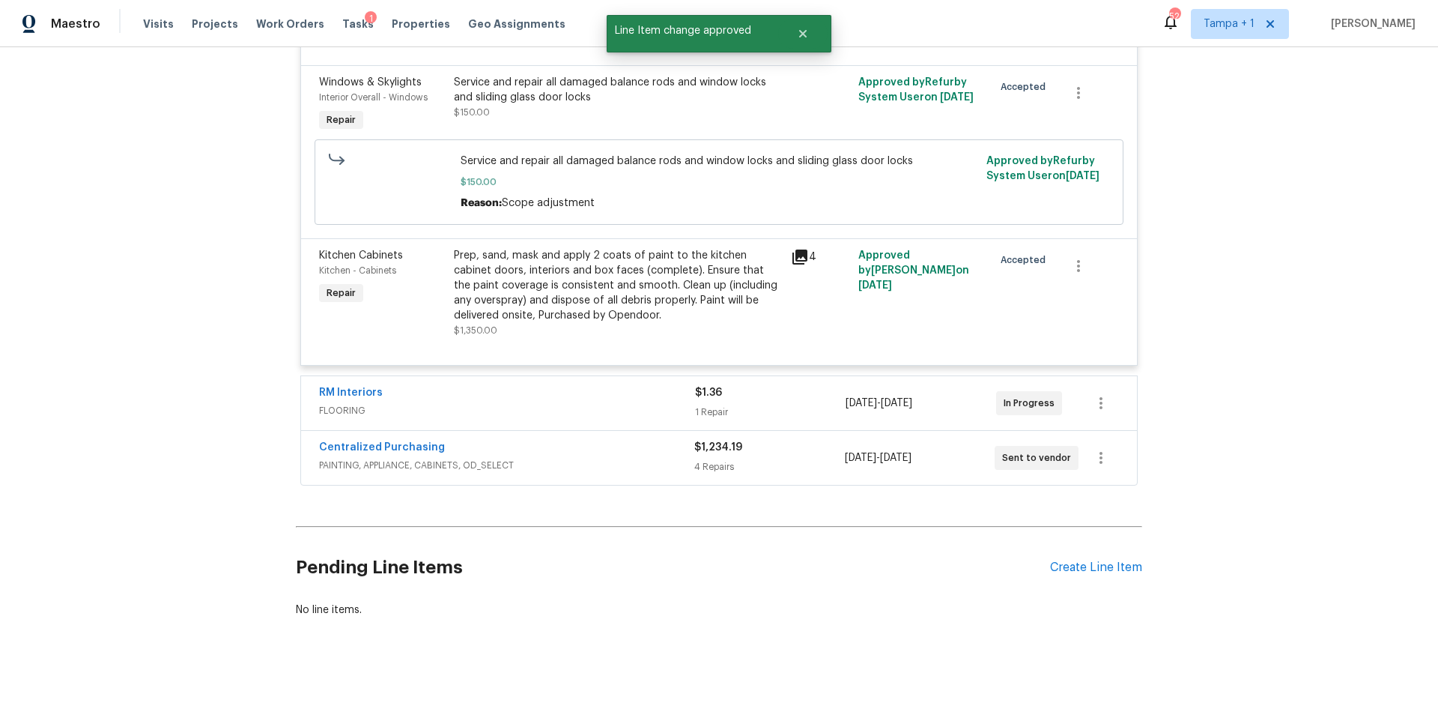
click at [524, 403] on span "FLOORING" at bounding box center [507, 410] width 376 height 15
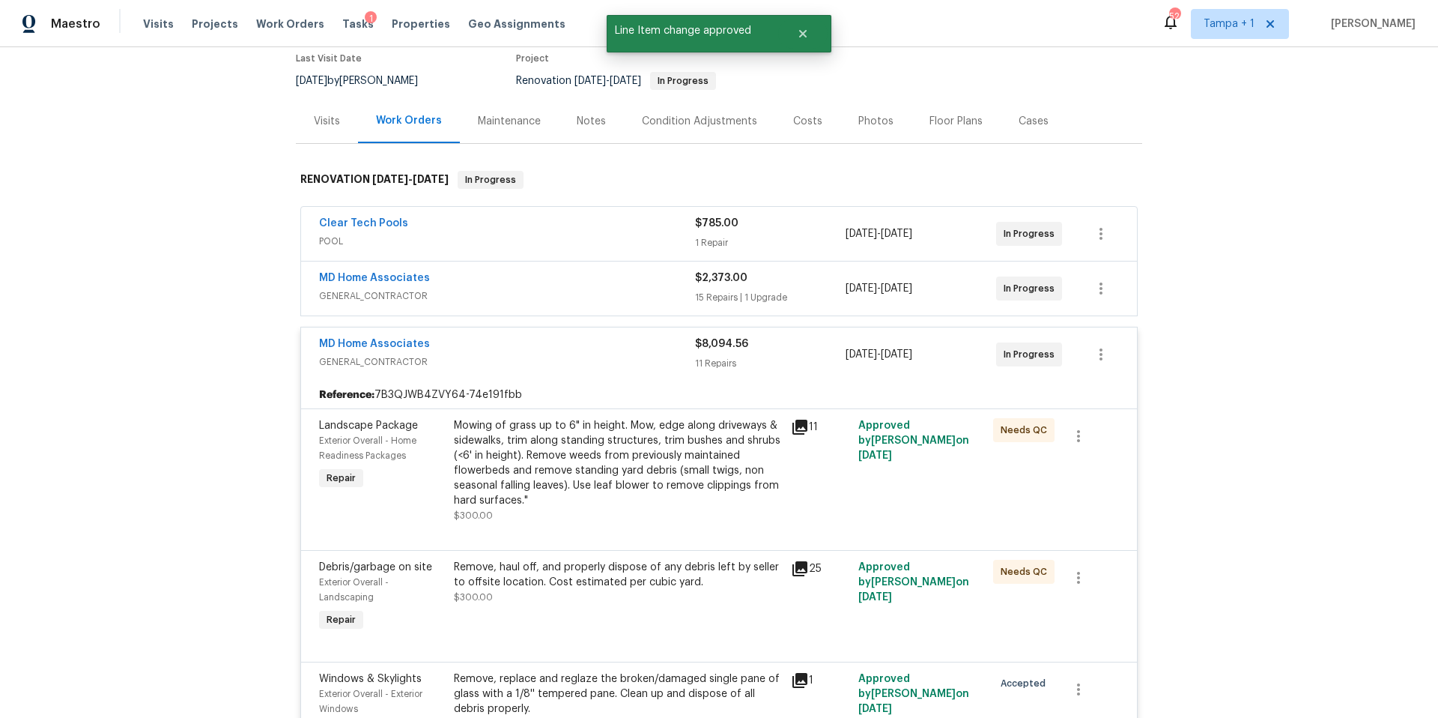
scroll to position [0, 0]
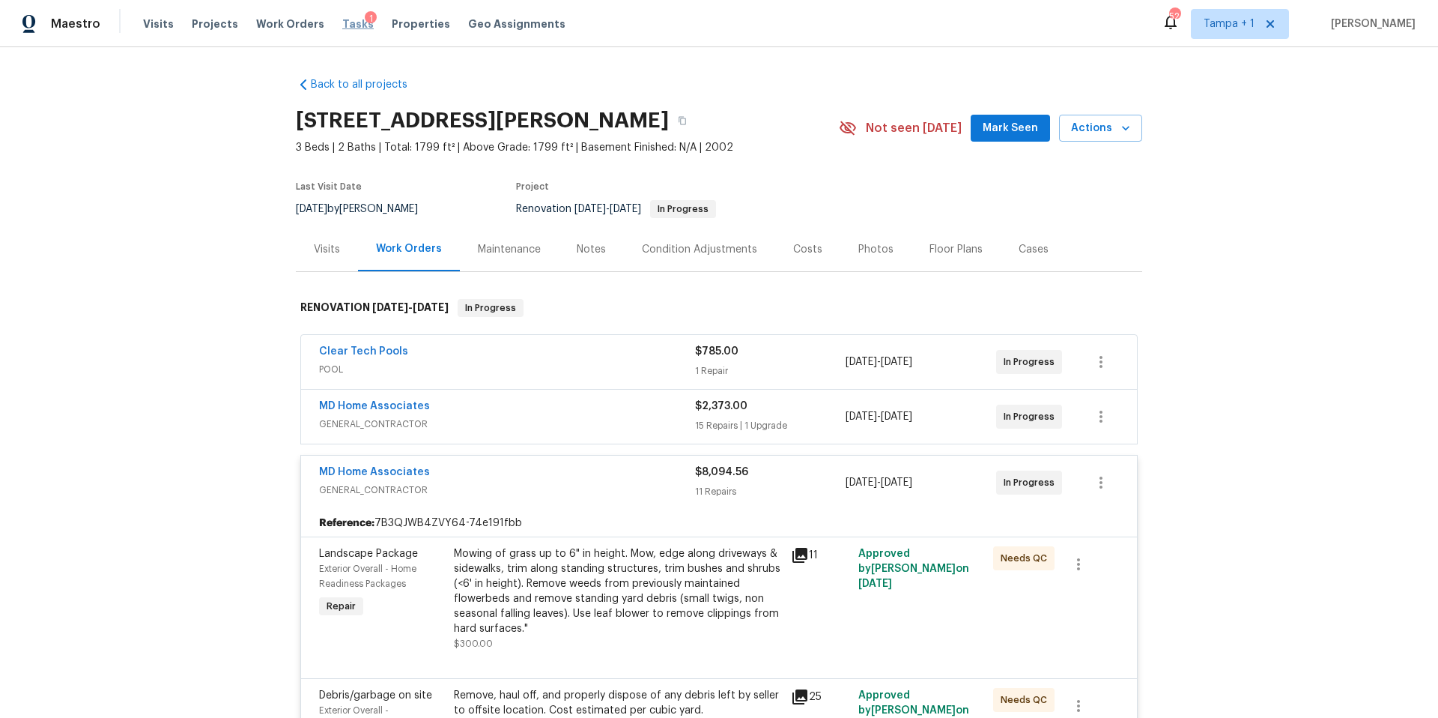
click at [342, 28] on span "Tasks" at bounding box center [357, 24] width 31 height 10
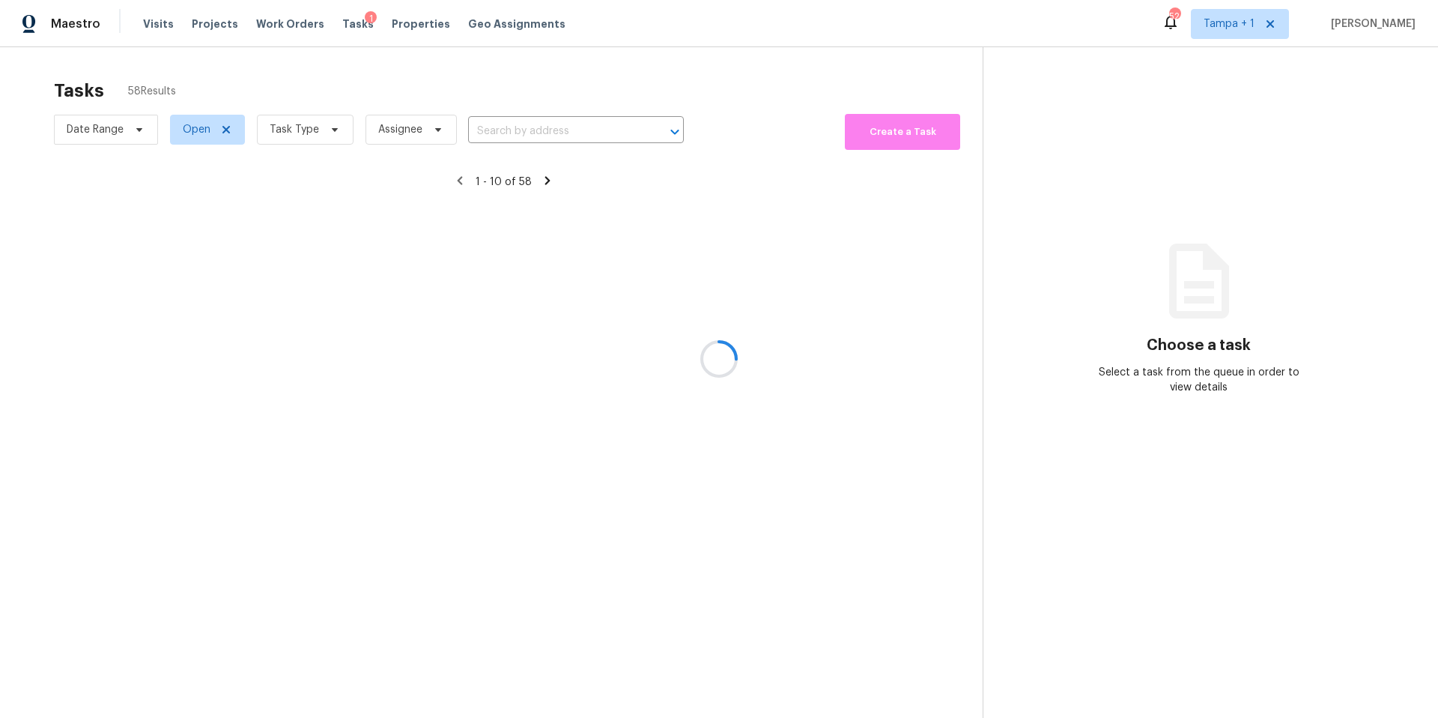
click at [308, 153] on div at bounding box center [719, 359] width 1438 height 718
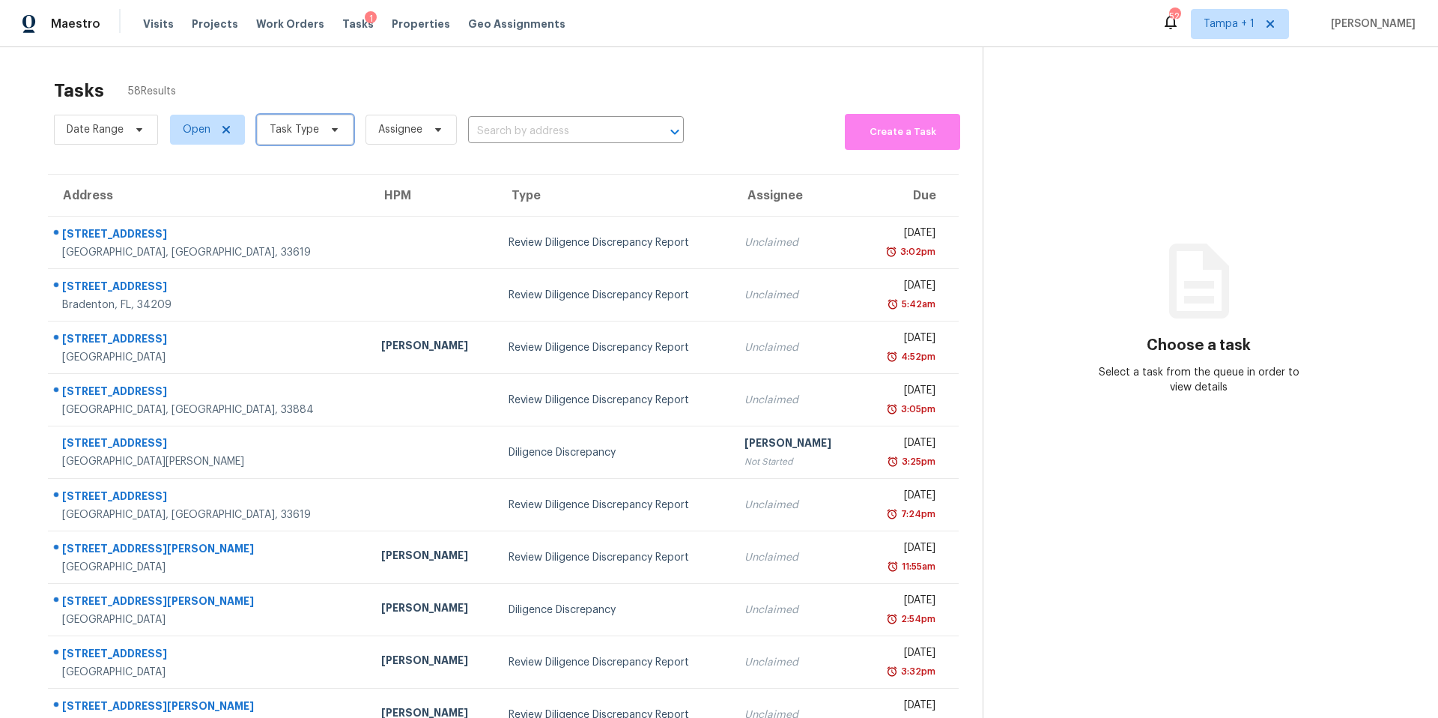
click at [305, 142] on span "Task Type" at bounding box center [305, 130] width 97 height 30
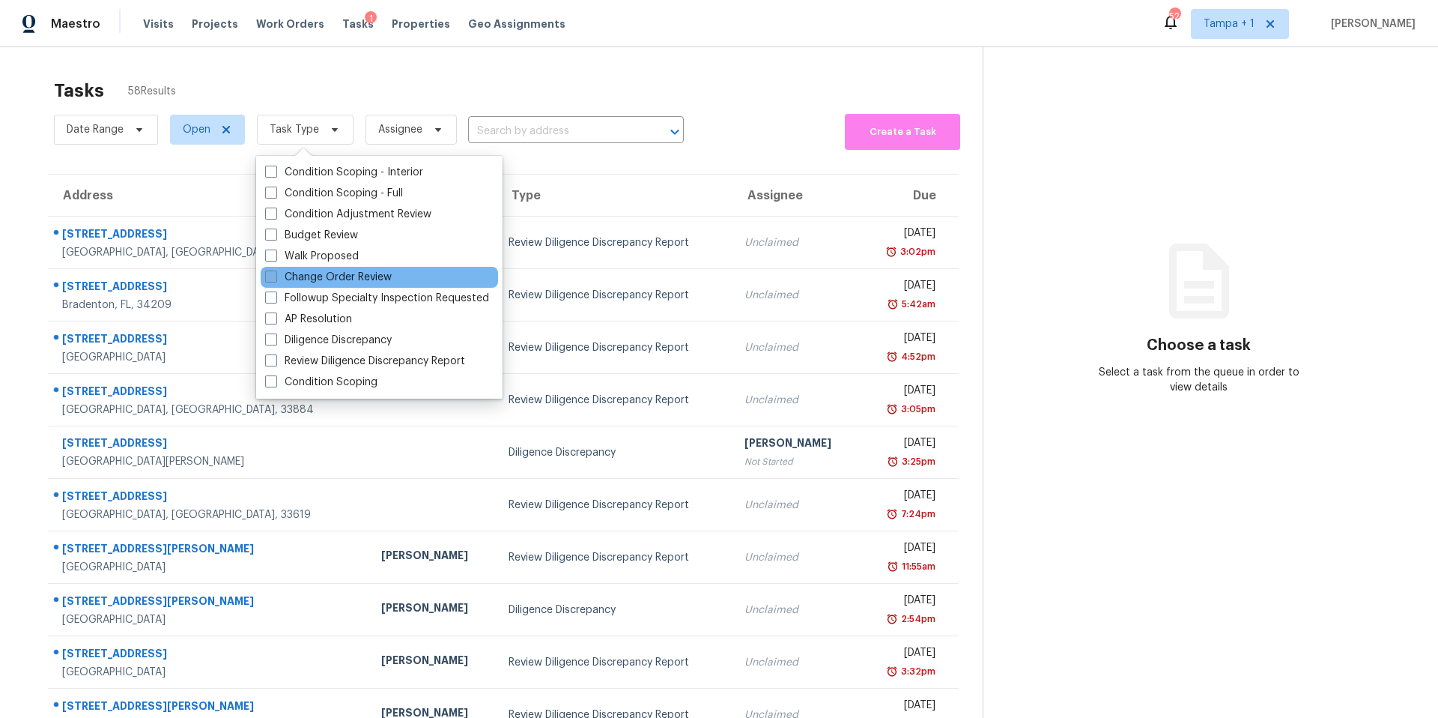
click at [373, 278] on label "Change Order Review" at bounding box center [328, 277] width 127 height 15
click at [275, 278] on input "Change Order Review" at bounding box center [270, 275] width 10 height 10
checkbox input "true"
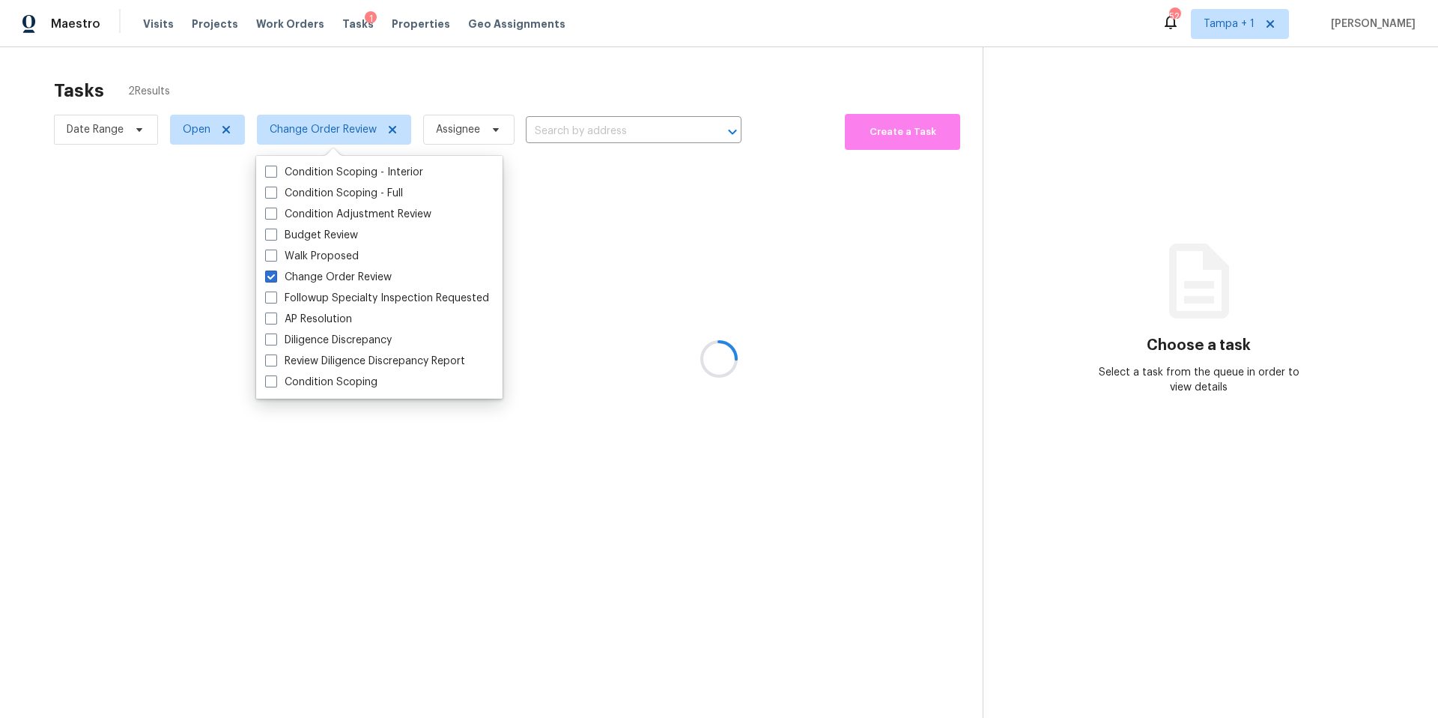
click at [491, 72] on div at bounding box center [719, 359] width 1438 height 718
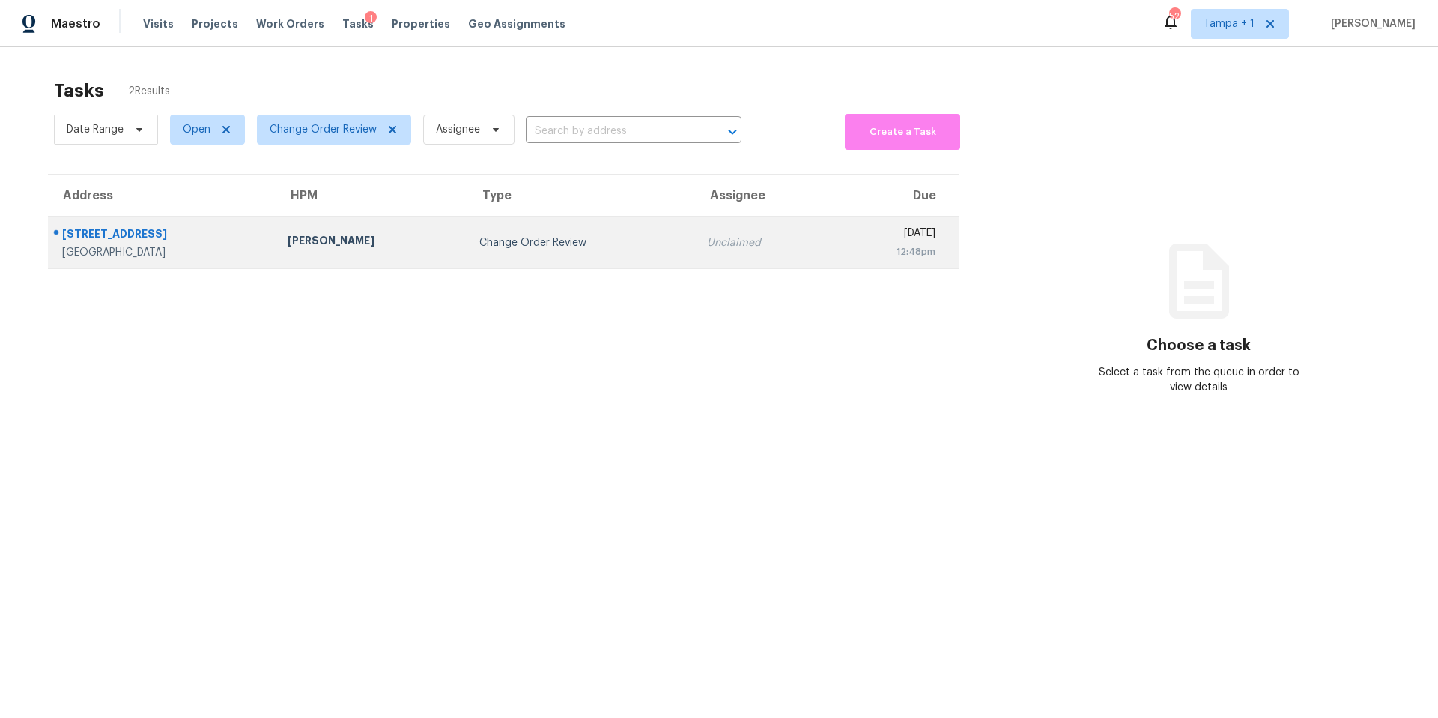
click at [355, 229] on td "[PERSON_NAME]" at bounding box center [372, 243] width 193 height 52
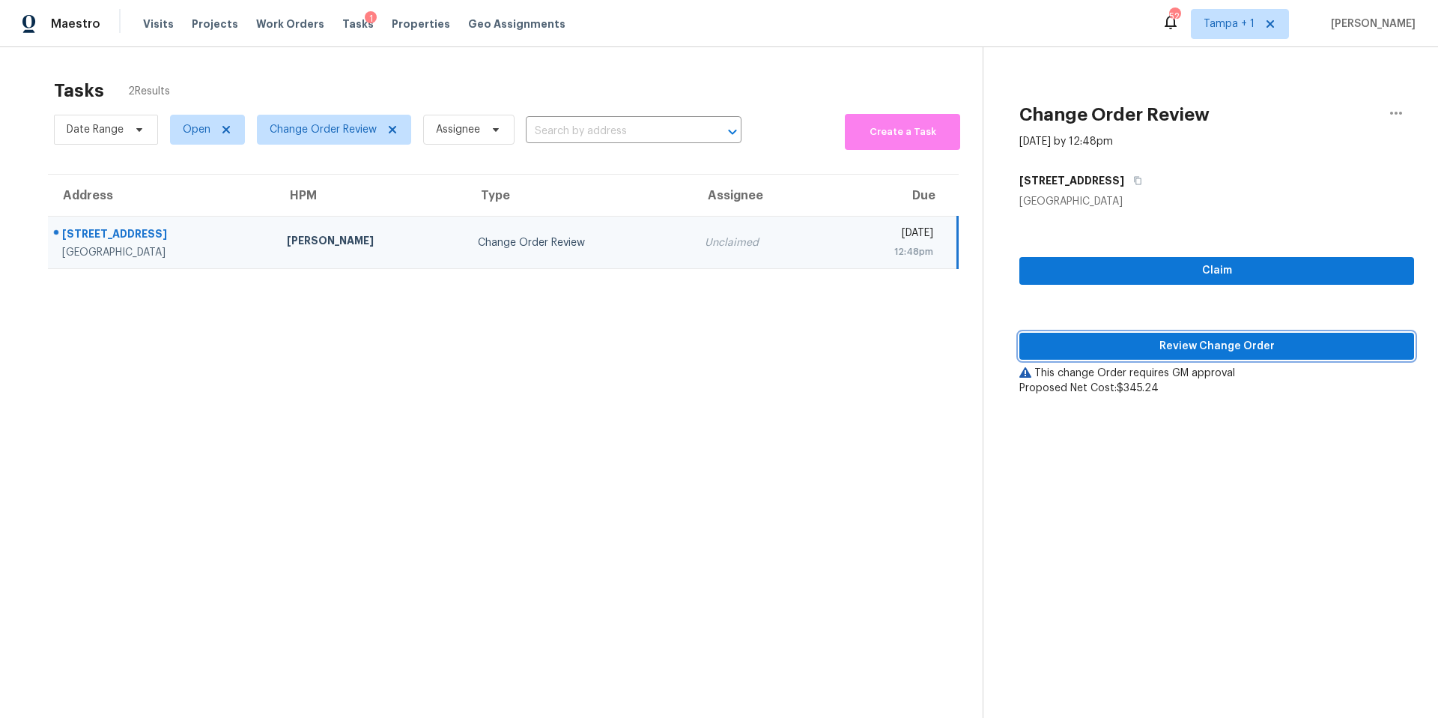
click at [1209, 348] on span "Review Change Order" at bounding box center [1217, 346] width 371 height 19
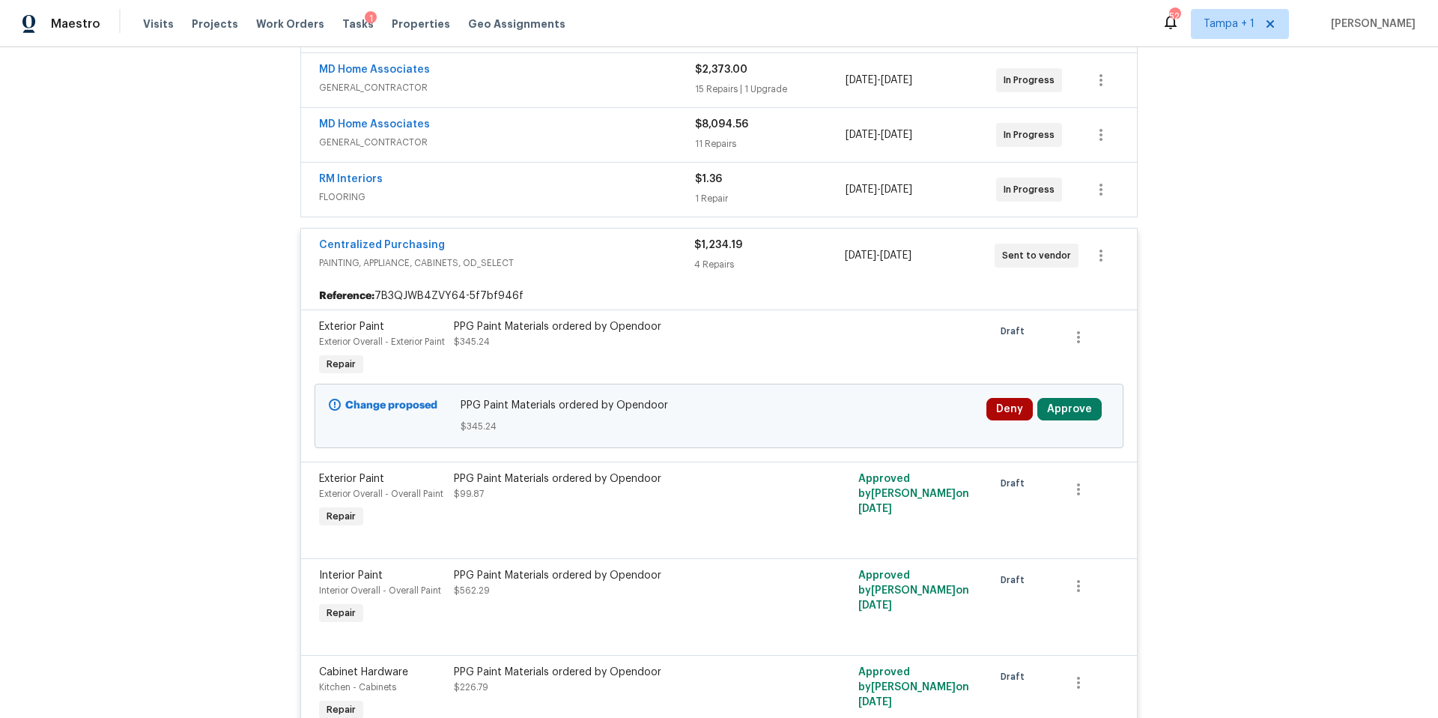
scroll to position [489, 0]
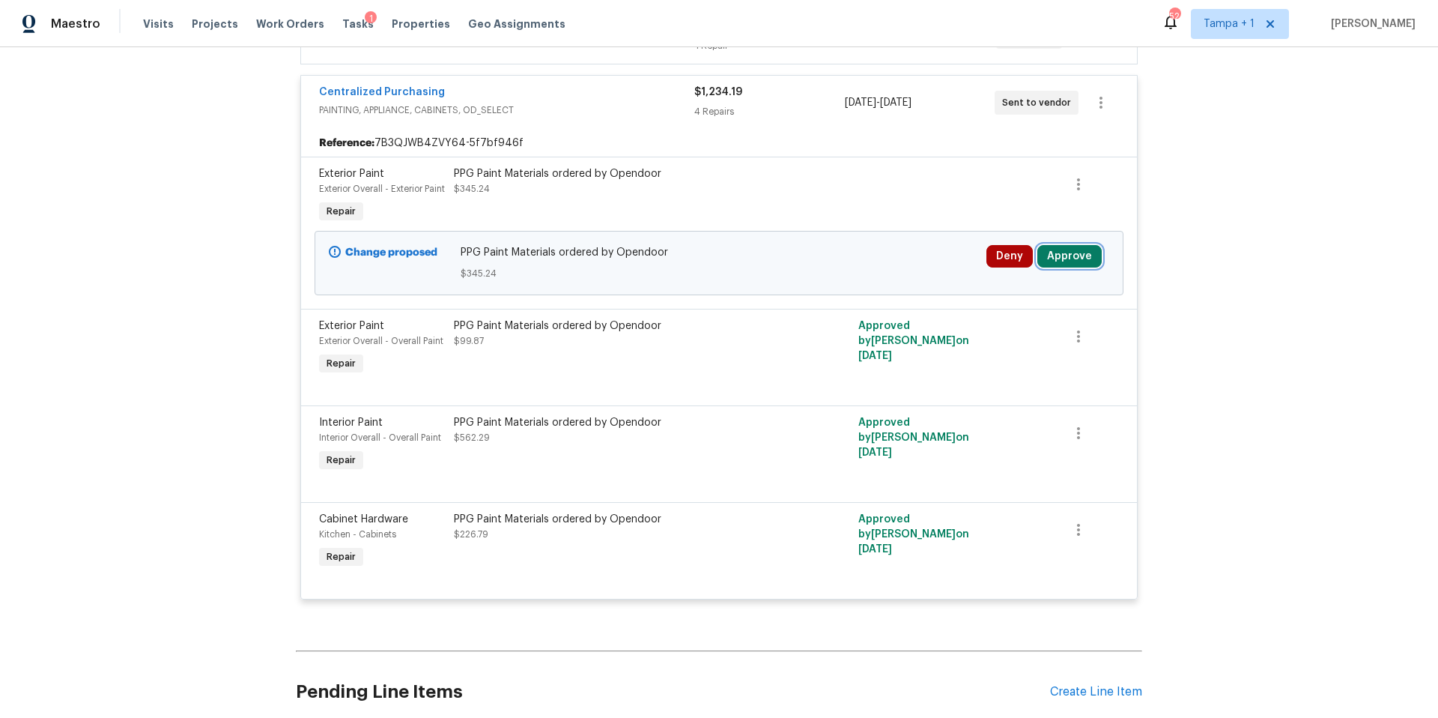
click at [1077, 266] on button "Approve" at bounding box center [1070, 256] width 64 height 22
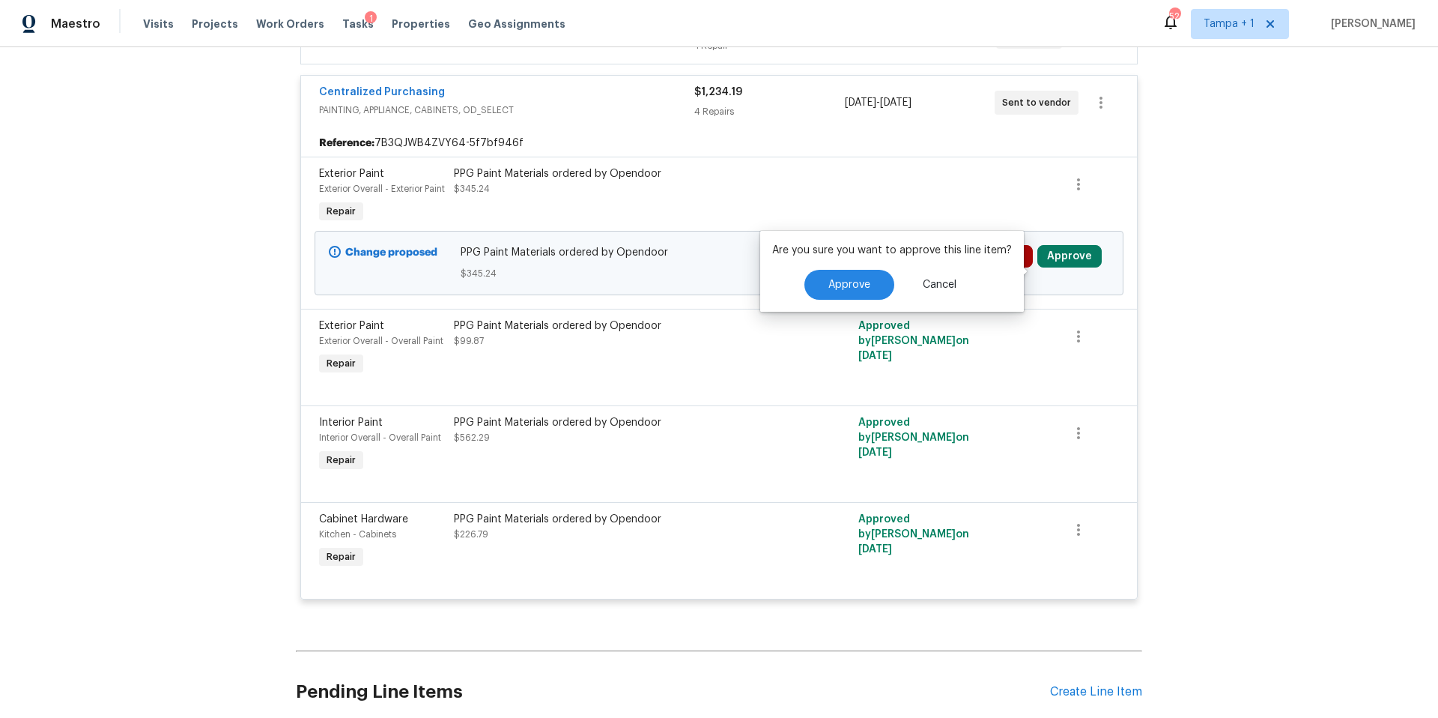
click at [800, 289] on div "Approve Cancel" at bounding box center [892, 285] width 240 height 30
click at [829, 287] on span "Approve" at bounding box center [850, 284] width 42 height 11
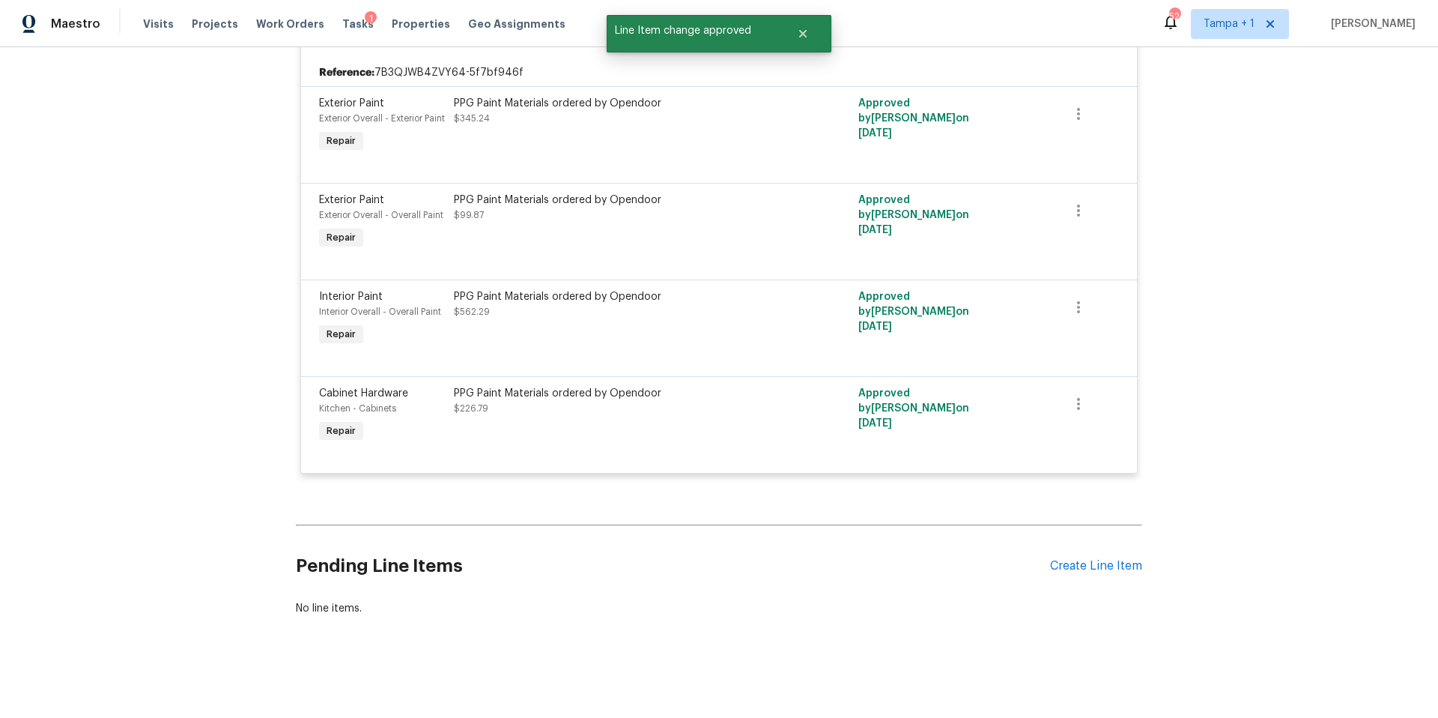
scroll to position [0, 0]
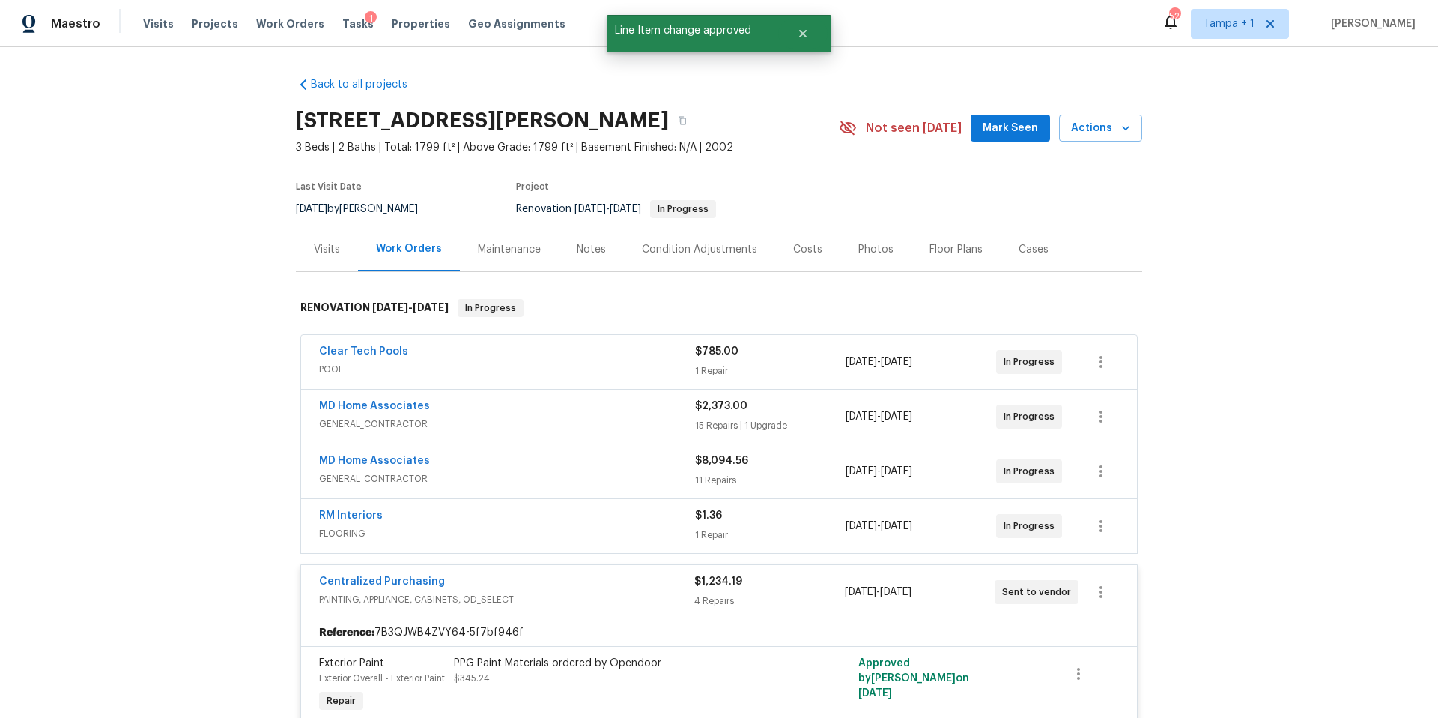
click at [798, 252] on div "Costs" at bounding box center [807, 249] width 29 height 15
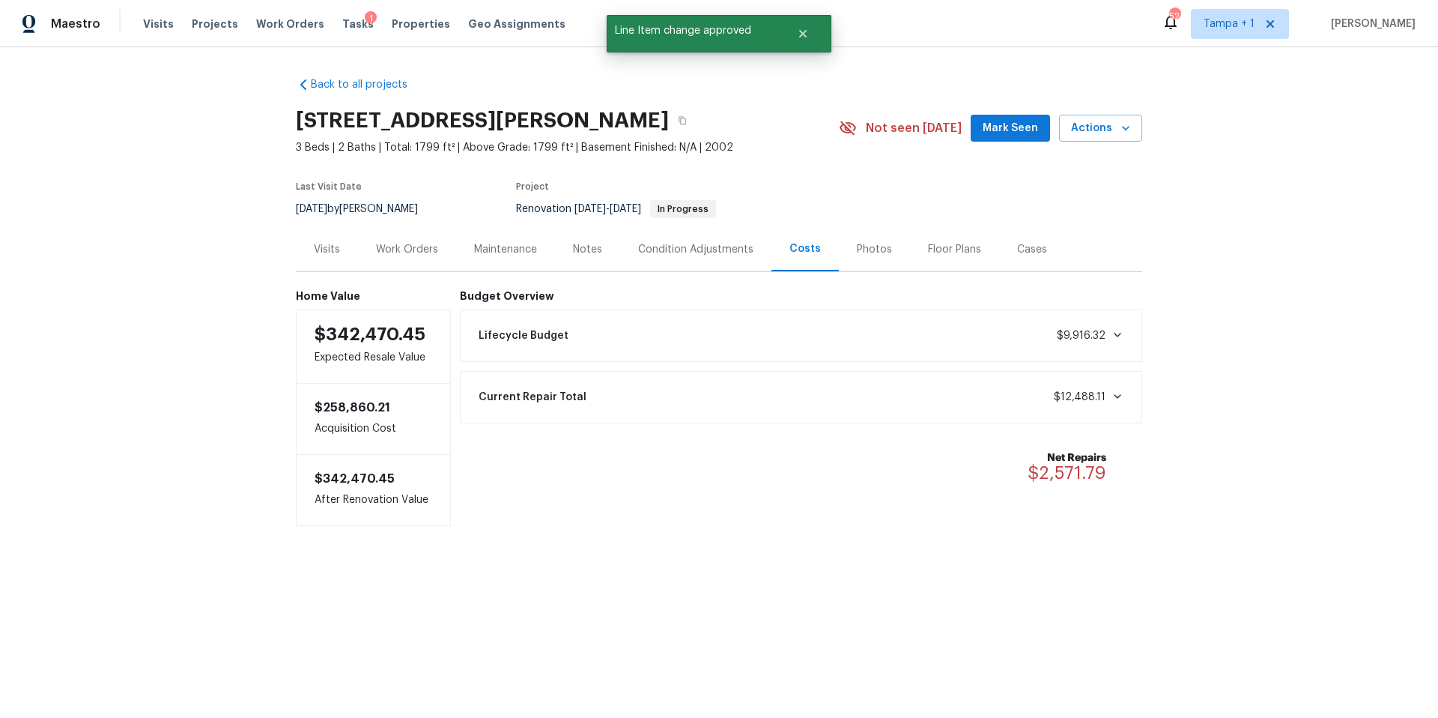
click at [357, 40] on div "Maestro Visits Projects Work Orders Tasks 1 Properties Geo Assignments 52 [GEOG…" at bounding box center [719, 23] width 1438 height 47
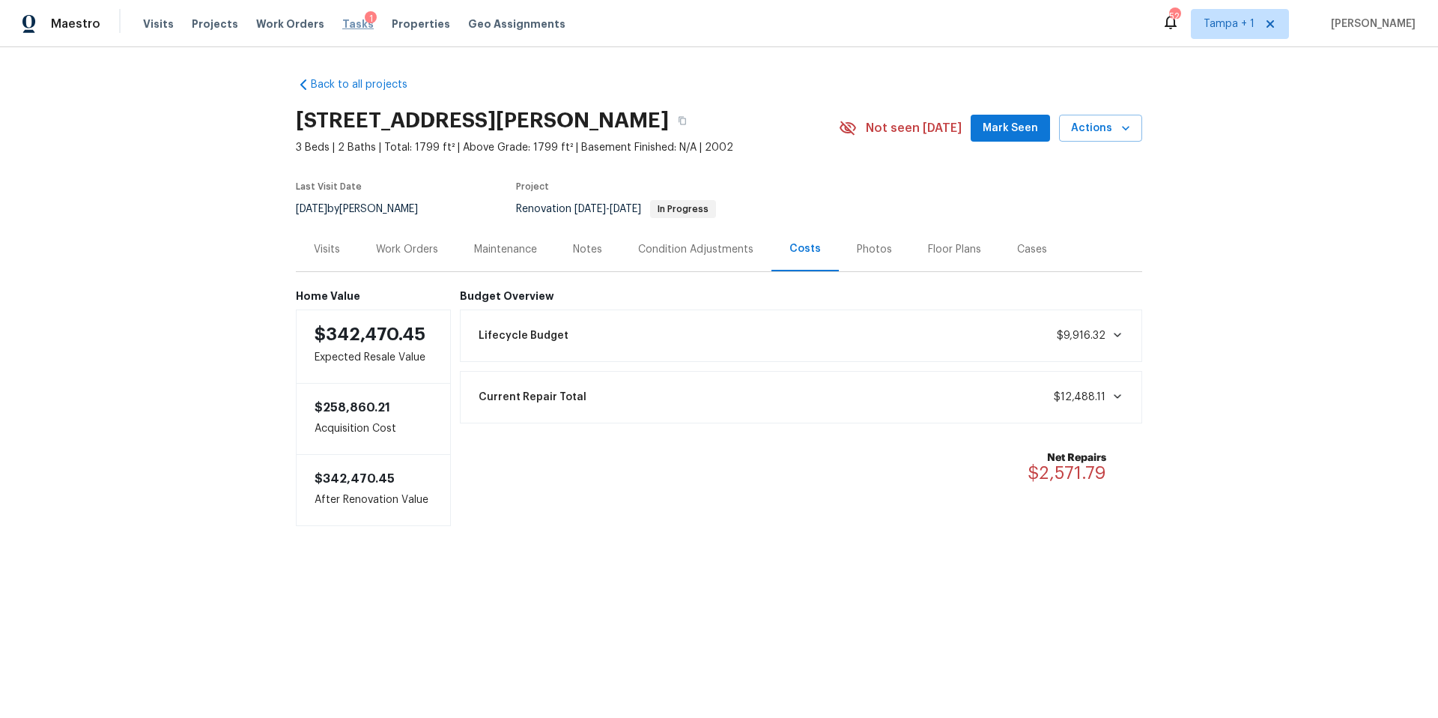
click at [346, 26] on span "Tasks" at bounding box center [357, 24] width 31 height 10
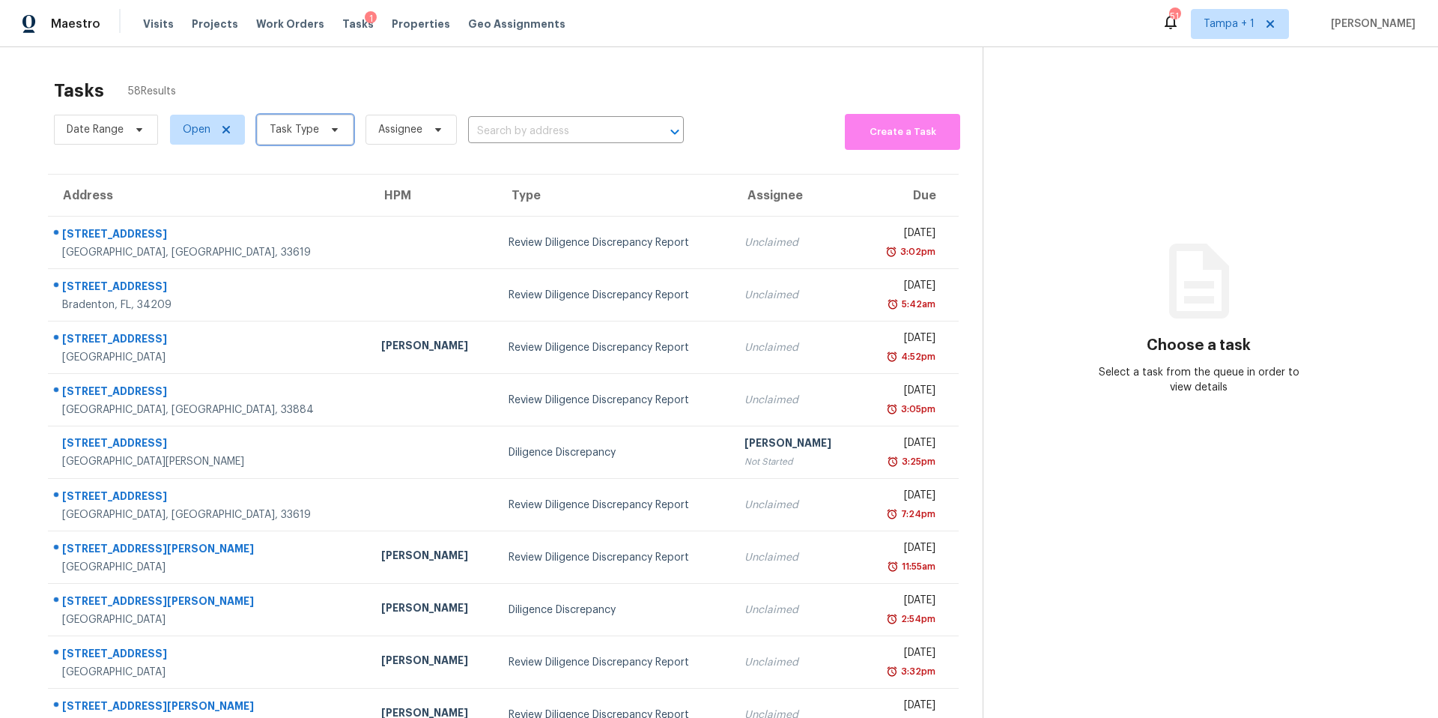
click at [295, 134] on span "Task Type" at bounding box center [294, 129] width 49 height 15
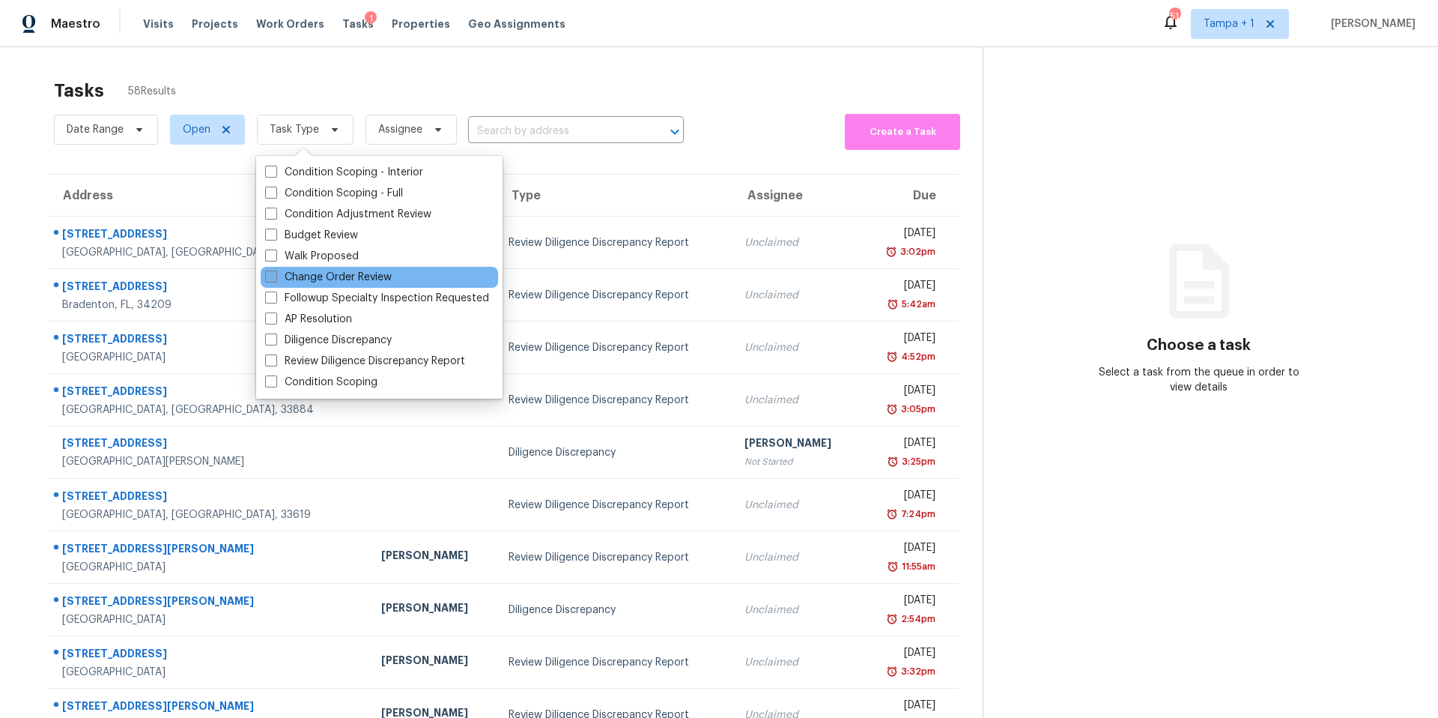
click at [317, 276] on label "Change Order Review" at bounding box center [328, 277] width 127 height 15
click at [275, 276] on input "Change Order Review" at bounding box center [270, 275] width 10 height 10
checkbox input "true"
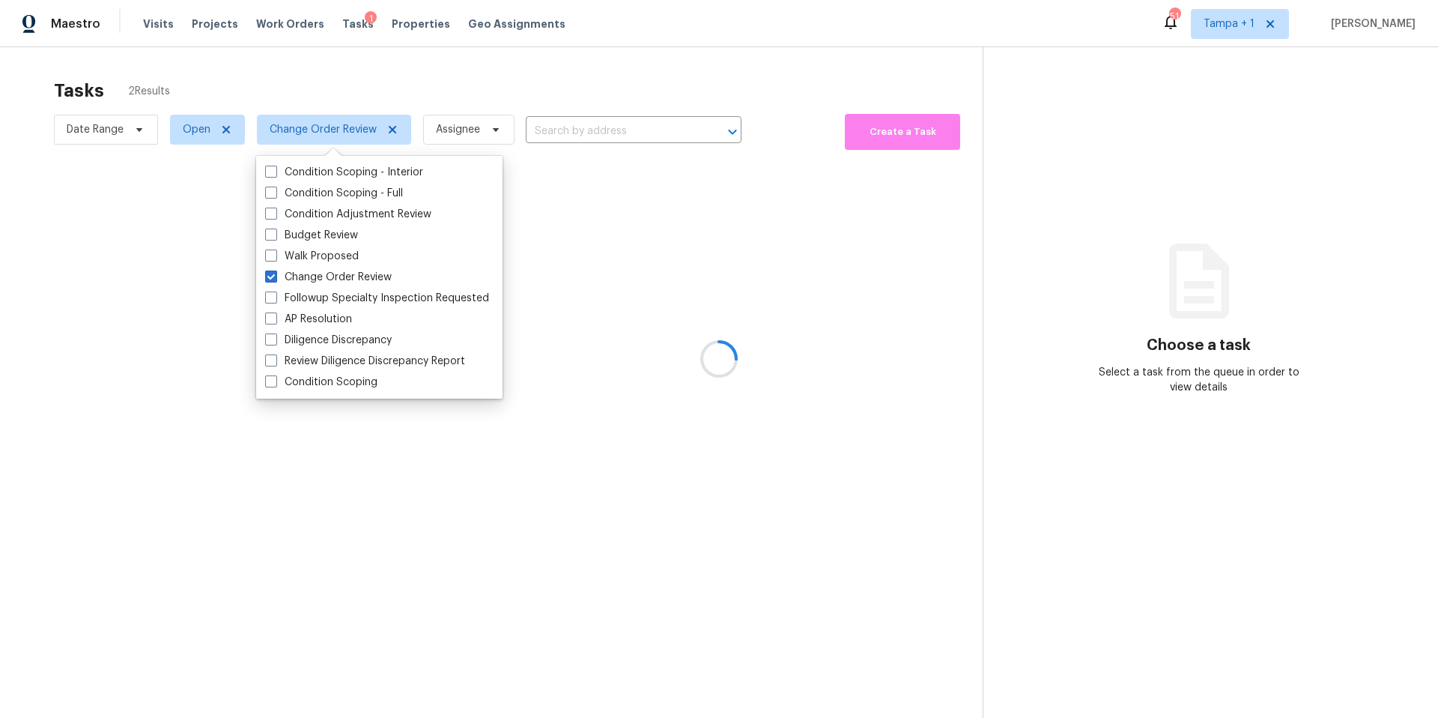
click at [473, 102] on div at bounding box center [719, 359] width 1438 height 718
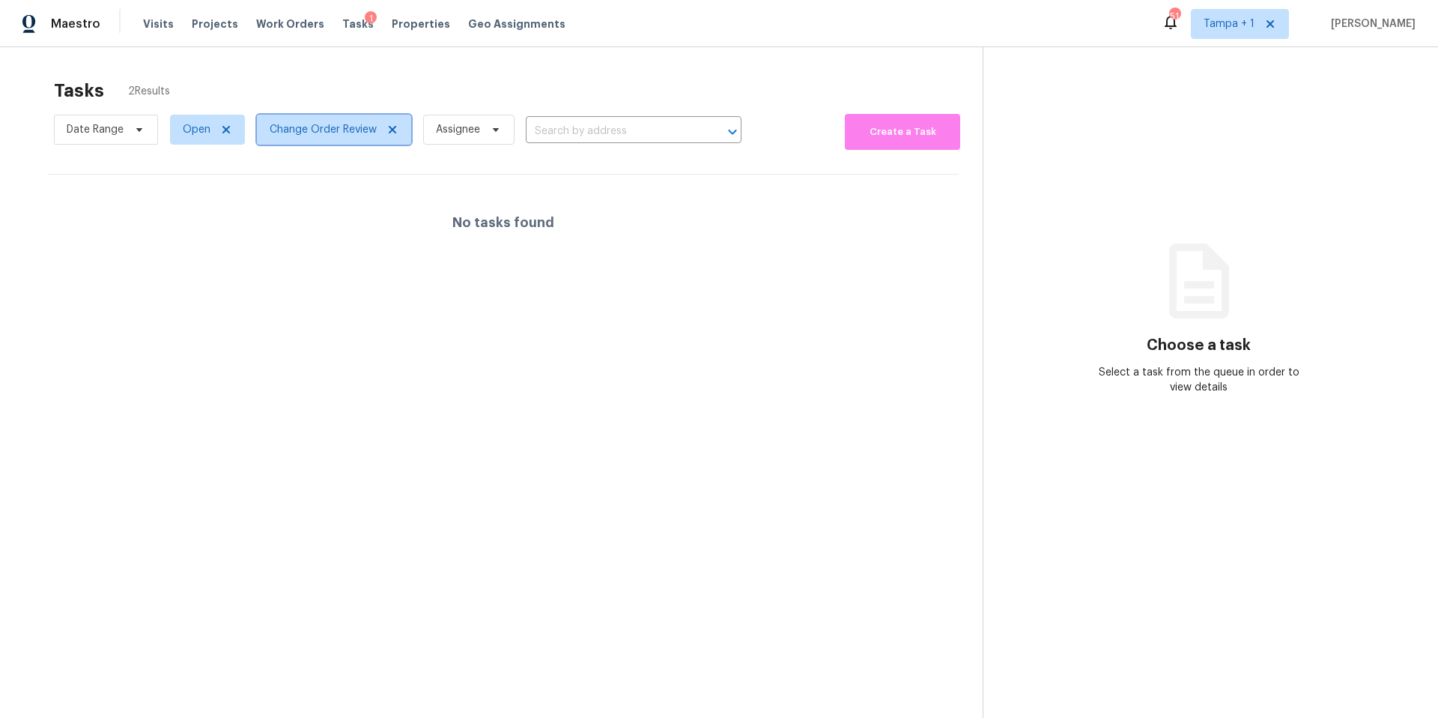
click at [294, 143] on span "Change Order Review" at bounding box center [334, 130] width 154 height 30
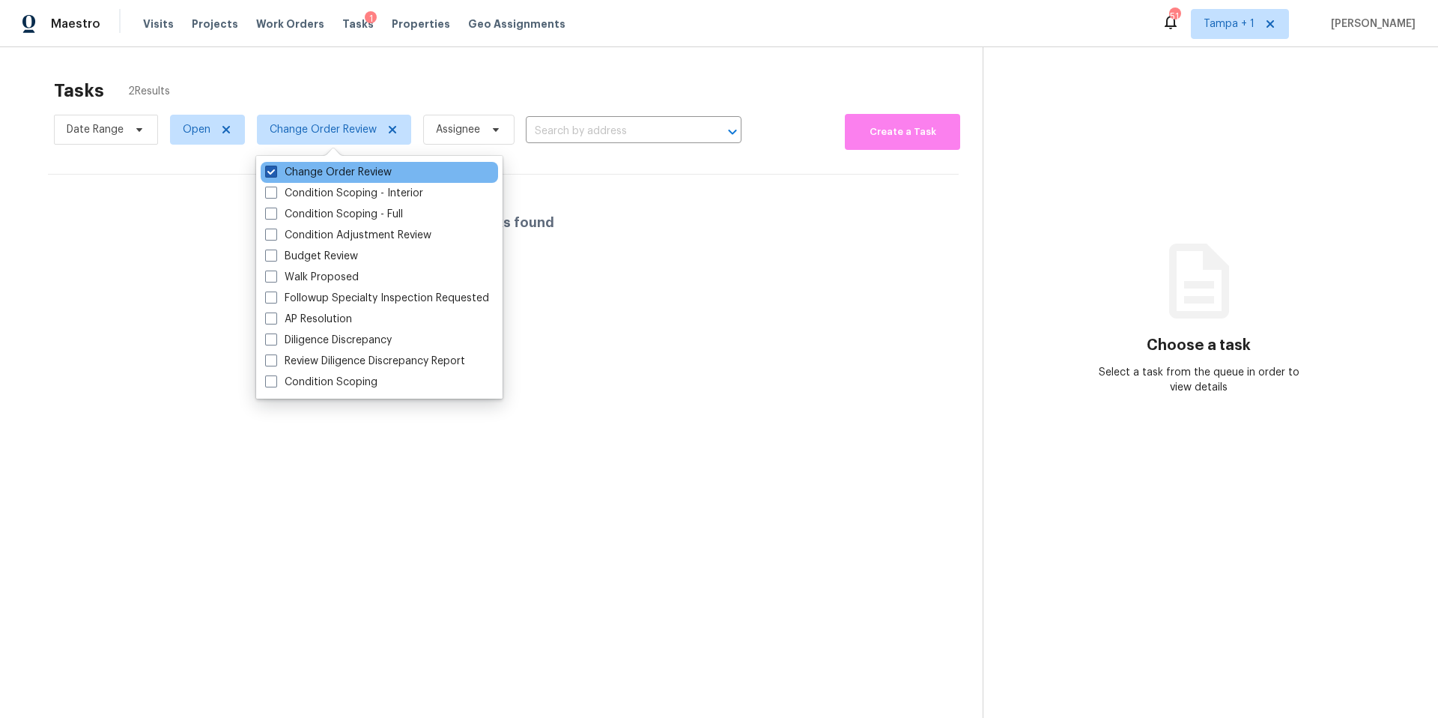
click at [289, 174] on label "Change Order Review" at bounding box center [328, 172] width 127 height 15
click at [275, 174] on input "Change Order Review" at bounding box center [270, 170] width 10 height 10
checkbox input "false"
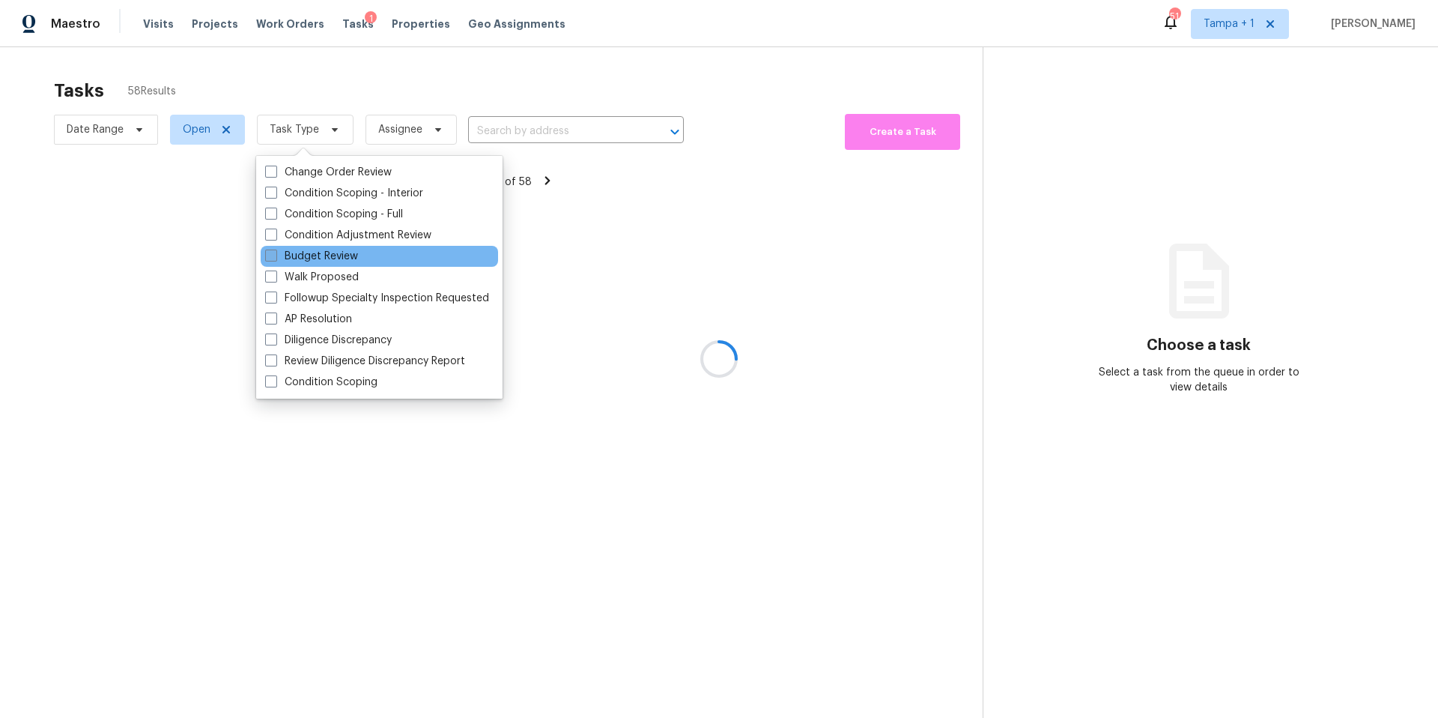
click at [286, 262] on label "Budget Review" at bounding box center [311, 256] width 93 height 15
click at [275, 258] on input "Budget Review" at bounding box center [270, 254] width 10 height 10
checkbox input "true"
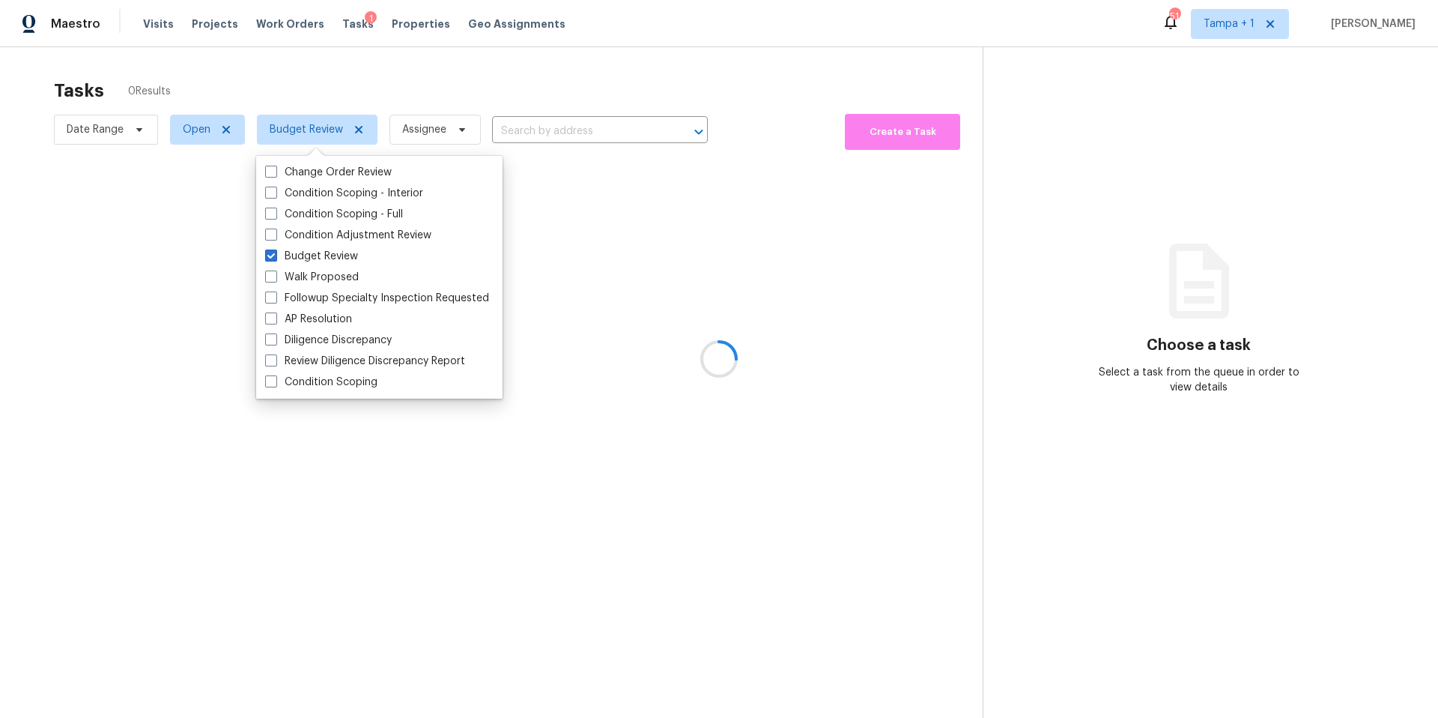
click at [545, 65] on div at bounding box center [719, 359] width 1438 height 718
